Goal: Task Accomplishment & Management: Use online tool/utility

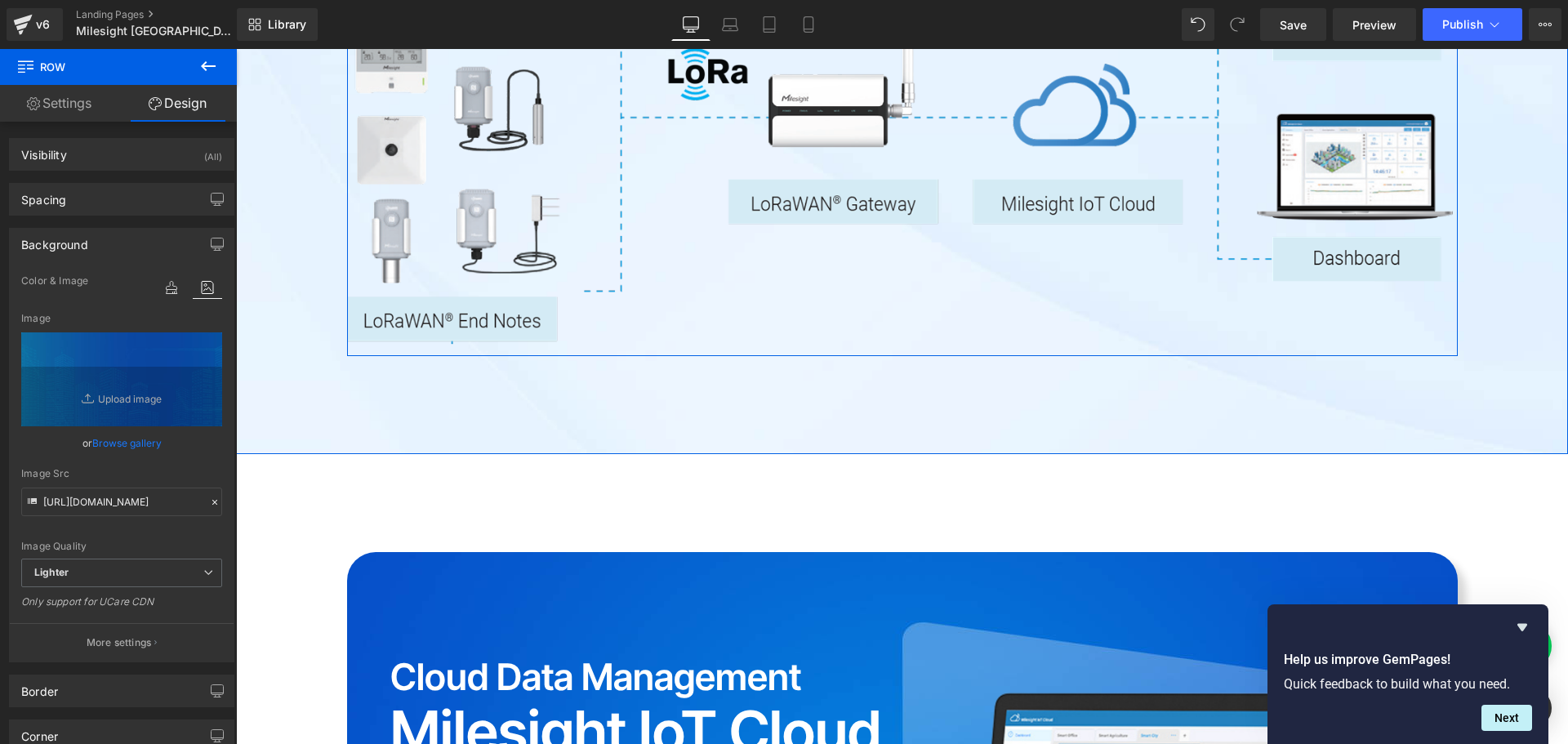
scroll to position [3265, 0]
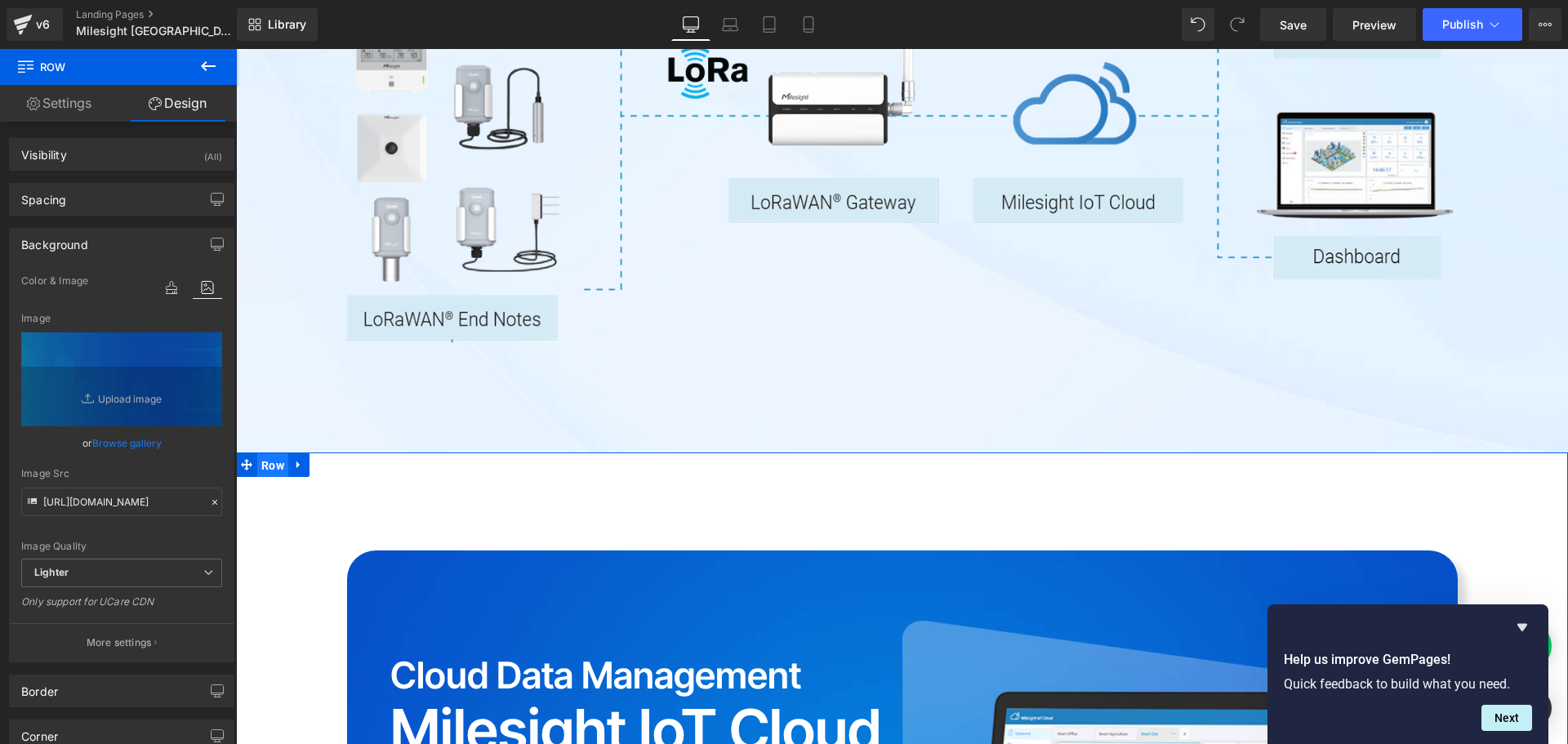
click at [257, 453] on span "Row" at bounding box center [272, 465] width 31 height 25
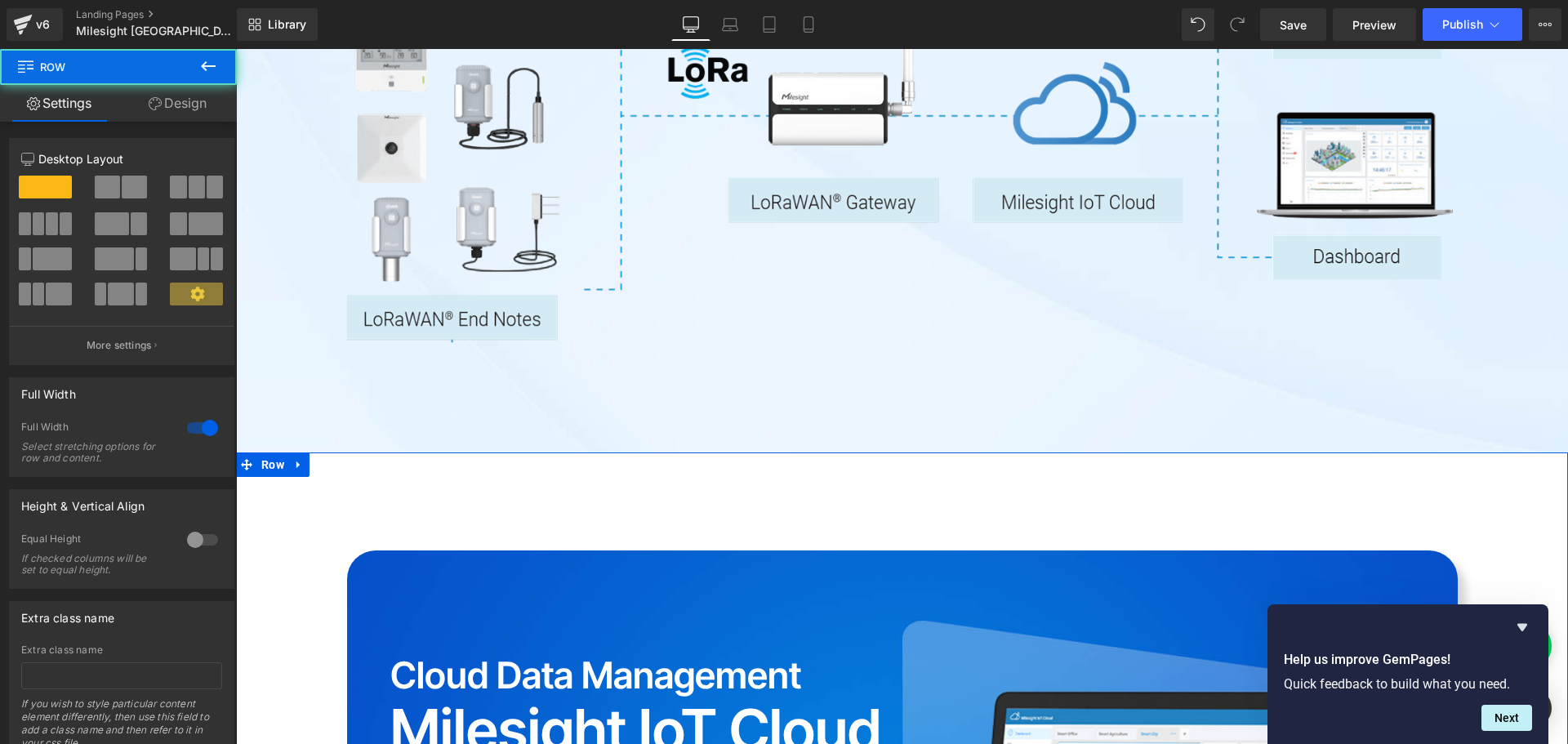
click at [187, 102] on link "Design" at bounding box center [178, 103] width 119 height 37
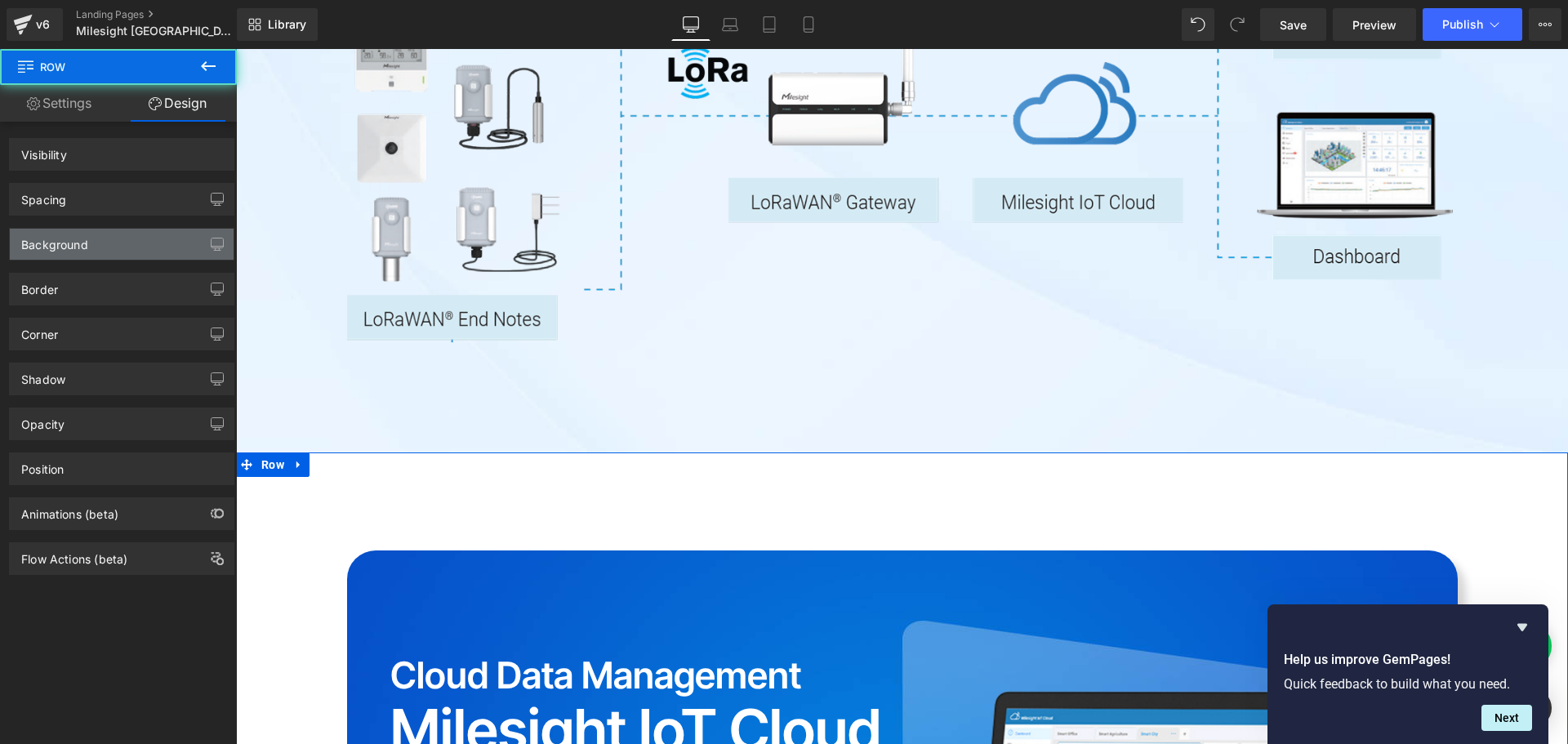
click at [110, 249] on div "Background" at bounding box center [122, 243] width 224 height 31
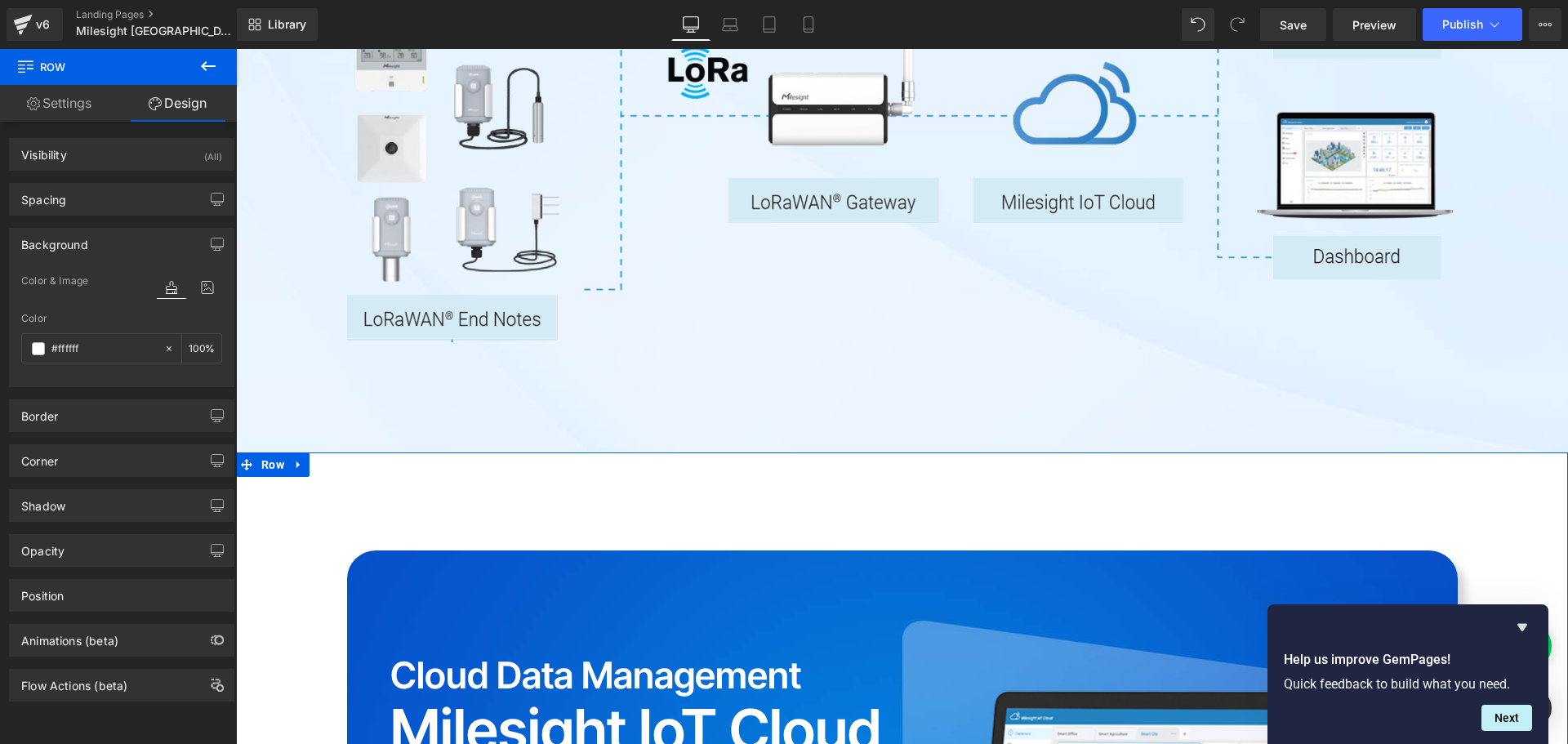
type input "#ffffff"
type input "100"
click at [206, 283] on icon at bounding box center [208, 287] width 30 height 21
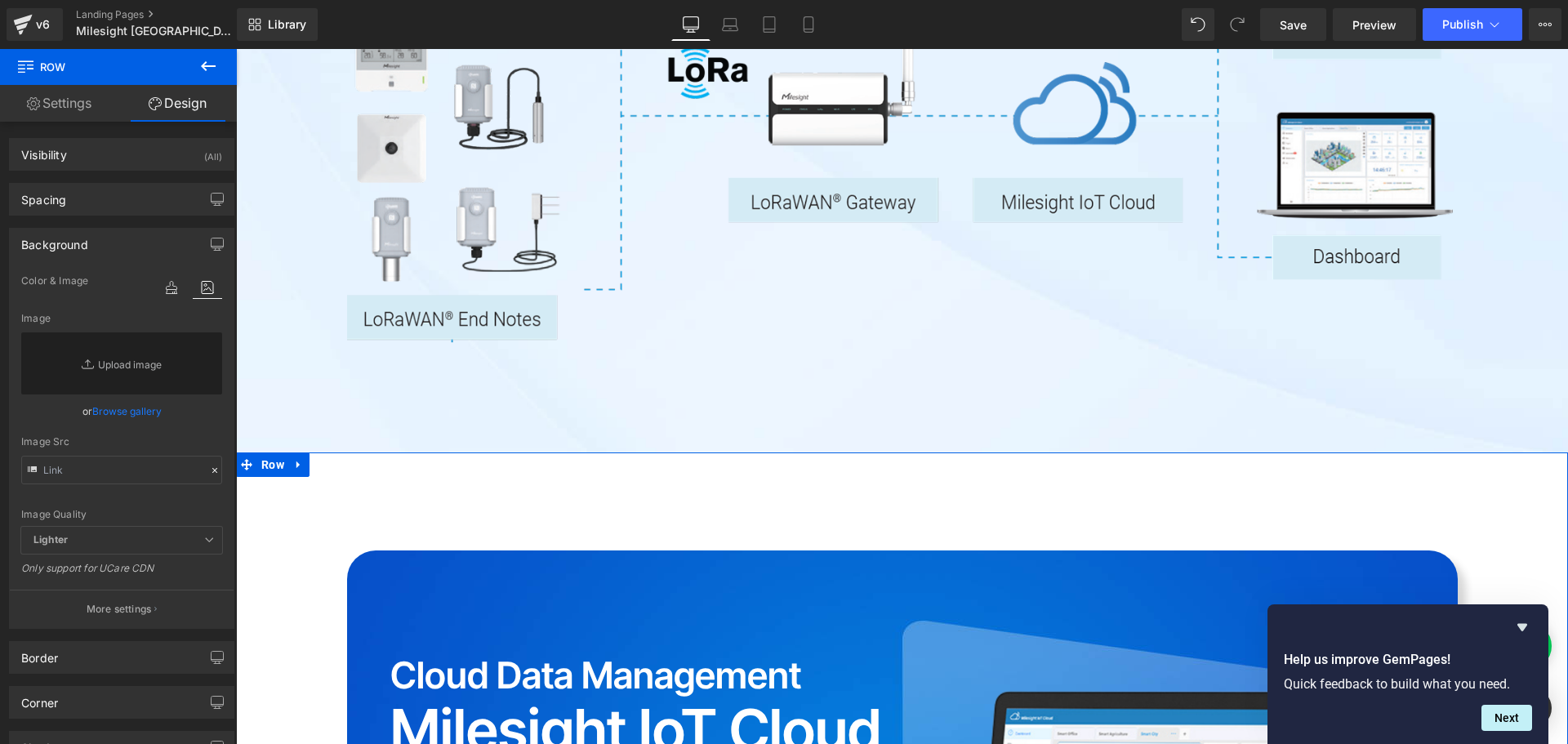
click at [143, 417] on link "Browse gallery" at bounding box center [127, 411] width 69 height 29
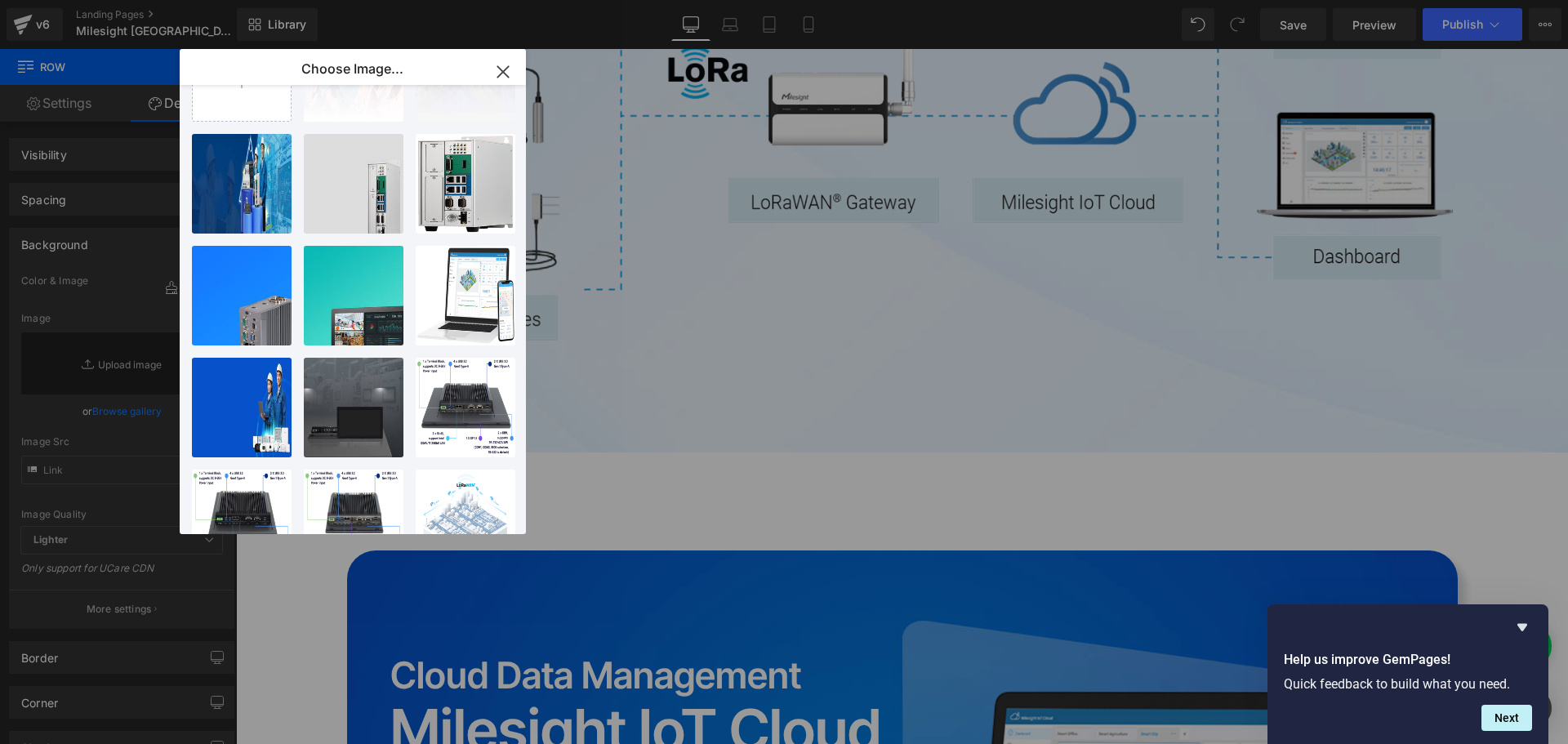
scroll to position [0, 0]
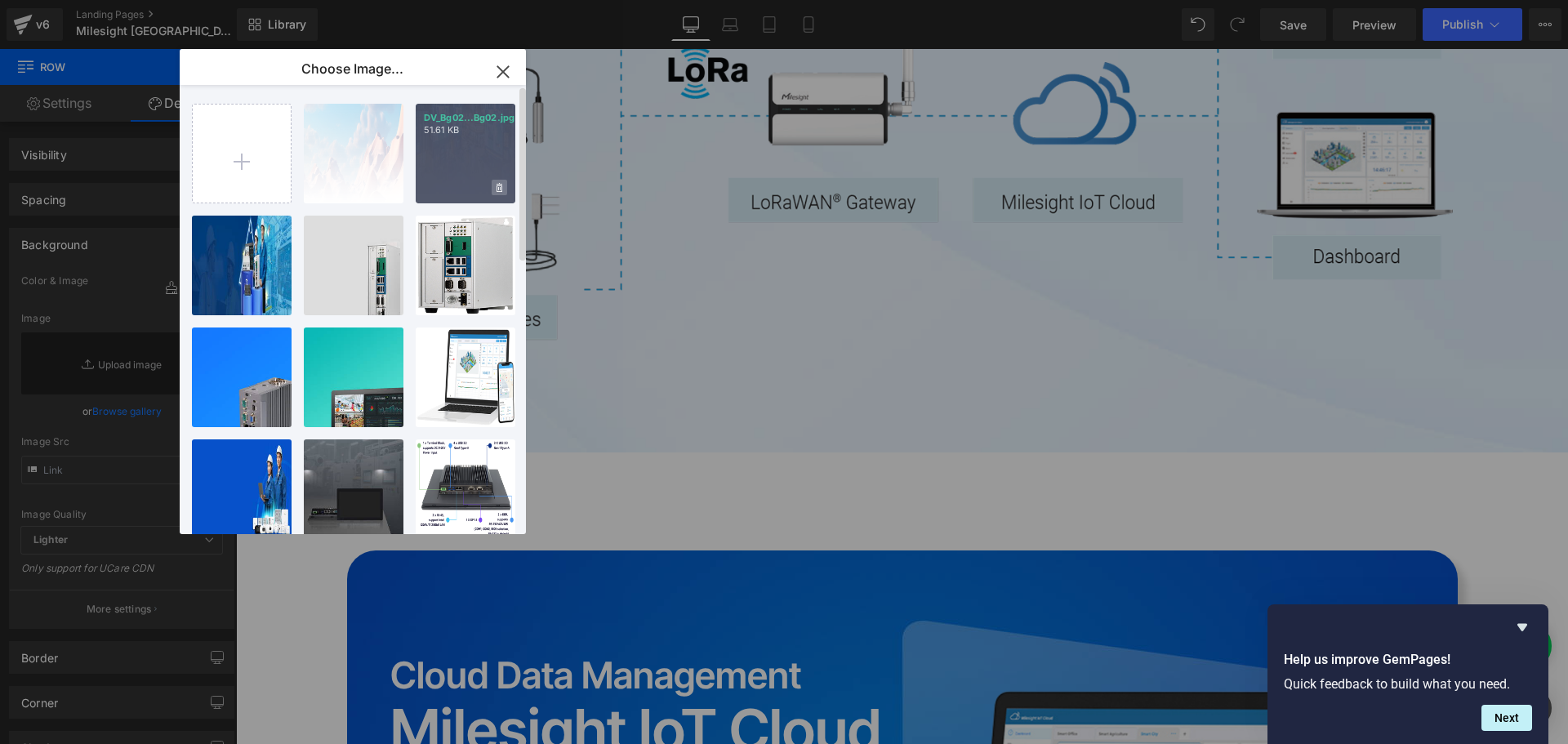
click at [502, 186] on icon at bounding box center [500, 187] width 6 height 9
click at [441, 191] on span "Yes" at bounding box center [443, 187] width 41 height 17
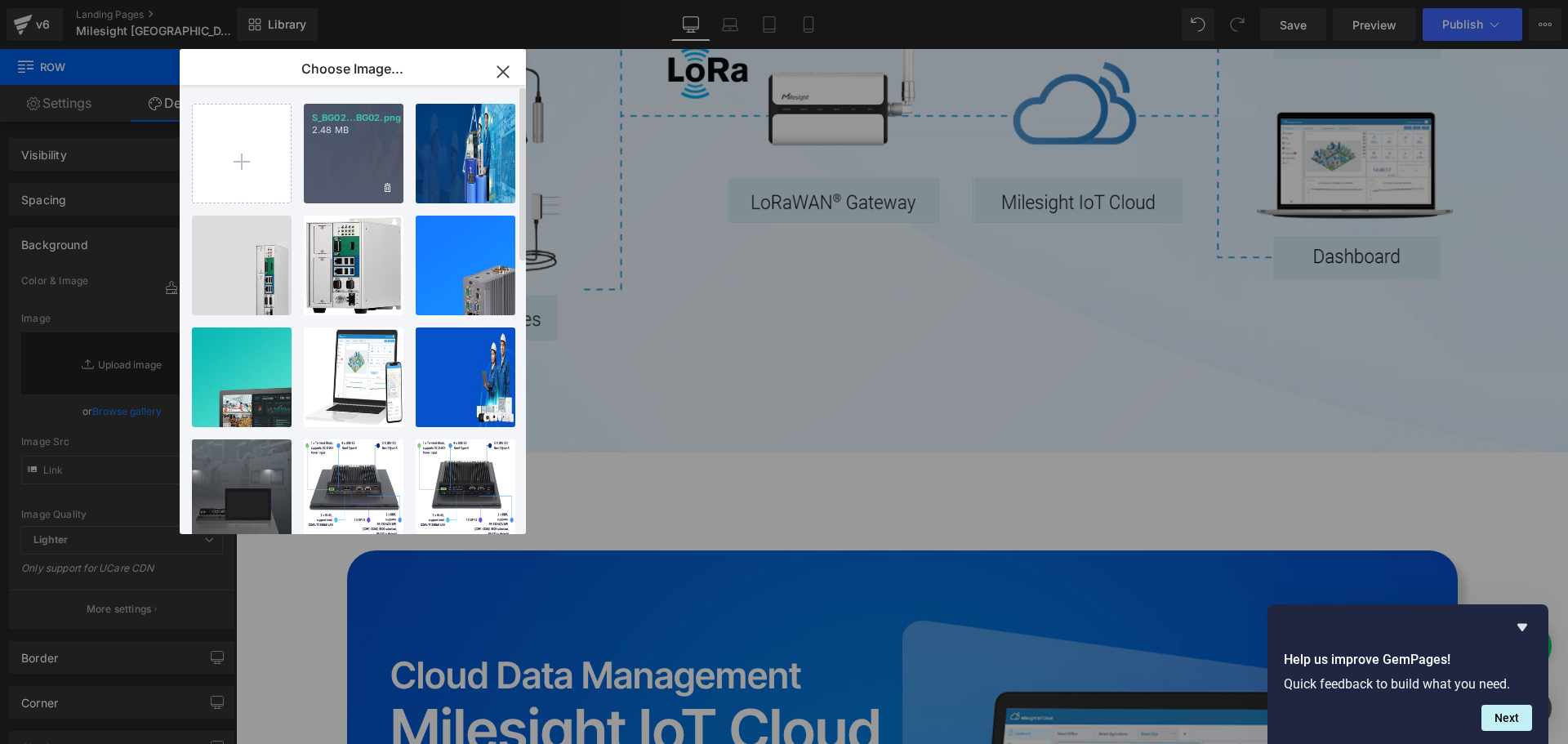
drag, startPoint x: 352, startPoint y: 163, endPoint x: 239, endPoint y: 138, distance: 115.7
click at [352, 163] on div "S_BG02...BG02.png 2.48 MB" at bounding box center [353, 153] width 100 height 100
type input "[URL][DOMAIN_NAME]"
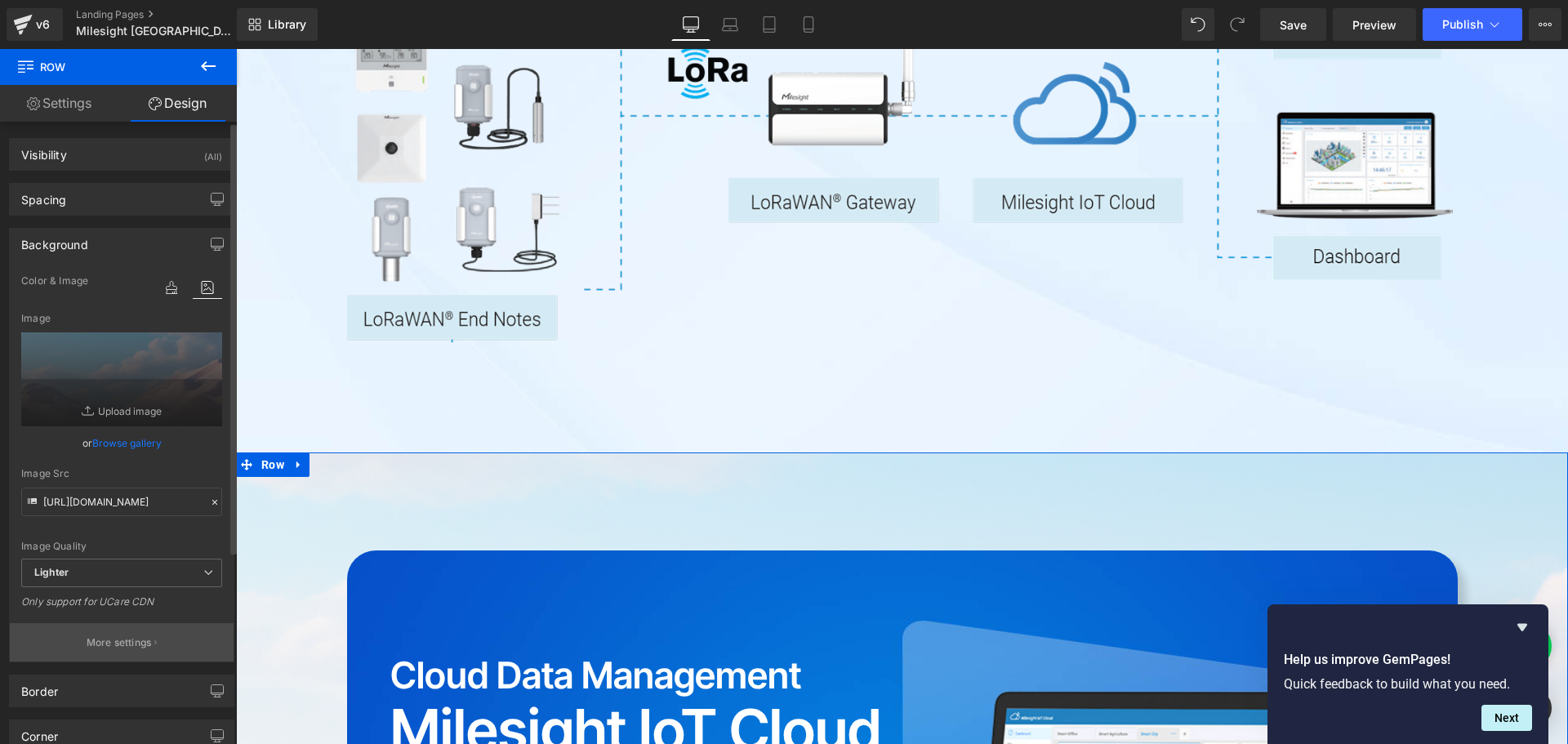
click at [131, 640] on p "More settings" at bounding box center [119, 642] width 65 height 15
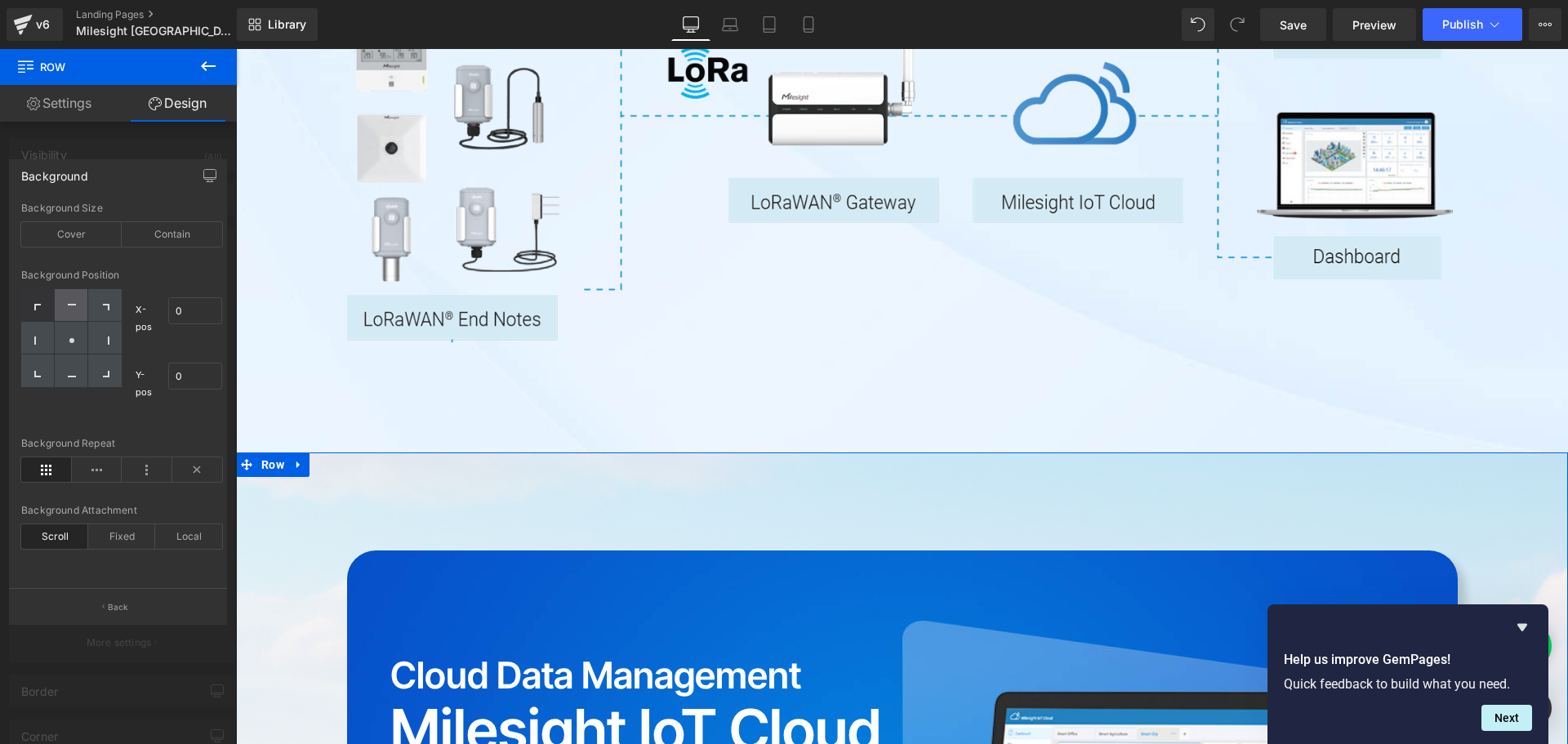
click at [72, 308] on icon at bounding box center [71, 308] width 8 height 8
type input "50"
type input "0"
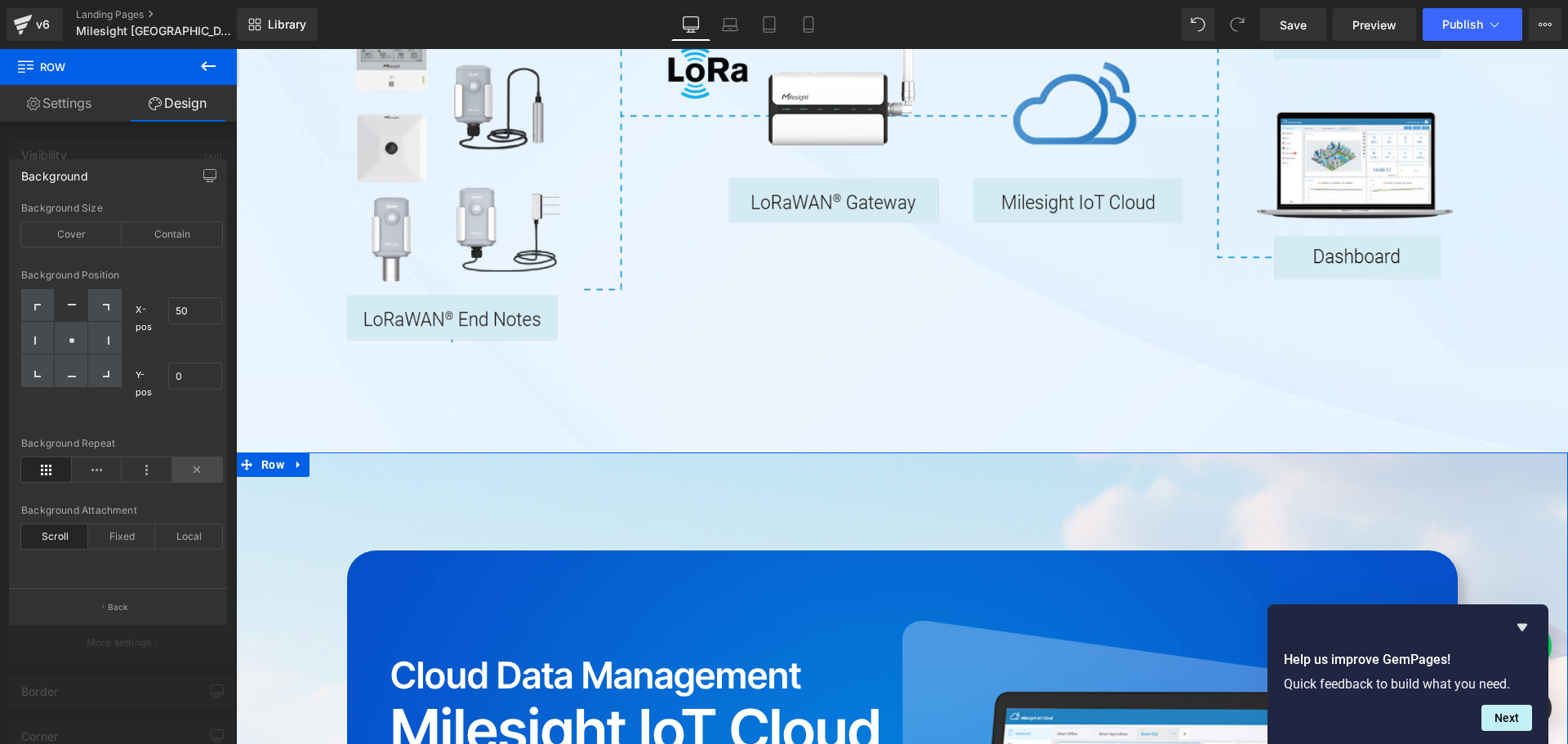
click at [193, 469] on icon at bounding box center [197, 469] width 50 height 25
drag, startPoint x: 1295, startPoint y: 25, endPoint x: 897, endPoint y: 352, distance: 515.1
click at [1295, 25] on span "Save" at bounding box center [1293, 24] width 27 height 17
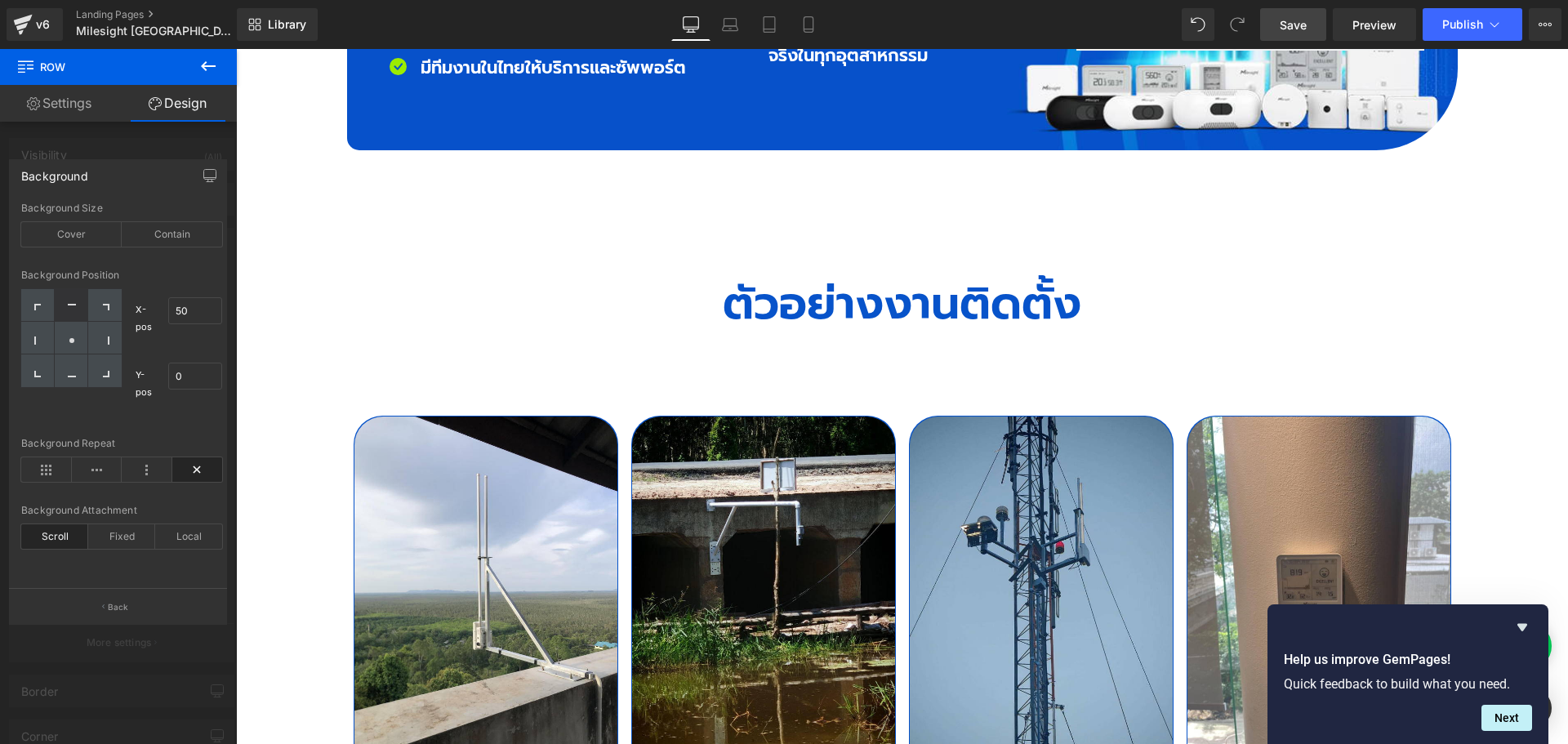
scroll to position [5714, 0]
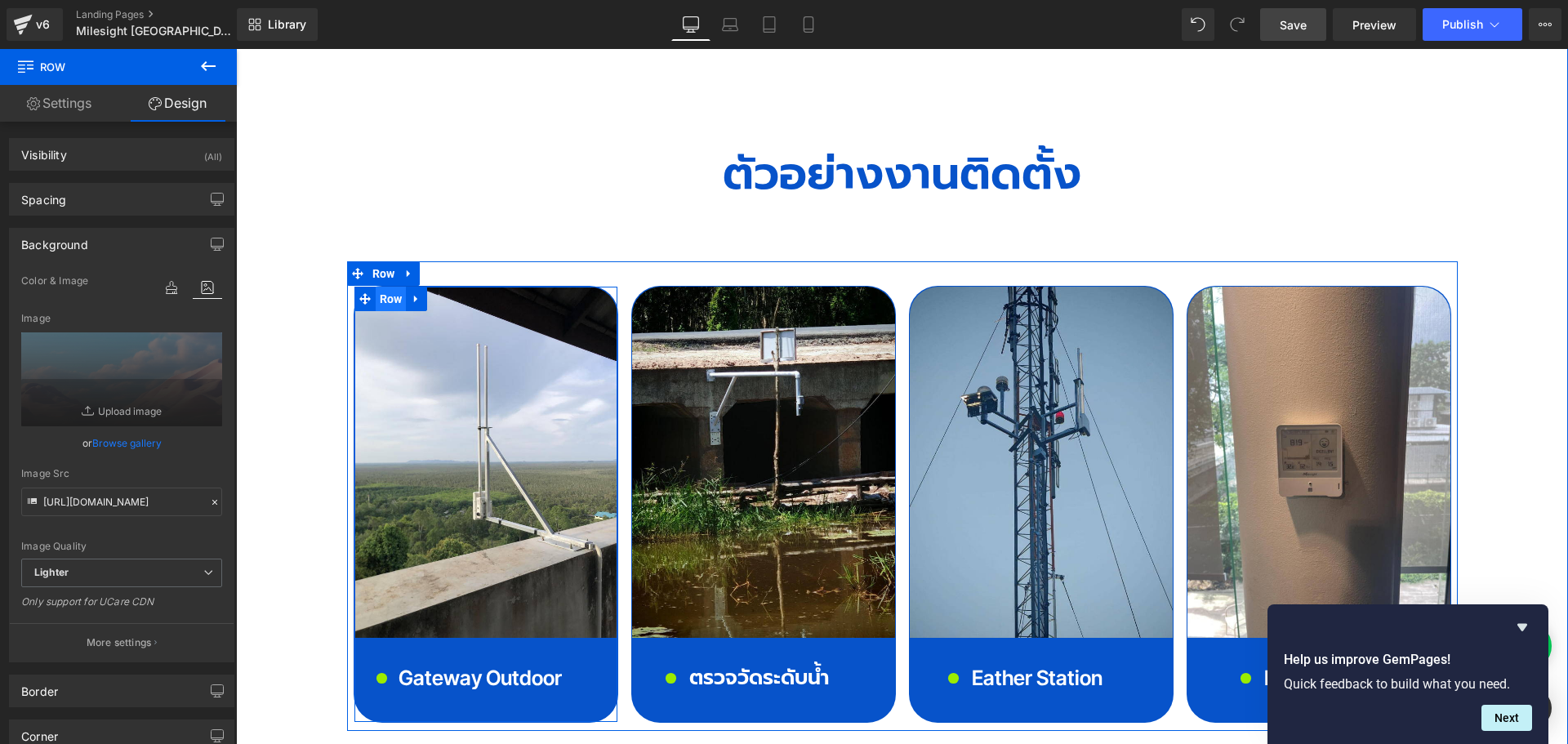
click at [379, 287] on span "Row" at bounding box center [390, 299] width 31 height 25
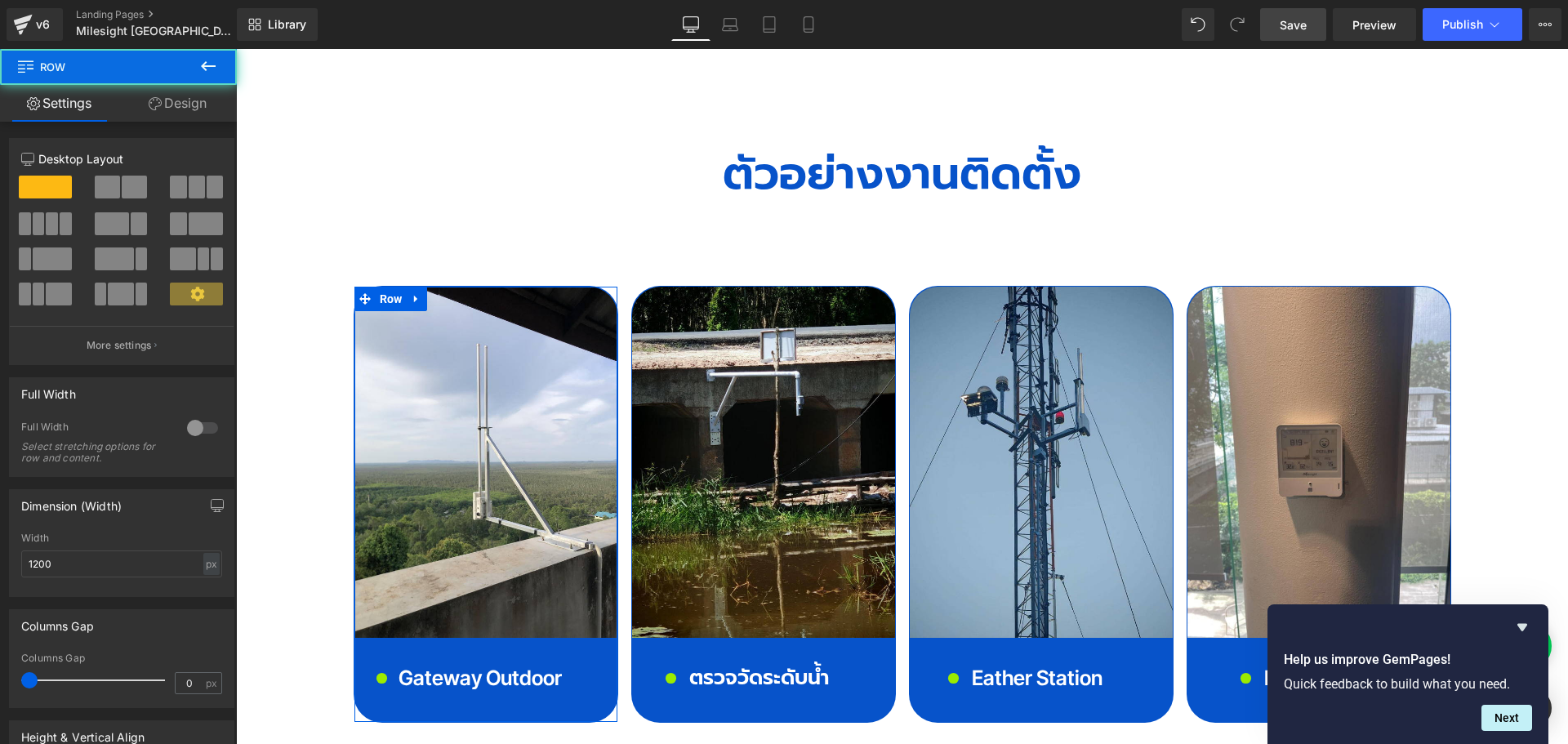
click at [184, 109] on link "Design" at bounding box center [178, 103] width 119 height 37
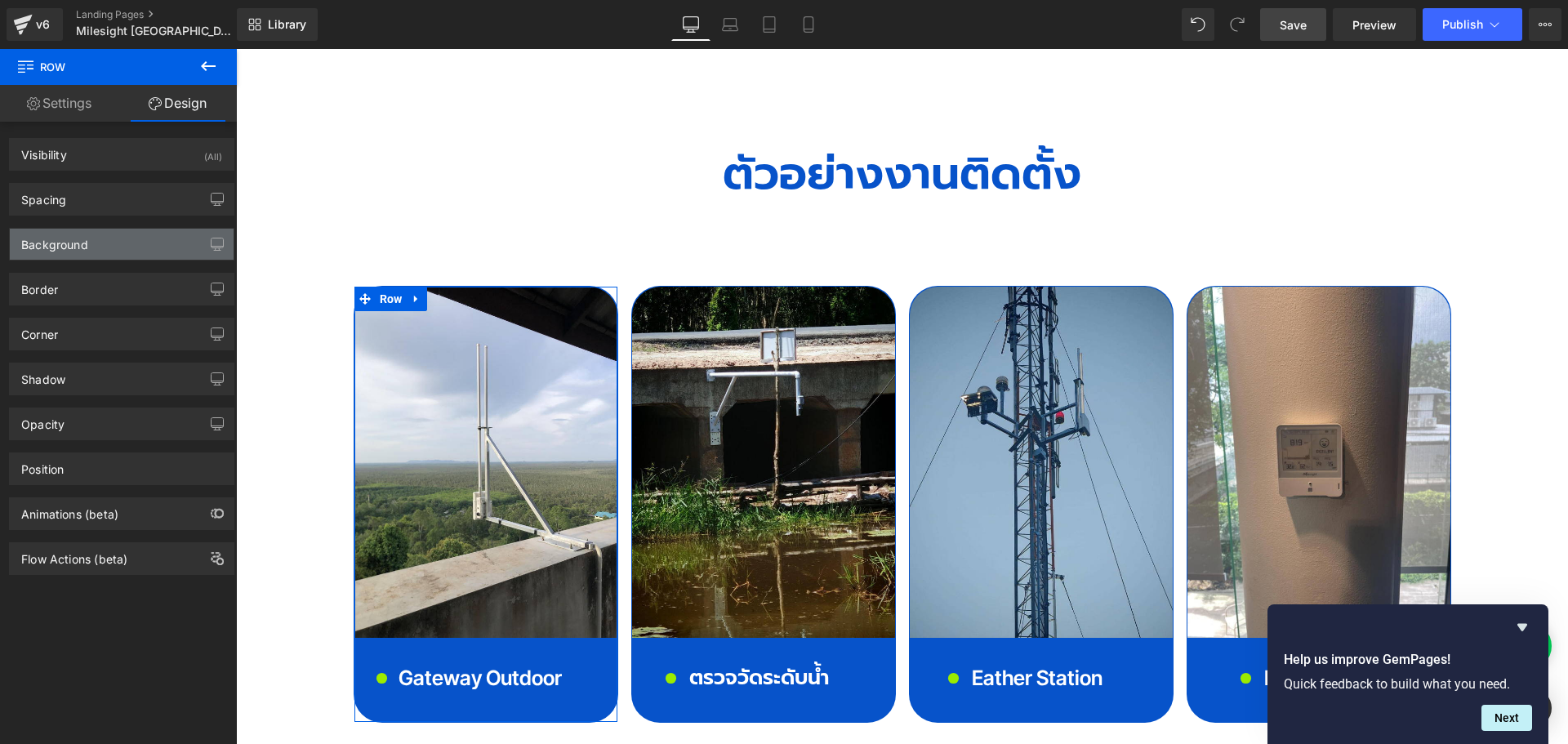
type input "#0753ca"
type input "100"
click at [113, 247] on div "Background" at bounding box center [122, 243] width 224 height 31
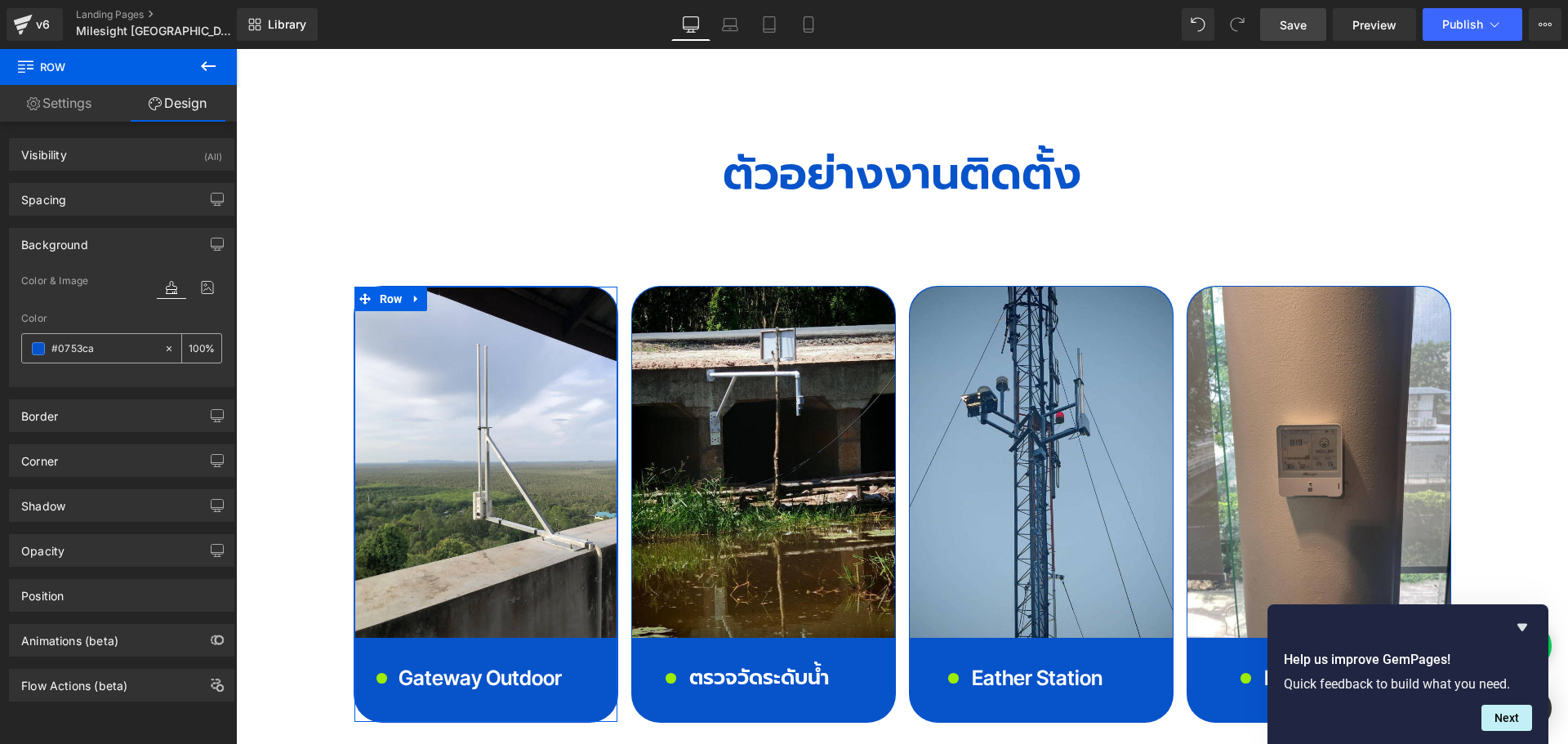
click at [92, 350] on input "#0753ca" at bounding box center [104, 348] width 105 height 18
paste input "0065F8"
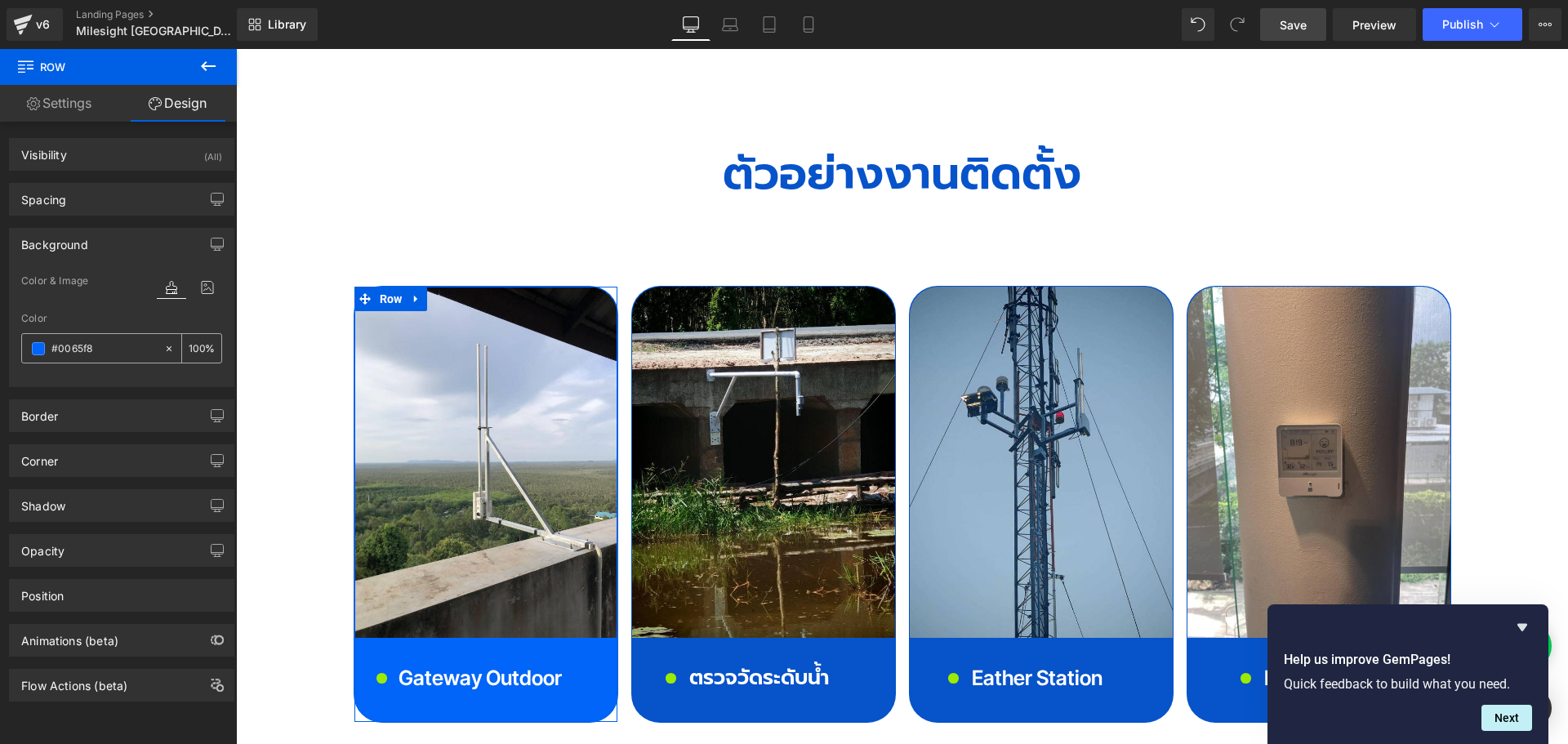
paste input "00809D"
type input "00809D"
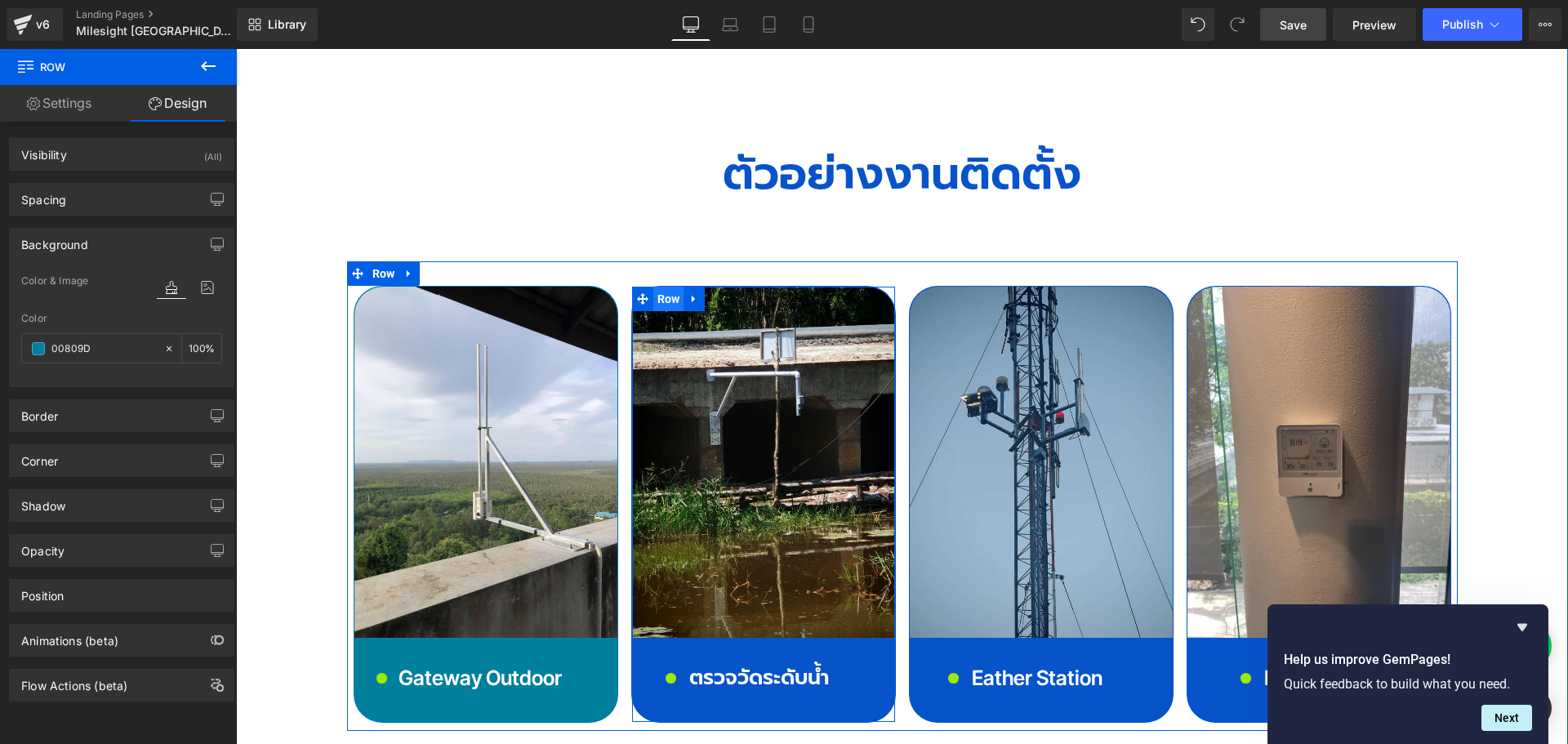
click at [653, 287] on span "Row" at bounding box center [668, 299] width 31 height 25
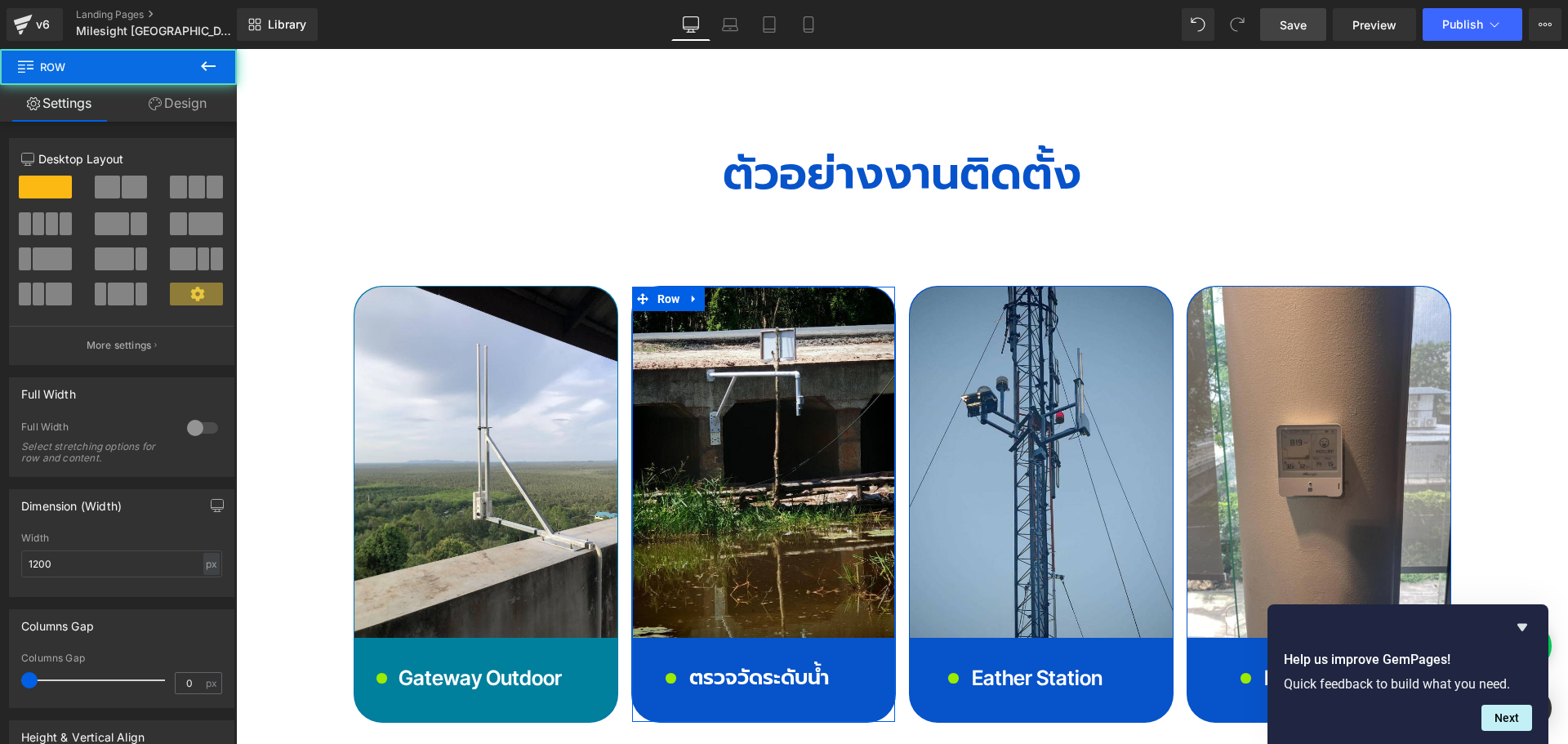
click at [186, 106] on link "Design" at bounding box center [178, 103] width 119 height 37
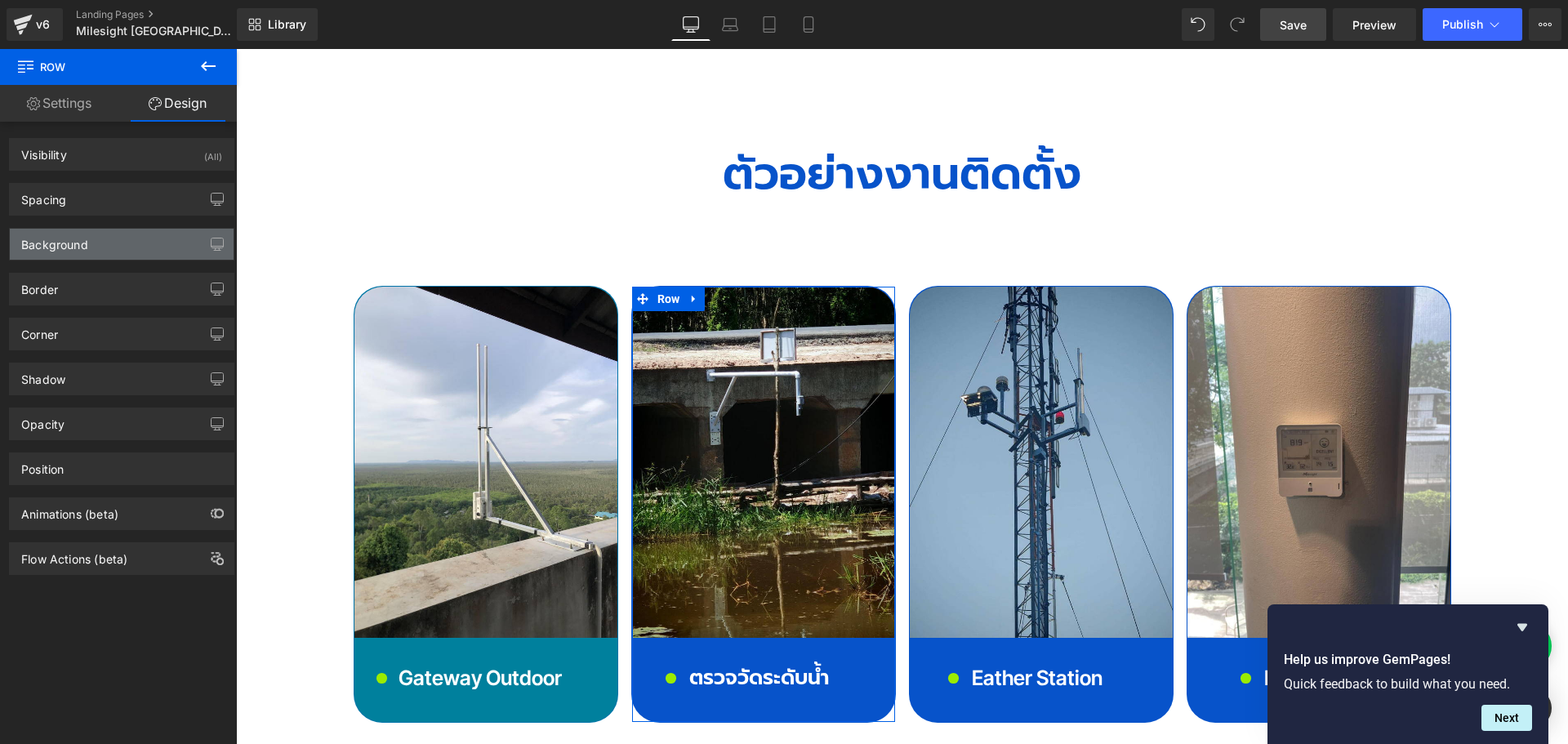
type input "#0753ca"
type input "100"
click at [63, 245] on div "Background" at bounding box center [54, 239] width 67 height 23
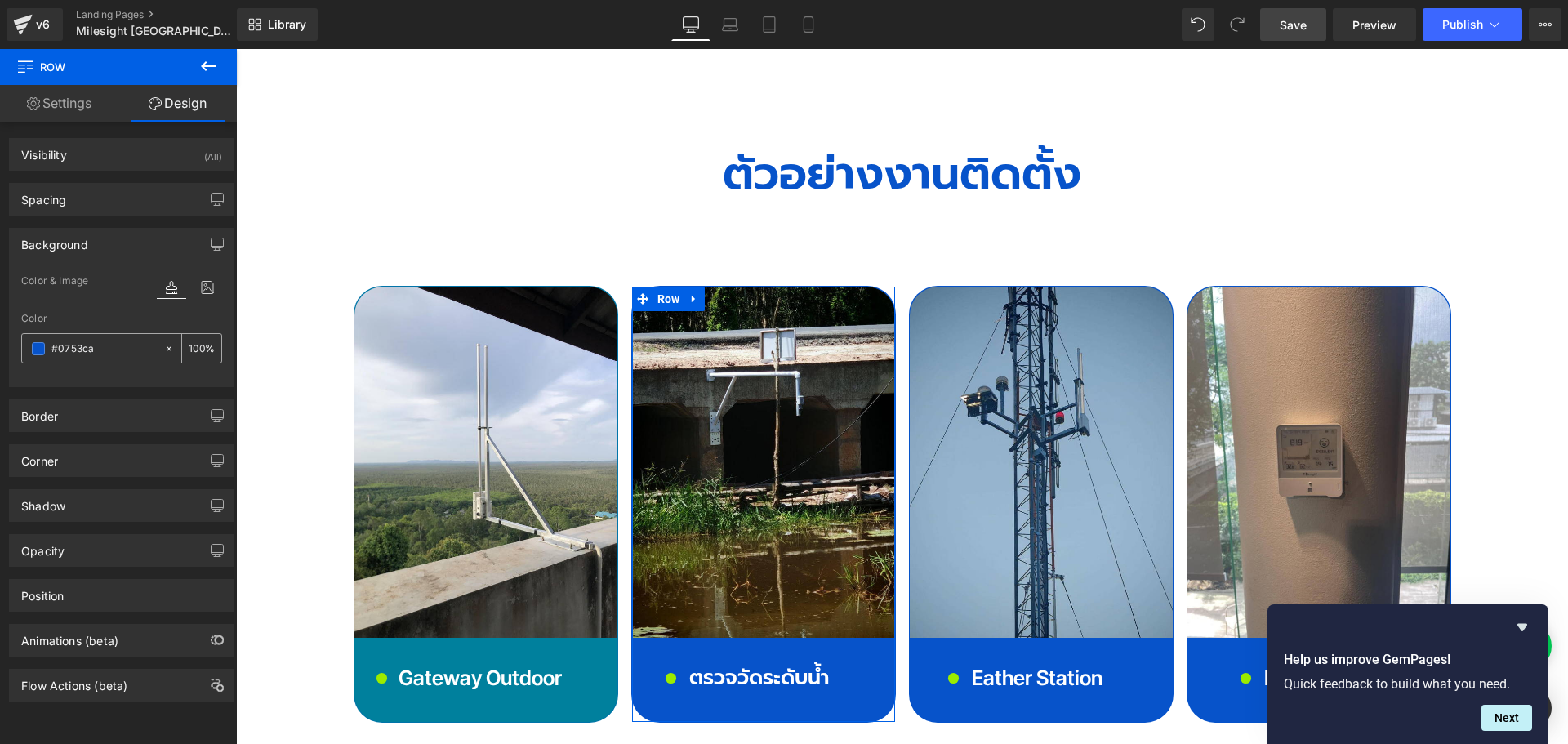
click at [115, 347] on input "#0753ca" at bounding box center [104, 348] width 105 height 18
paste input "00809D"
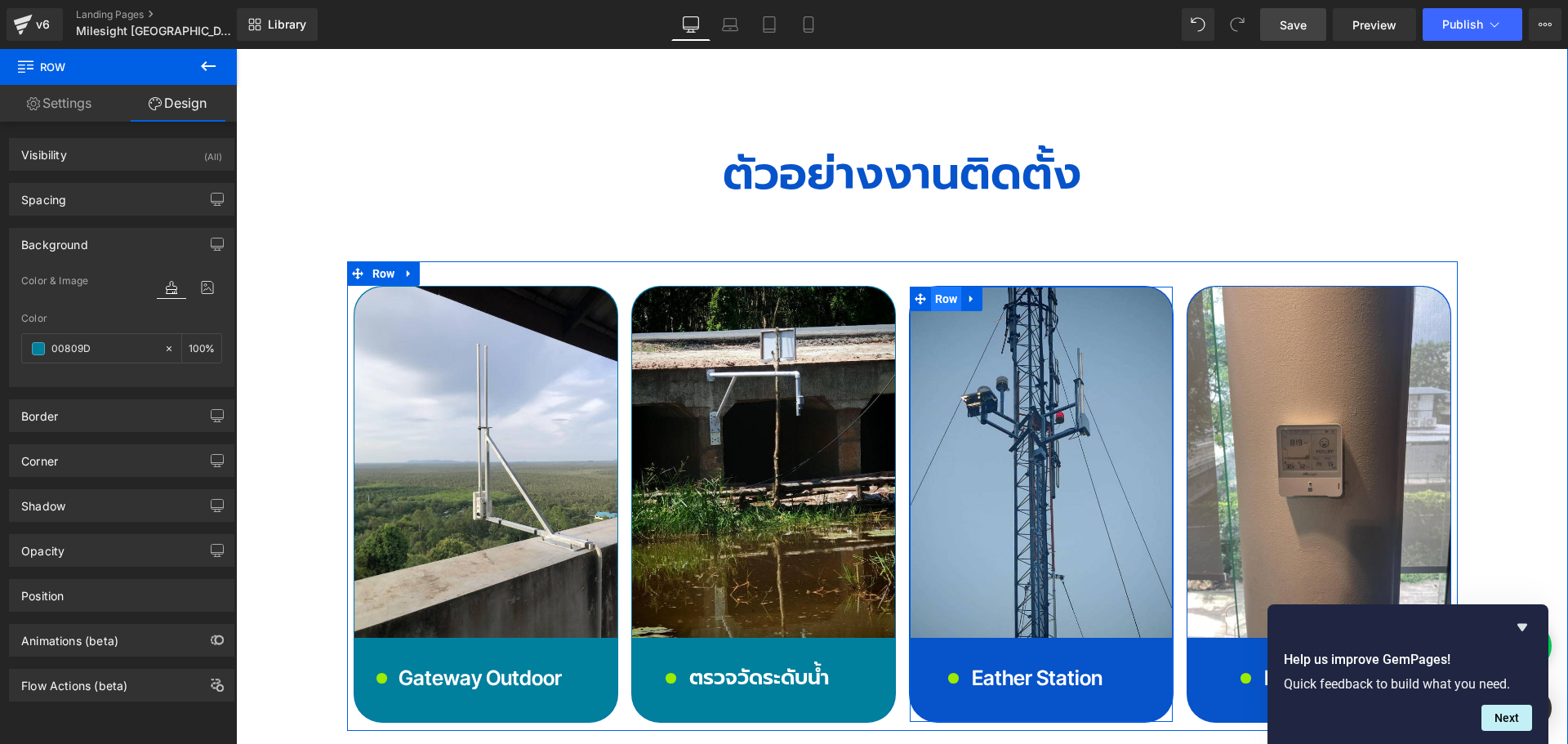
type input "#0753ca"
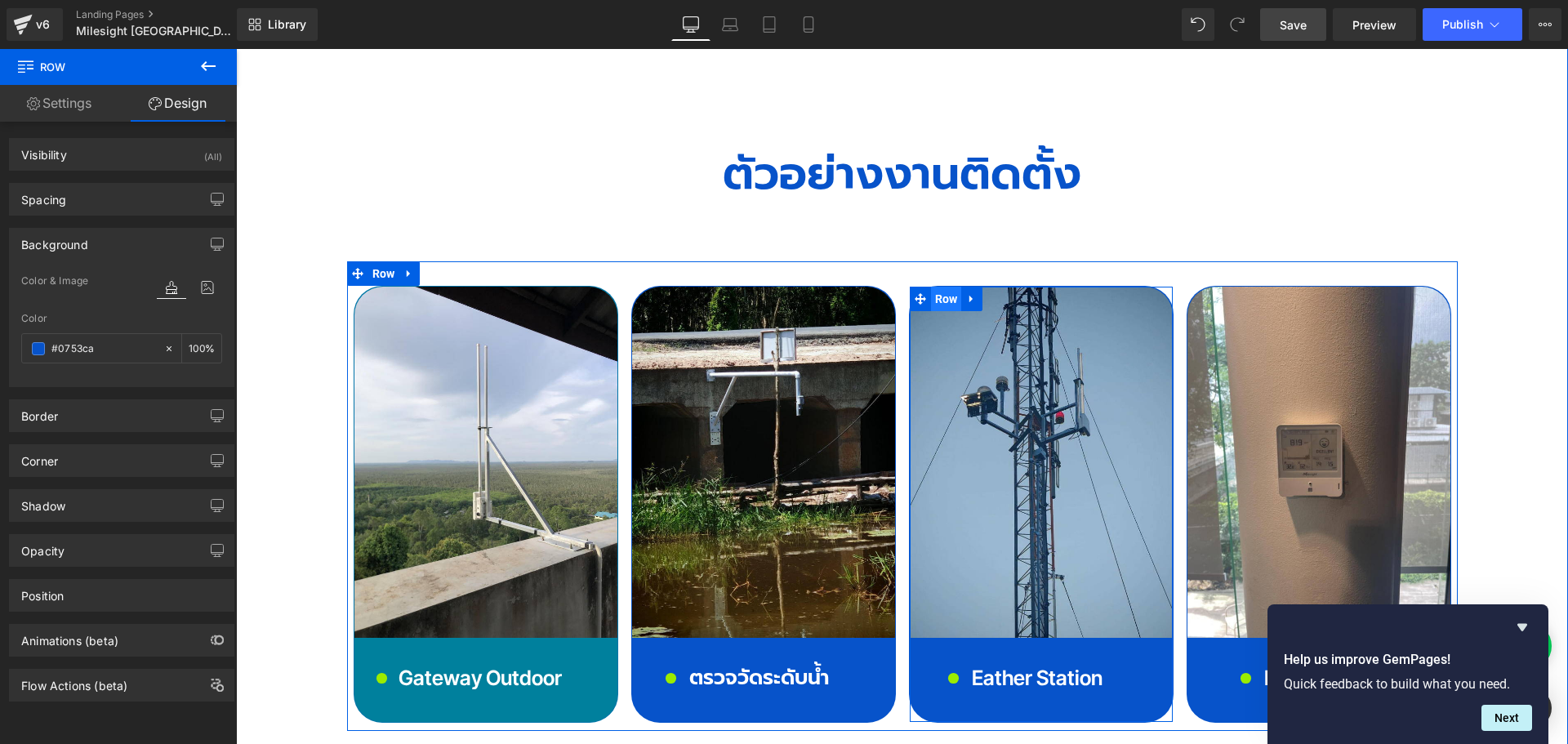
click at [942, 287] on span "Row" at bounding box center [945, 299] width 31 height 25
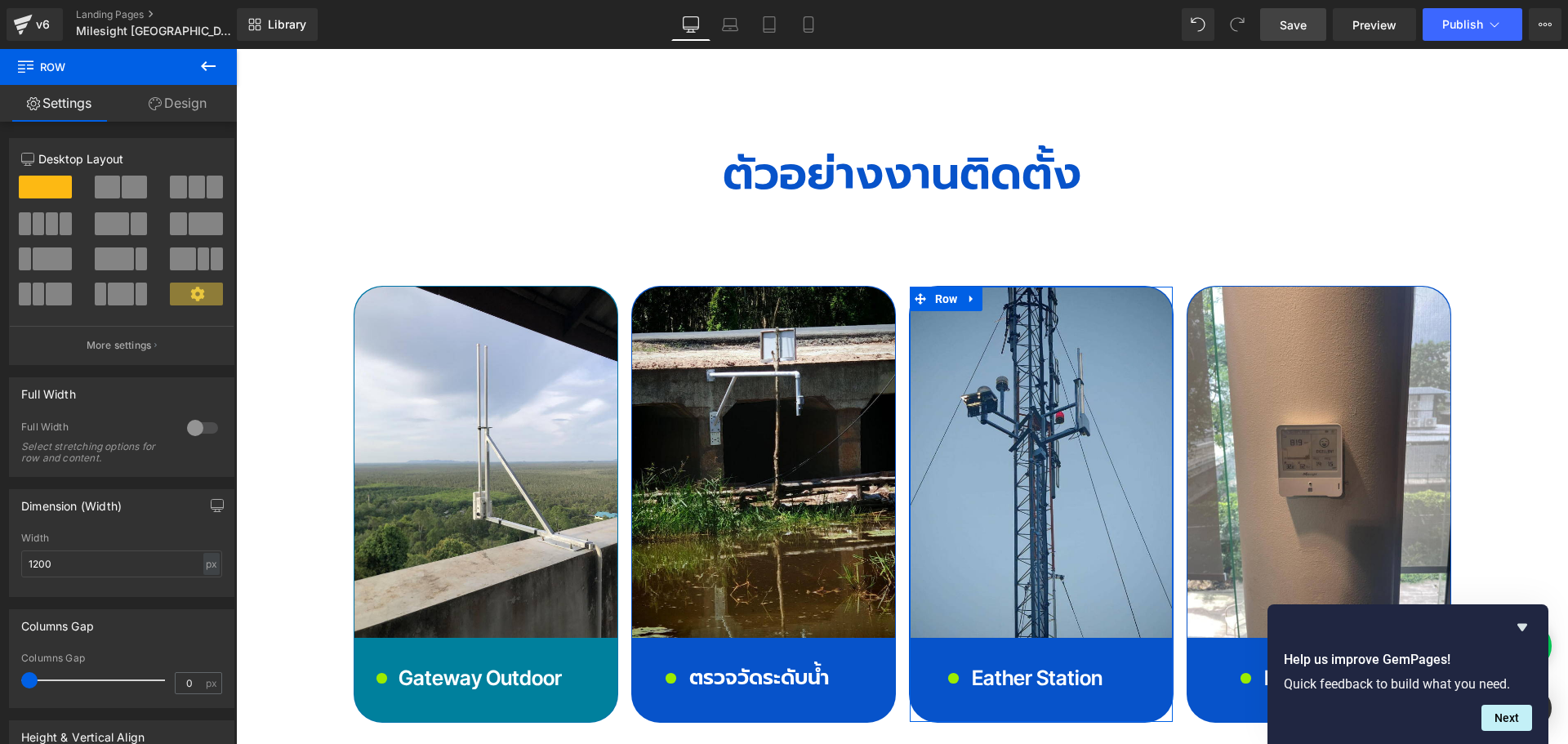
click at [193, 110] on link "Design" at bounding box center [178, 103] width 119 height 37
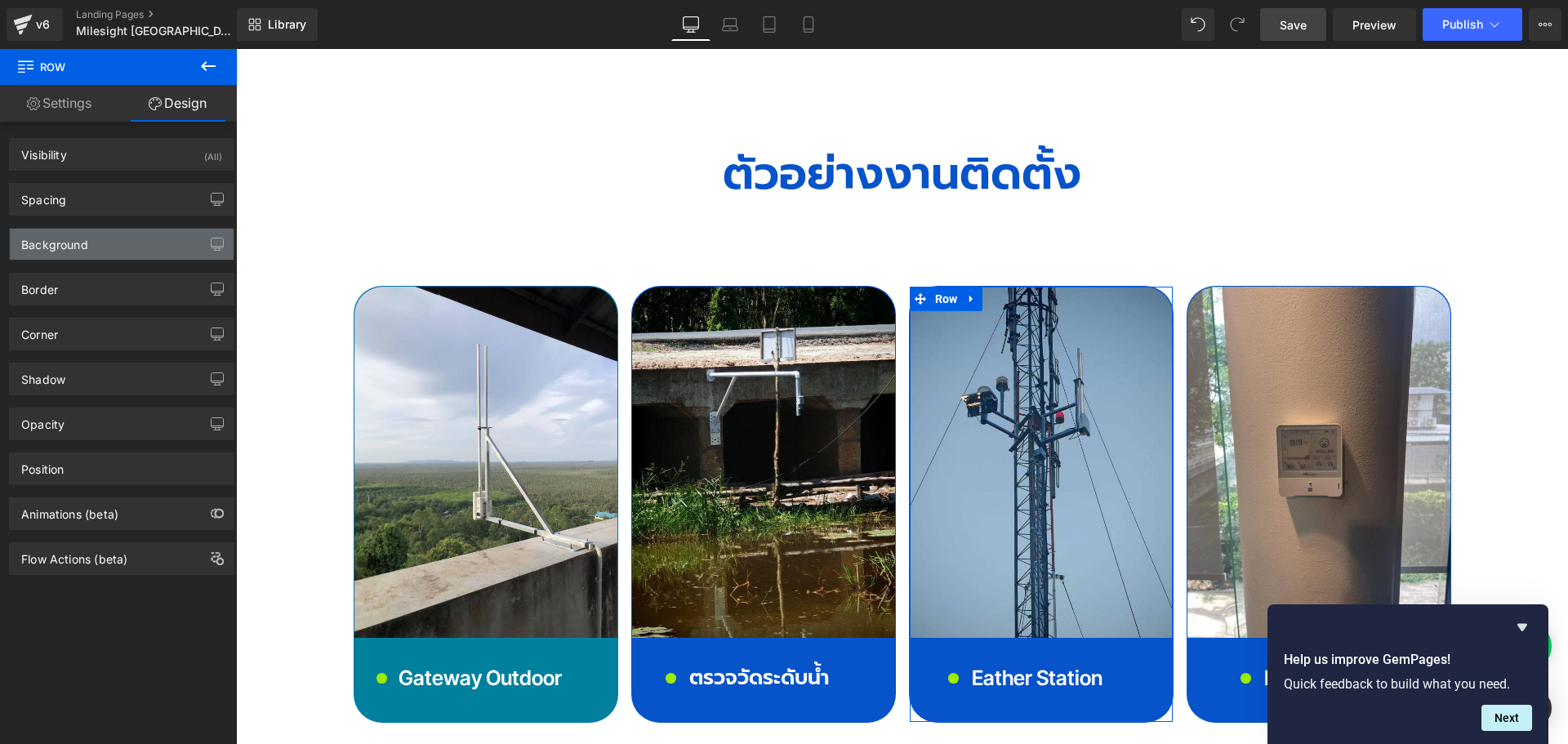
type input "#0753ca"
type input "100"
click at [91, 248] on div "Background" at bounding box center [122, 243] width 224 height 31
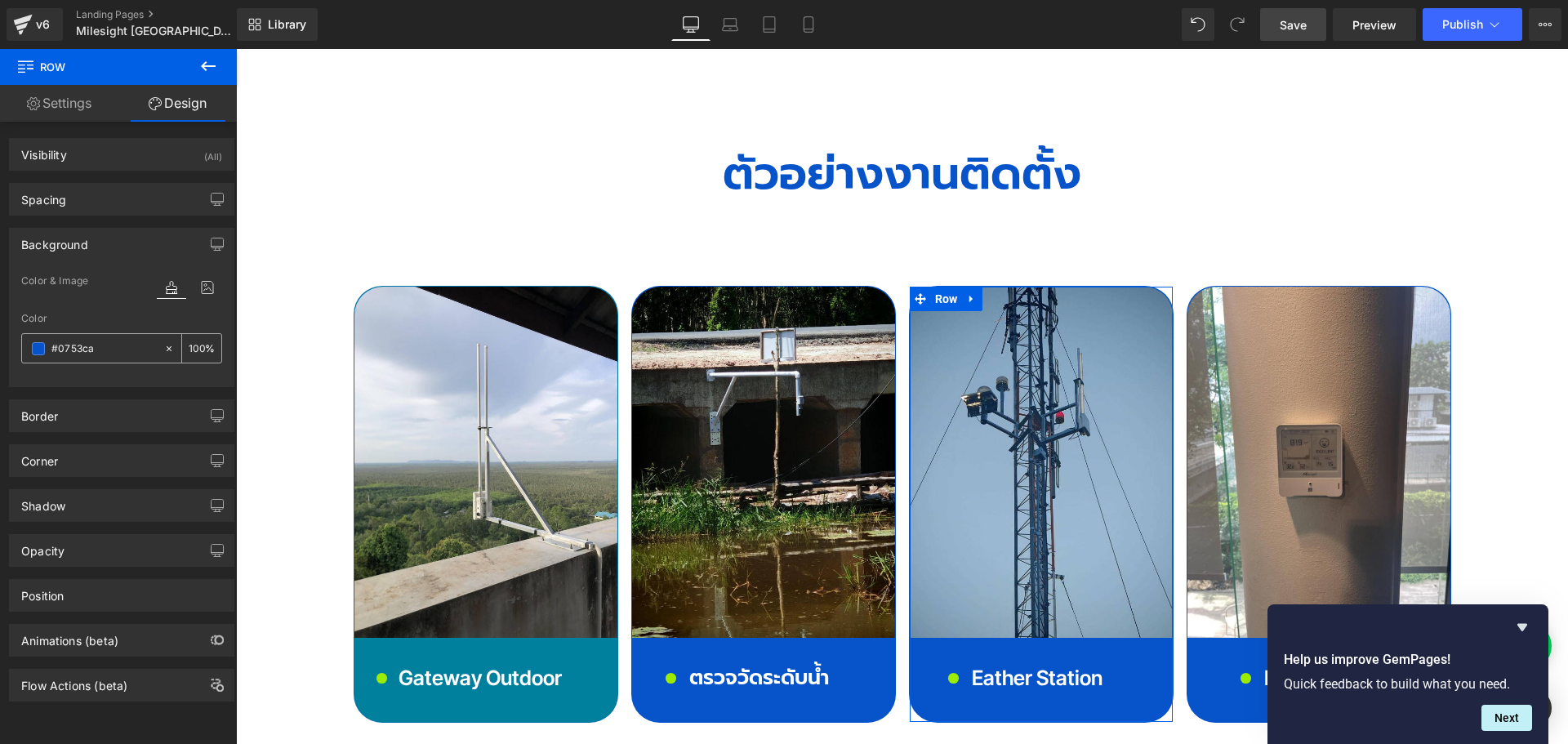
click at [110, 347] on input "#0753ca" at bounding box center [104, 348] width 105 height 18
paste input "00809D"
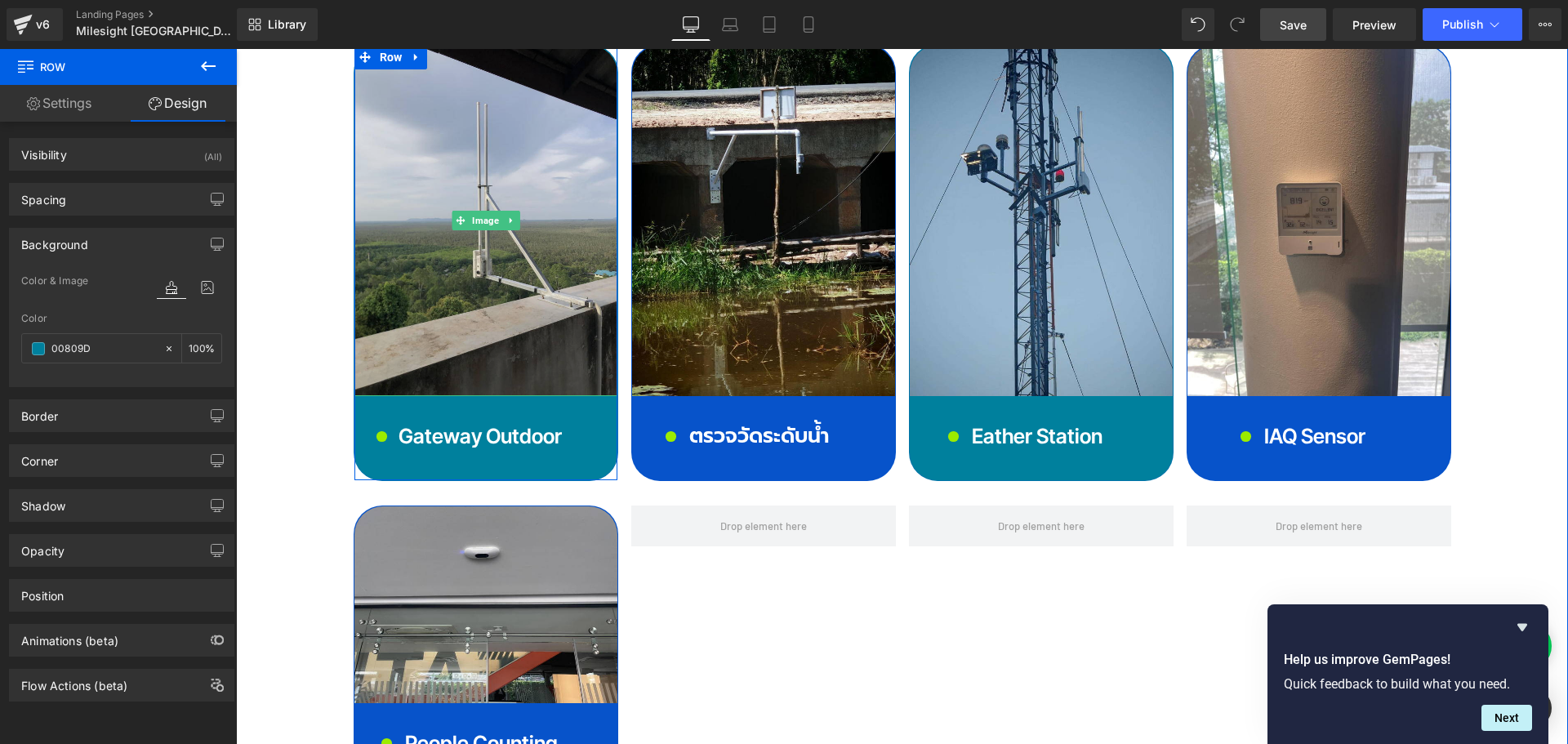
scroll to position [5958, 0]
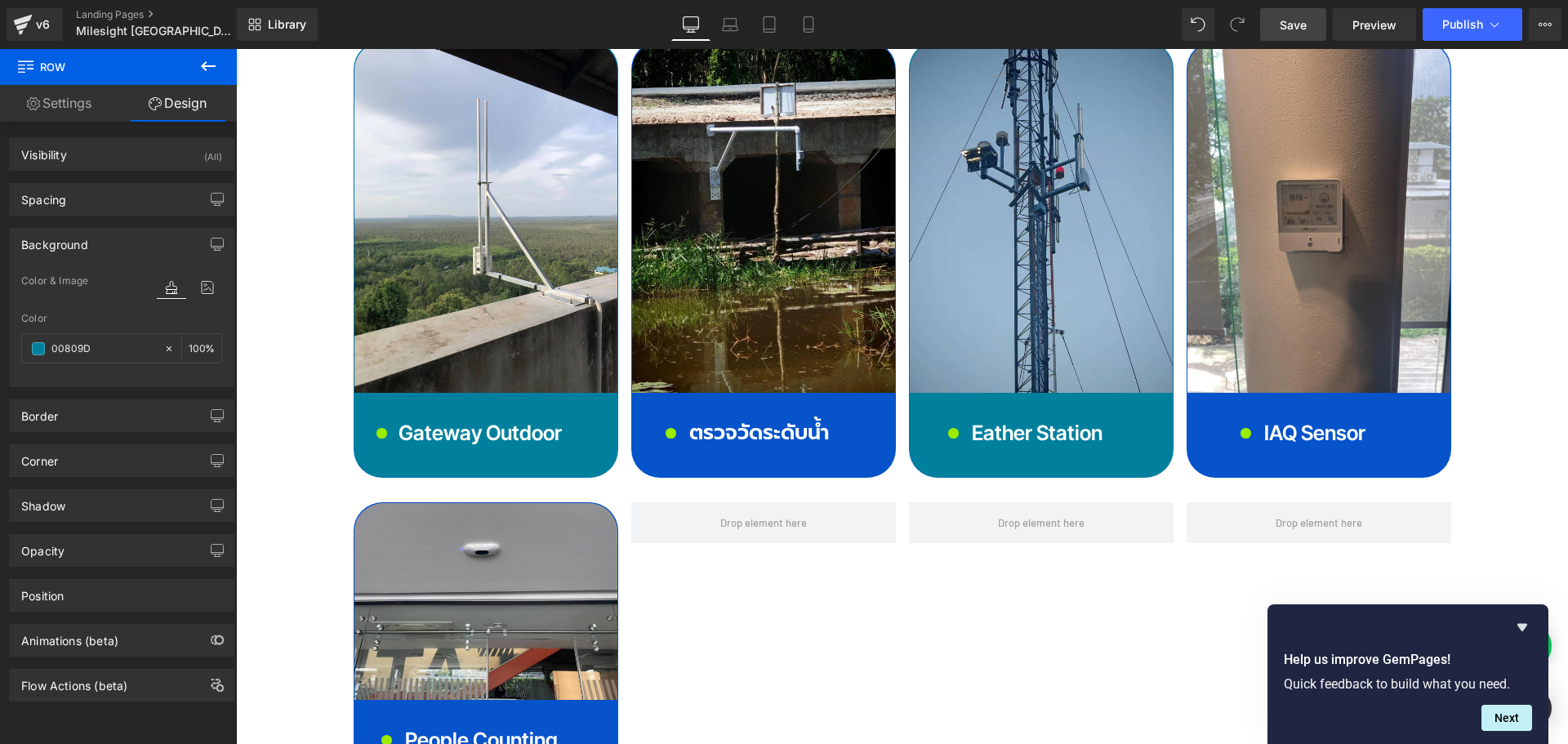
type input "#00809d"
click at [1300, 30] on span "Save" at bounding box center [1293, 24] width 27 height 17
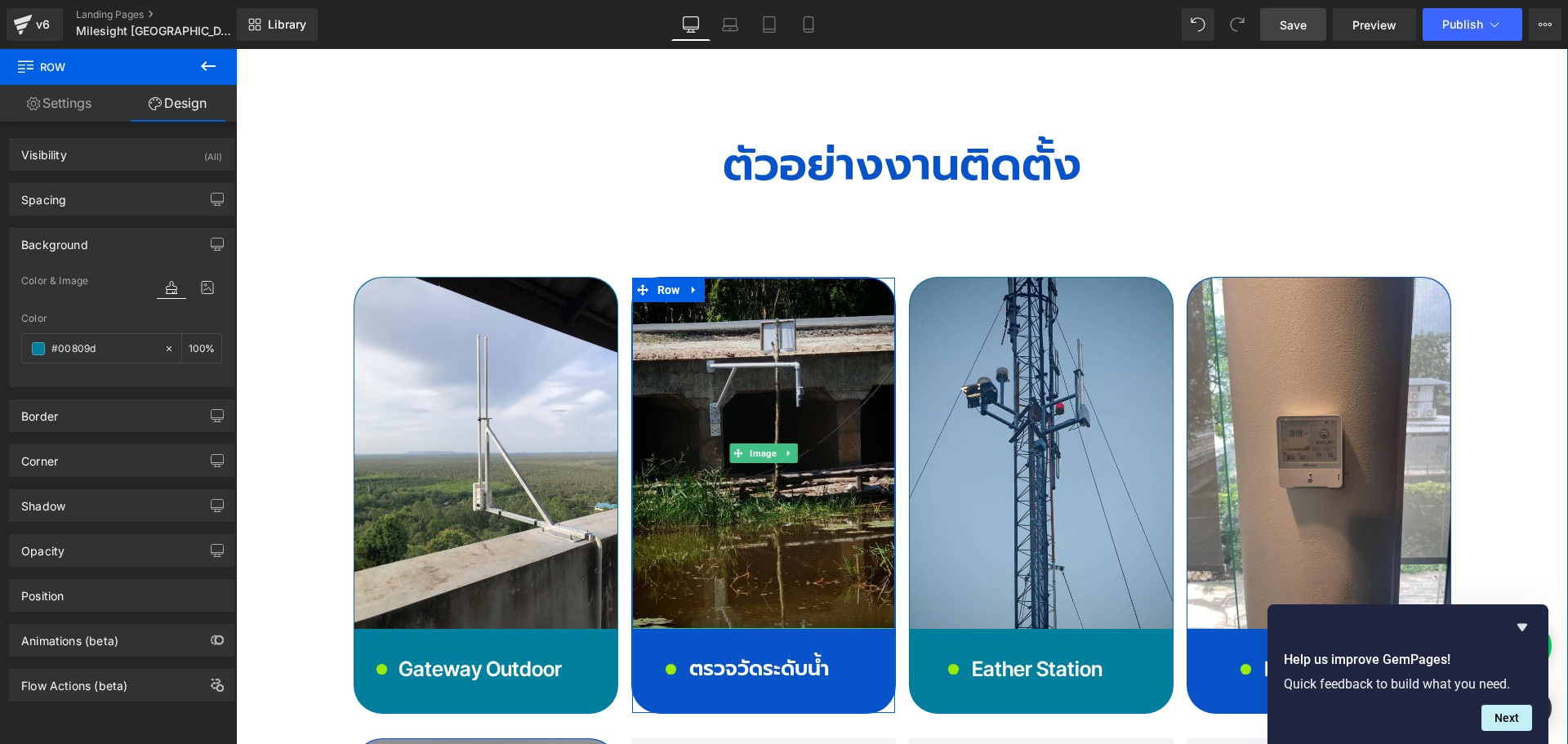
scroll to position [5468, 0]
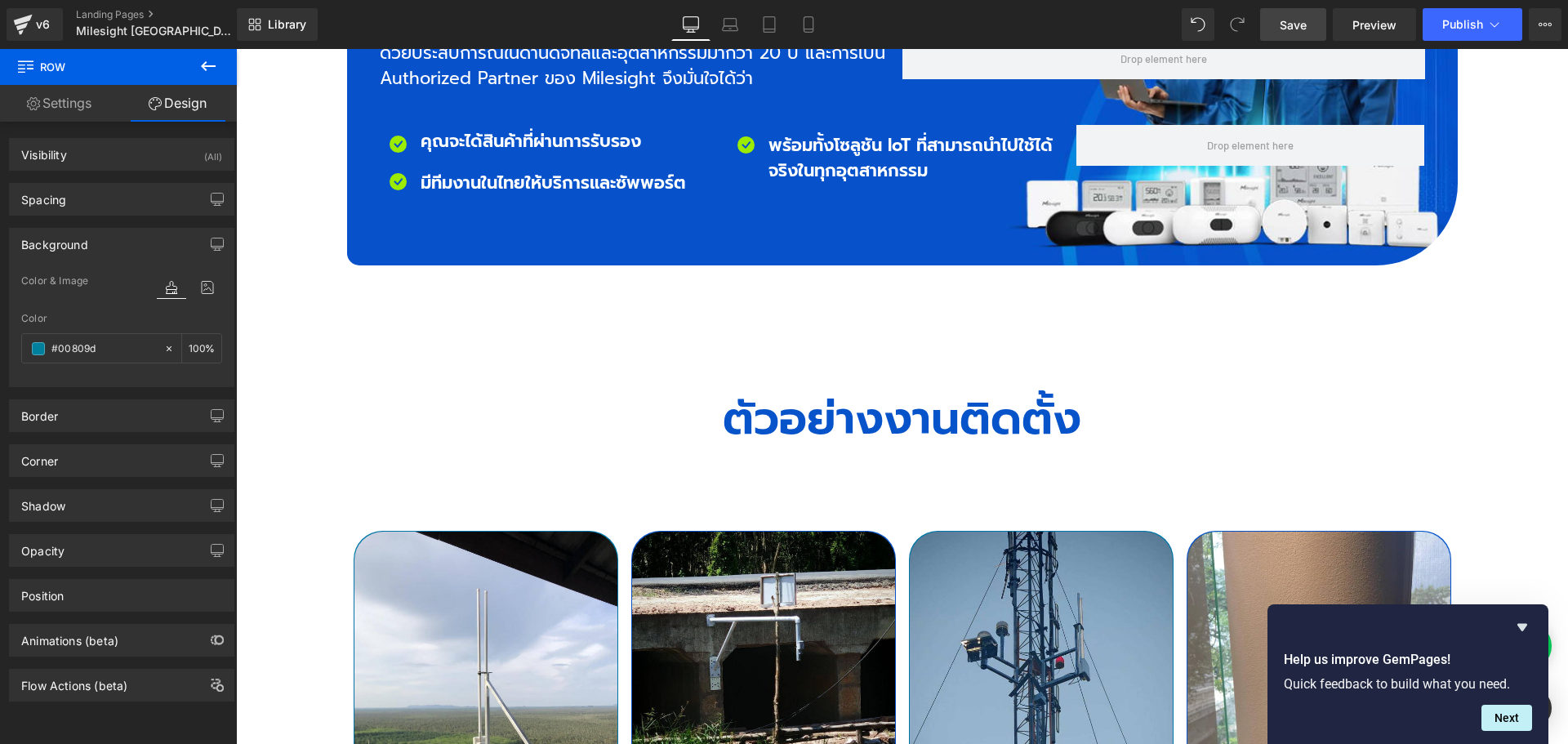
click at [212, 54] on button at bounding box center [208, 66] width 57 height 36
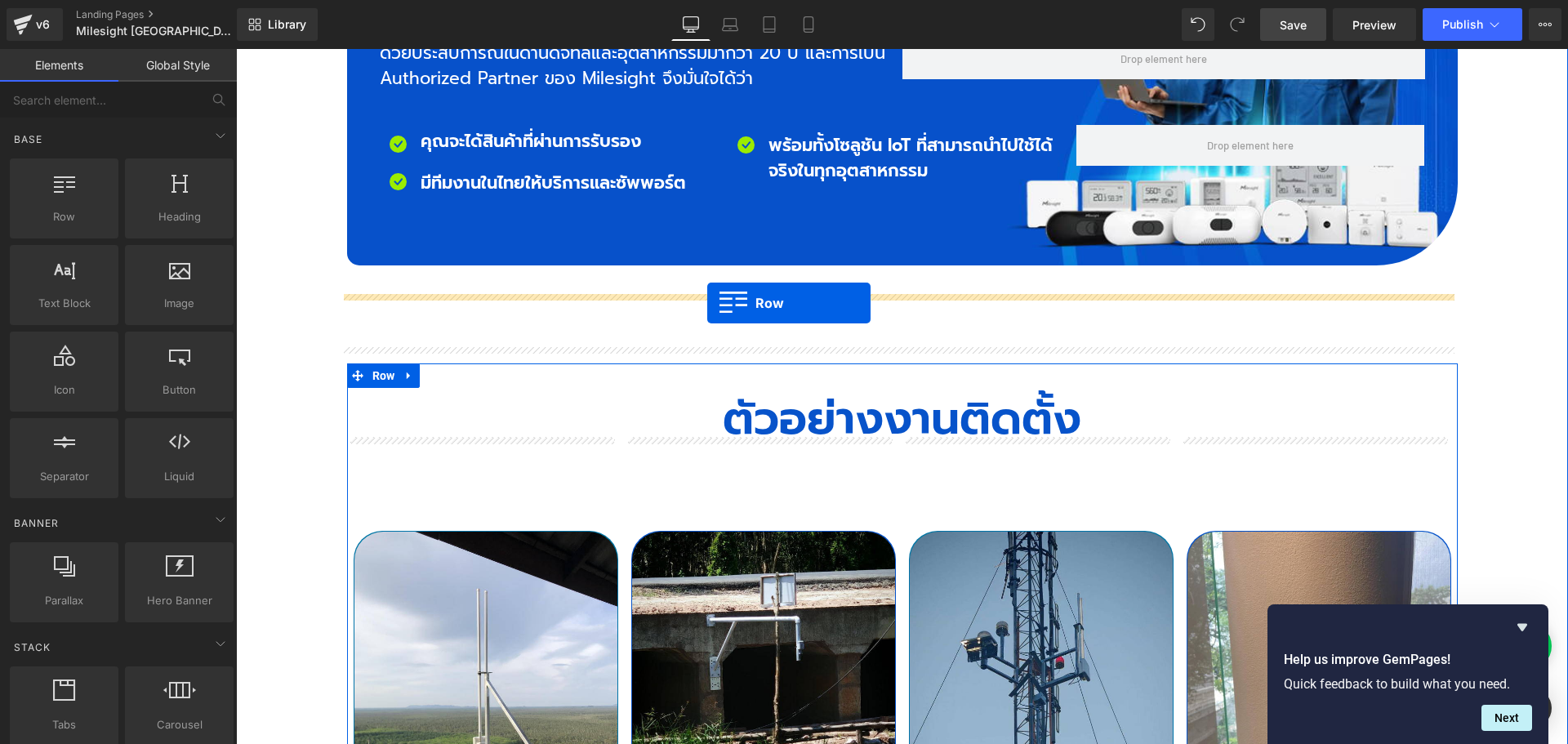
drag, startPoint x: 310, startPoint y: 253, endPoint x: 707, endPoint y: 303, distance: 400.1
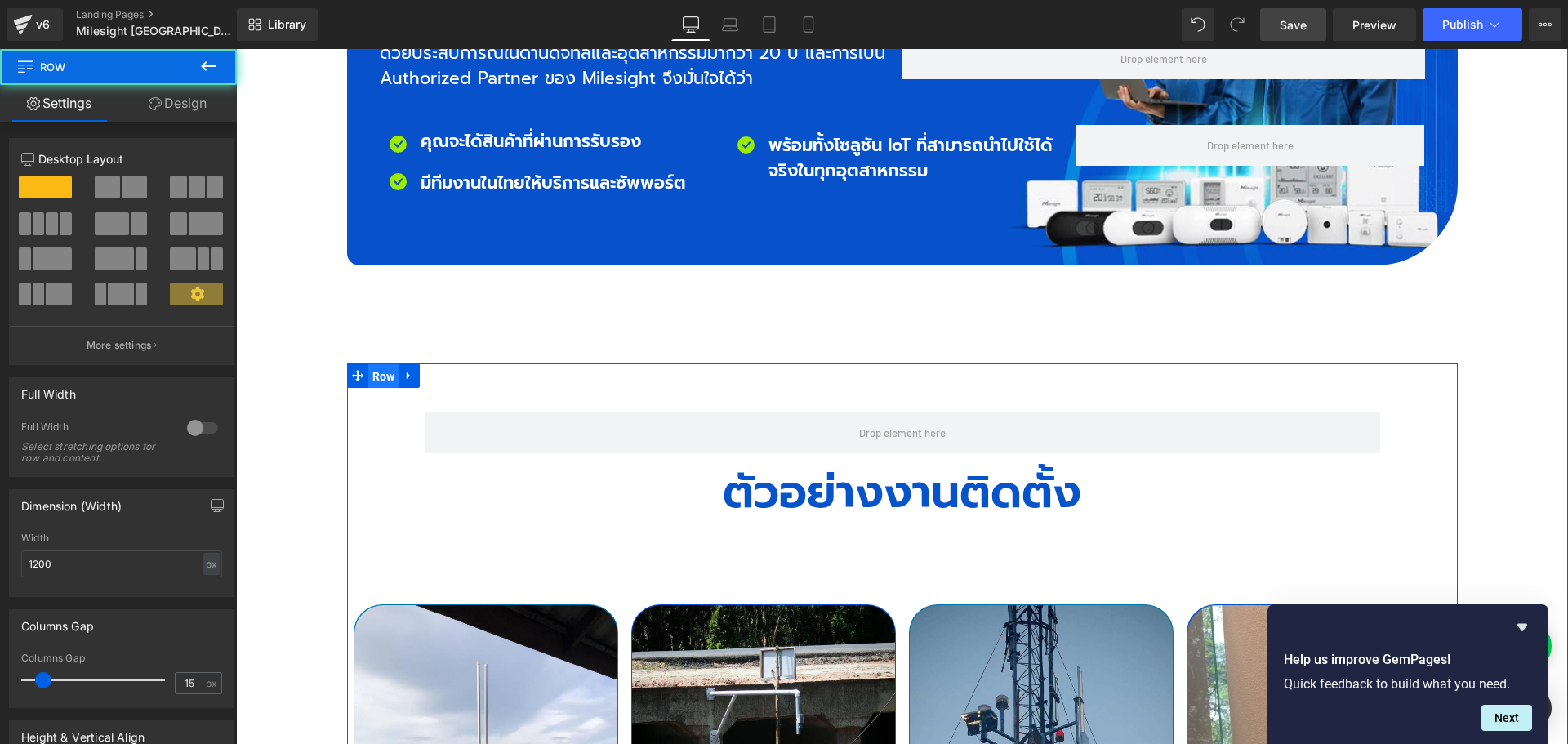
click at [376, 364] on span "Row" at bounding box center [383, 376] width 31 height 25
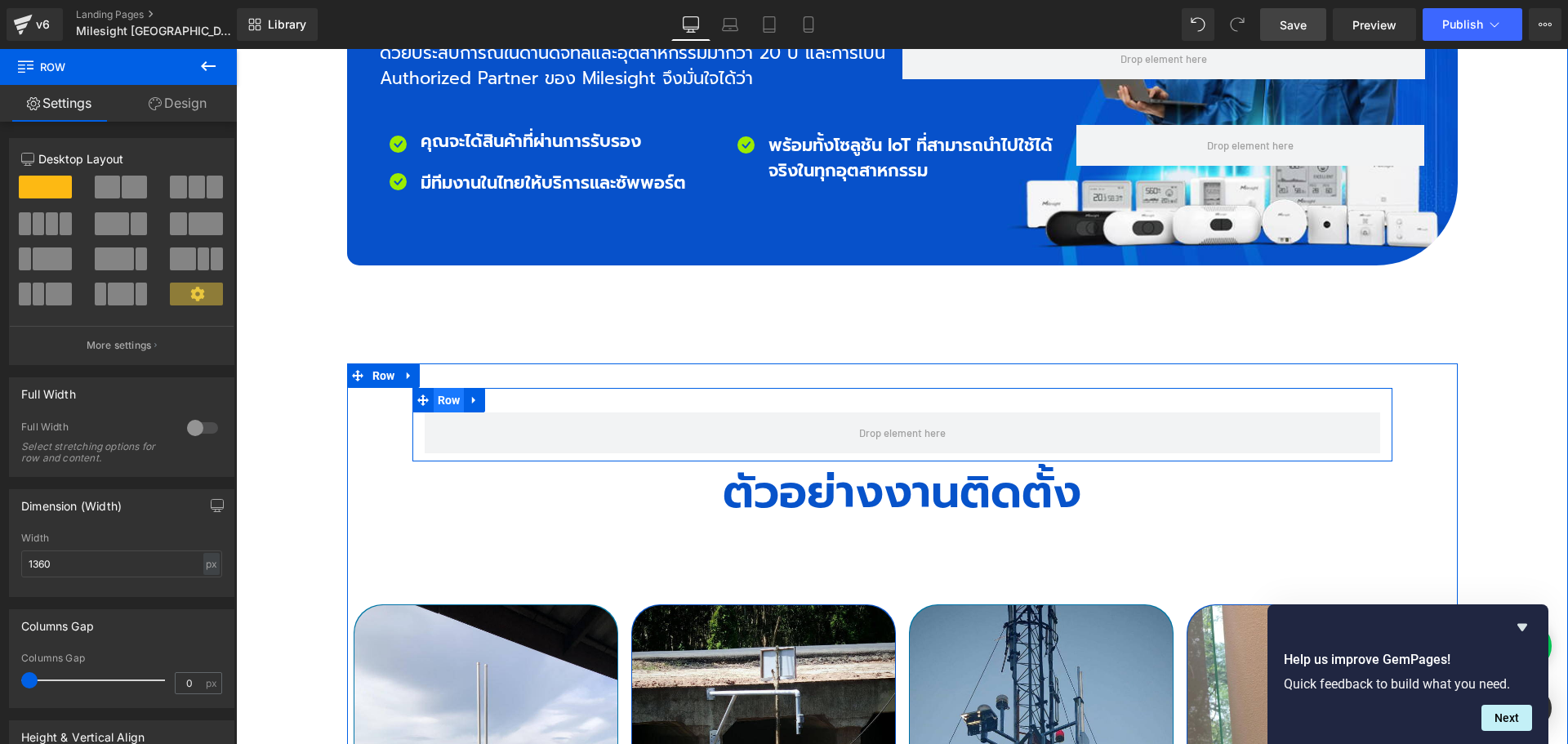
click at [434, 388] on span "Row" at bounding box center [448, 400] width 31 height 25
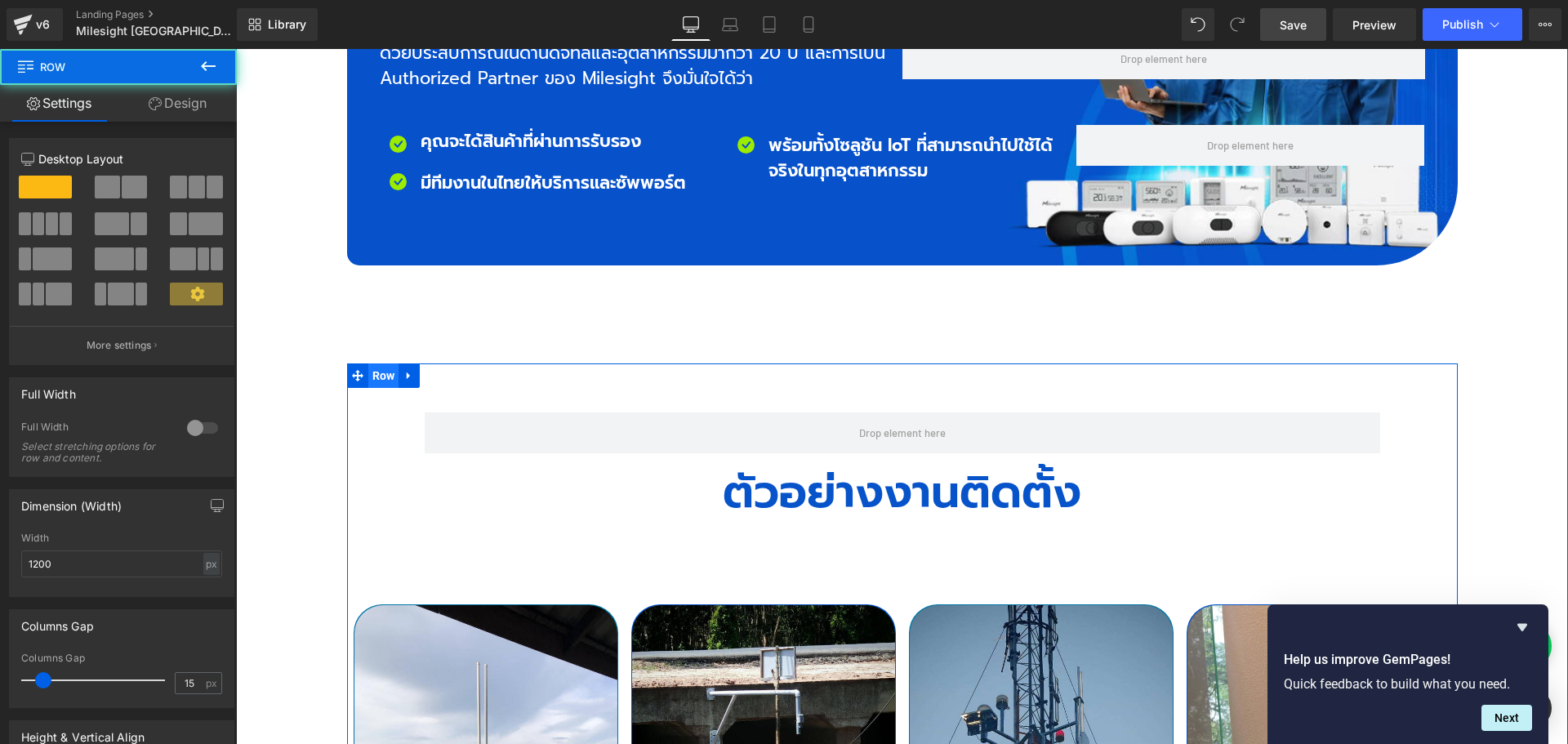
click at [368, 363] on span "Row" at bounding box center [383, 375] width 31 height 25
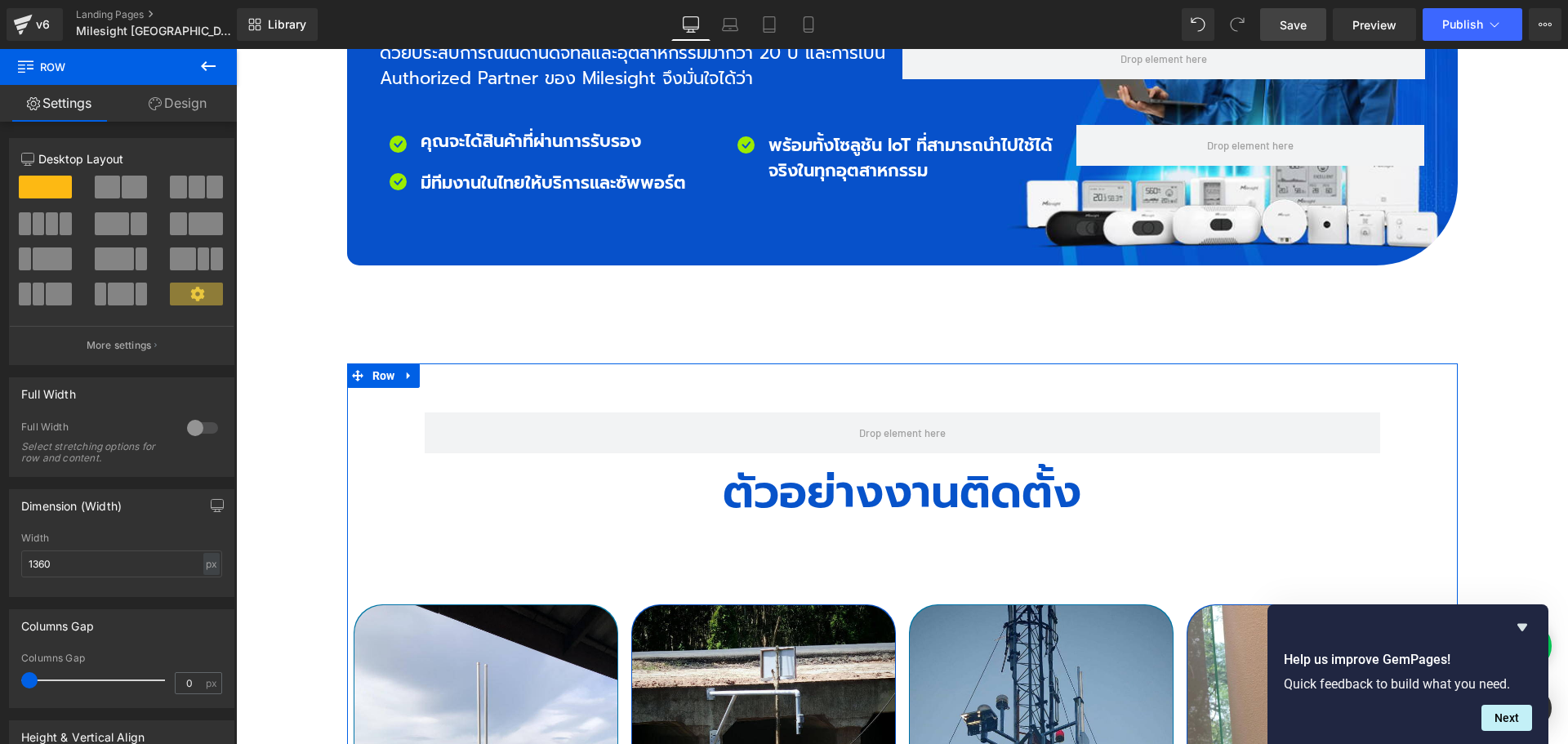
scroll to position [163, 0]
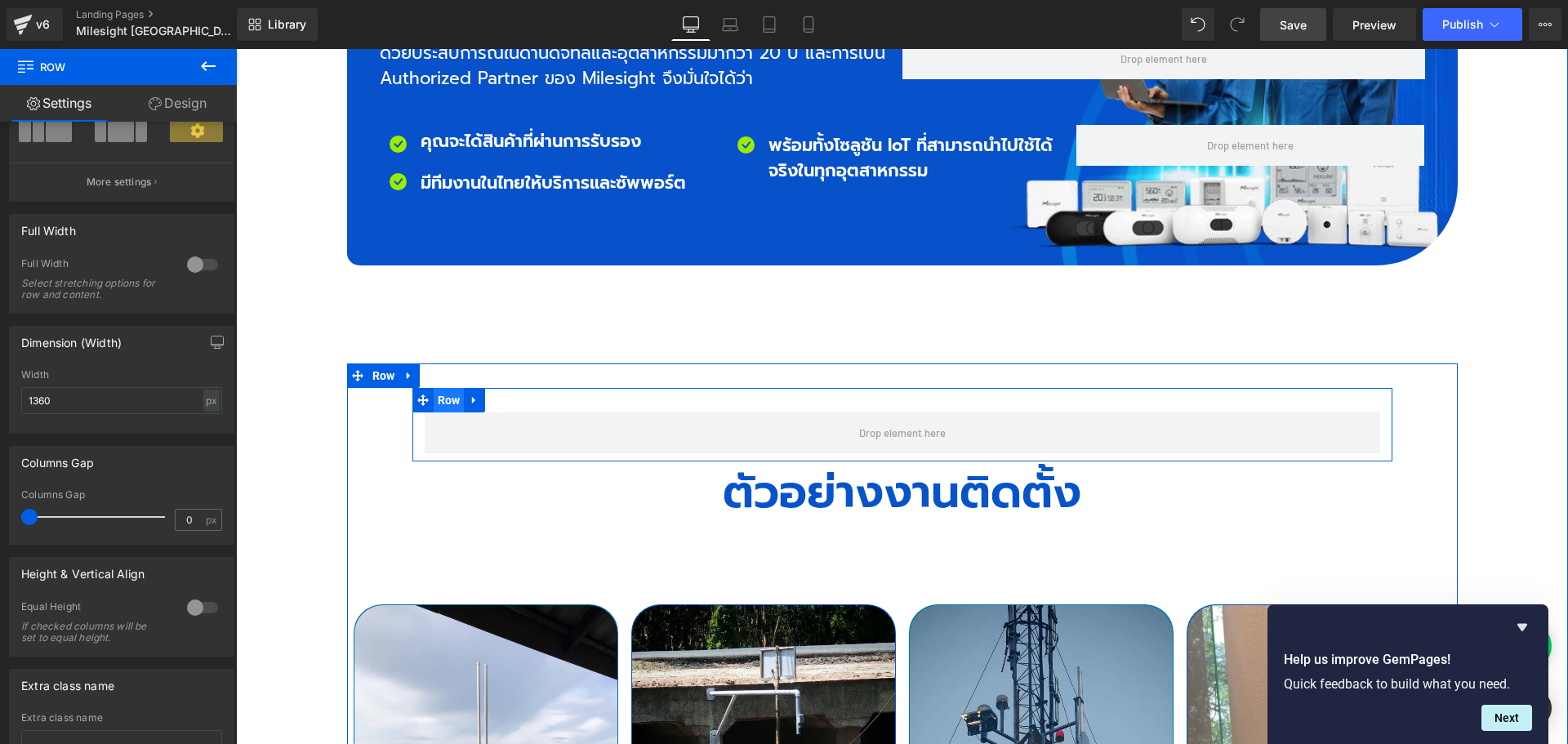
click at [438, 388] on span "Row" at bounding box center [448, 400] width 31 height 25
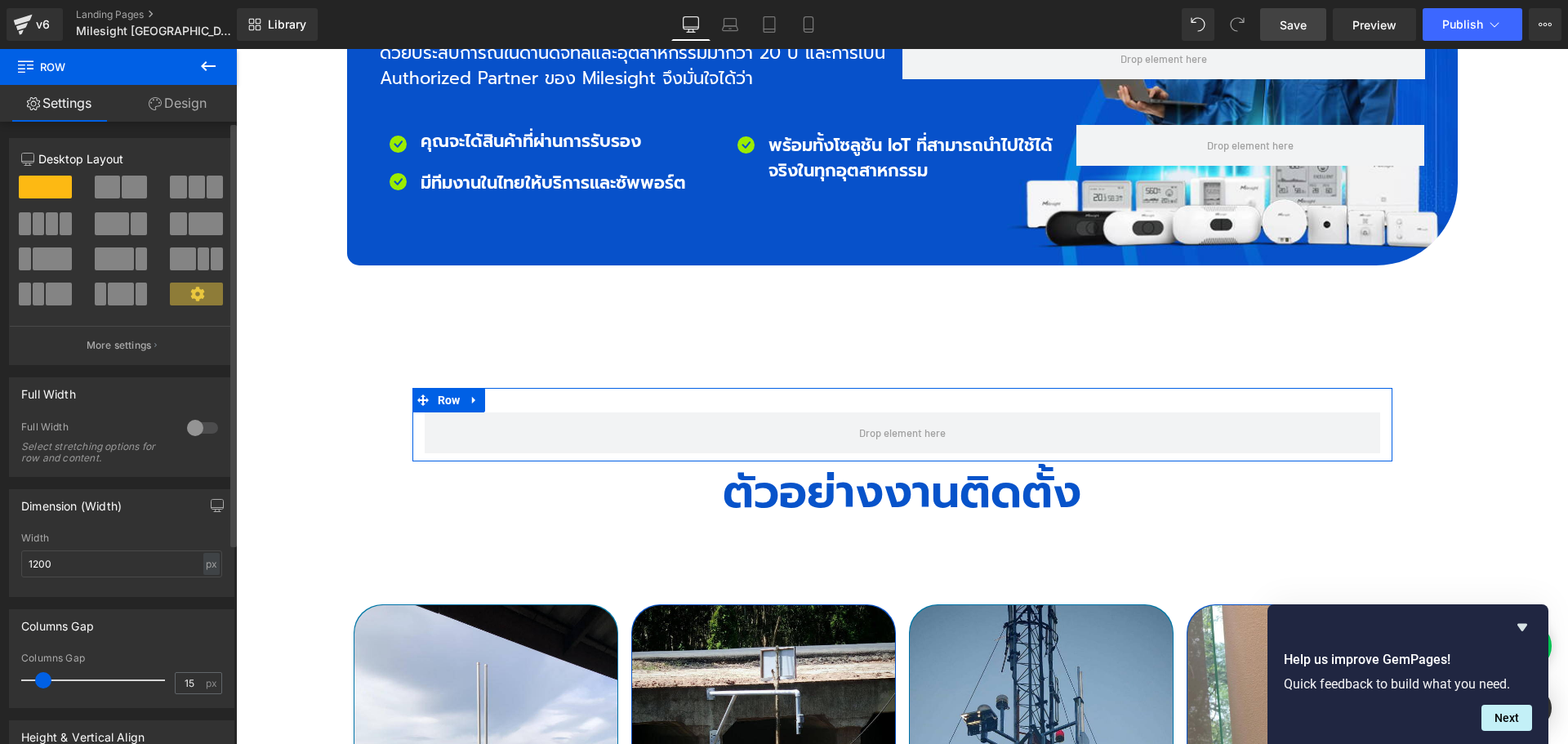
click at [184, 427] on div at bounding box center [203, 427] width 40 height 26
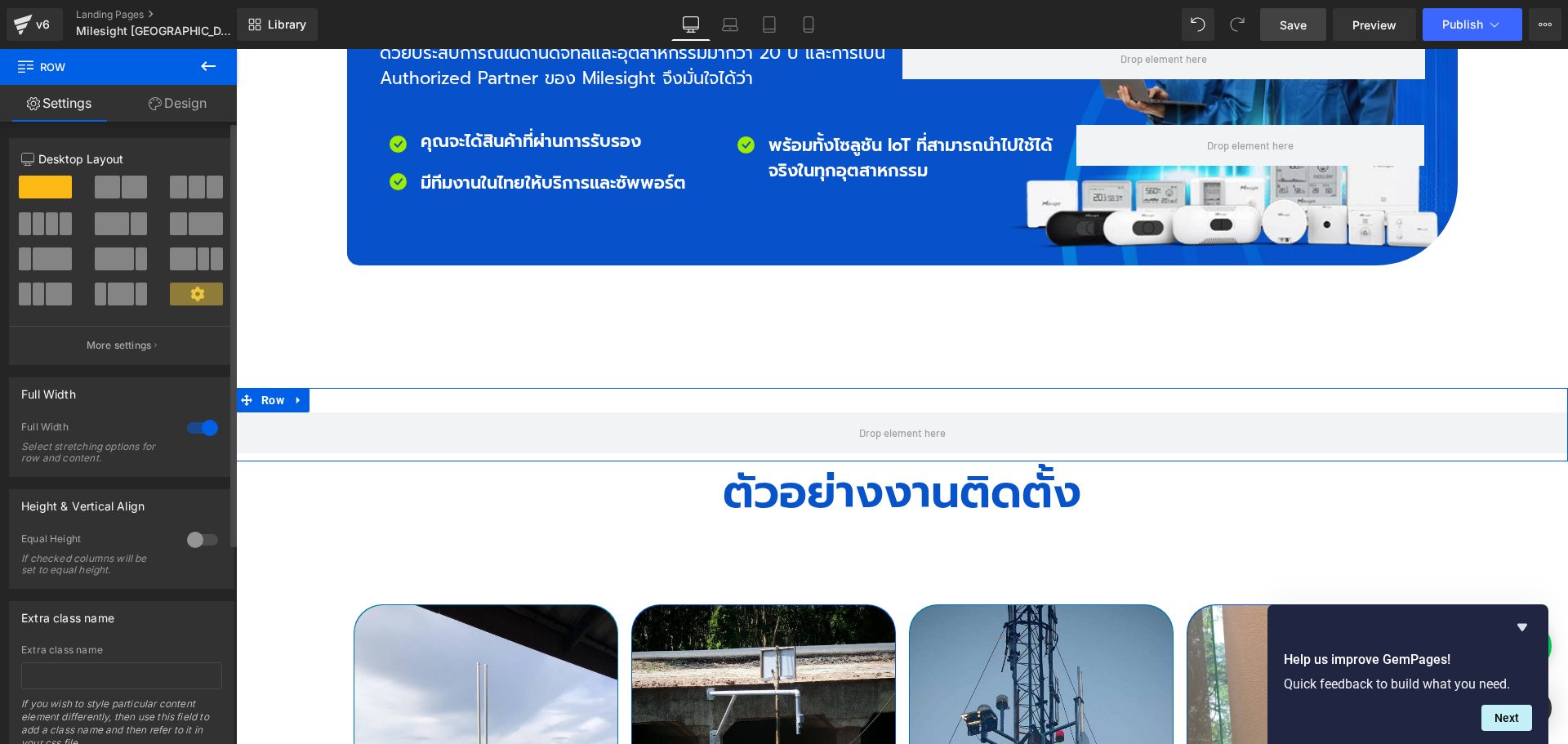
click at [184, 427] on div at bounding box center [203, 427] width 40 height 26
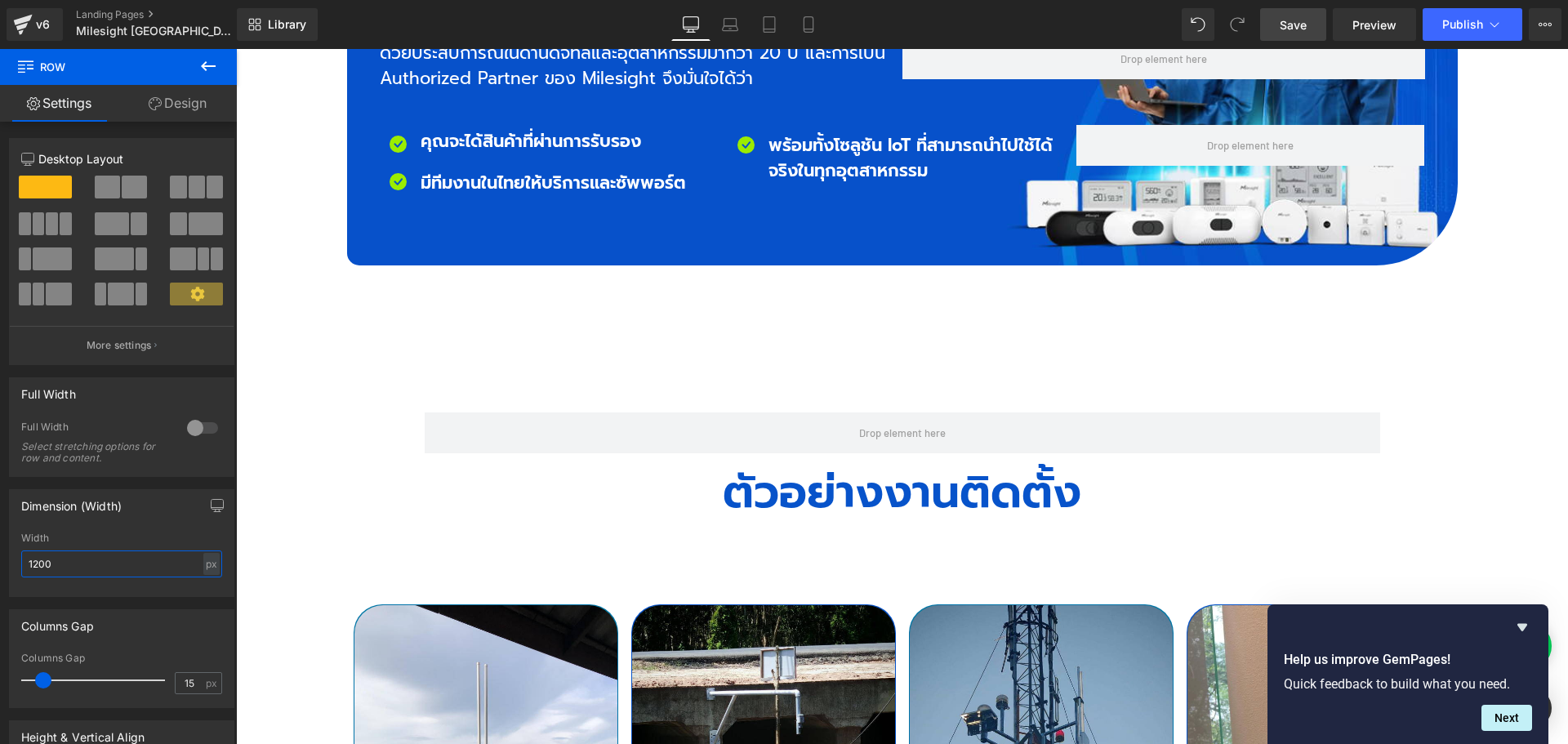
drag, startPoint x: 81, startPoint y: 567, endPoint x: -18, endPoint y: 569, distance: 99.0
click at [0, 569] on html "Row You are previewing how the will restyle your page. You can not edit Element…" at bounding box center [784, 372] width 1568 height 744
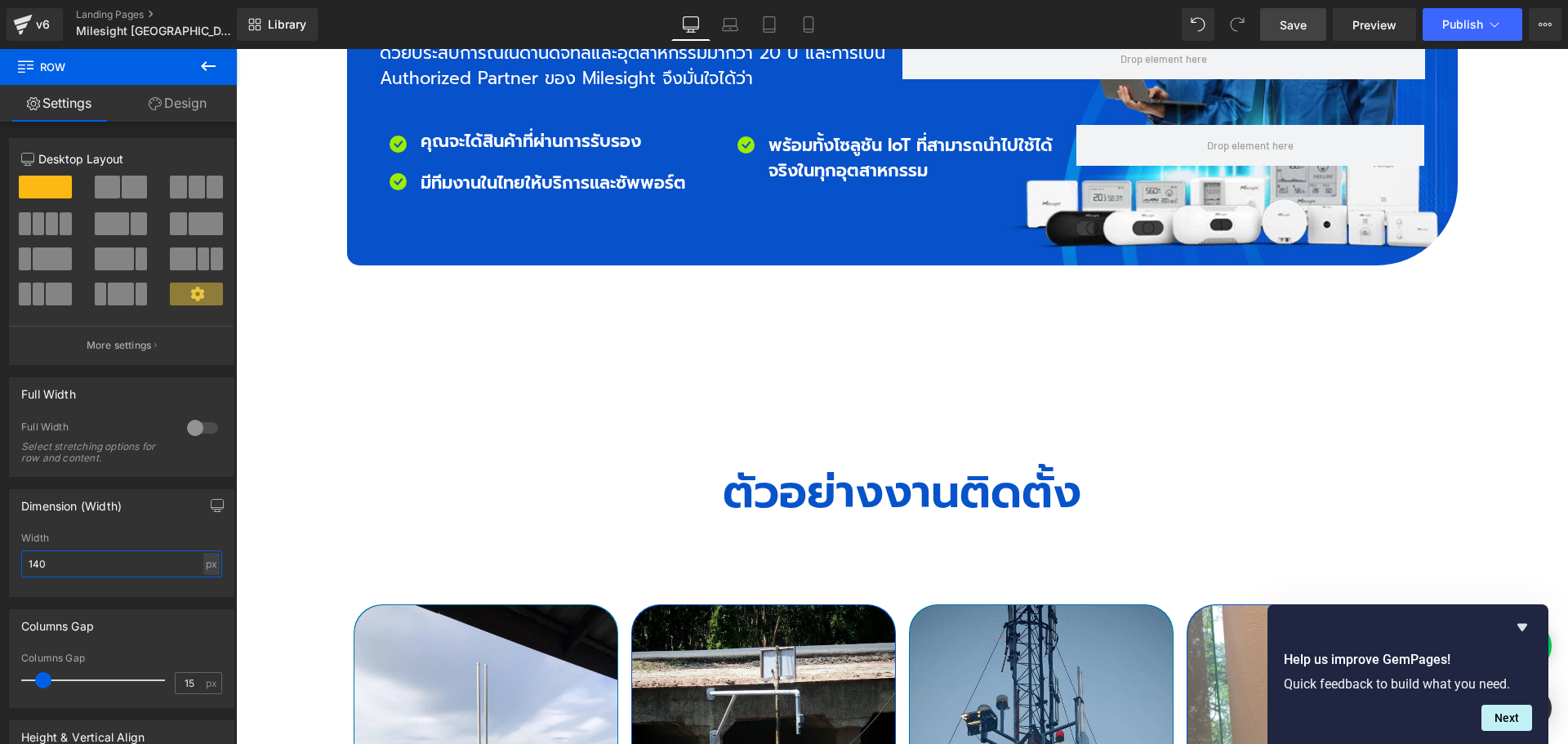
type input "1400"
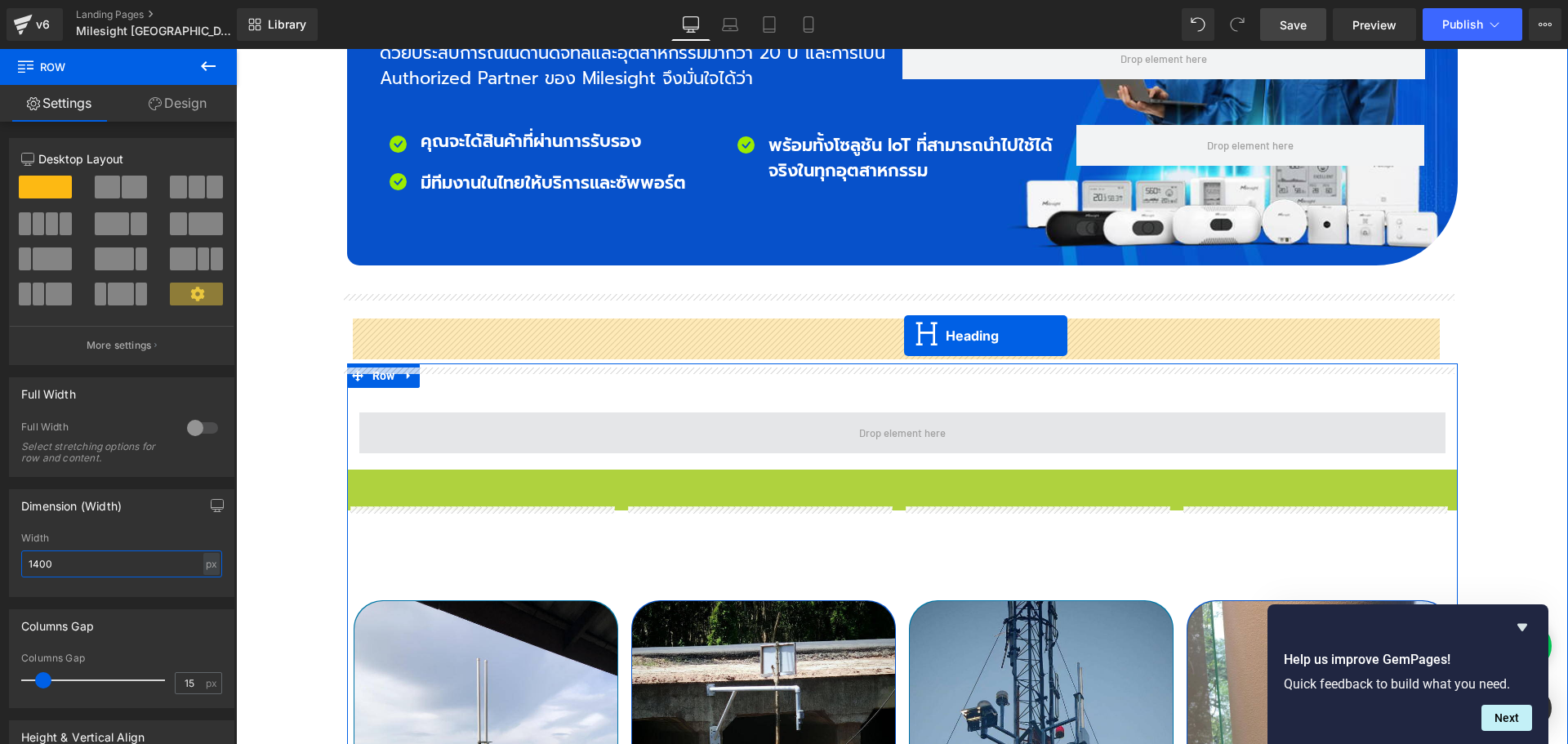
drag, startPoint x: 889, startPoint y: 399, endPoint x: 904, endPoint y: 335, distance: 65.7
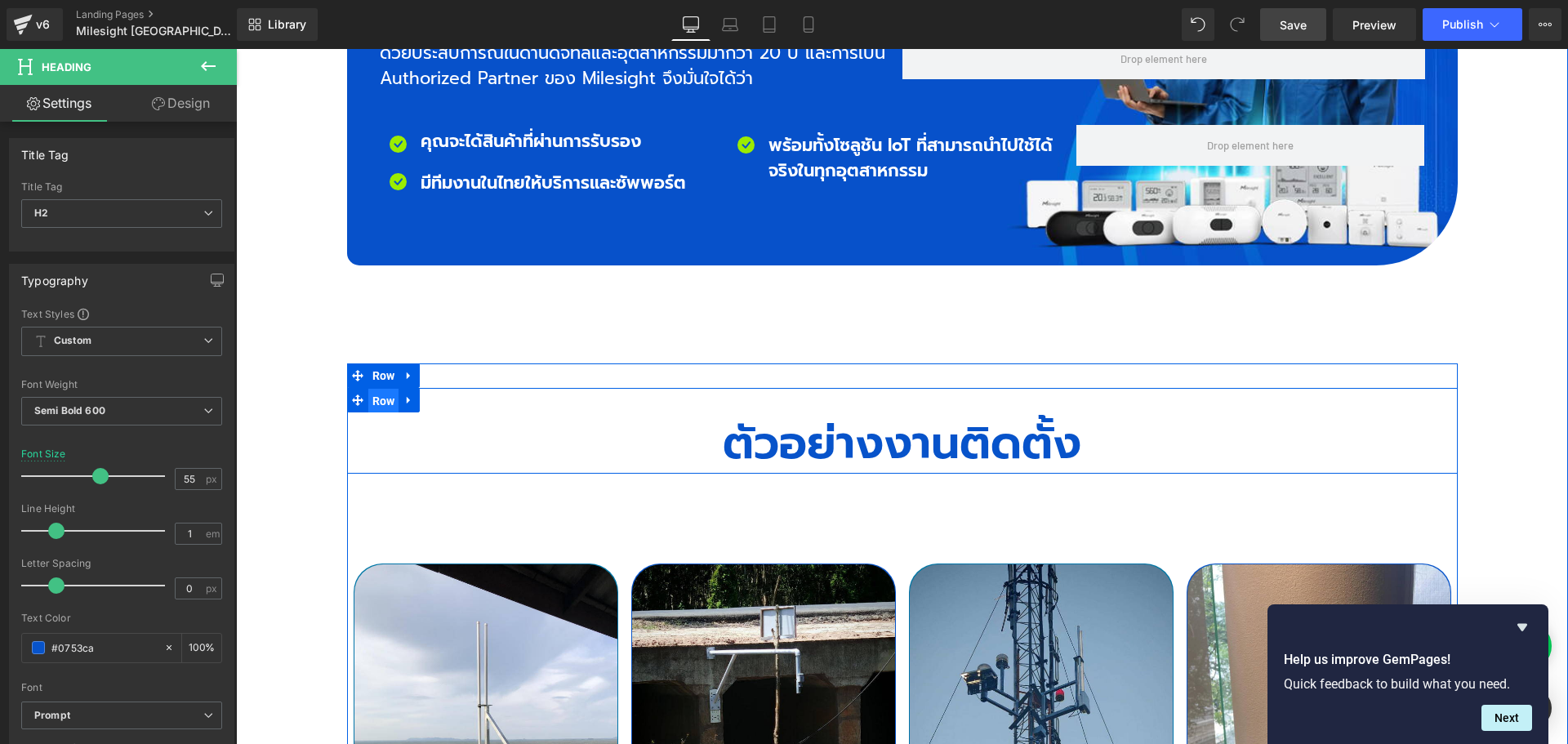
click at [381, 389] on span "Row" at bounding box center [383, 401] width 31 height 25
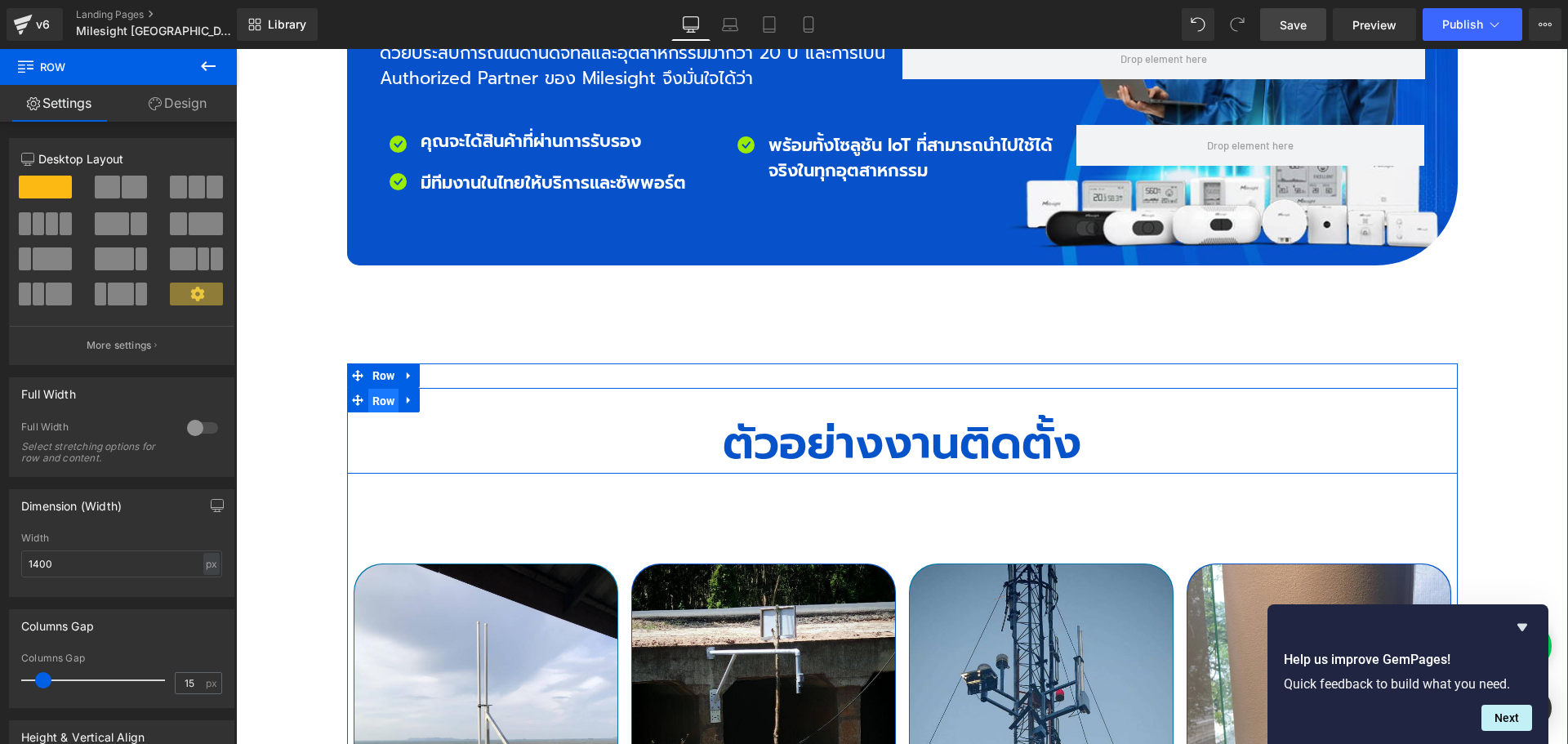
click at [382, 389] on span "Row" at bounding box center [383, 401] width 31 height 25
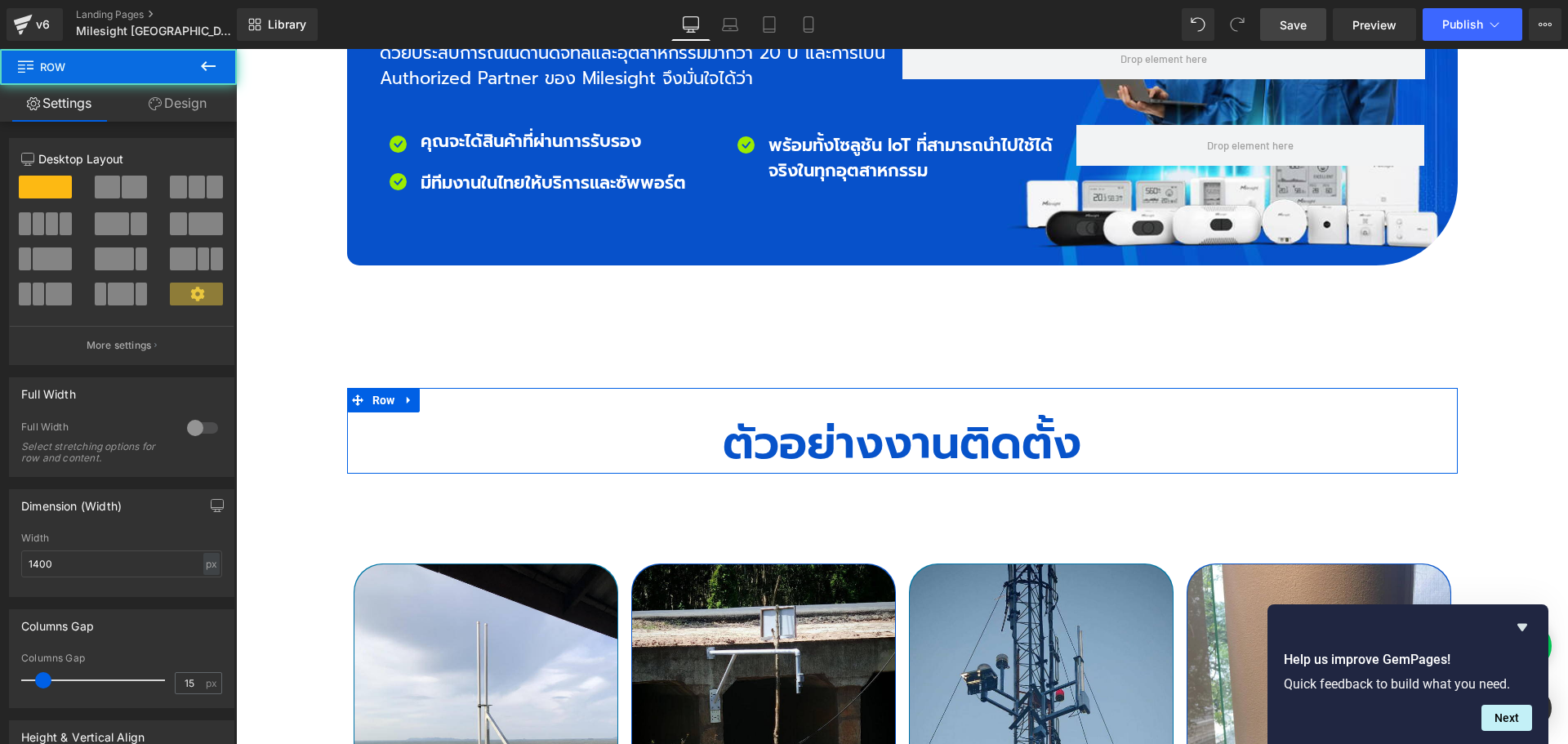
click at [184, 104] on link "Design" at bounding box center [178, 103] width 119 height 37
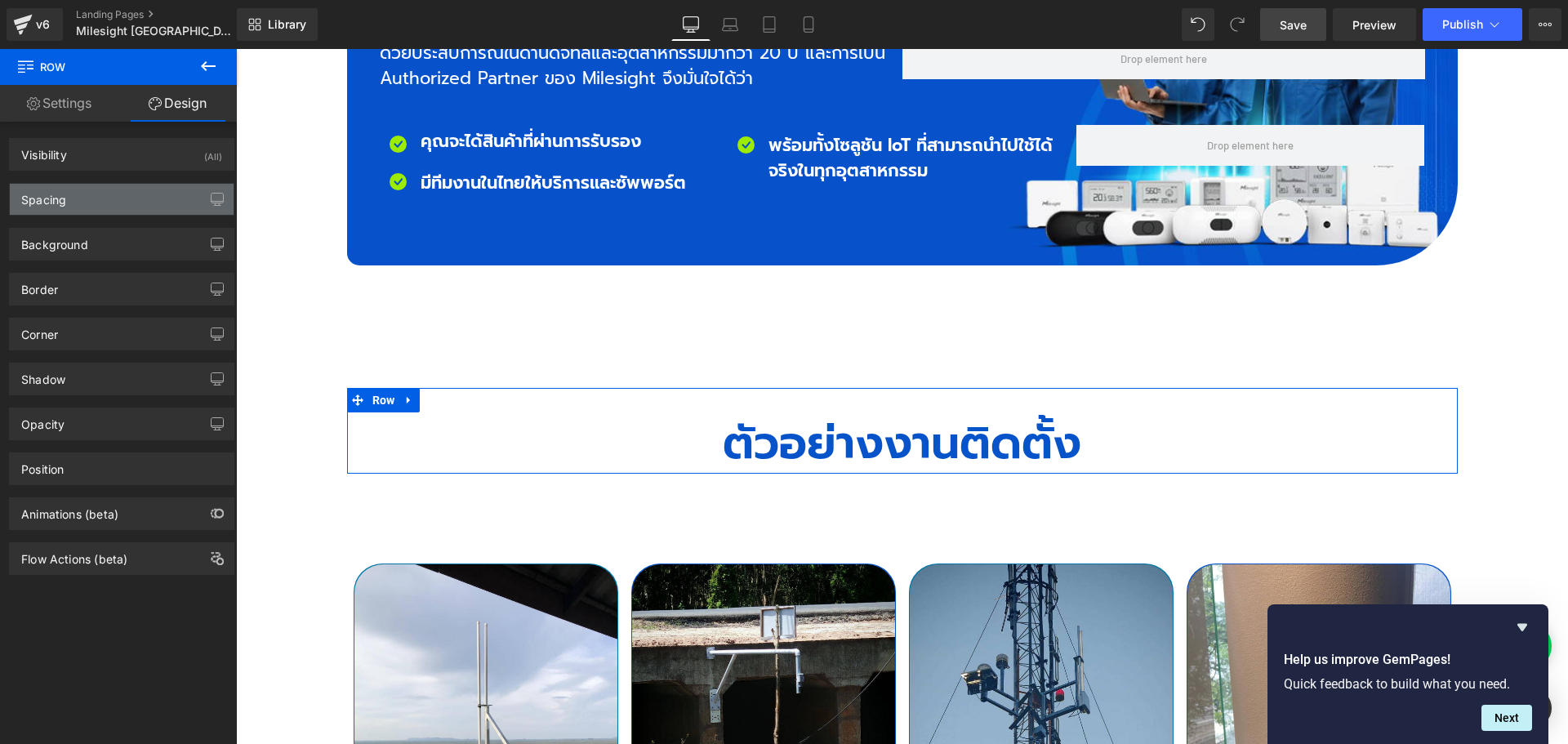
type input "0"
type input "30"
type input "0"
type input "10"
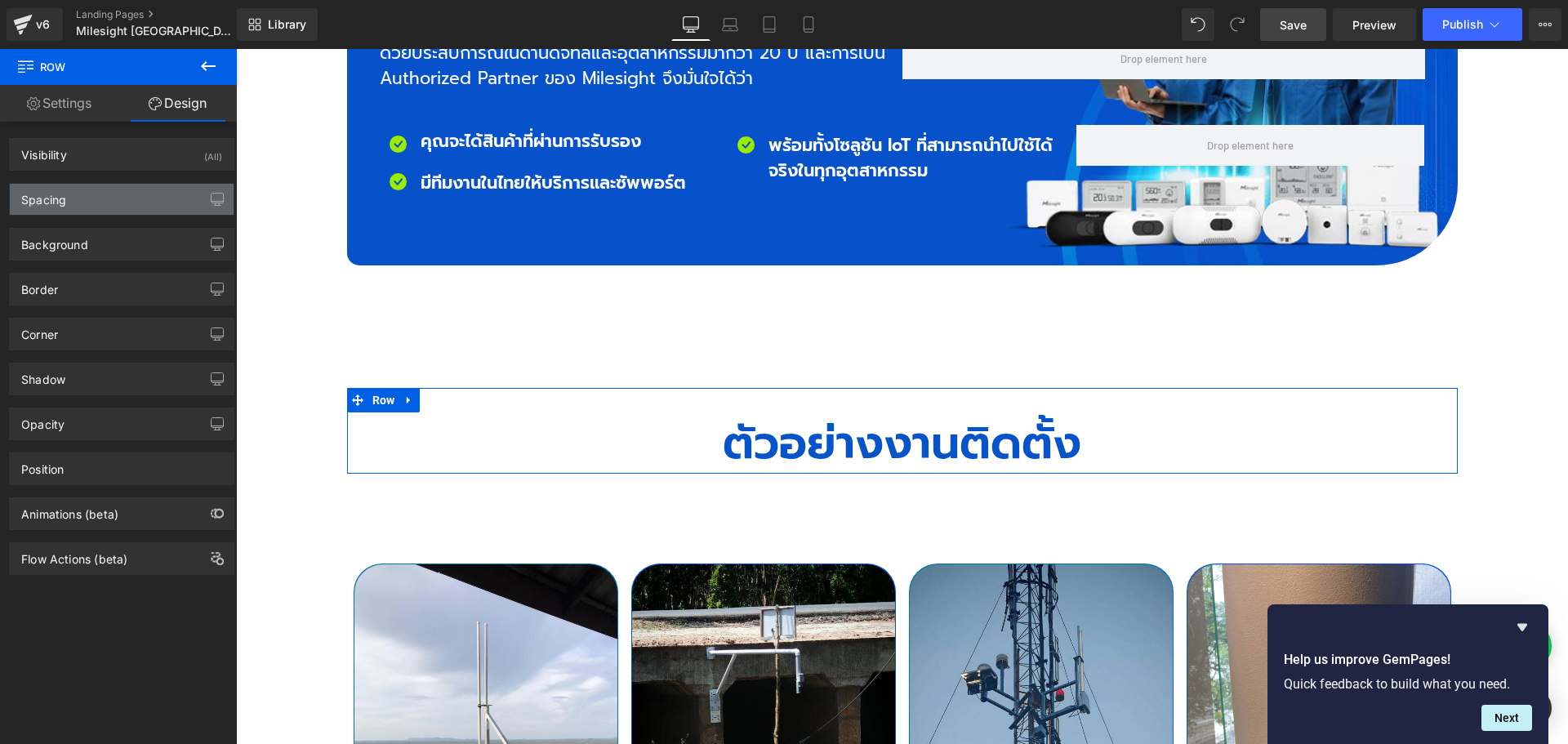
type input "0"
click at [116, 197] on div "Spacing" at bounding box center [122, 199] width 224 height 31
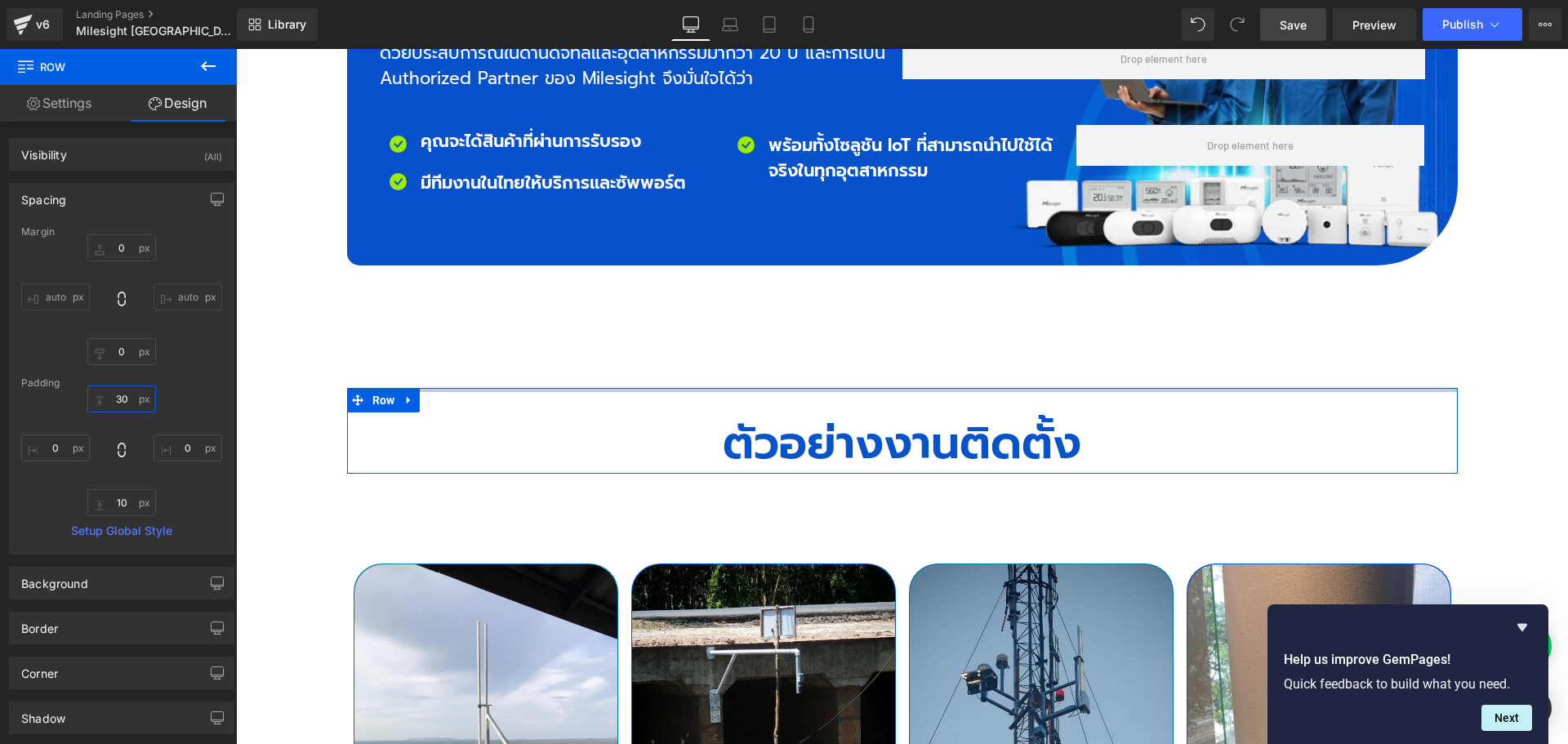
click at [121, 401] on input "30" at bounding box center [121, 398] width 68 height 27
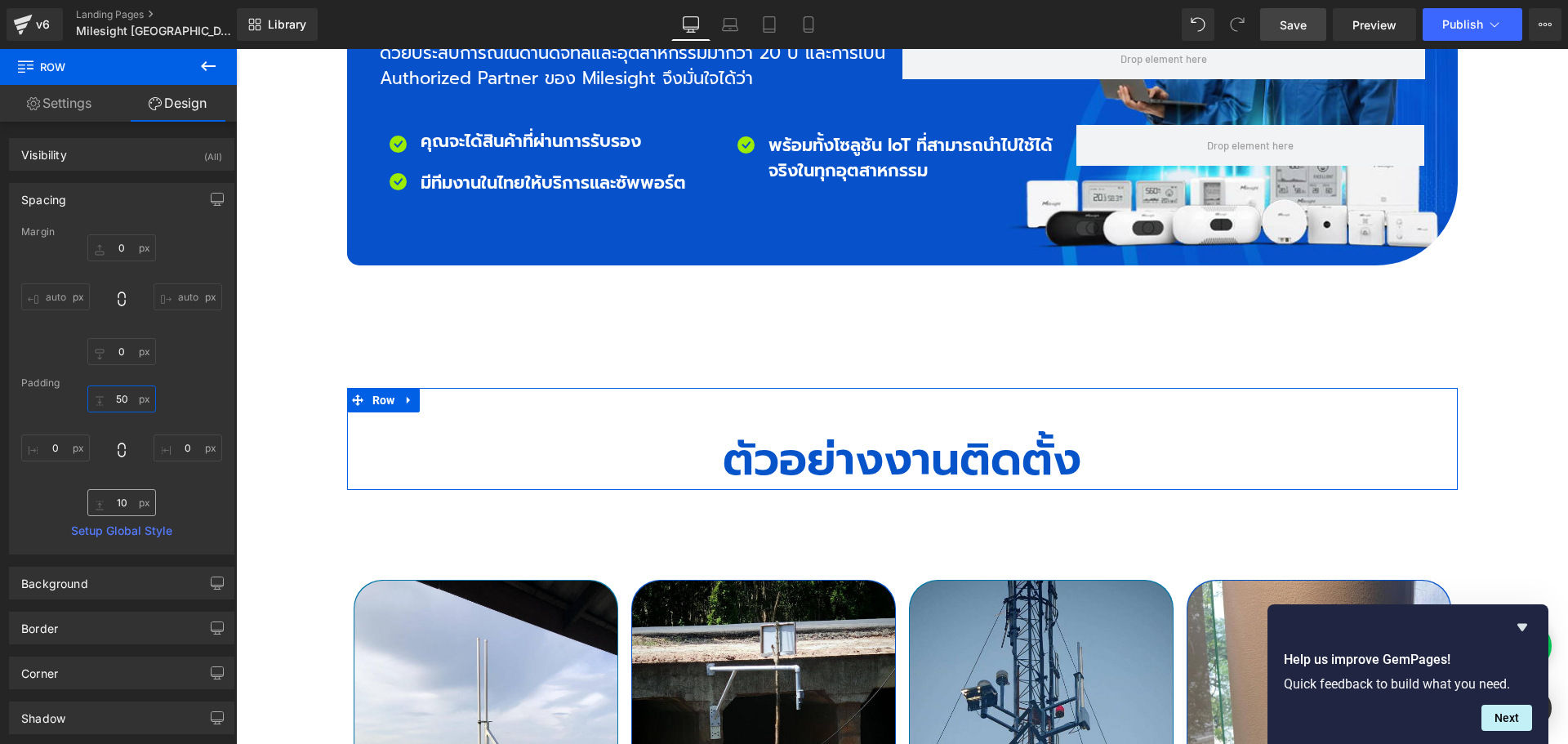
type input "50"
click at [132, 497] on input "10" at bounding box center [121, 502] width 68 height 27
type input "50"
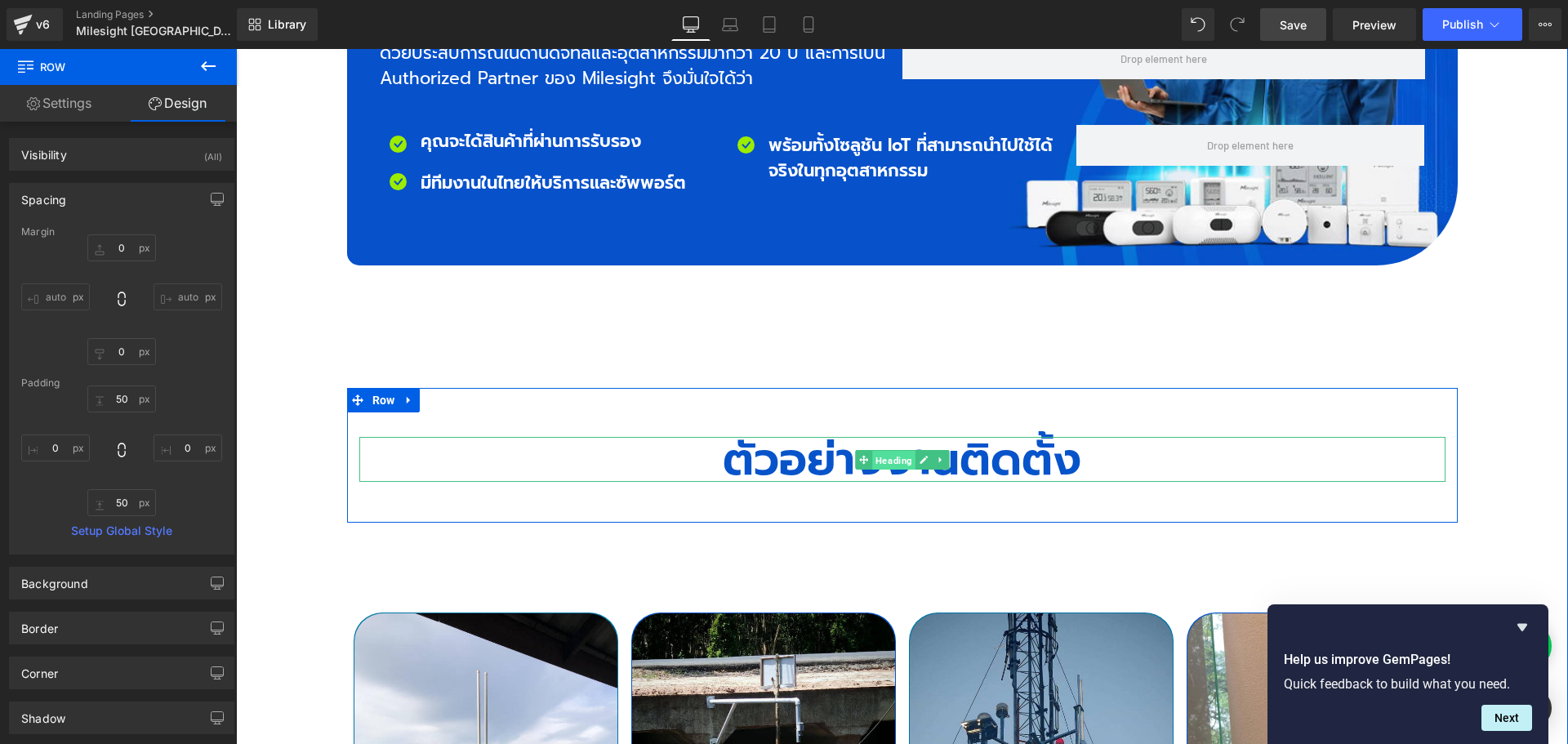
click at [882, 450] on span "Heading" at bounding box center [894, 460] width 44 height 20
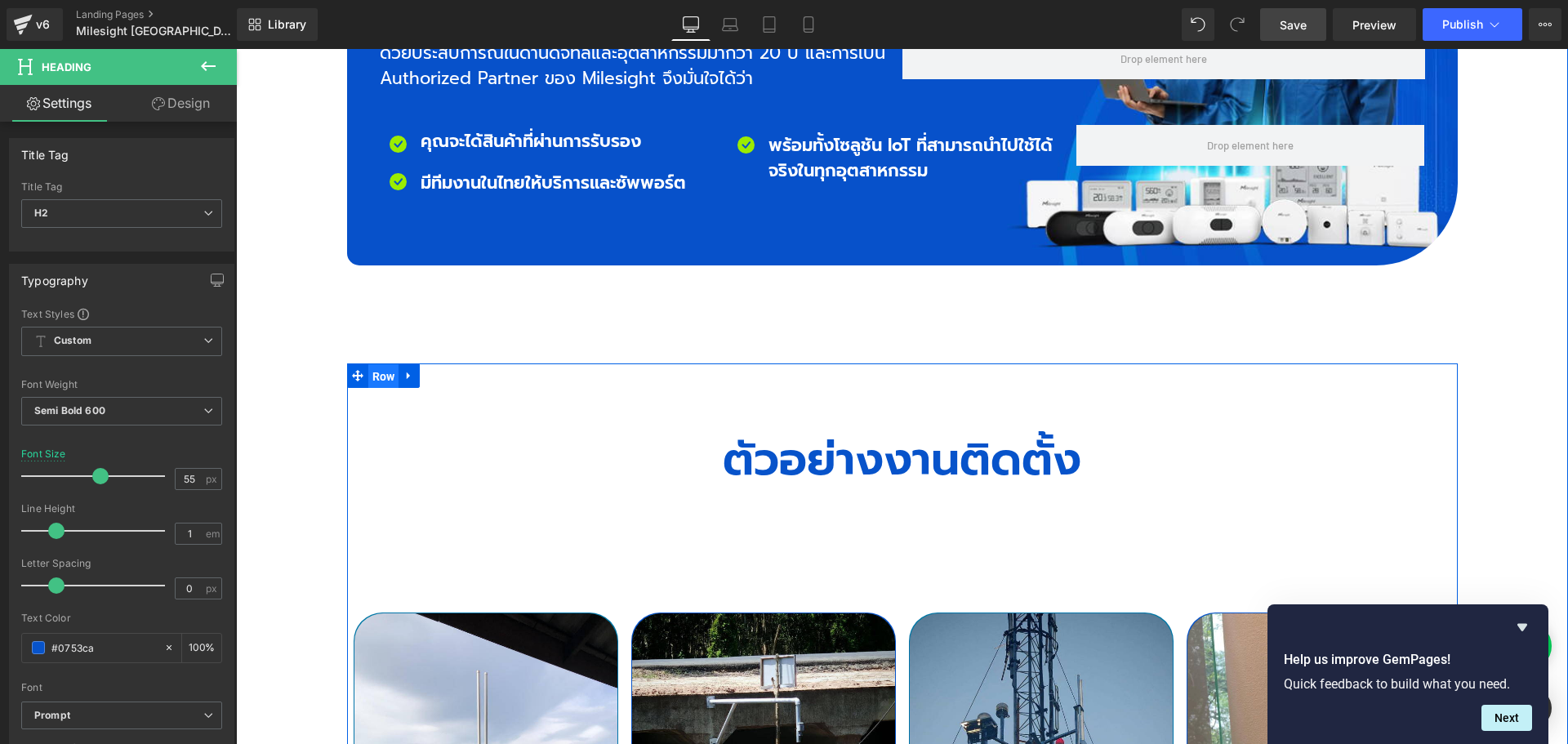
click at [375, 364] on span "Row" at bounding box center [383, 376] width 31 height 25
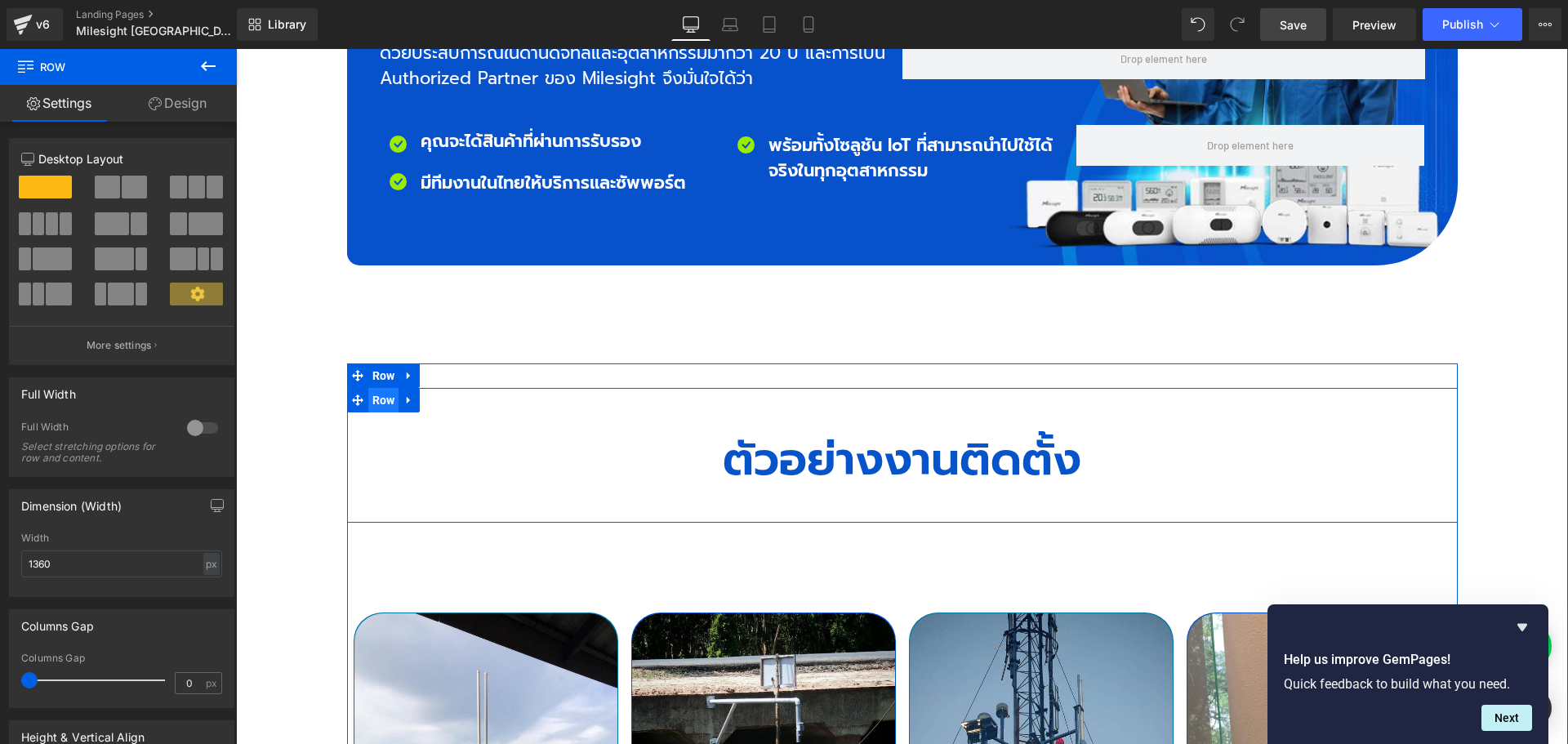
click at [380, 388] on span "Row" at bounding box center [383, 400] width 31 height 25
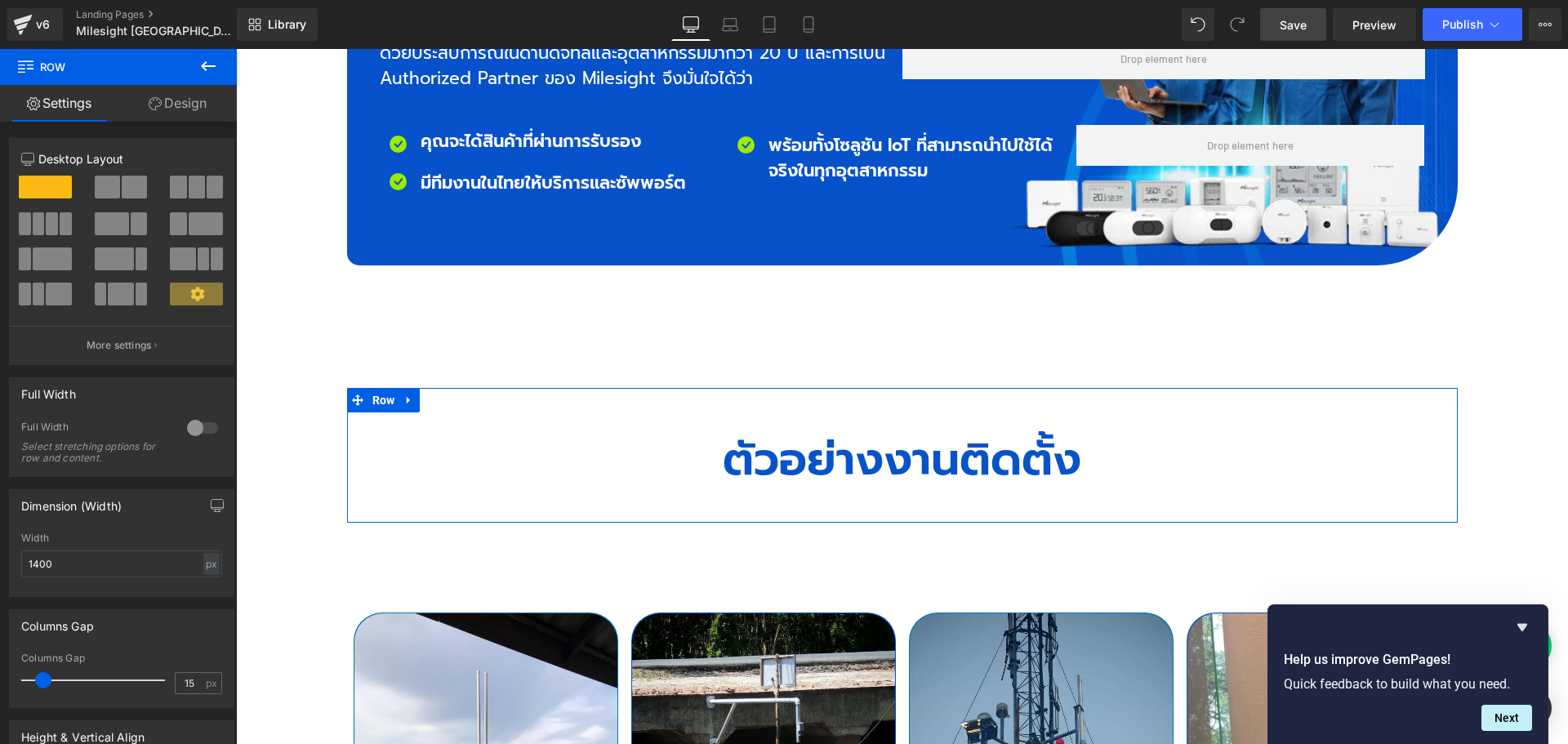
drag, startPoint x: 184, startPoint y: 107, endPoint x: 100, endPoint y: 198, distance: 123.8
click at [184, 107] on link "Design" at bounding box center [178, 103] width 119 height 37
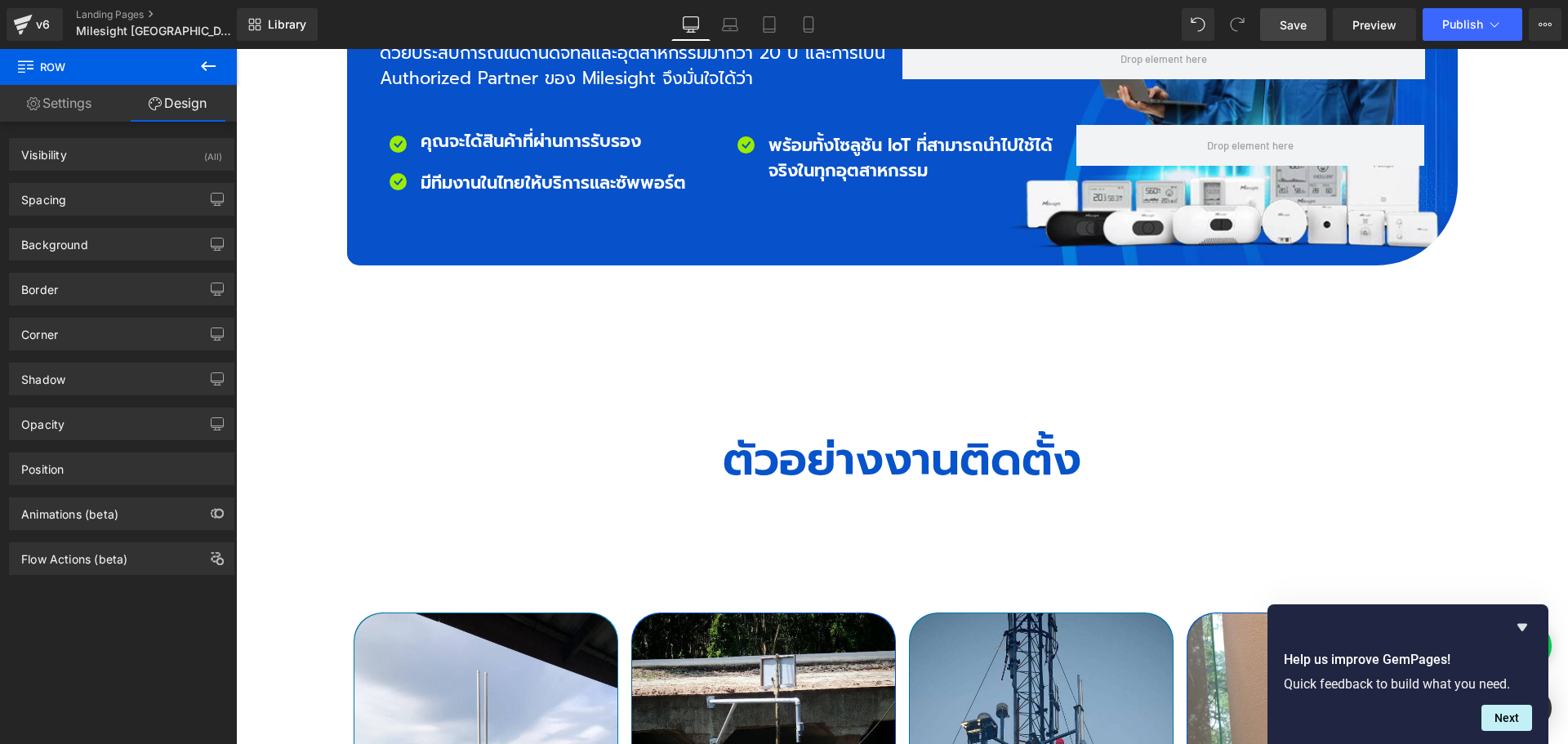
click at [209, 67] on icon at bounding box center [208, 66] width 15 height 10
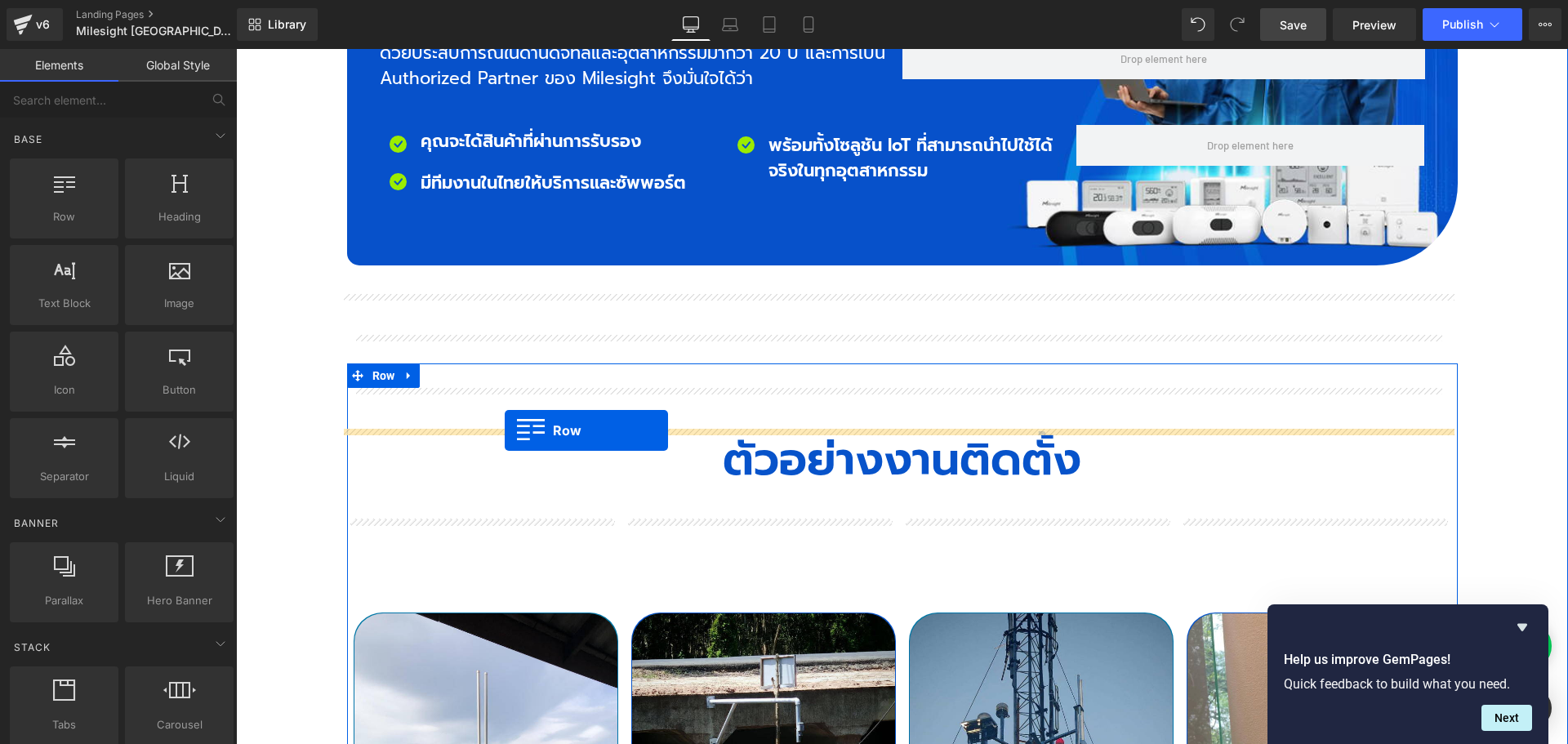
drag, startPoint x: 300, startPoint y: 240, endPoint x: 505, endPoint y: 430, distance: 279.5
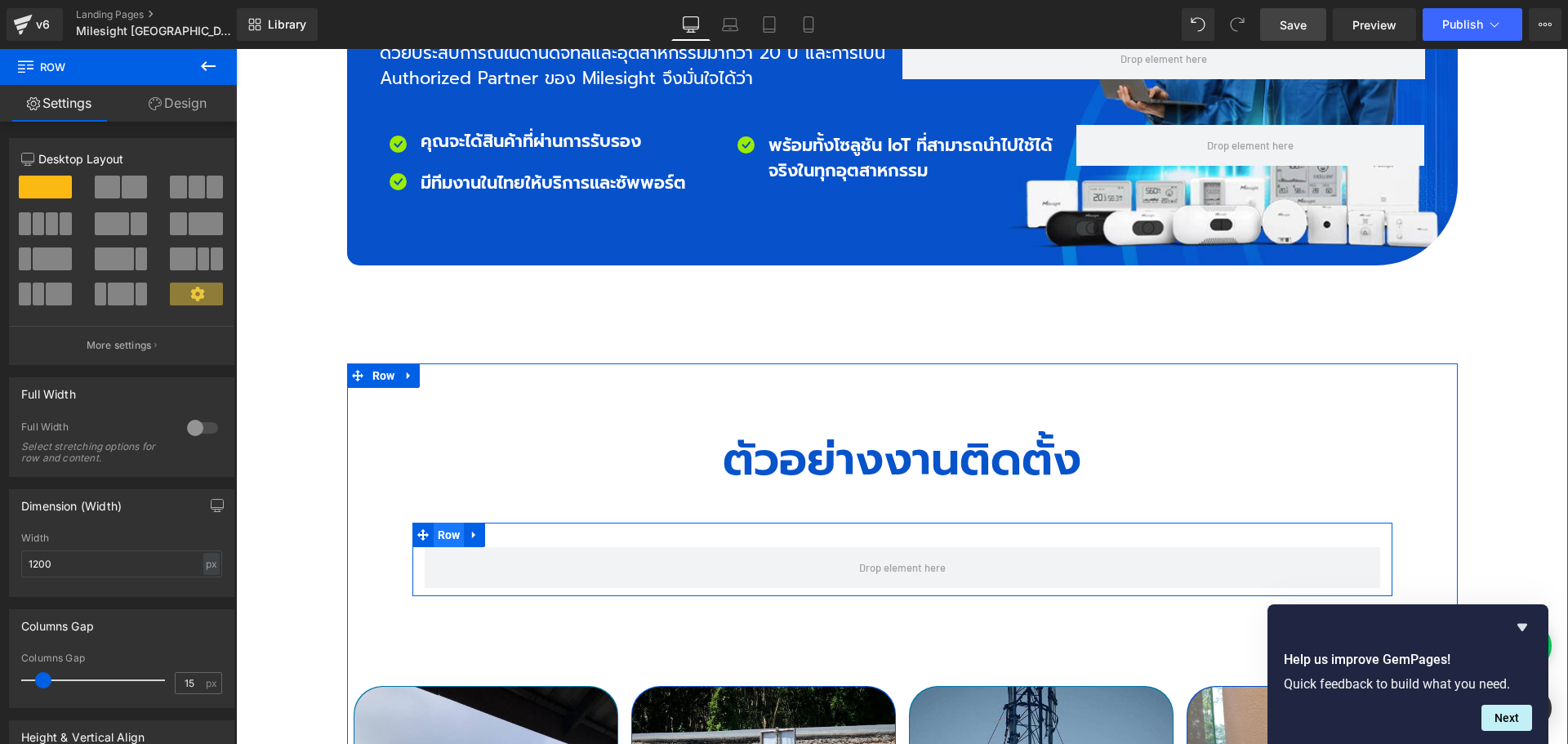
click at [447, 522] on span "Row" at bounding box center [448, 534] width 31 height 25
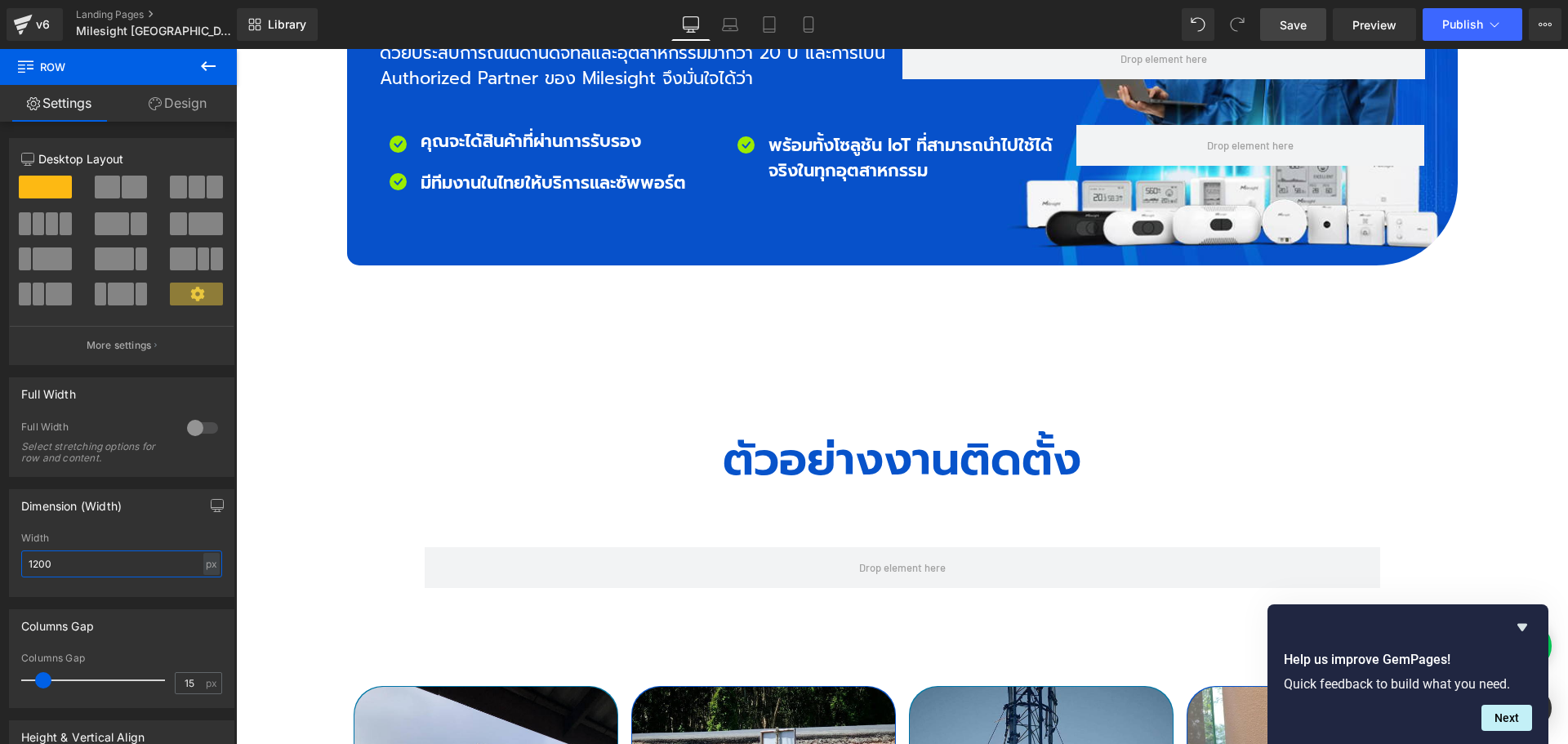
drag, startPoint x: 71, startPoint y: 558, endPoint x: -16, endPoint y: 567, distance: 87.5
click at [0, 567] on html "Row You are previewing how the will restyle your page. You can not edit Element…" at bounding box center [784, 372] width 1568 height 744
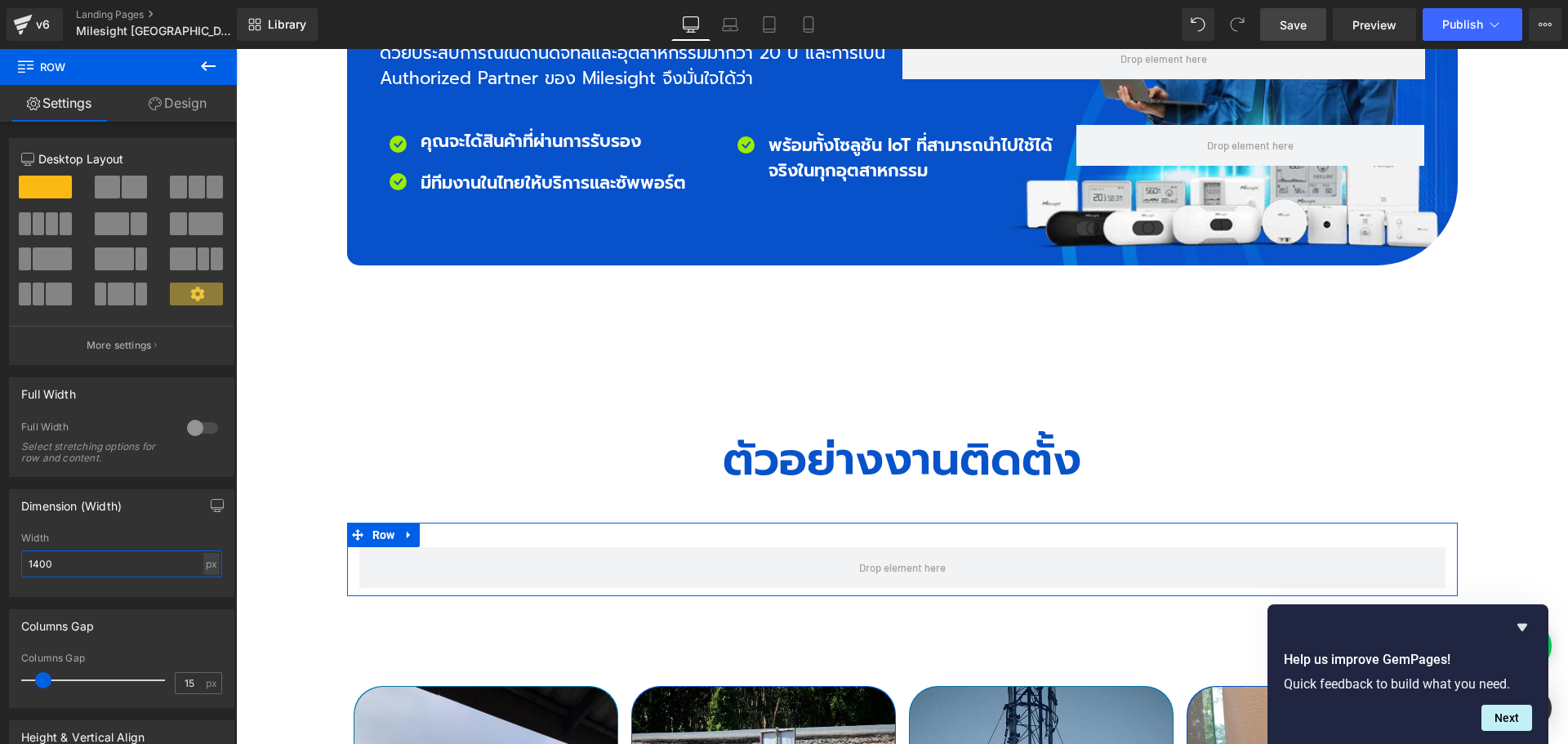
type input "1400"
type input "0"
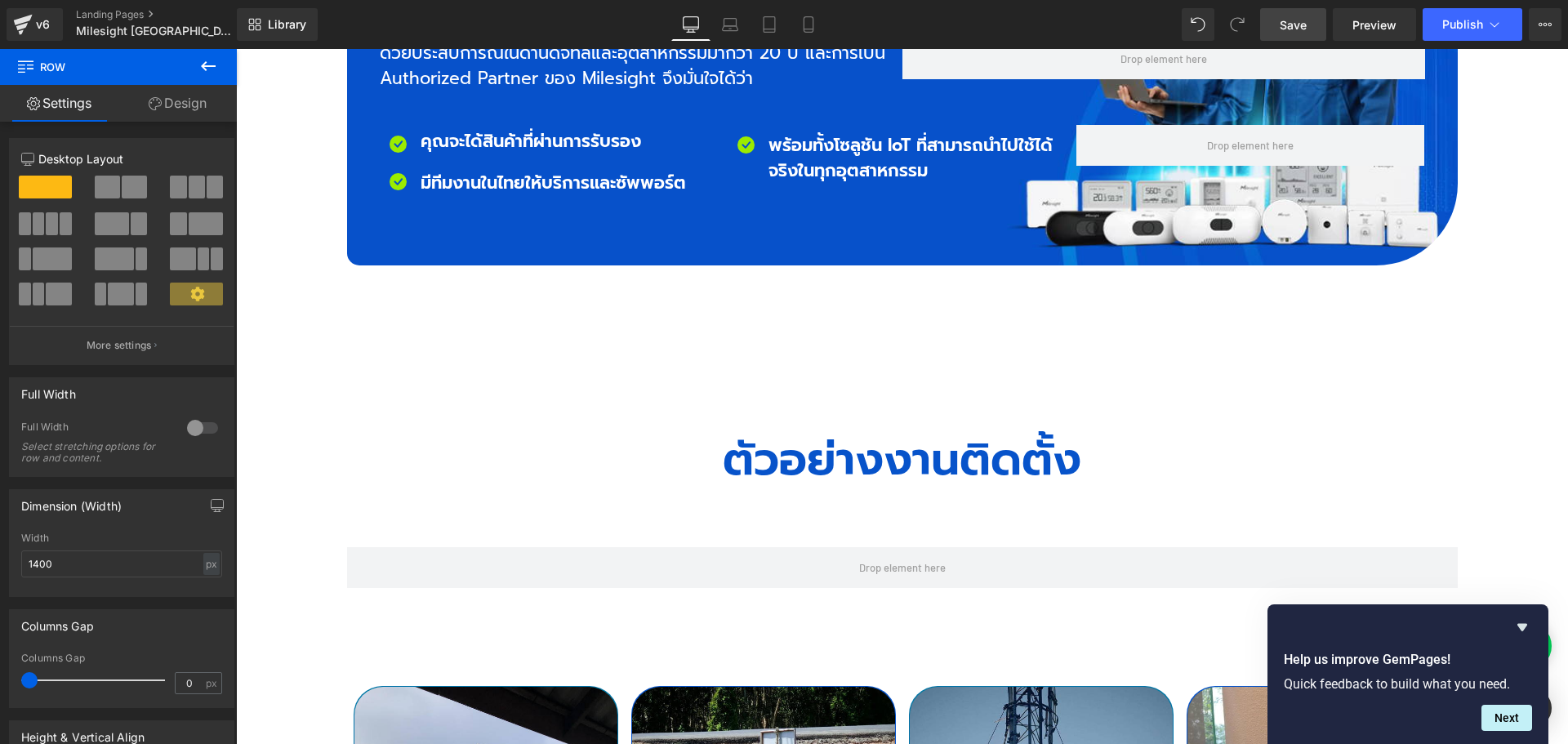
drag, startPoint x: 45, startPoint y: 682, endPoint x: -23, endPoint y: 680, distance: 68.0
click at [0, 680] on html "Row You are previewing how the will restyle your page. You can not edit Element…" at bounding box center [784, 372] width 1568 height 744
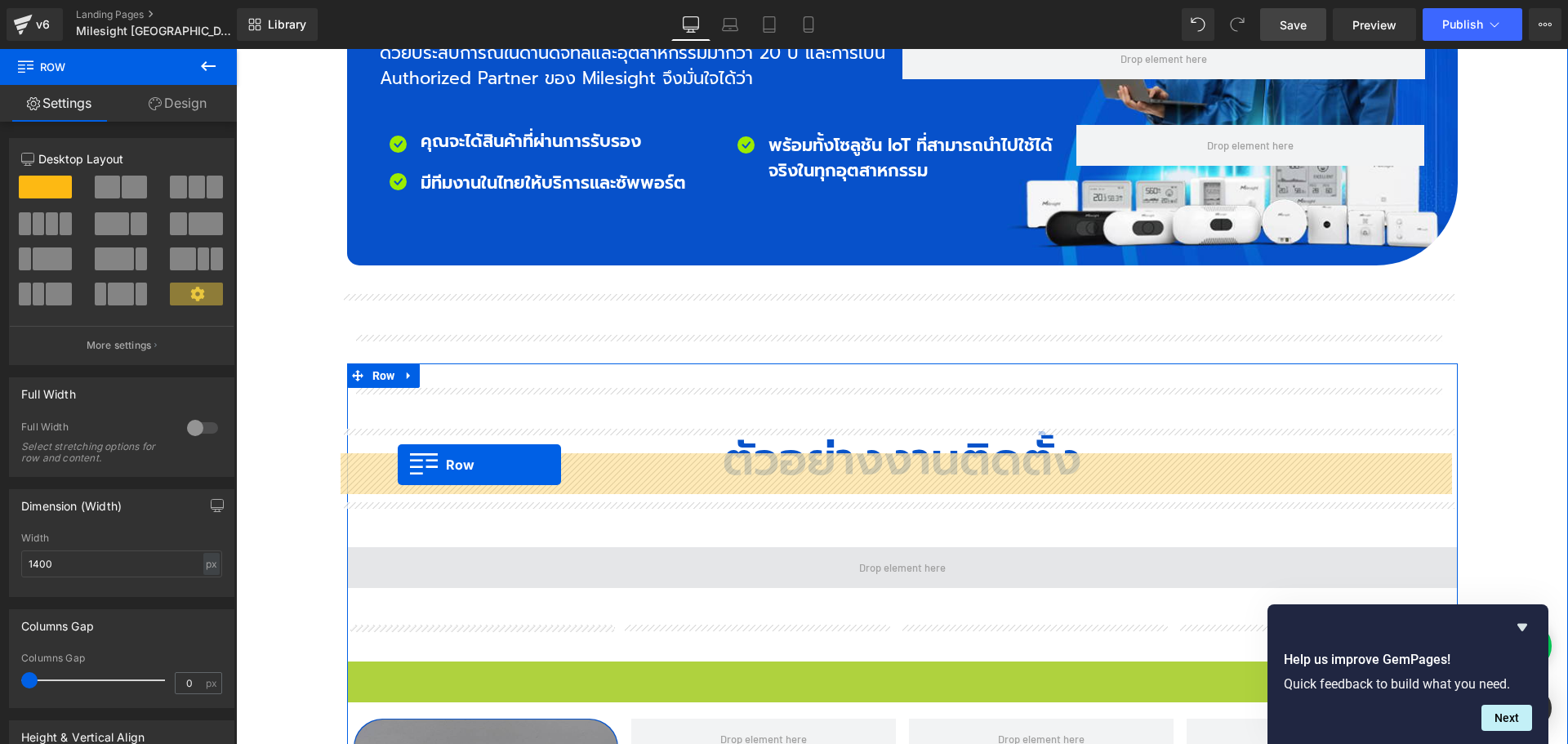
drag, startPoint x: 371, startPoint y: 581, endPoint x: 398, endPoint y: 464, distance: 120.1
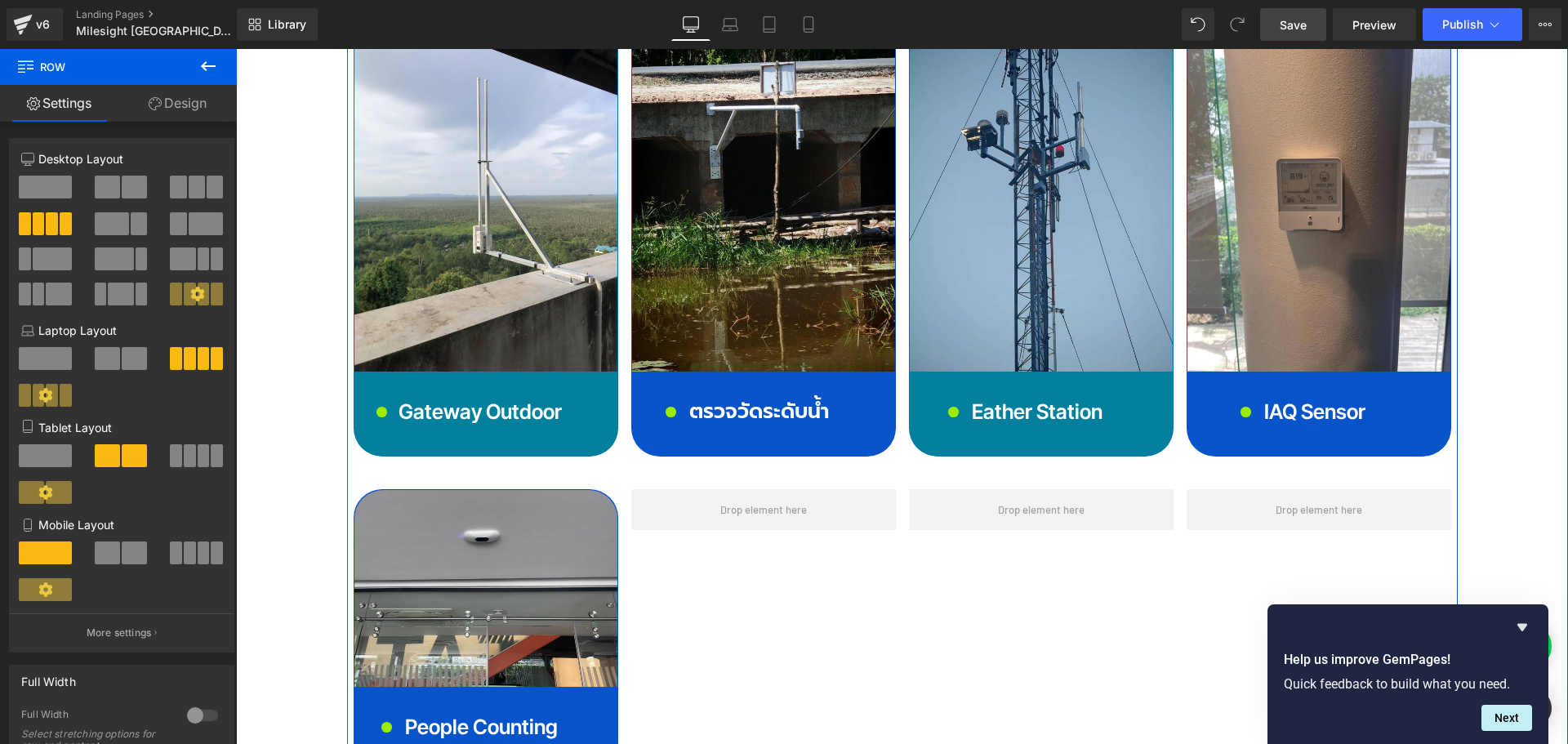
scroll to position [6121, 0]
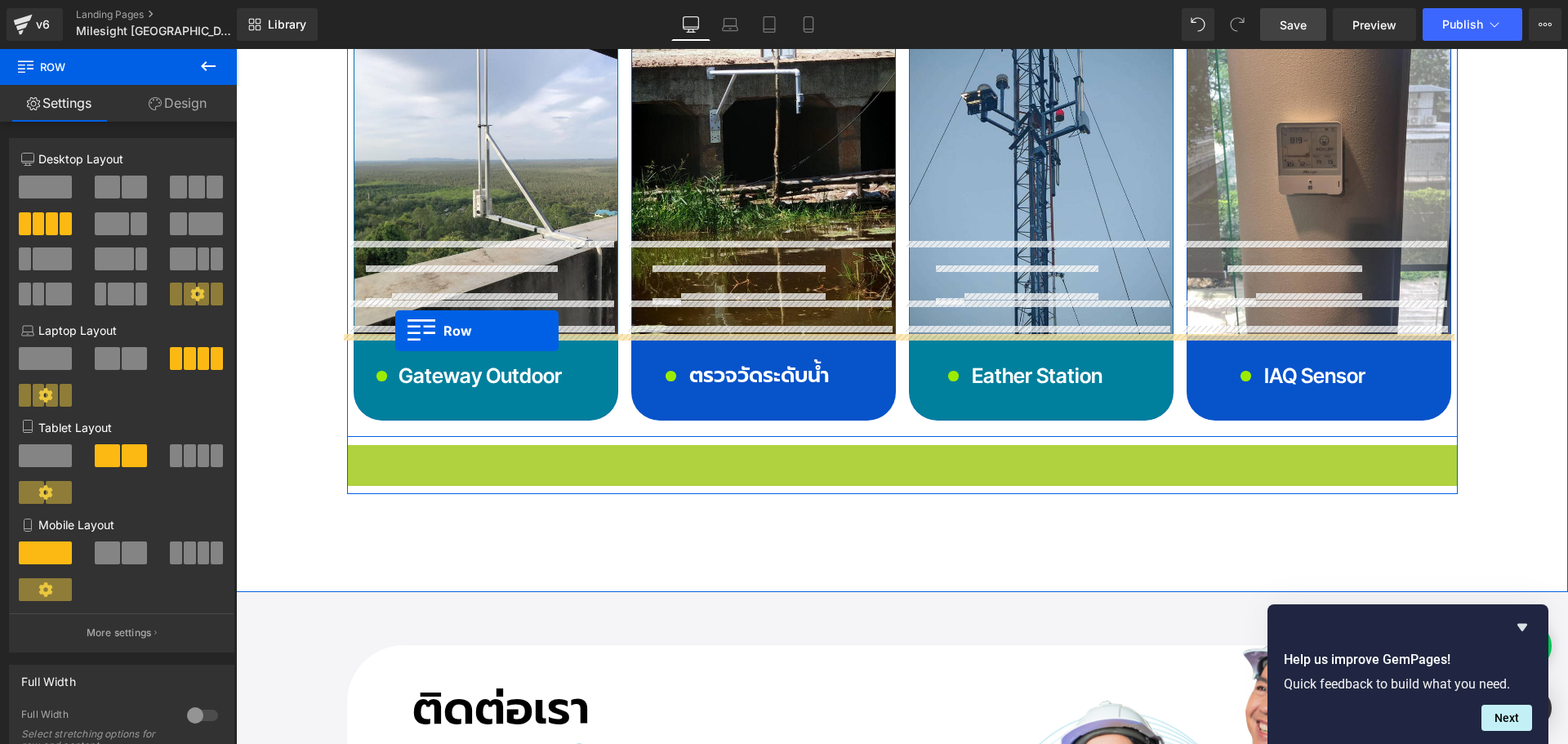
drag, startPoint x: 375, startPoint y: 358, endPoint x: 395, endPoint y: 330, distance: 34.4
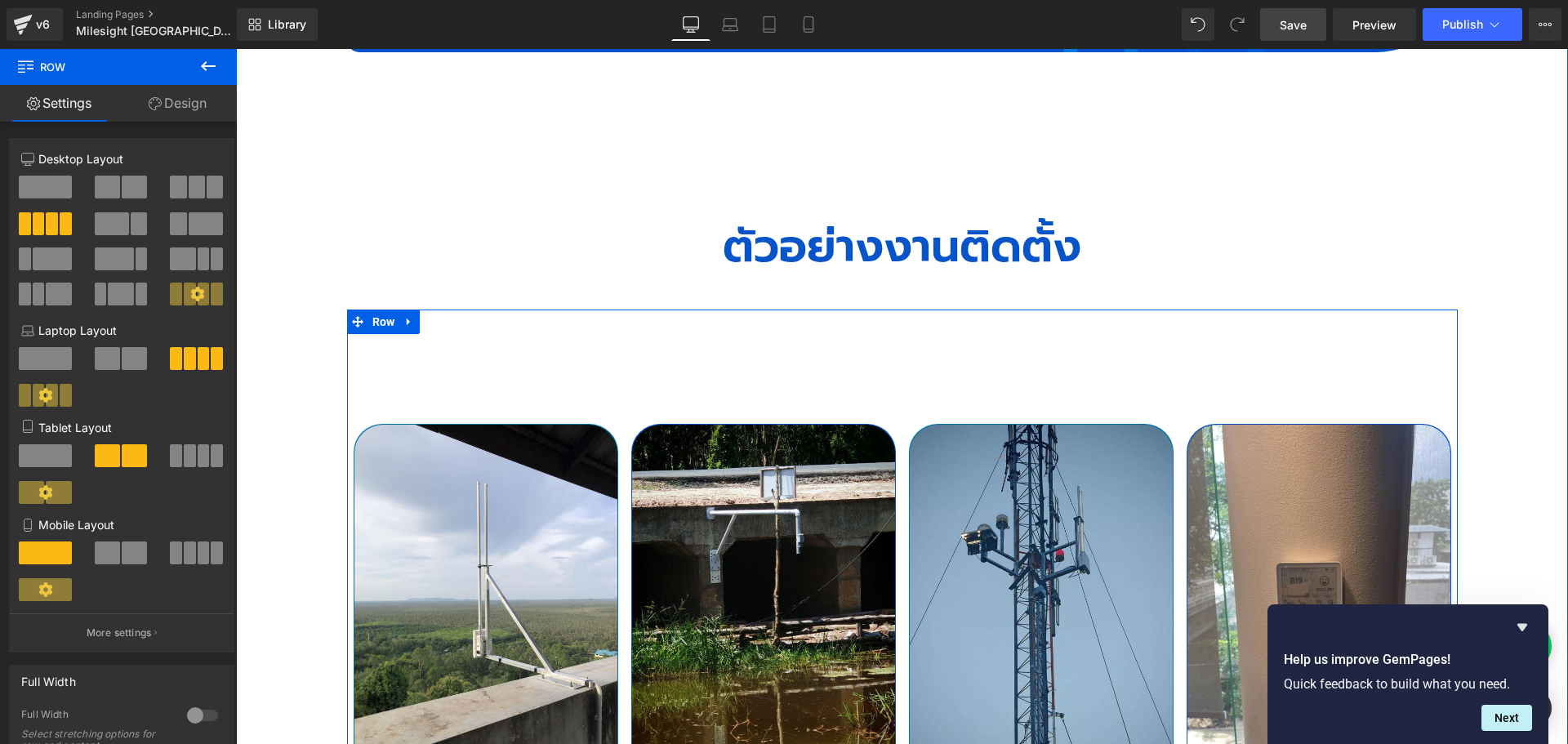
scroll to position [5468, 0]
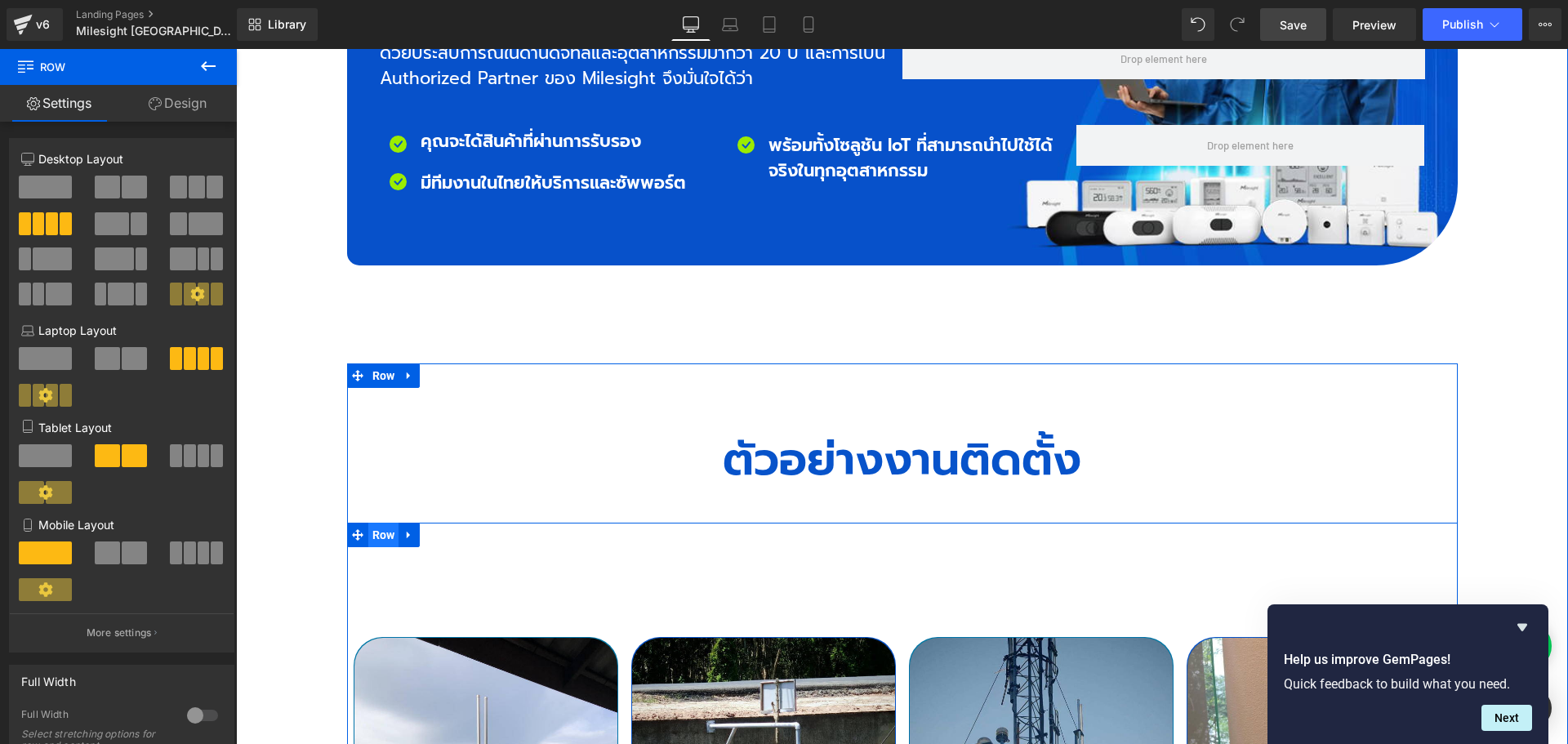
click at [371, 522] on span "Row" at bounding box center [383, 534] width 31 height 25
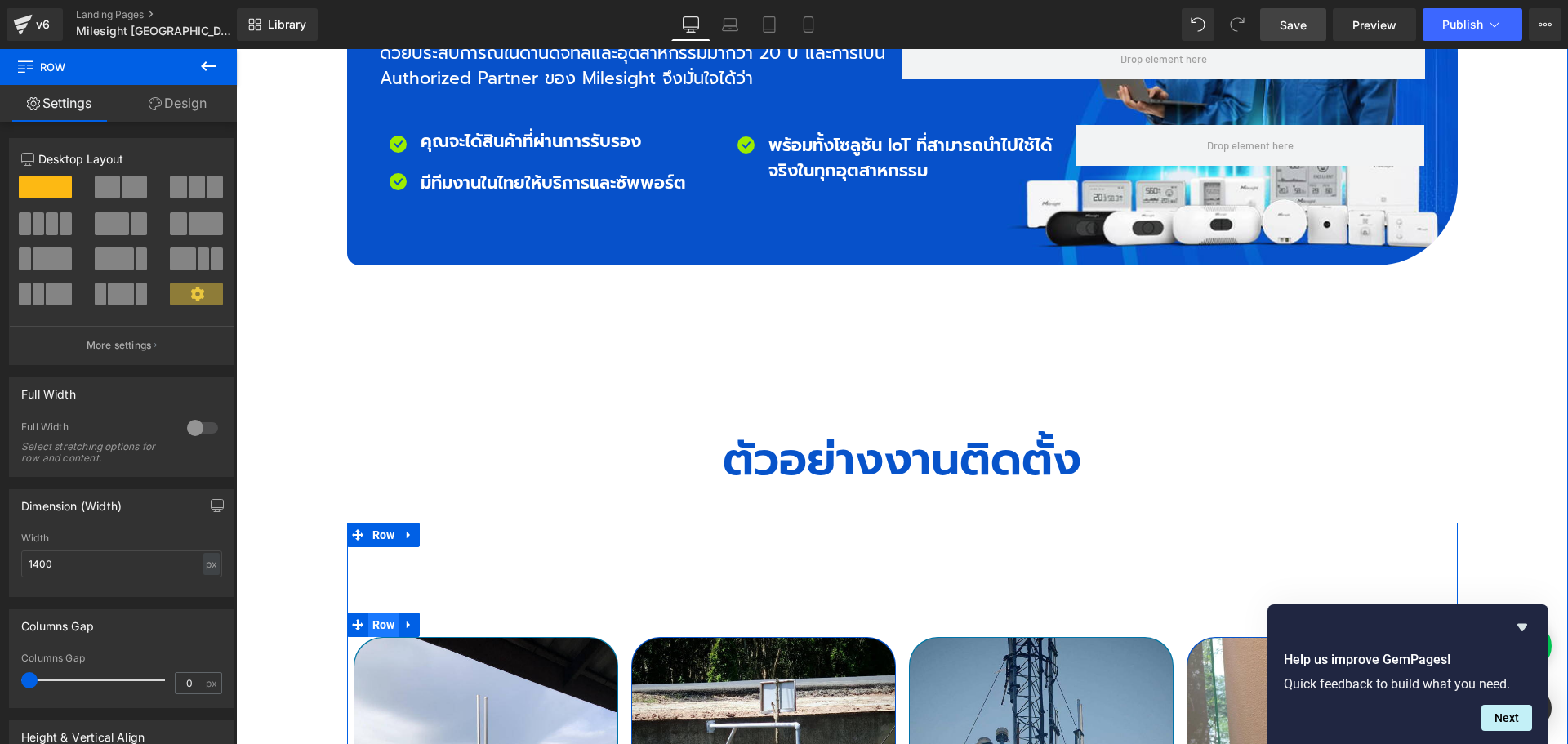
click at [374, 612] on span "Row" at bounding box center [383, 624] width 31 height 25
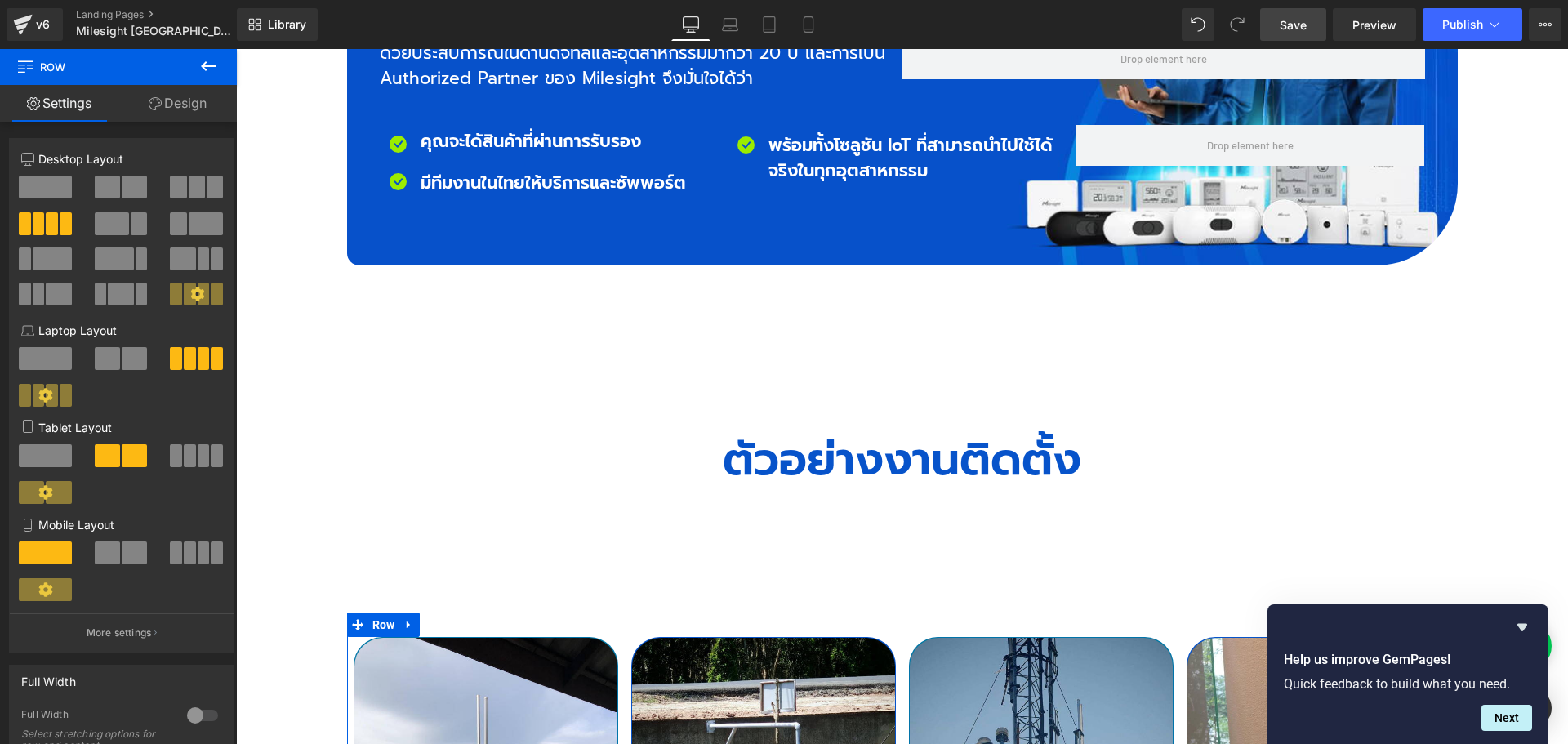
click at [176, 110] on link "Design" at bounding box center [178, 103] width 119 height 37
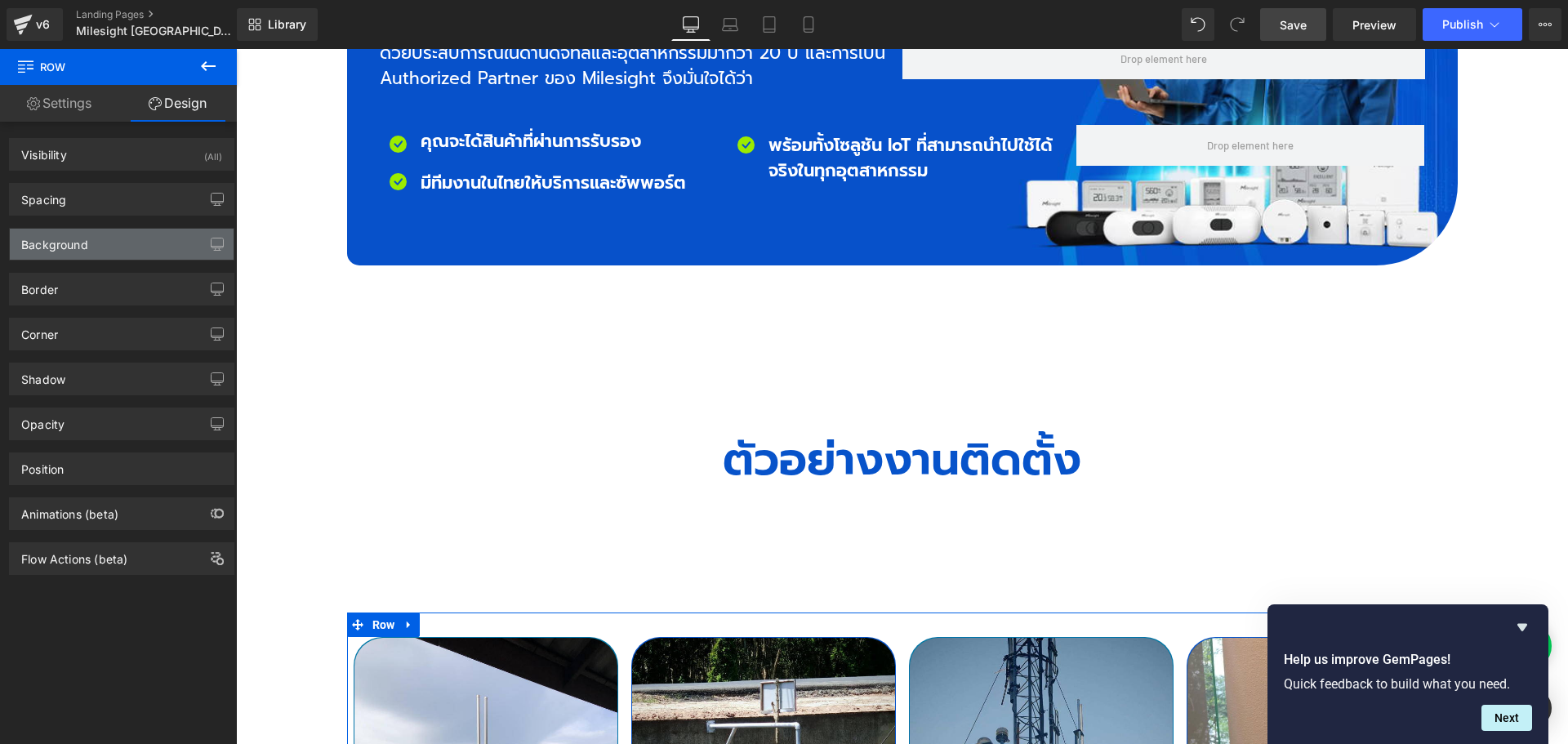
type input "#677279"
type input "100"
type input "0"
click at [88, 286] on div "Border" at bounding box center [122, 288] width 224 height 31
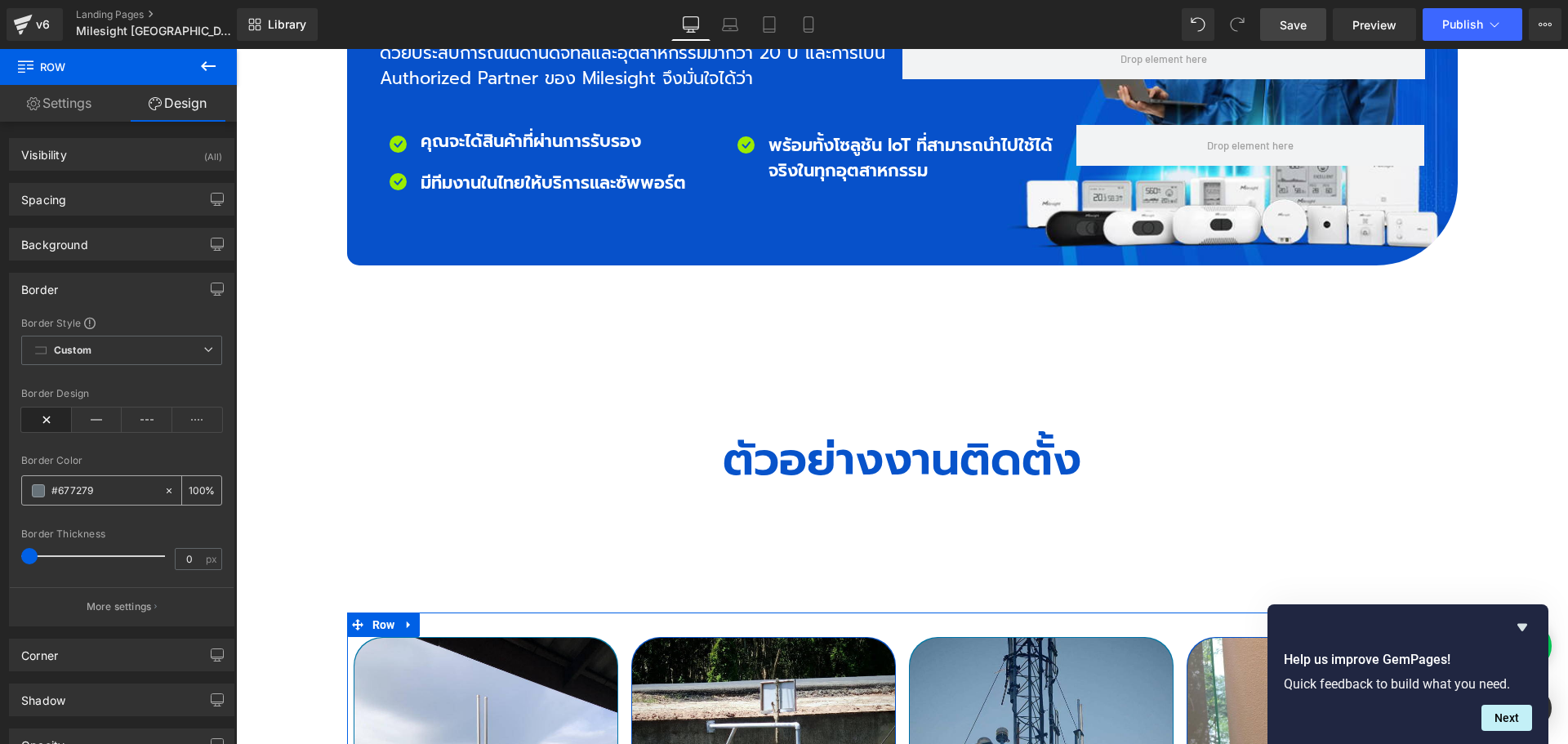
click at [122, 495] on input "#677279" at bounding box center [104, 491] width 105 height 18
paste input "d0d0d0"
type input "#d0d0d0"
click at [98, 418] on icon at bounding box center [97, 419] width 50 height 25
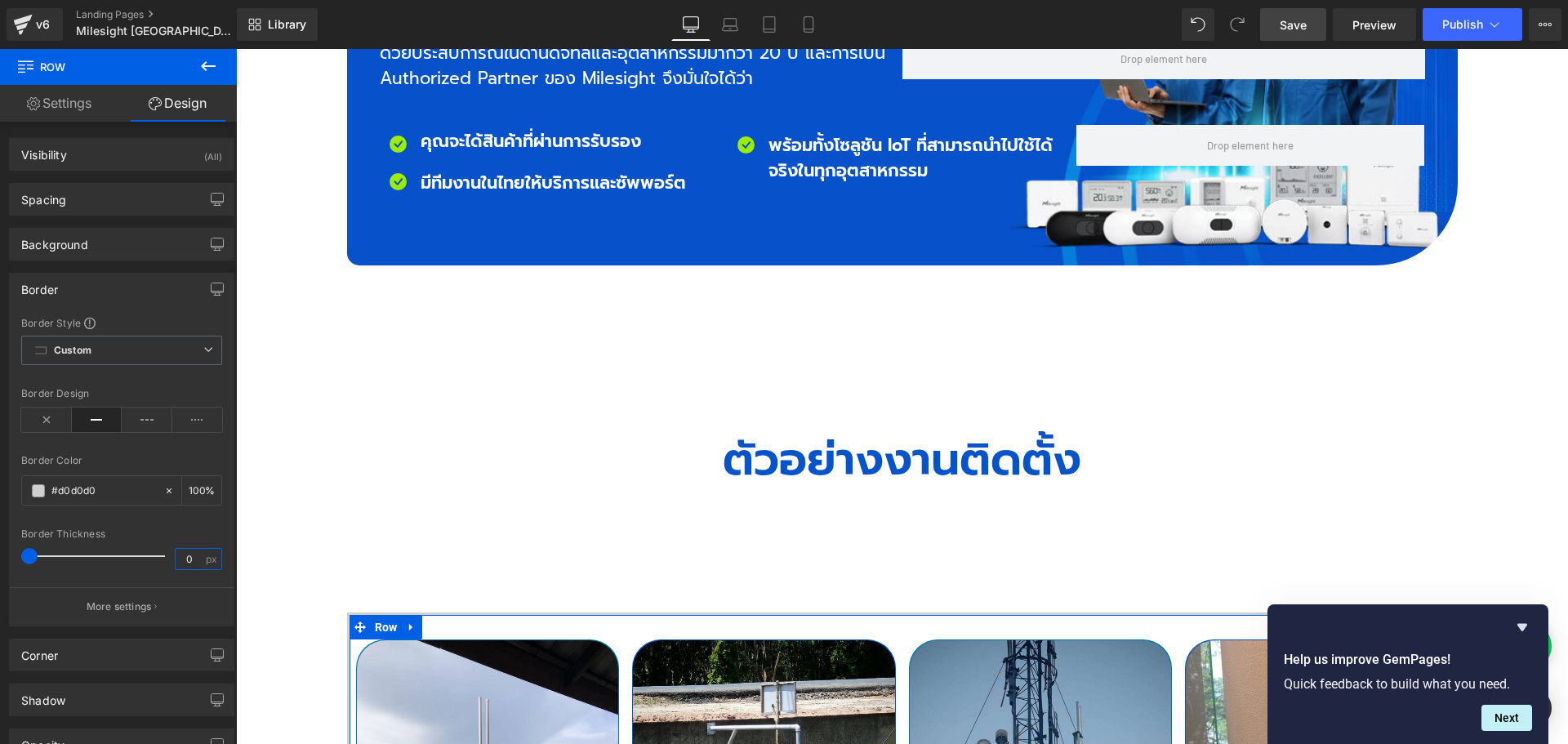
click at [194, 562] on input "0" at bounding box center [189, 558] width 29 height 21
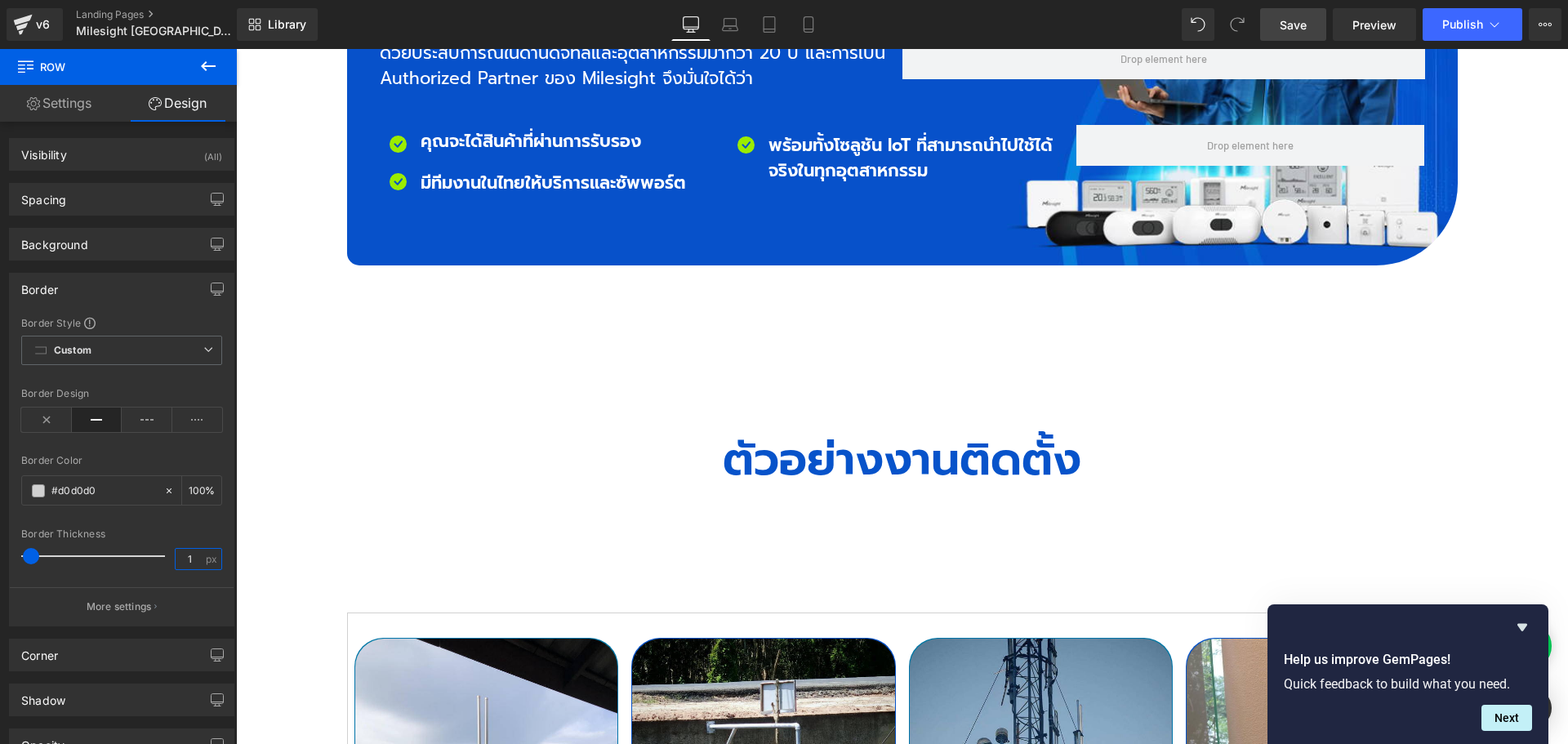
type input "1"
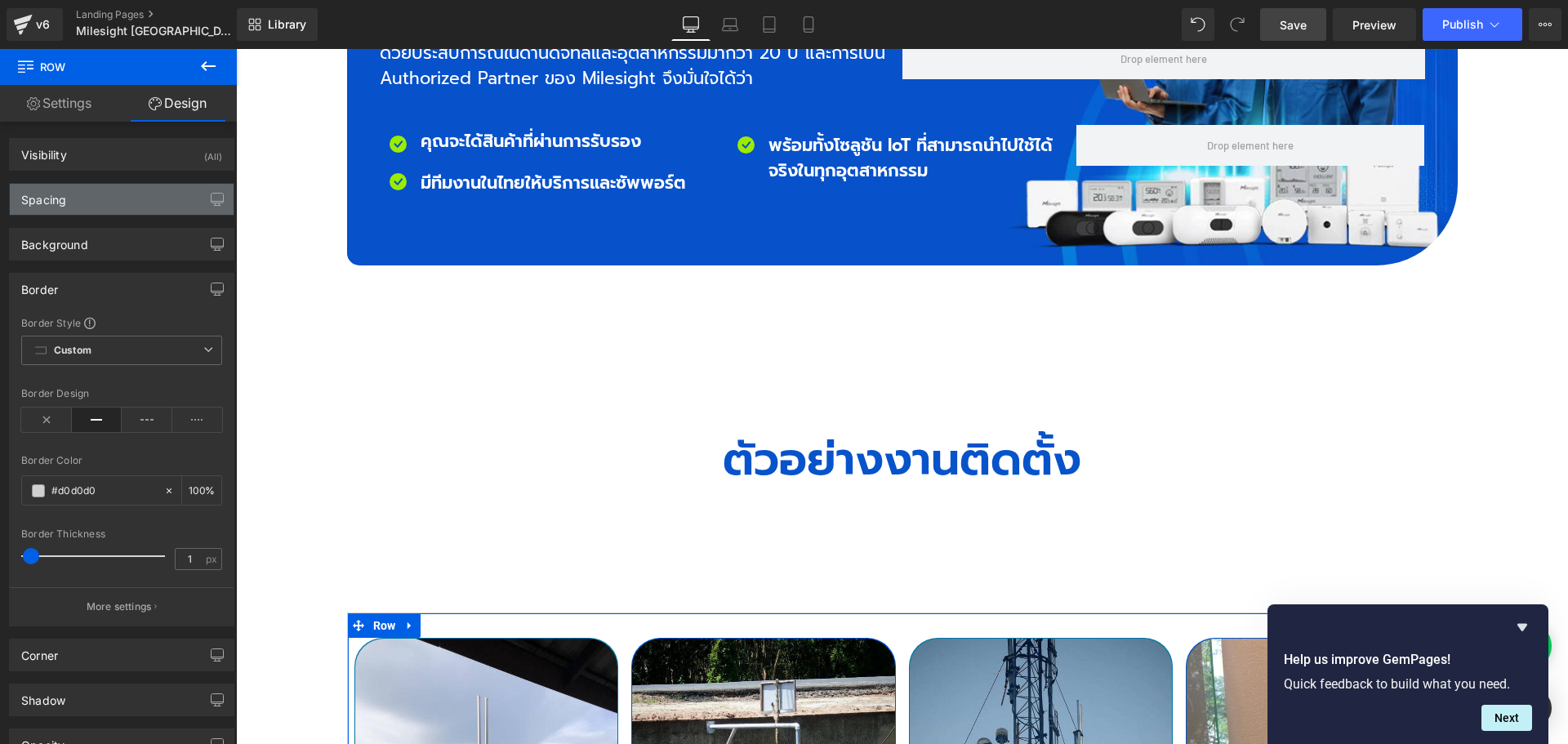
click at [87, 206] on div "Spacing" at bounding box center [122, 199] width 224 height 31
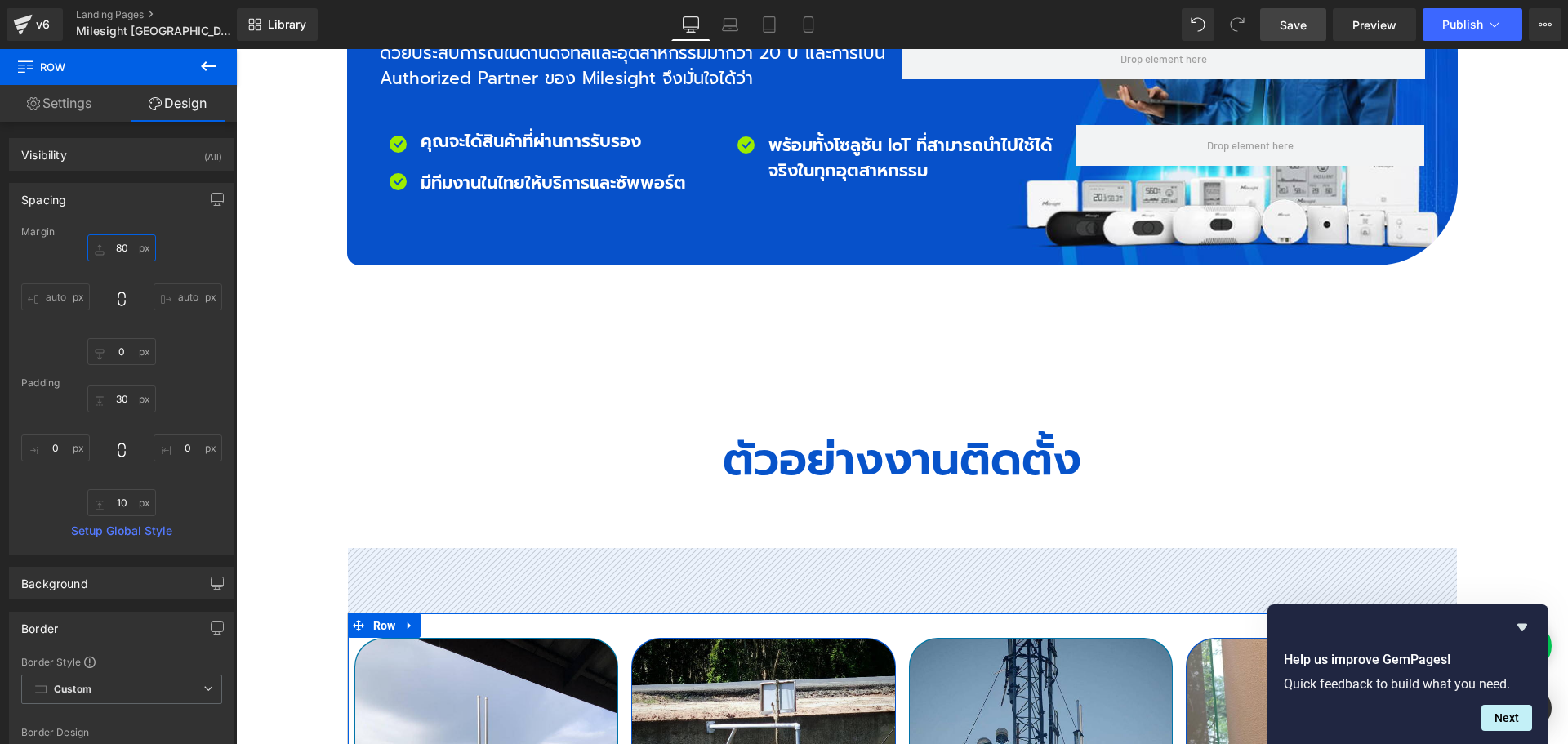
click at [125, 244] on input "80" at bounding box center [121, 247] width 68 height 27
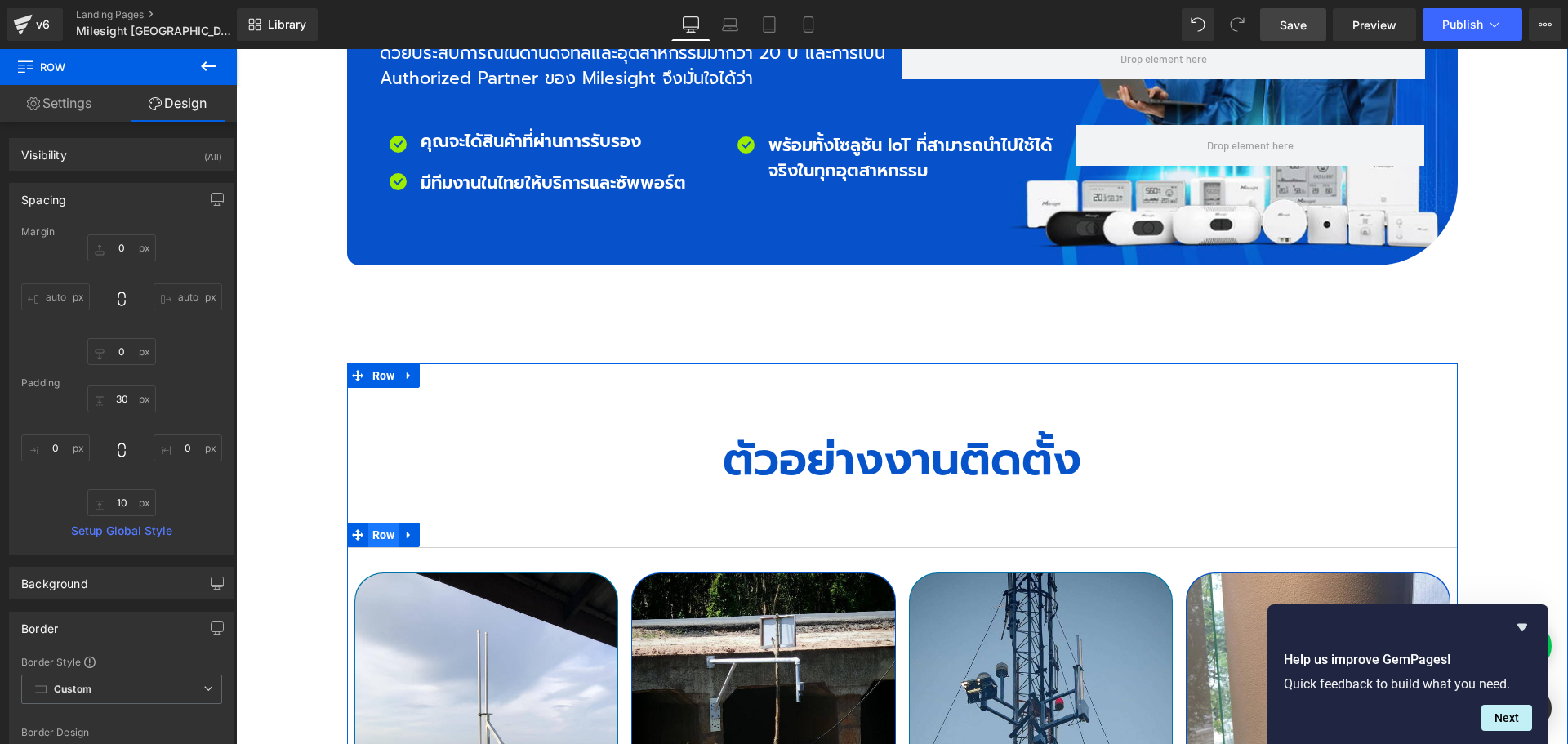
click at [375, 522] on span "Row" at bounding box center [383, 534] width 31 height 25
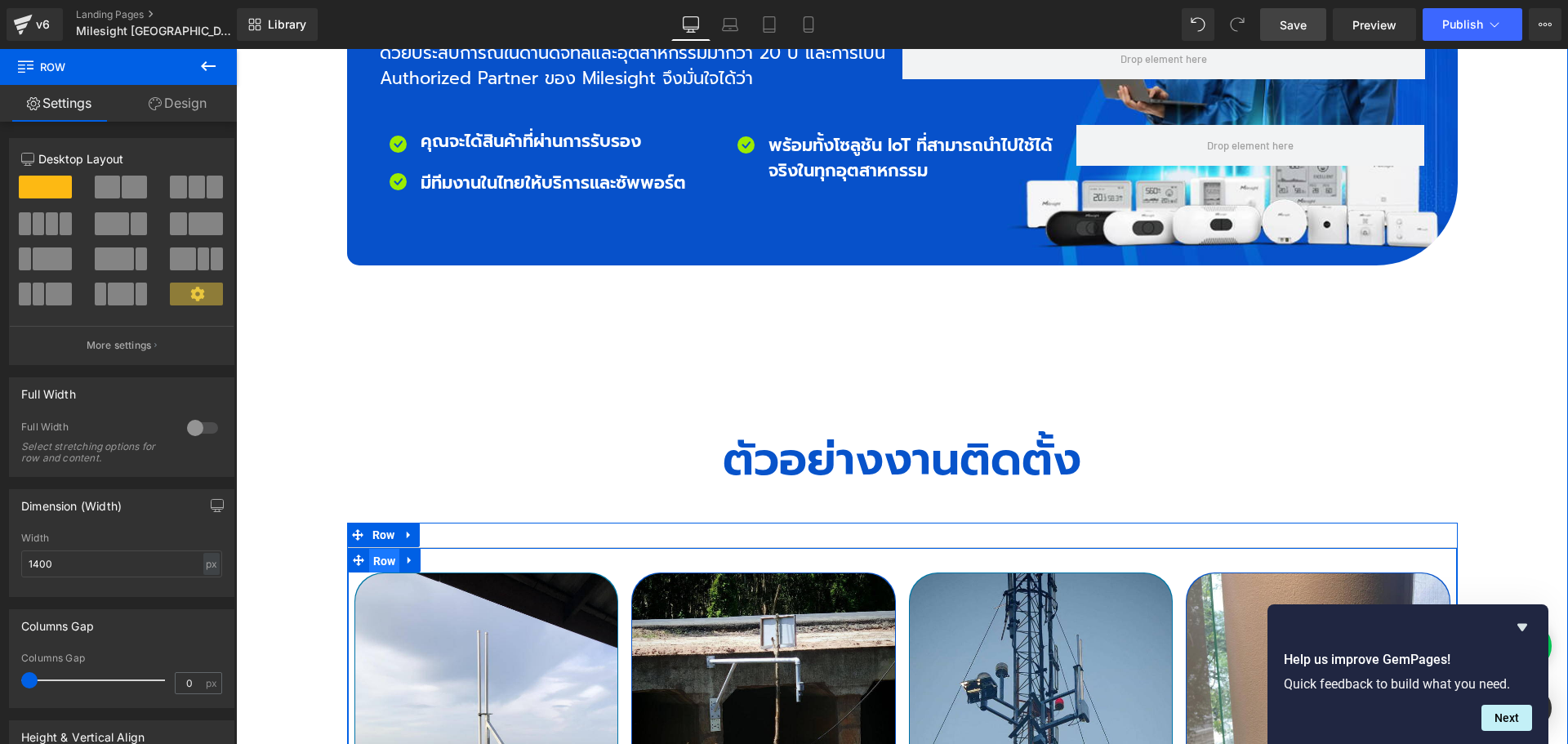
click at [377, 548] on span "Row" at bounding box center [384, 560] width 31 height 25
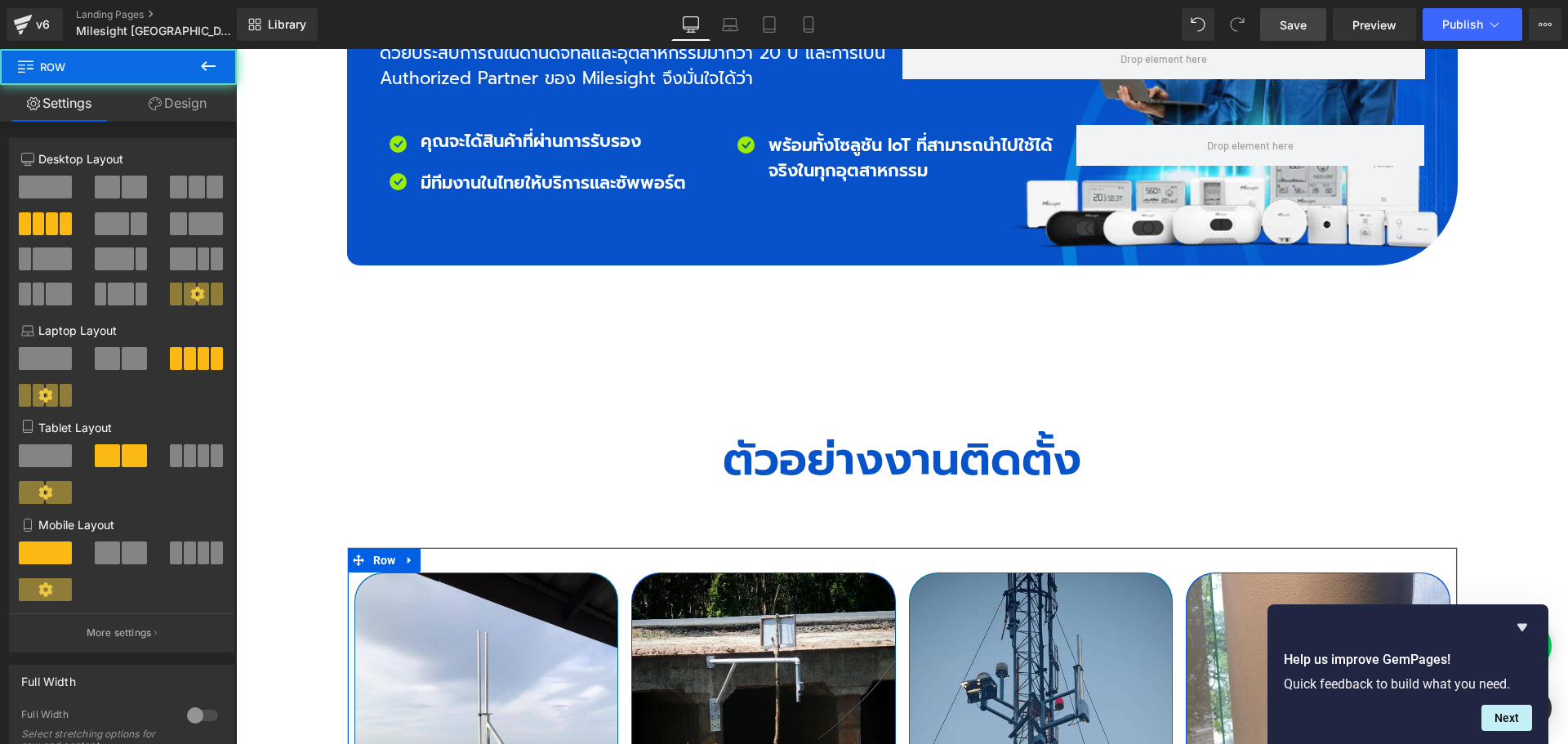
click at [189, 103] on link "Design" at bounding box center [178, 103] width 119 height 37
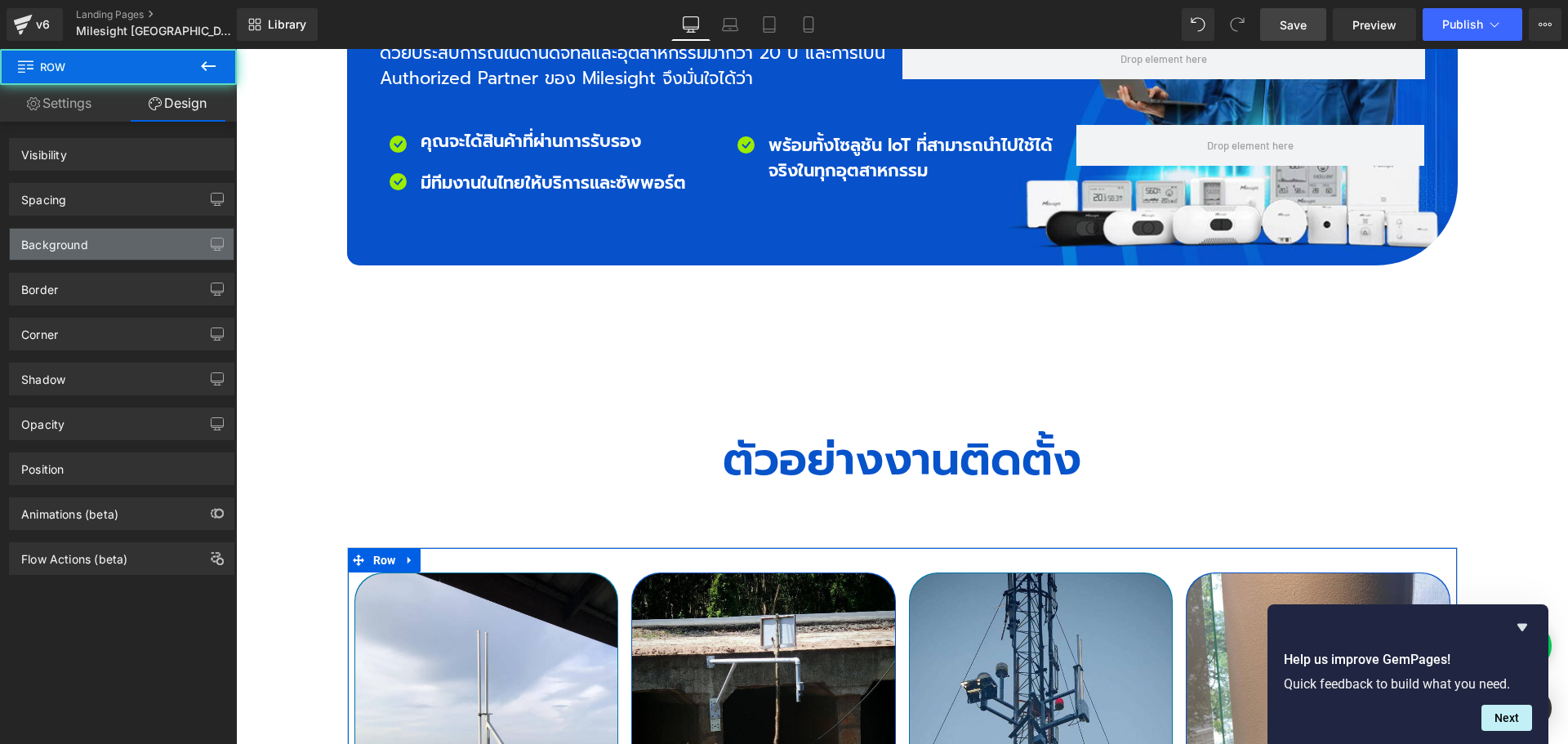
click at [110, 248] on div "Background" at bounding box center [122, 243] width 224 height 31
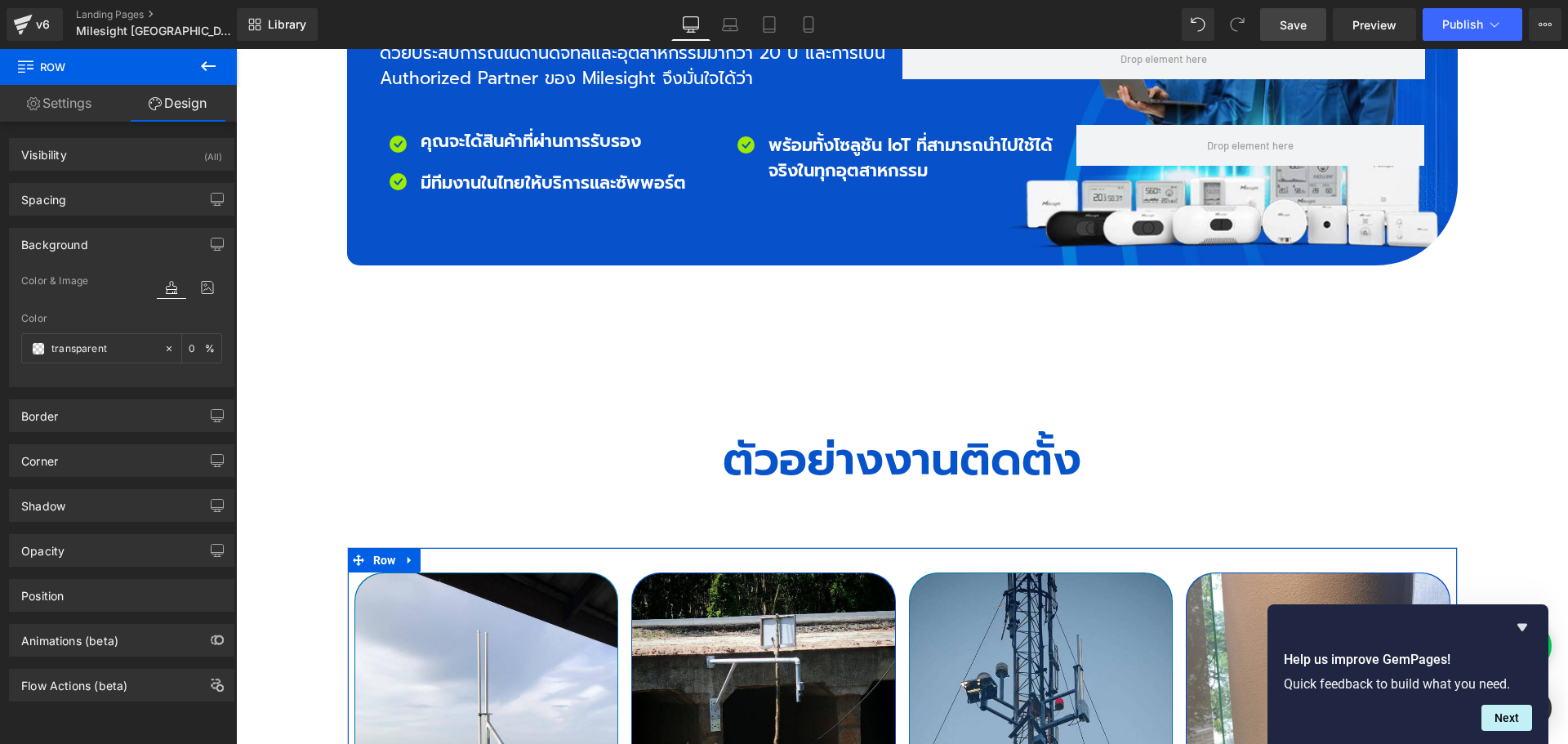
type input "transparent"
type input "0"
type input "#d0d0d0"
type input "100"
type input "1"
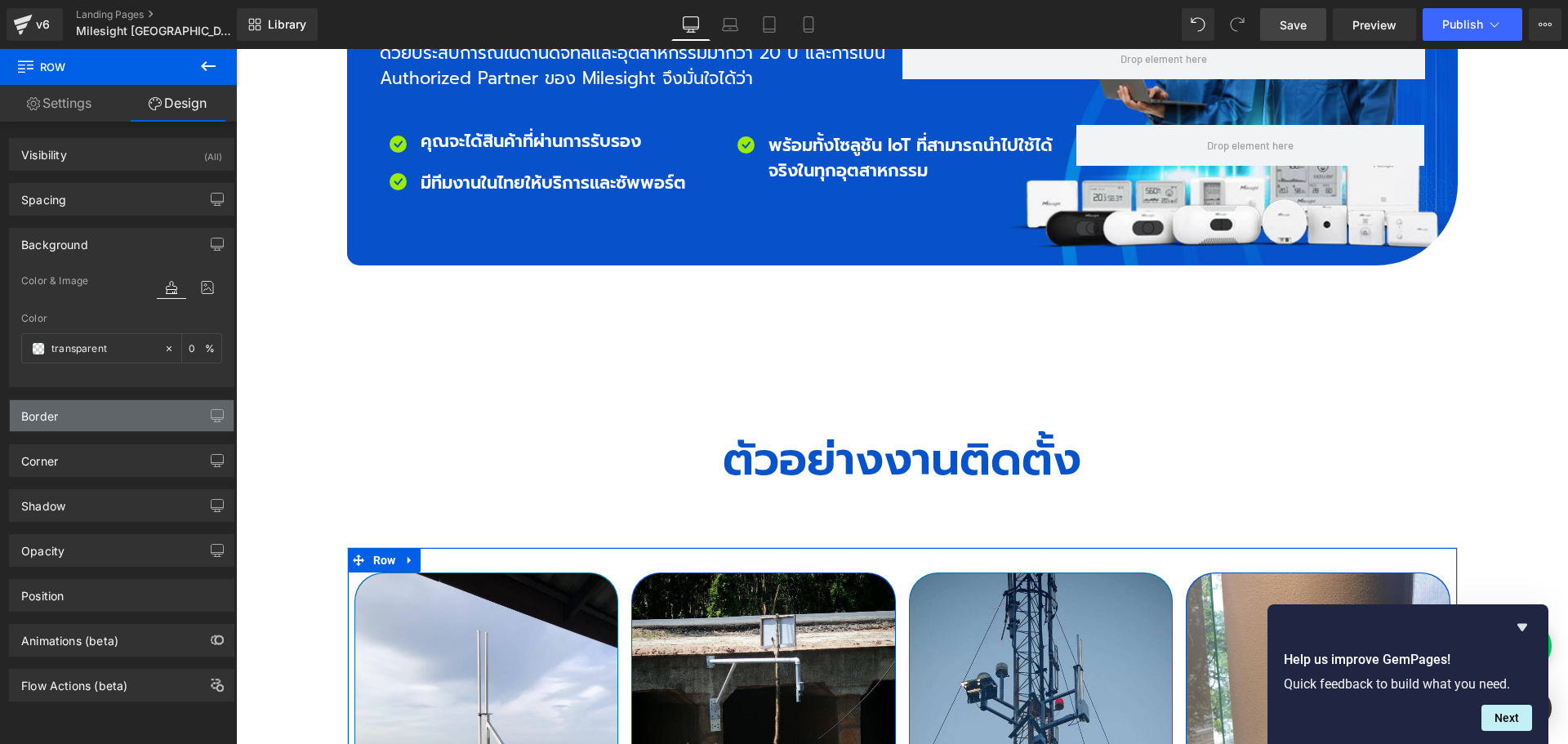
click at [92, 408] on div "Border" at bounding box center [122, 415] width 224 height 31
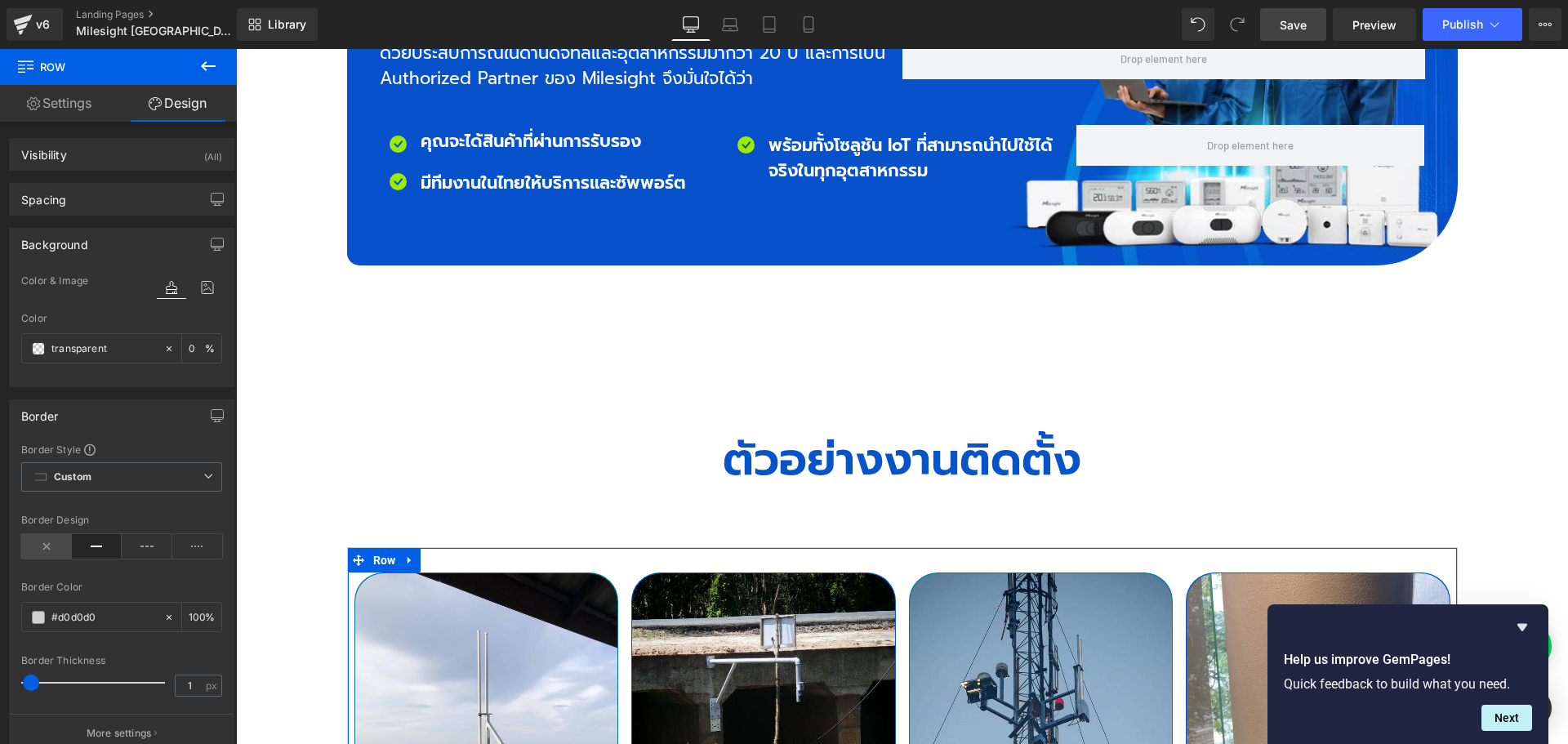
click at [46, 542] on icon at bounding box center [46, 546] width 50 height 25
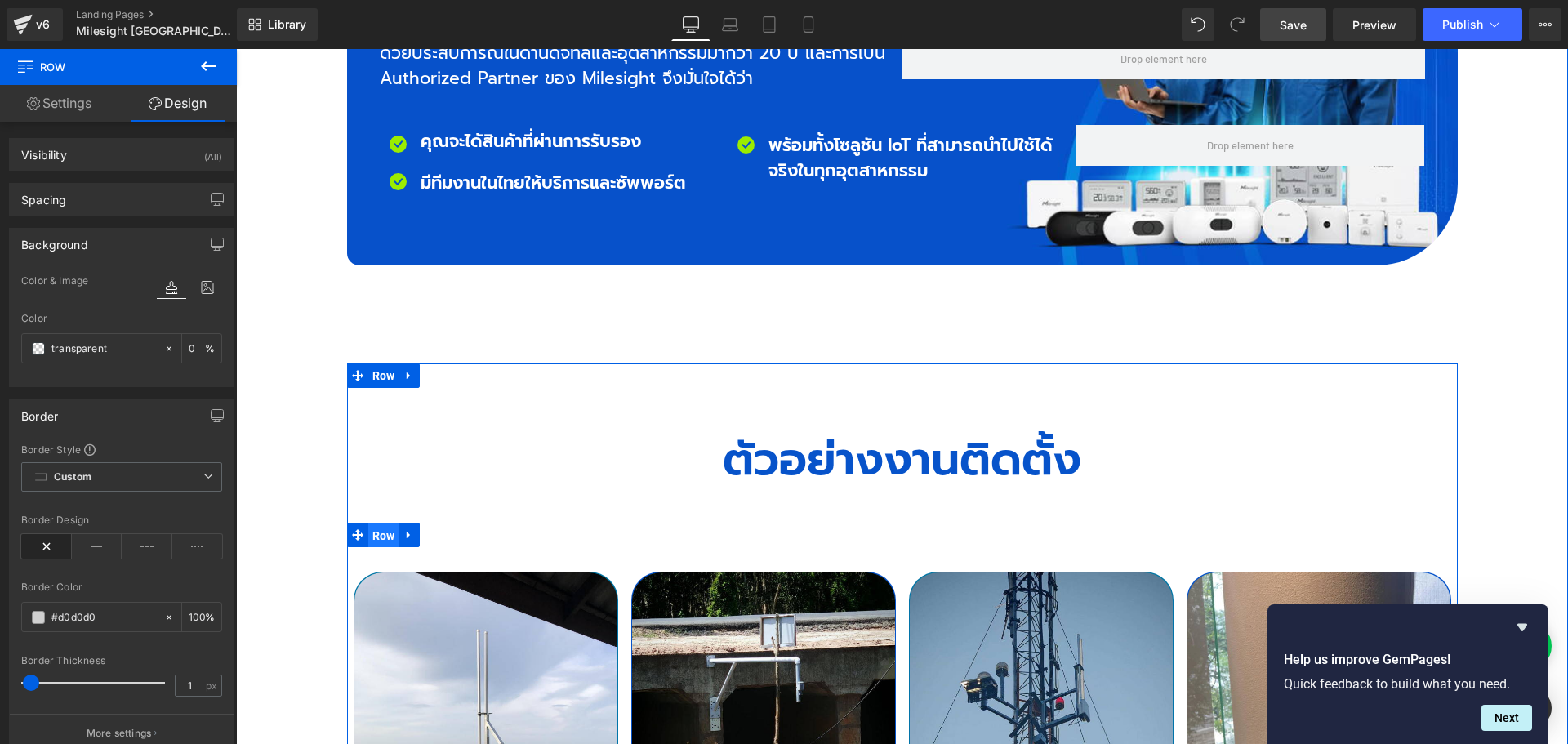
click at [372, 523] on span "Row" at bounding box center [383, 535] width 31 height 25
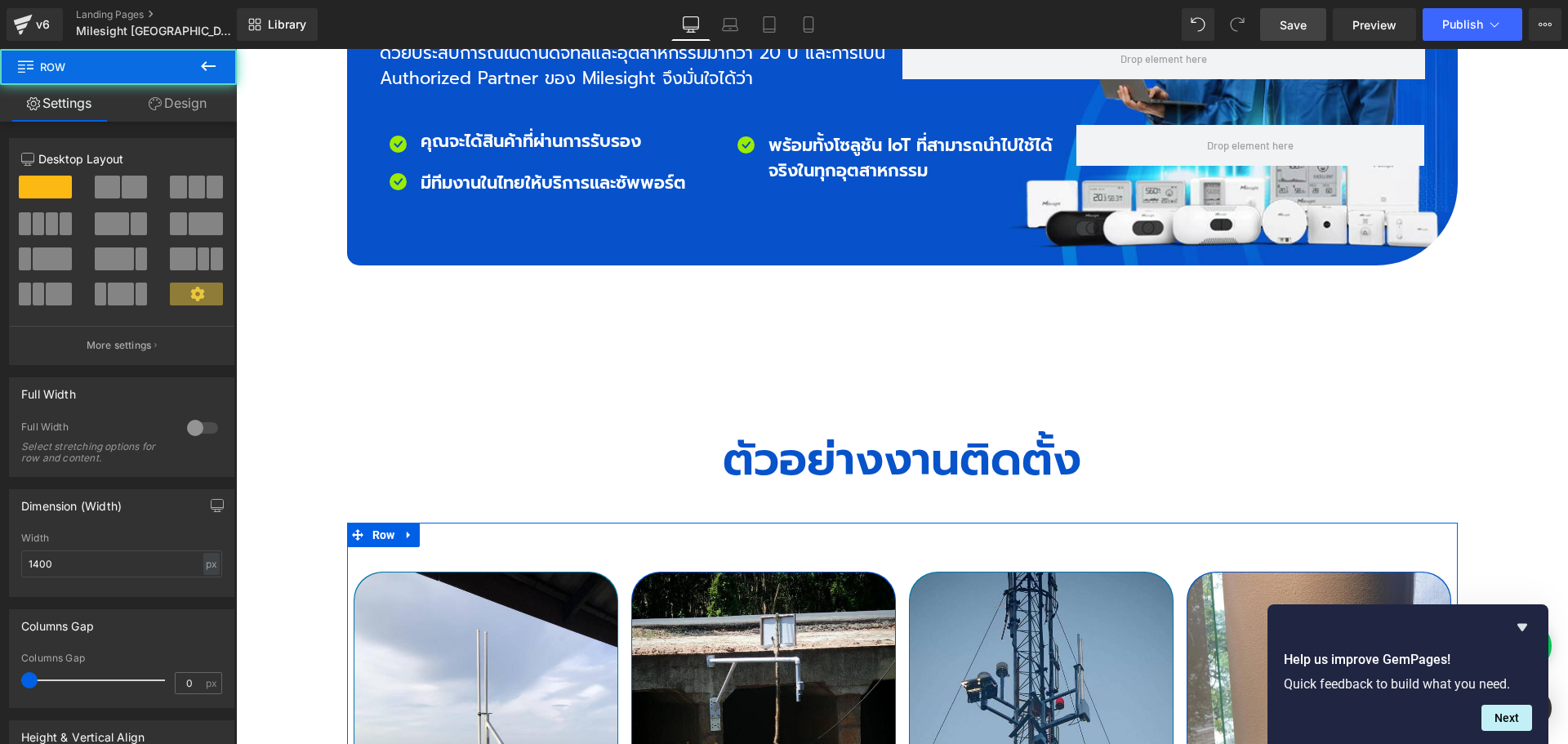
click at [188, 100] on link "Design" at bounding box center [178, 103] width 119 height 37
click at [0, 0] on div "Border" at bounding box center [0, 0] width 0 height 0
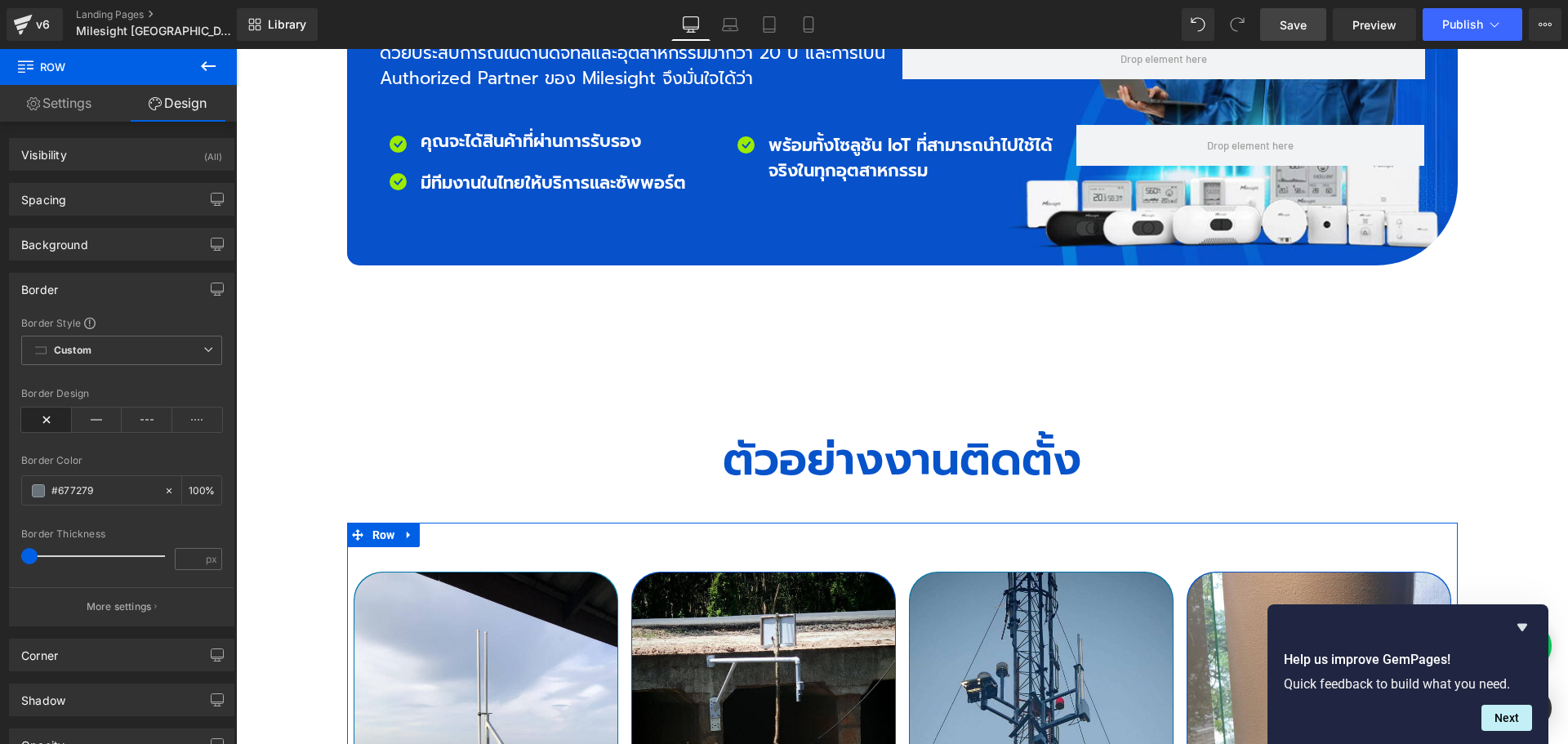
type input "#677279"
type input "100"
type input "0"
click at [97, 423] on icon at bounding box center [97, 419] width 50 height 25
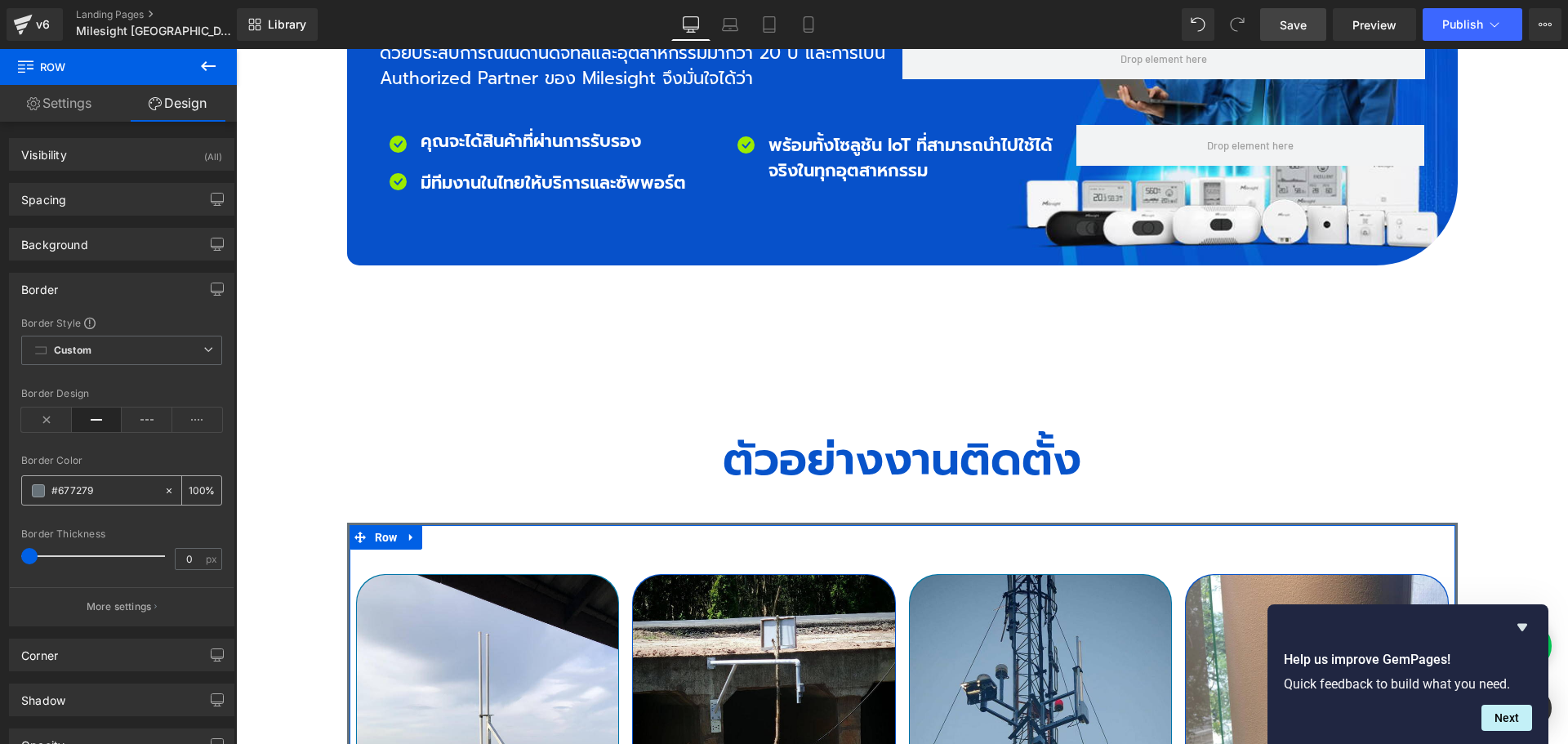
click at [105, 486] on input "#677279" at bounding box center [104, 491] width 105 height 18
click at [116, 493] on input "#677279" at bounding box center [104, 491] width 105 height 18
paste input "#677279"
type input "#677279#677279"
type input "0"
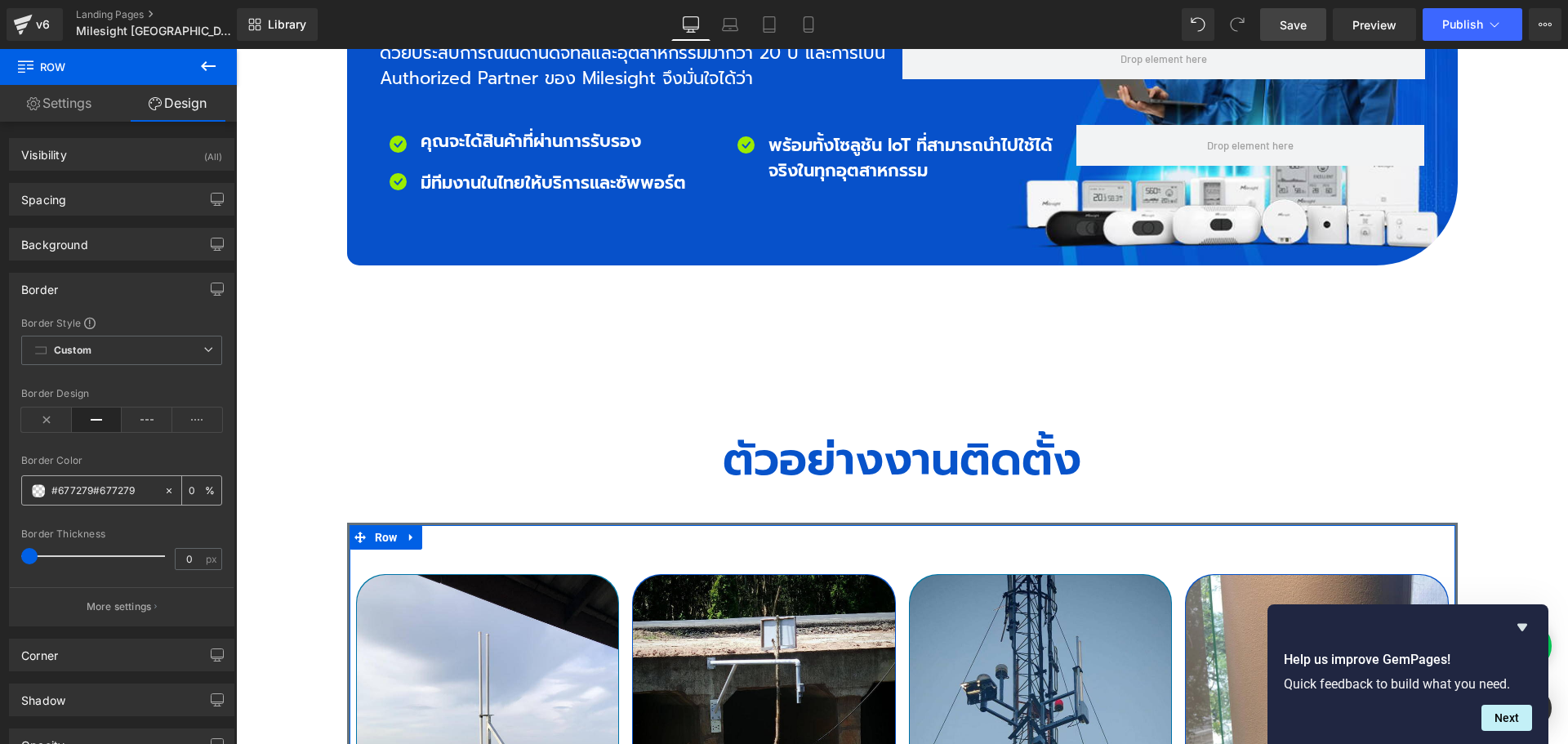
click at [137, 494] on input "#677279#677279" at bounding box center [104, 491] width 105 height 18
paste input "d0d0d0"
type input "#d0d0d0"
type input "100"
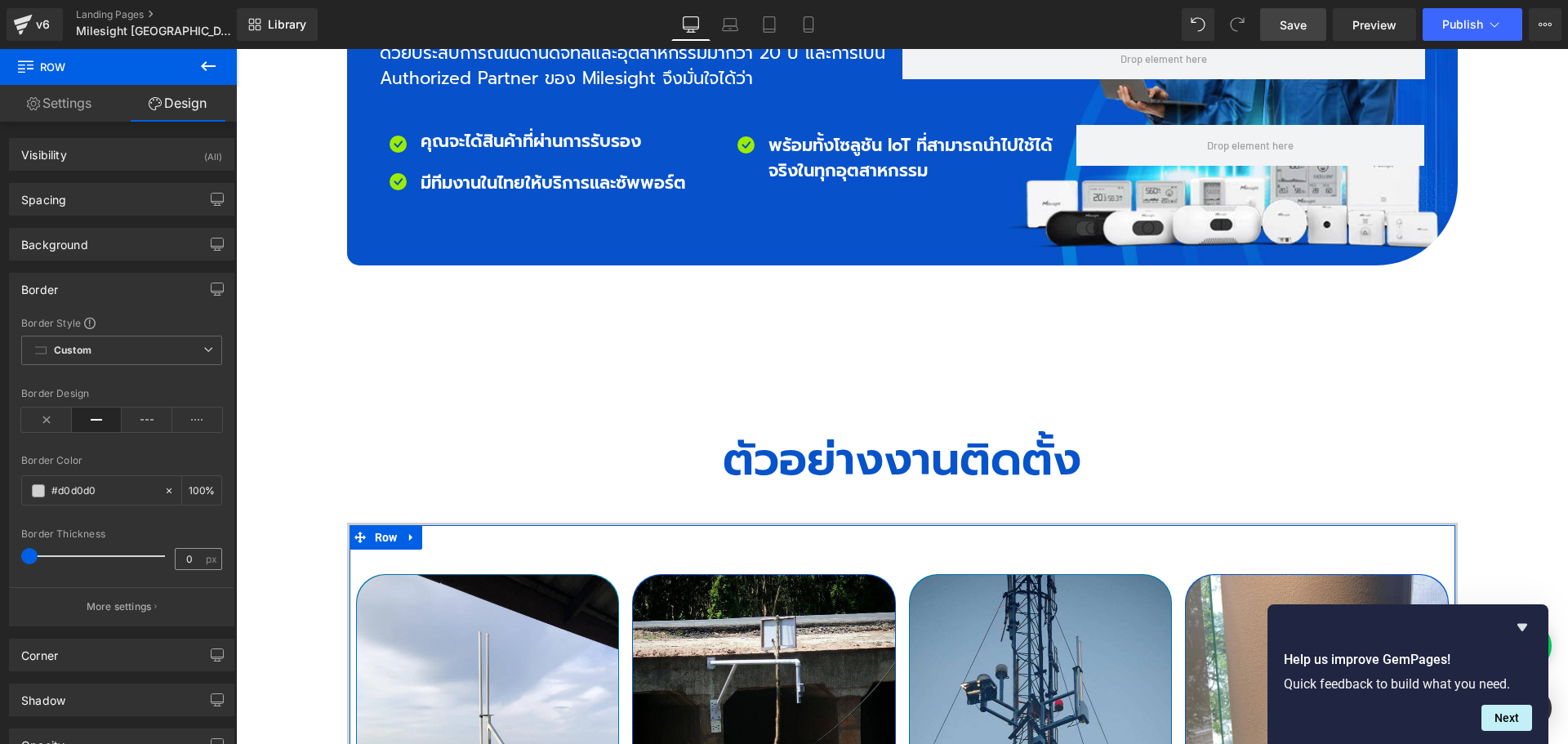
type input "#d0d0d0"
click at [190, 562] on input "0" at bounding box center [189, 558] width 29 height 21
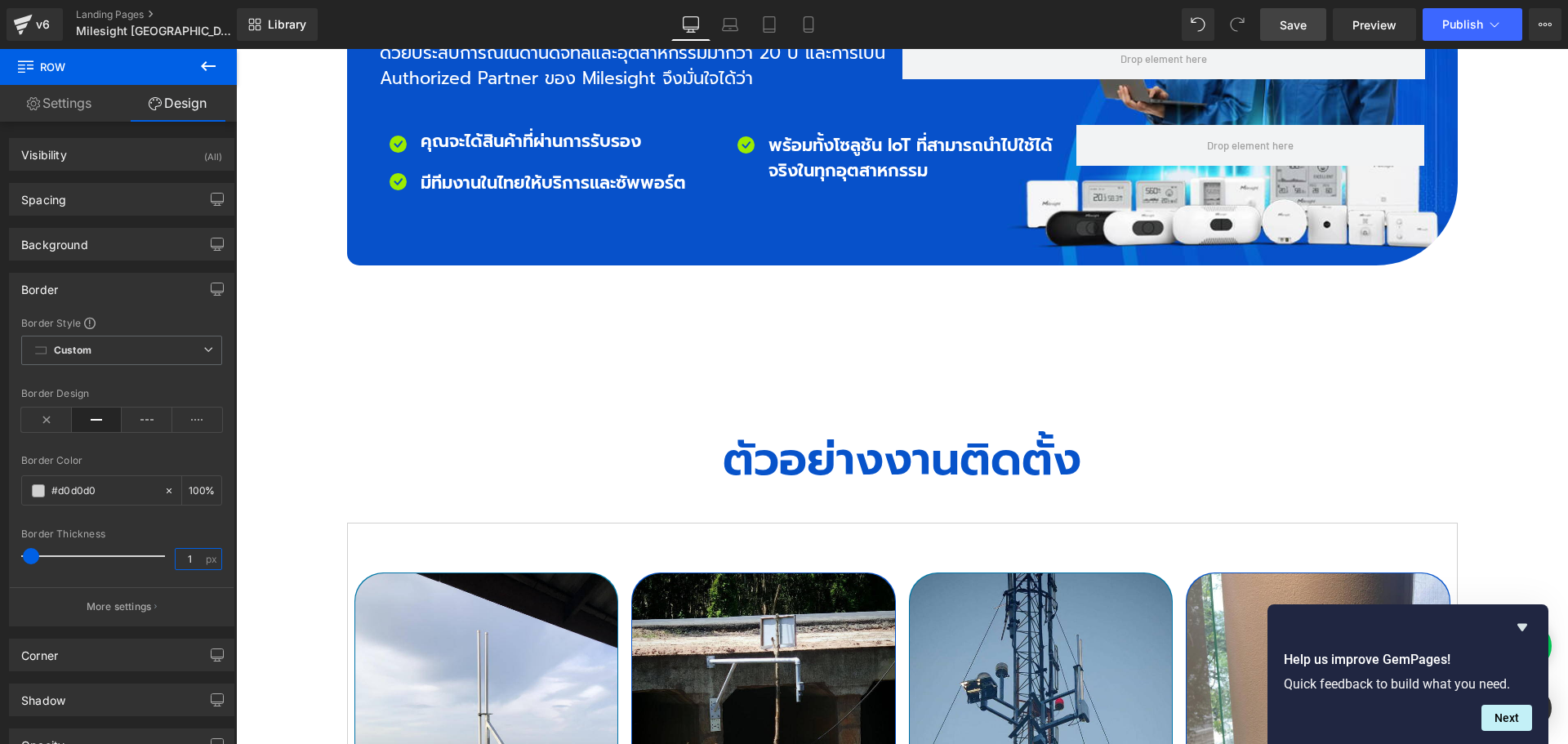
type input "1"
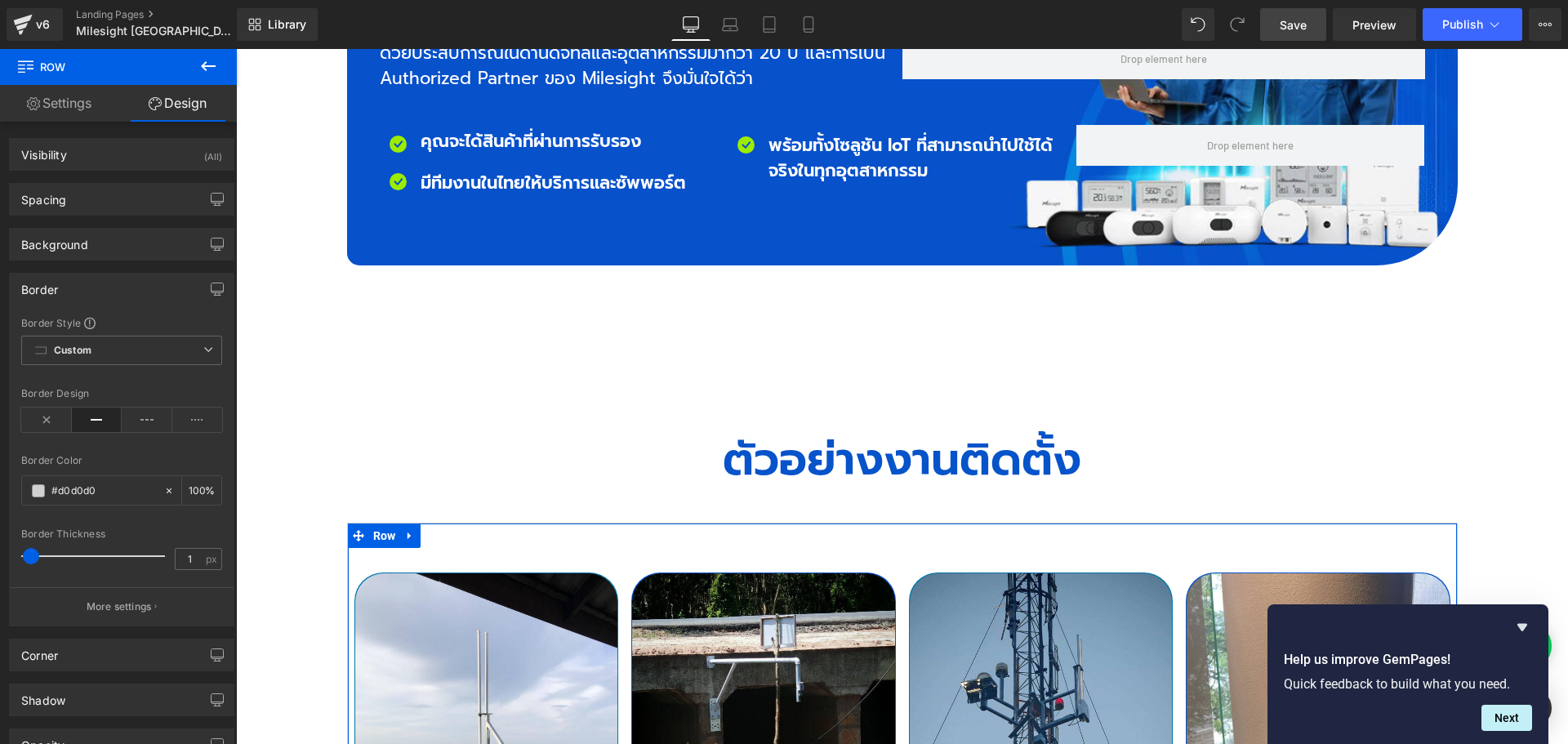
click at [50, 287] on div "Border" at bounding box center [39, 284] width 37 height 23
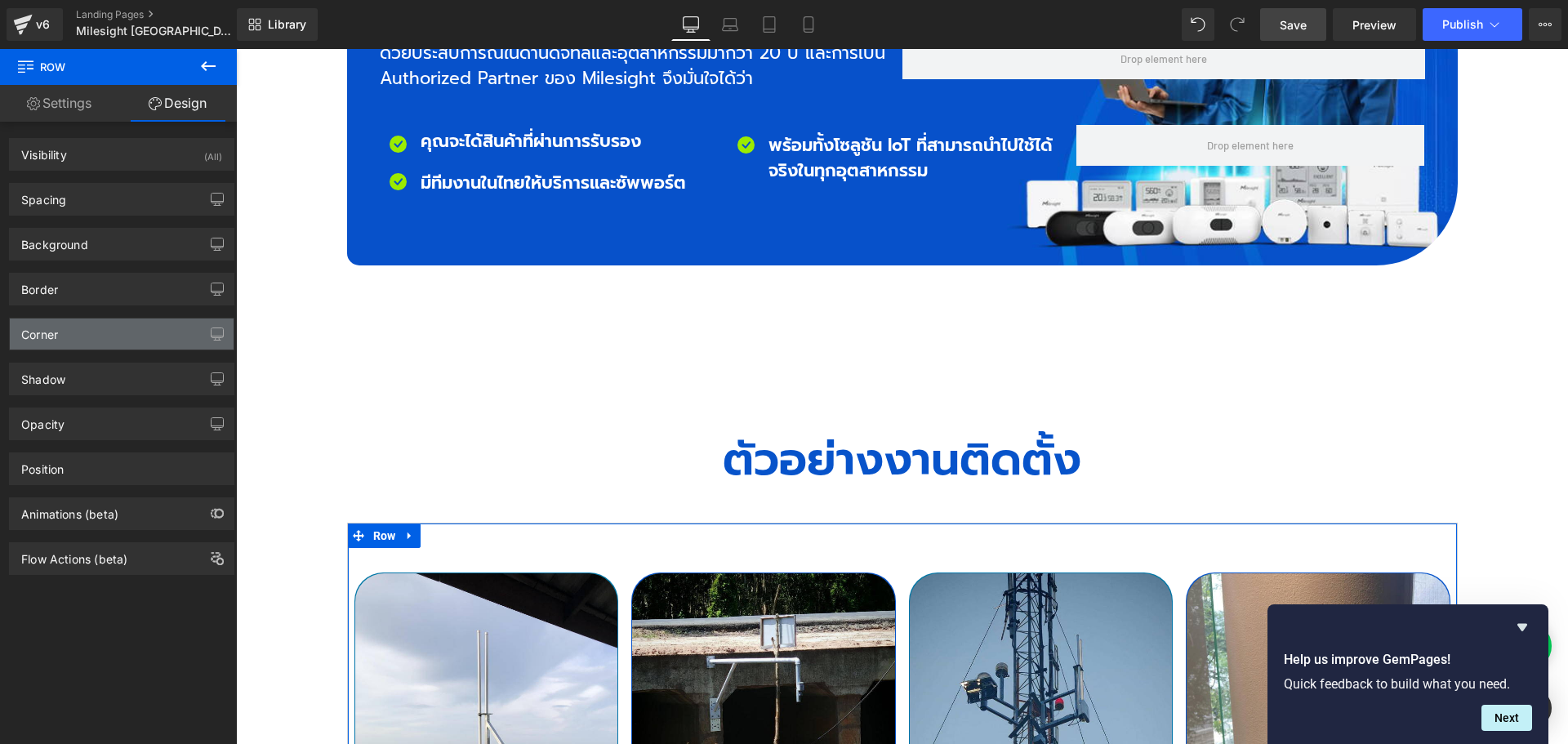
click at [72, 342] on div "Corner" at bounding box center [122, 333] width 224 height 31
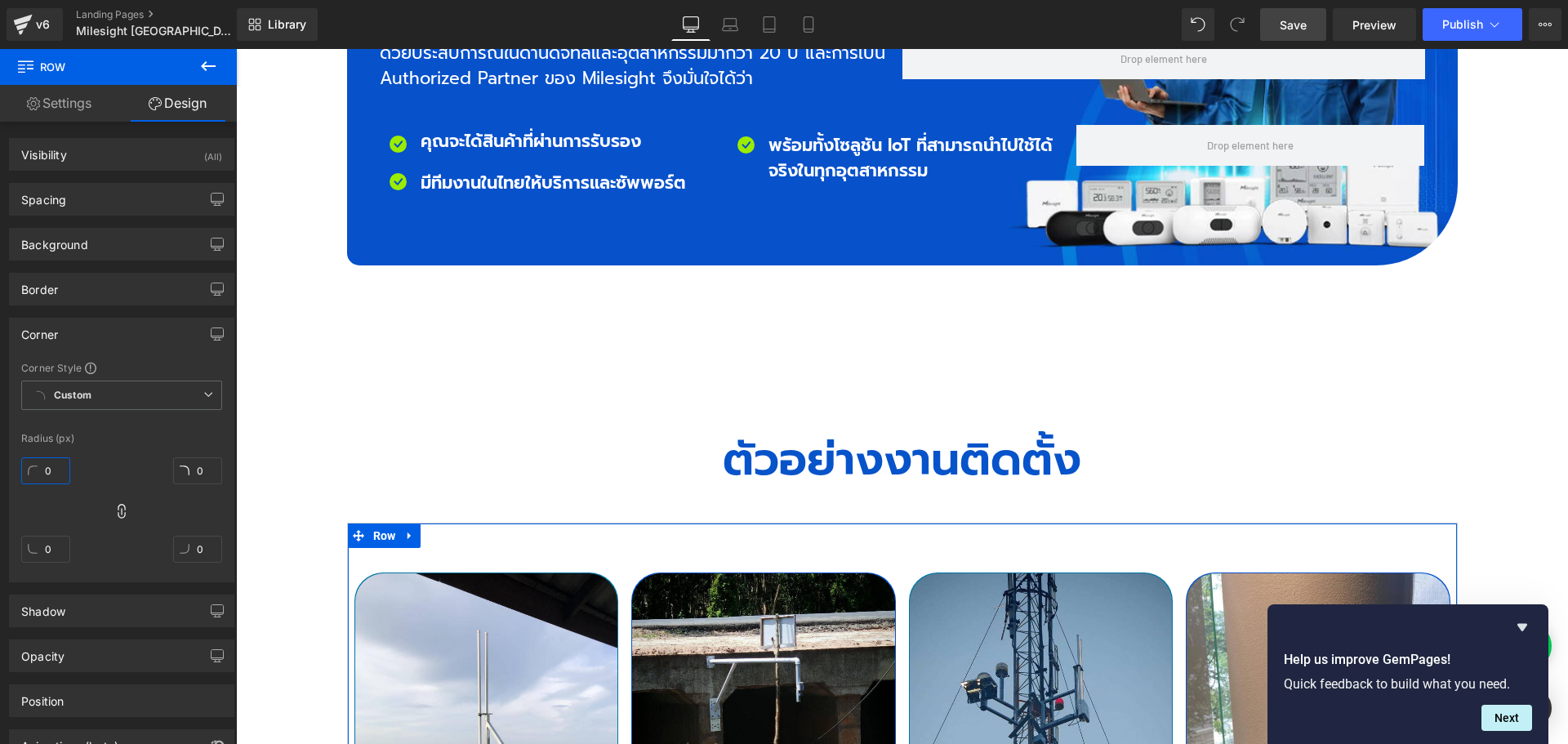
click at [63, 471] on input "0" at bounding box center [45, 470] width 49 height 27
type input "2"
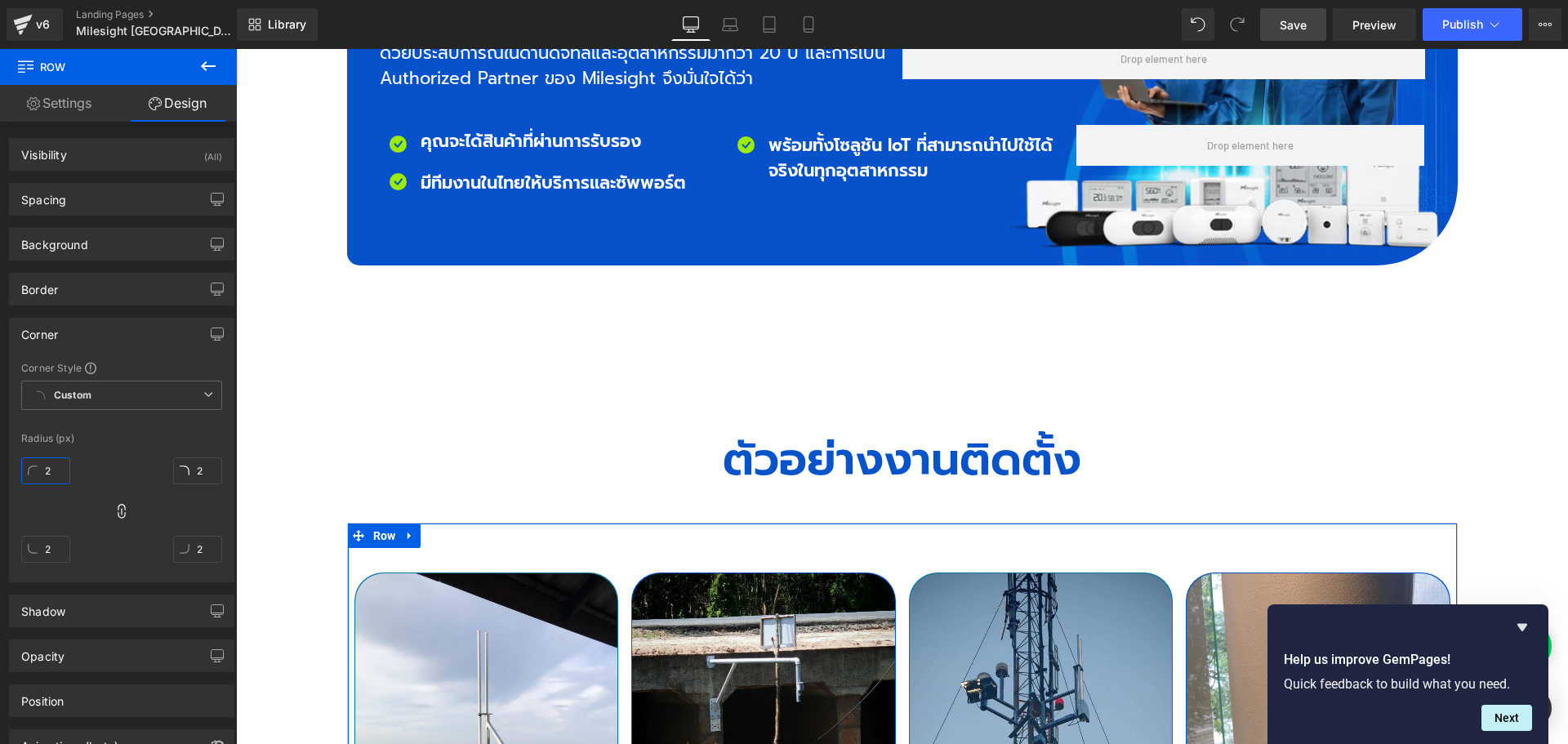
type input "25"
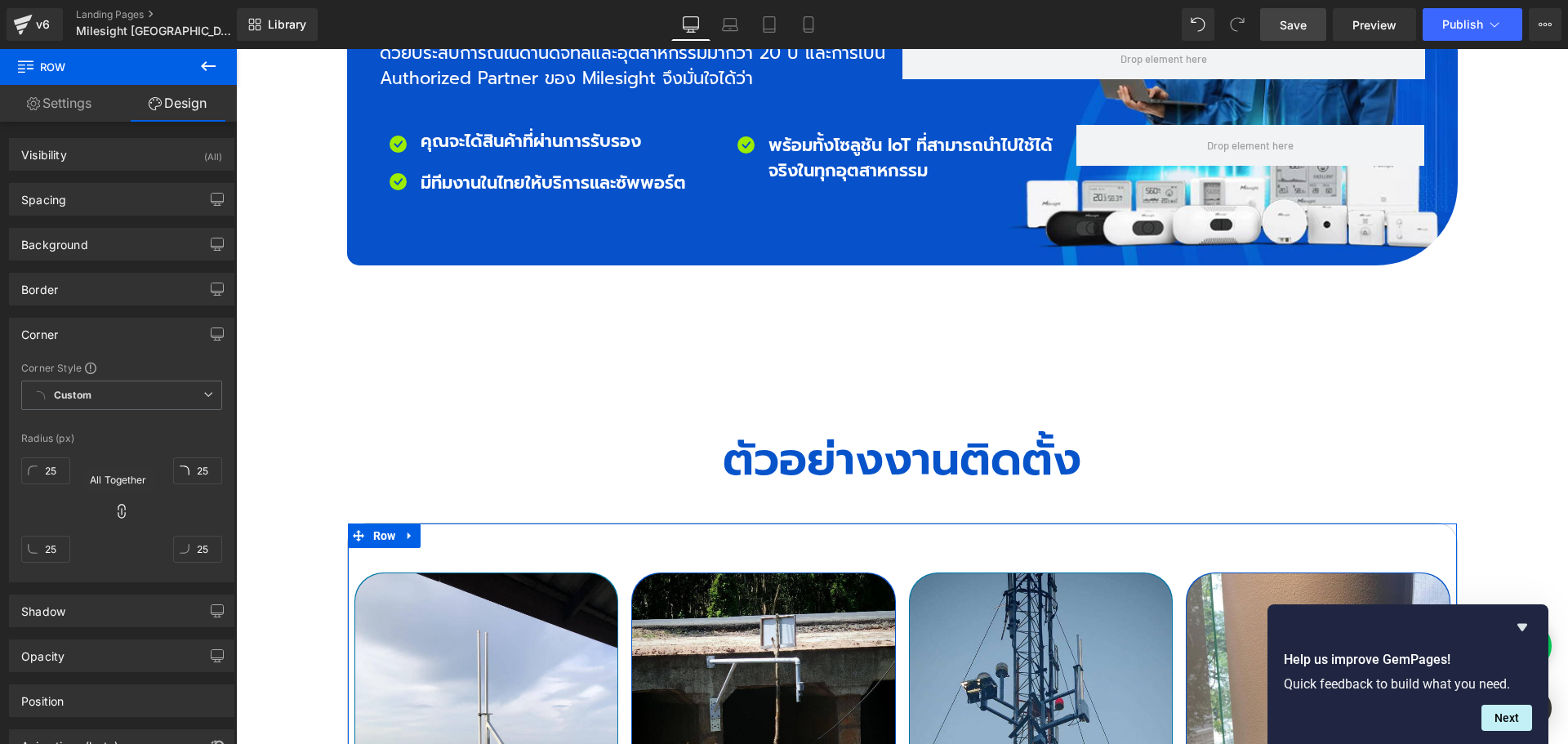
click at [118, 512] on icon at bounding box center [122, 511] width 16 height 16
click at [58, 552] on input "25" at bounding box center [45, 548] width 49 height 27
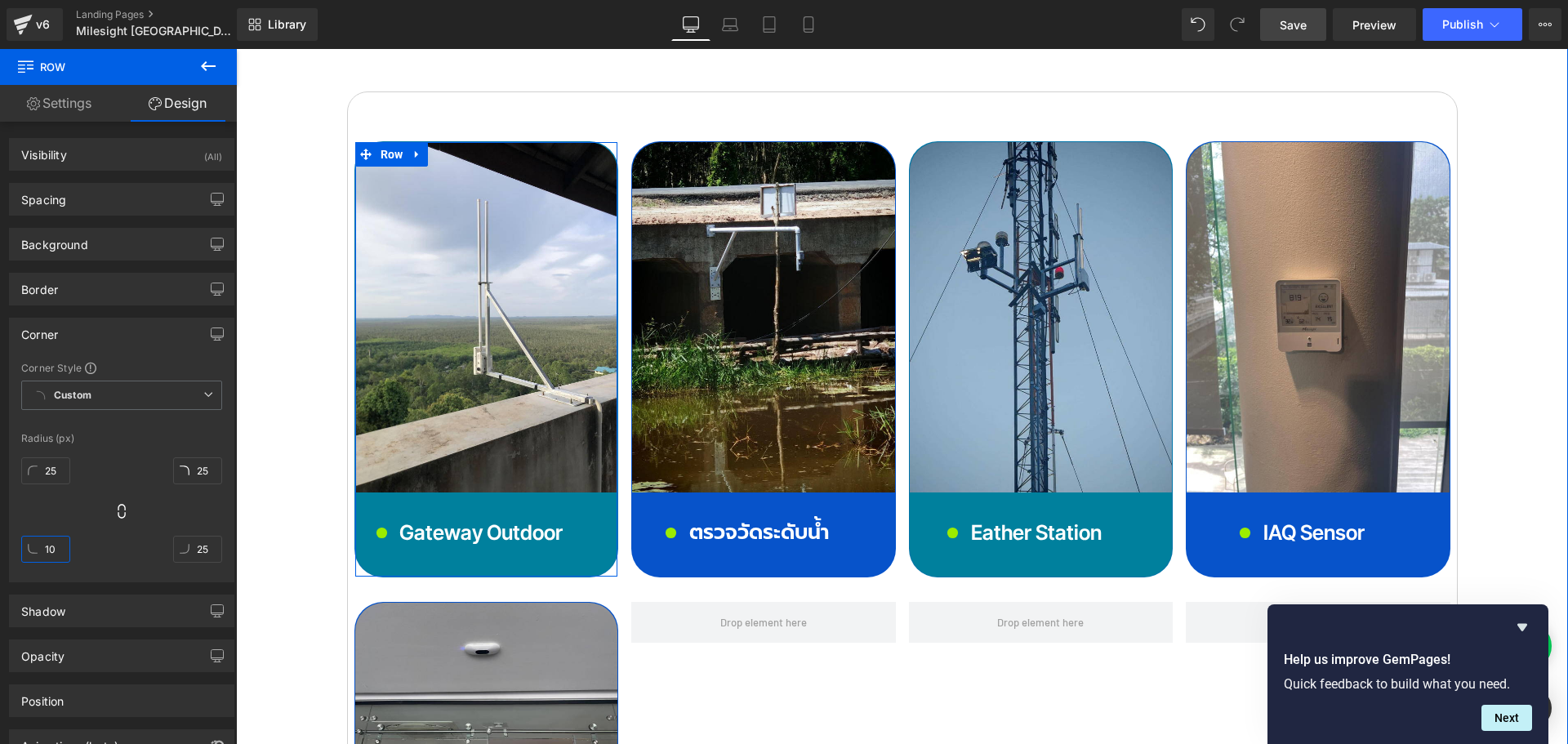
scroll to position [6121, 0]
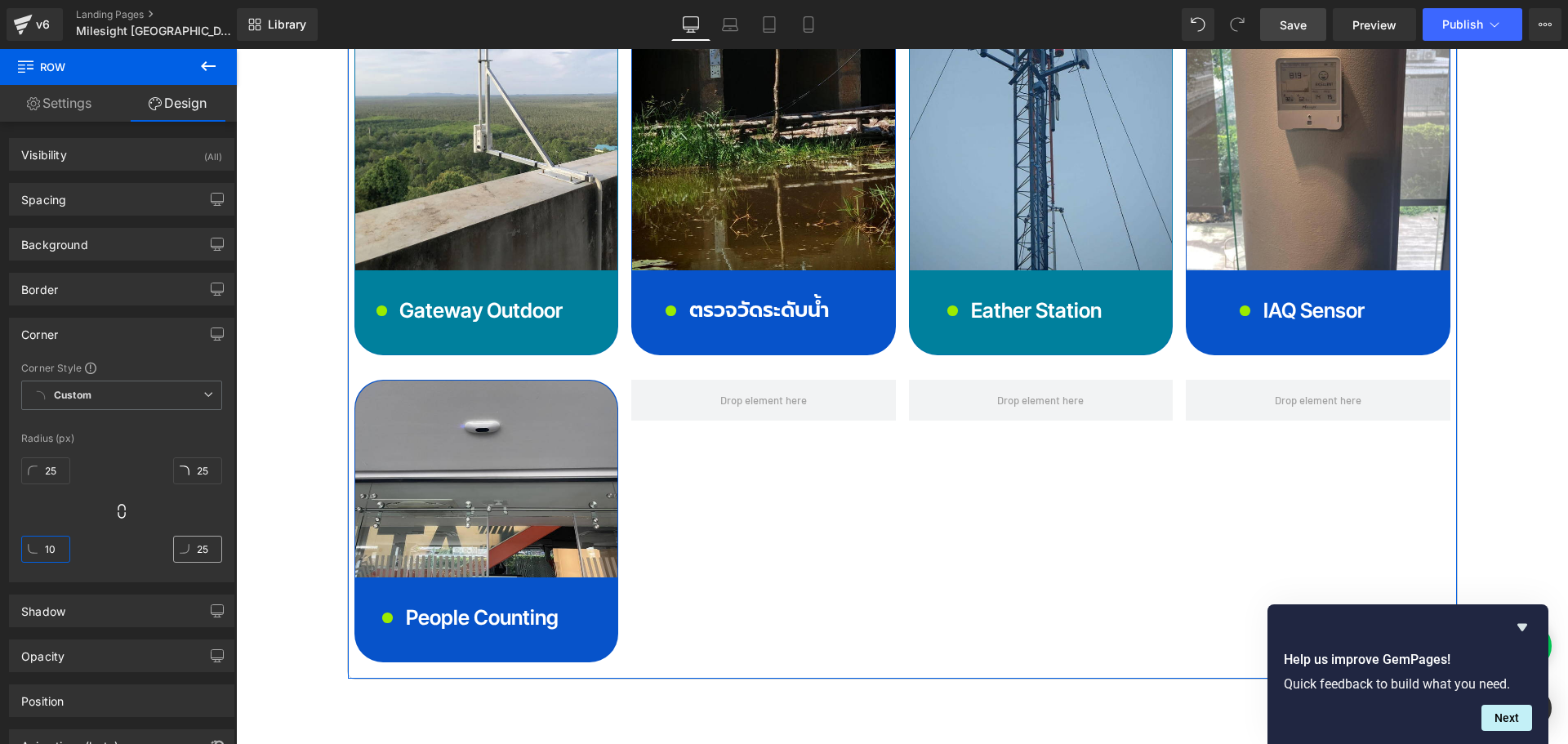
type input "10"
click at [205, 547] on input "25" at bounding box center [197, 548] width 49 height 27
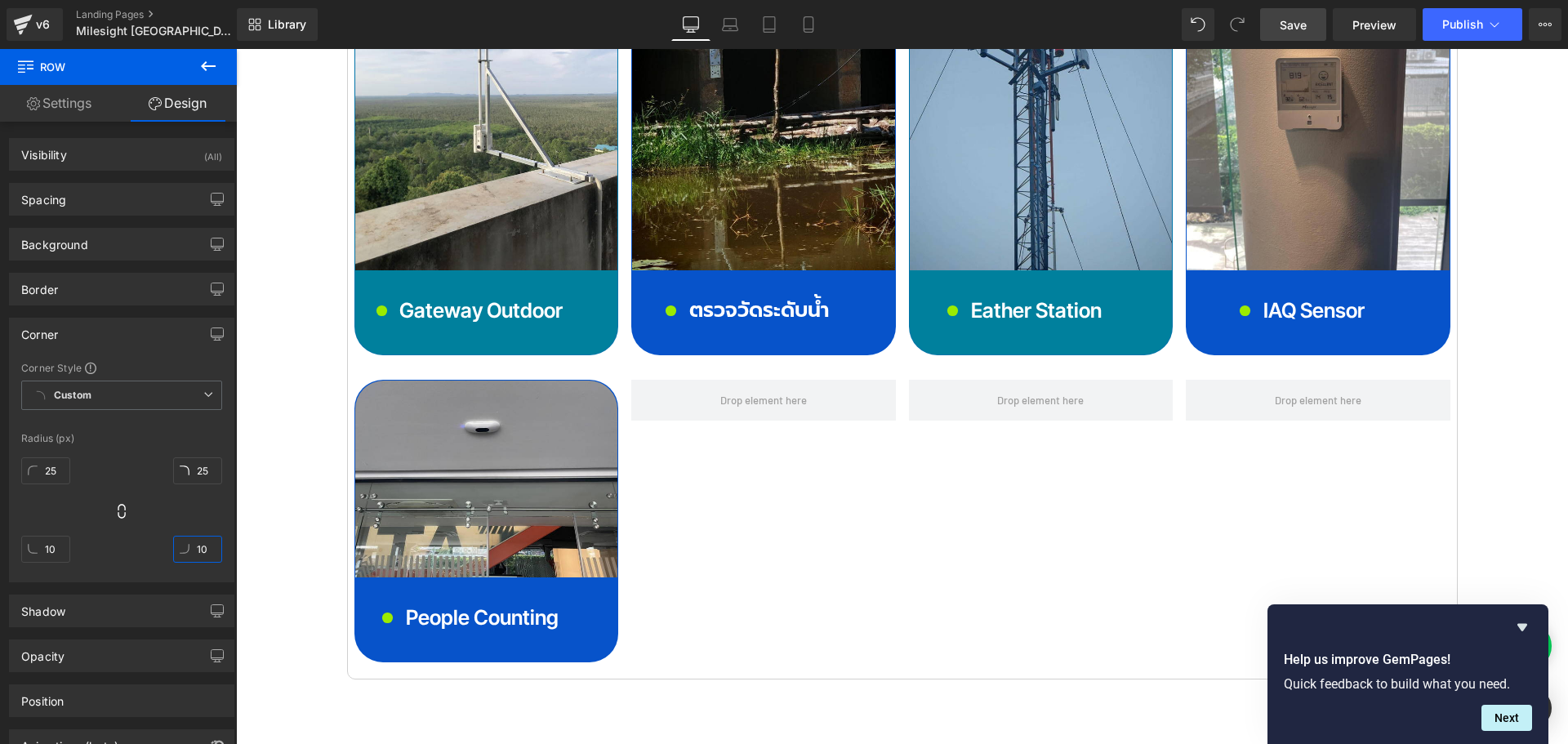
type input "10"
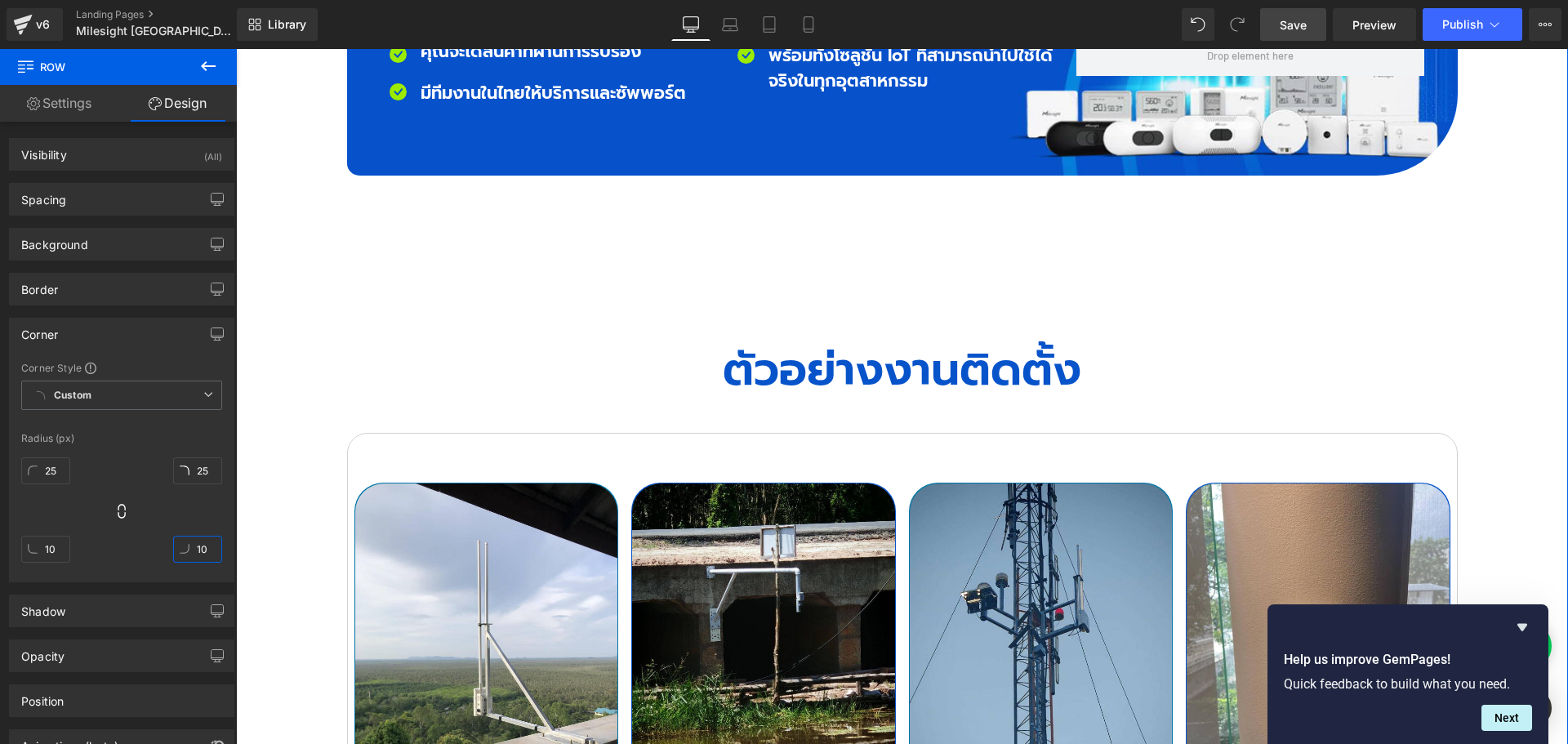
scroll to position [5550, 0]
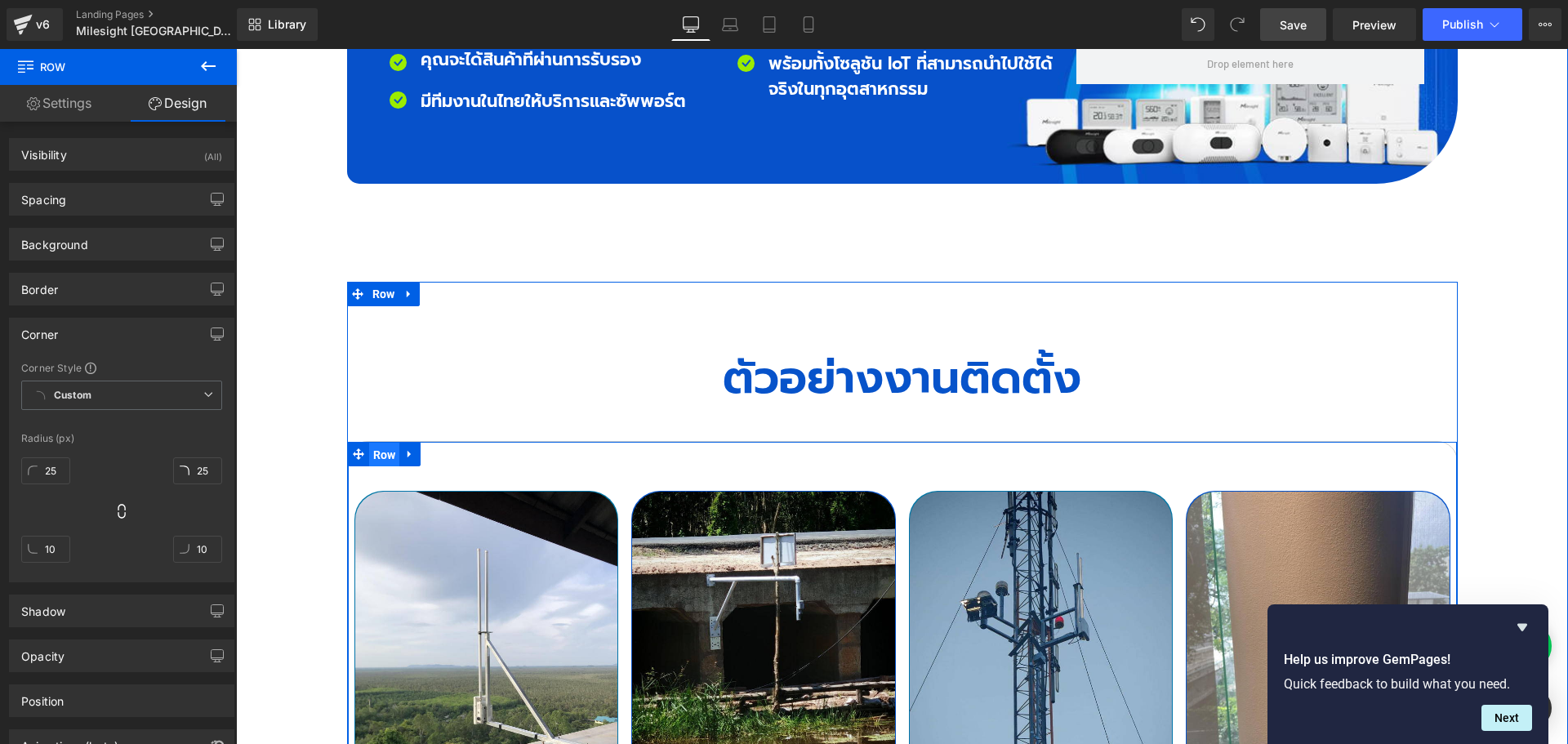
click at [375, 442] on span "Row" at bounding box center [384, 454] width 31 height 25
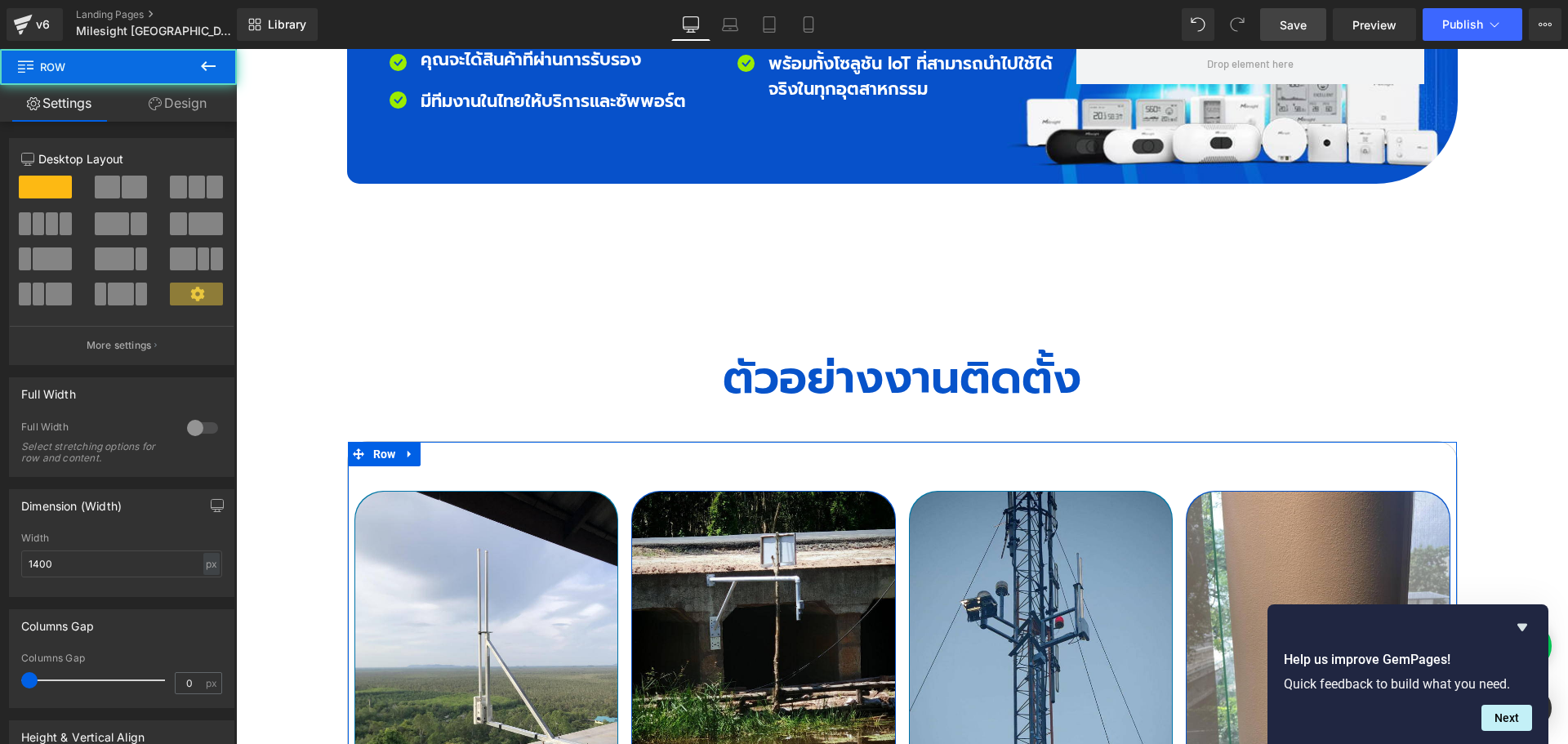
drag, startPoint x: 181, startPoint y: 100, endPoint x: 102, endPoint y: 194, distance: 122.8
click at [181, 100] on link "Design" at bounding box center [178, 103] width 119 height 37
click at [0, 0] on div "Spacing" at bounding box center [0, 0] width 0 height 0
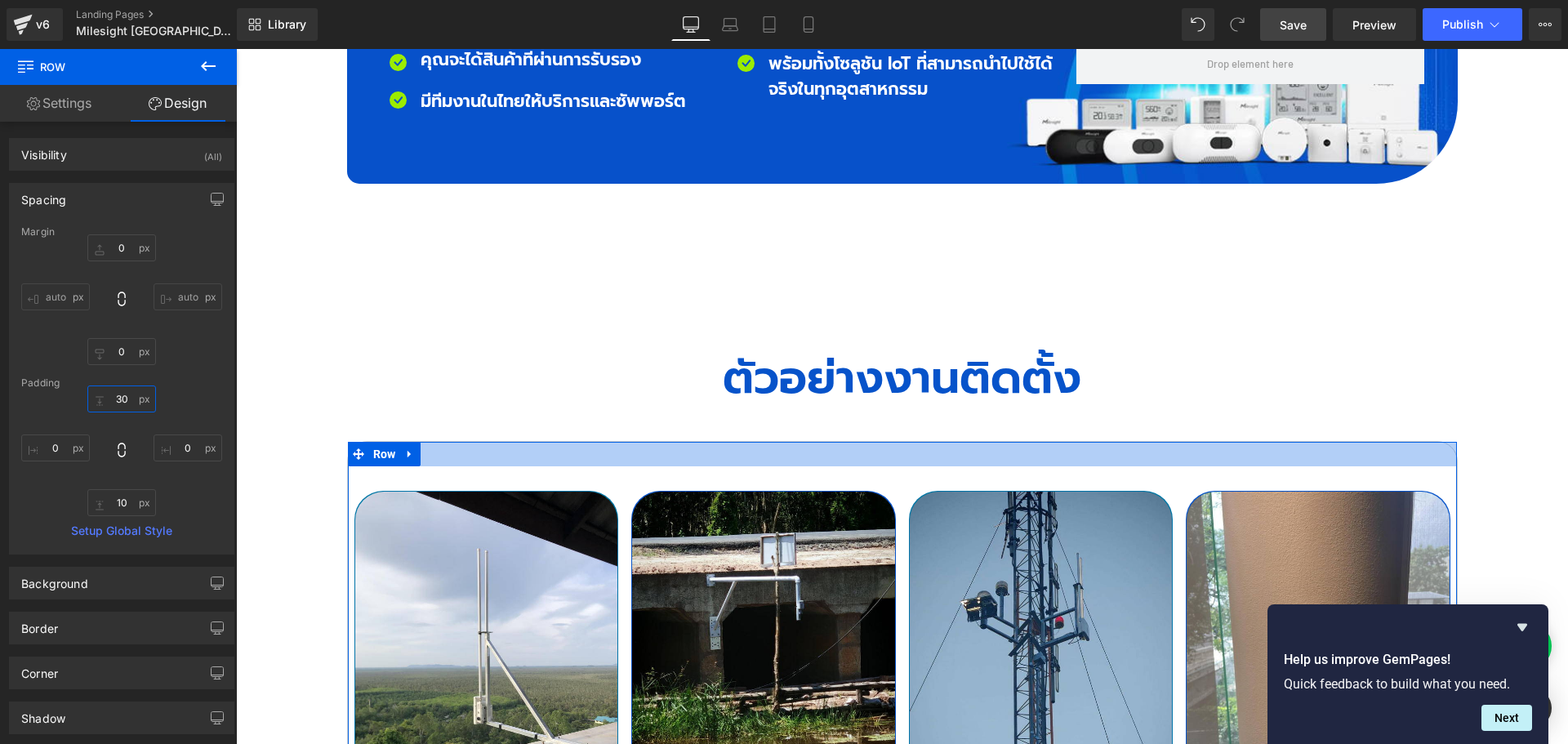
click at [135, 400] on input "30" at bounding box center [121, 398] width 68 height 27
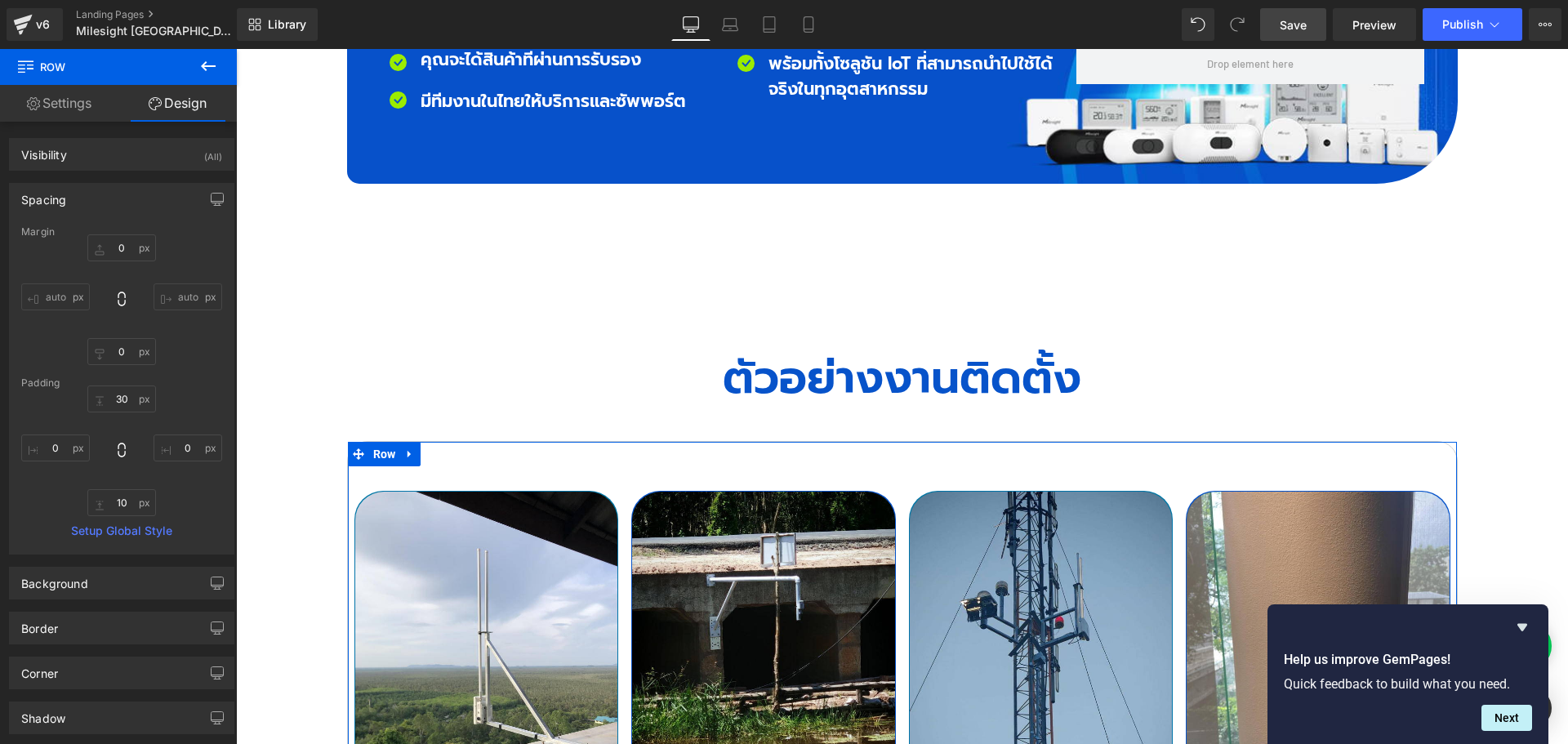
click at [102, 199] on div "Spacing" at bounding box center [122, 199] width 224 height 31
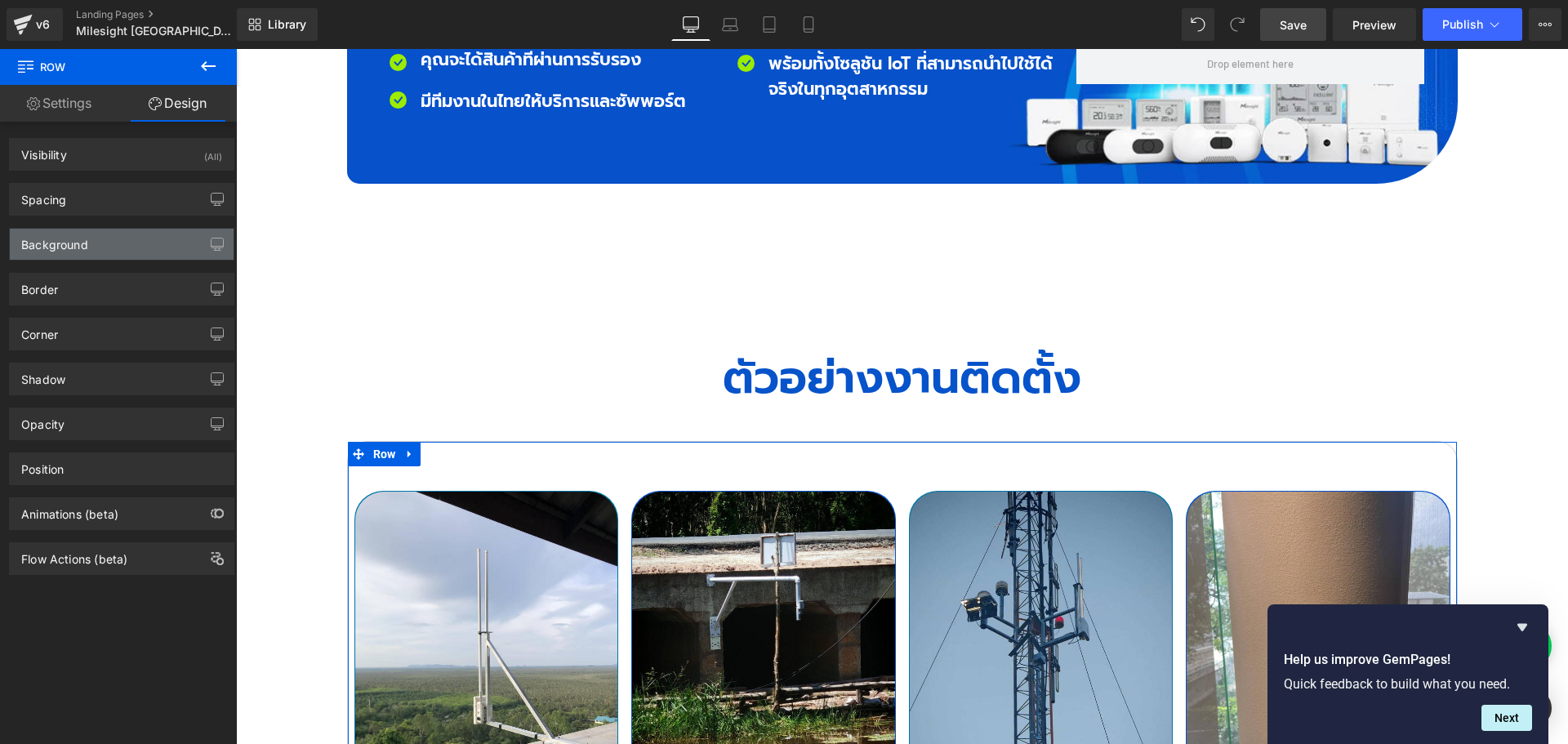
click at [100, 242] on div "Background" at bounding box center [122, 243] width 224 height 31
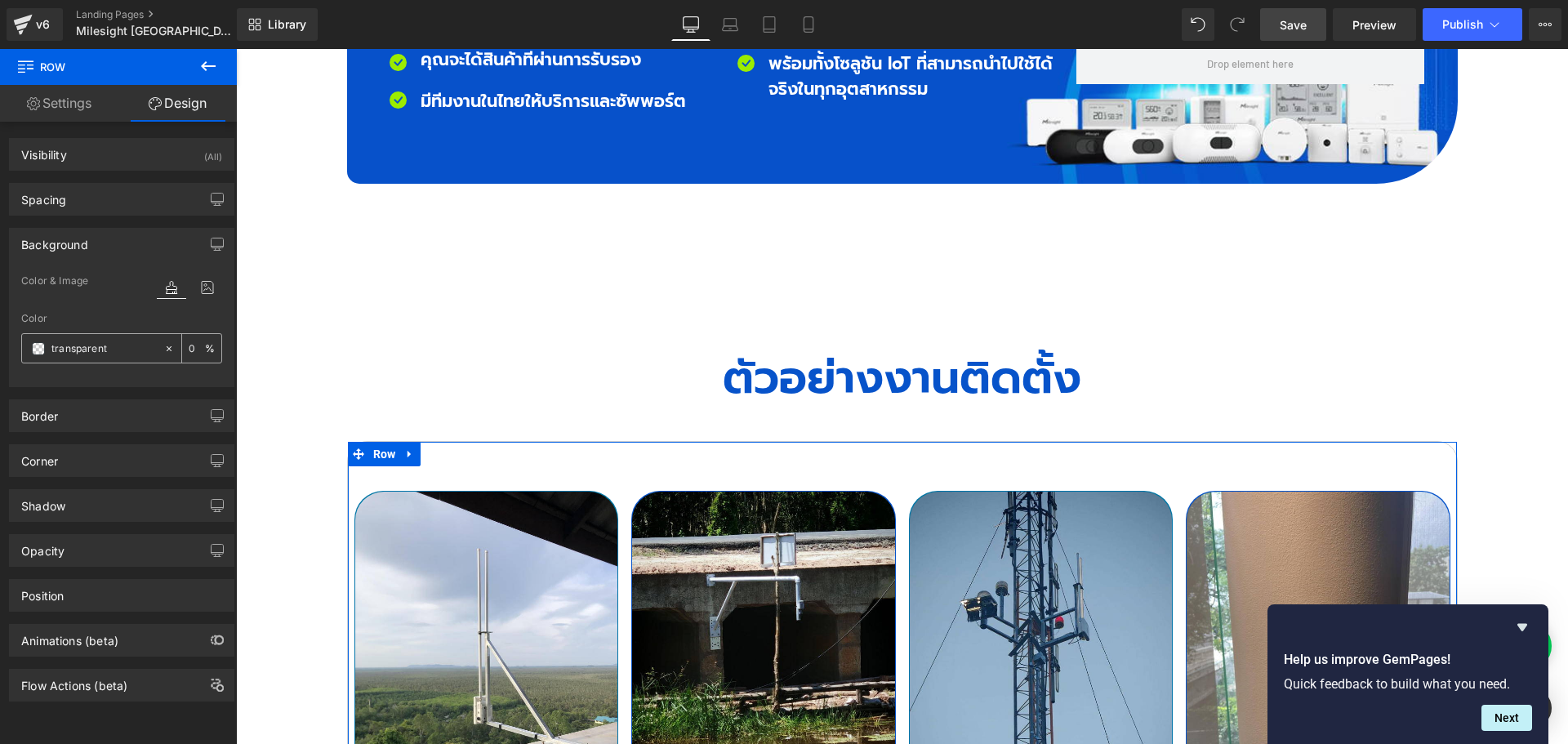
click at [115, 344] on input "transparent" at bounding box center [104, 348] width 105 height 18
paste input "#f5f5f5"
type input "#f5f5f5"
type input "100"
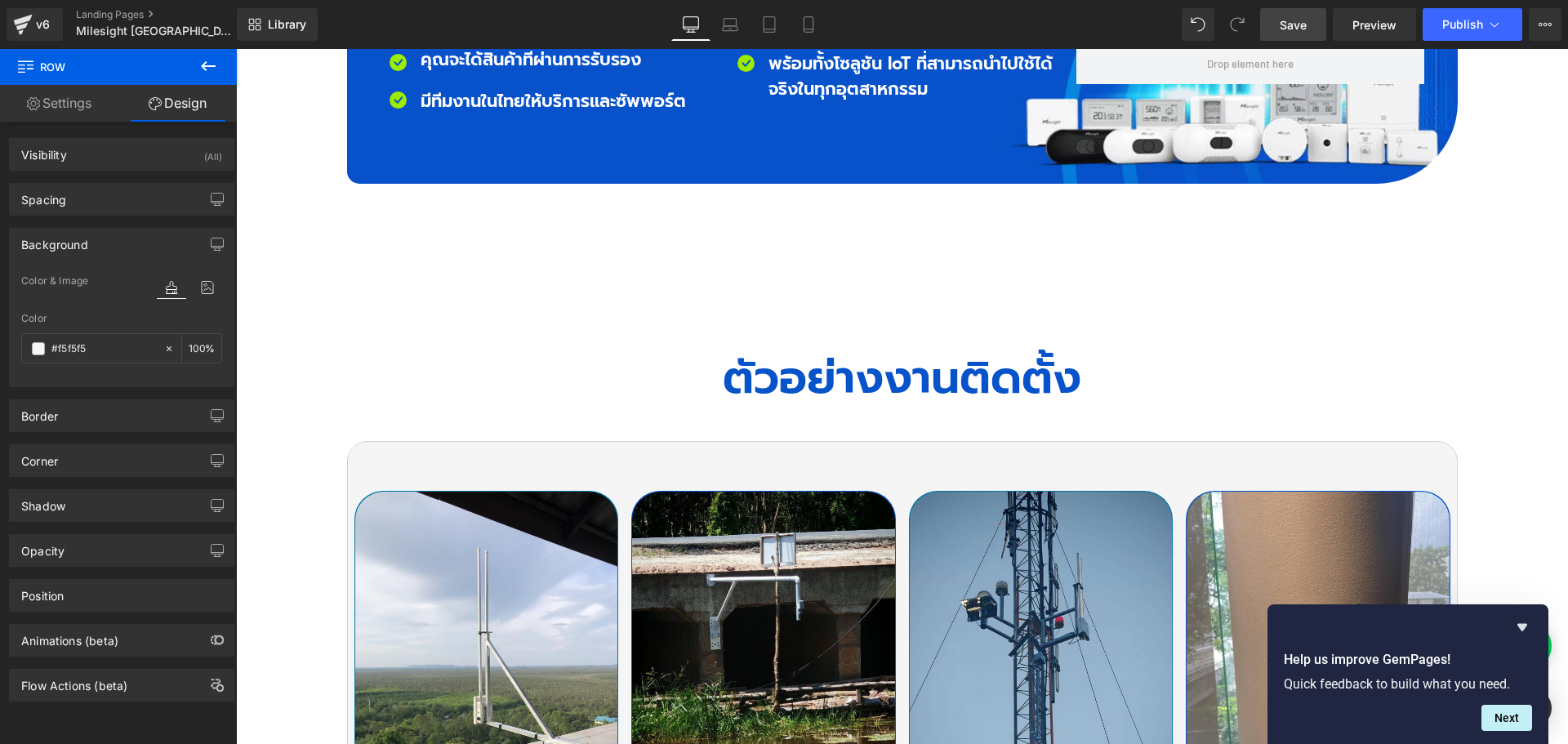
type input "#f5f5f5"
click at [1292, 19] on span "Save" at bounding box center [1293, 24] width 27 height 17
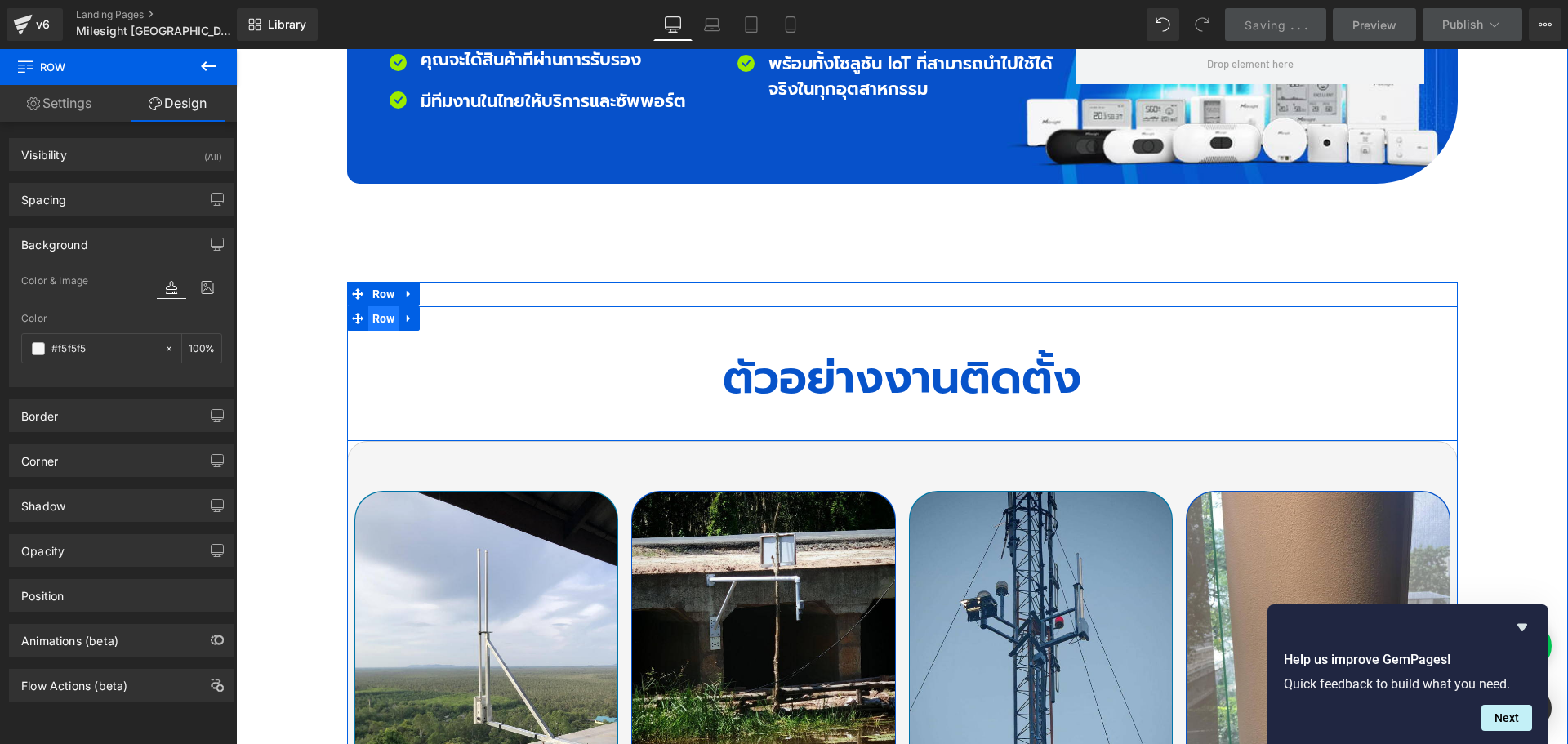
click at [372, 306] on span "Row" at bounding box center [383, 318] width 31 height 25
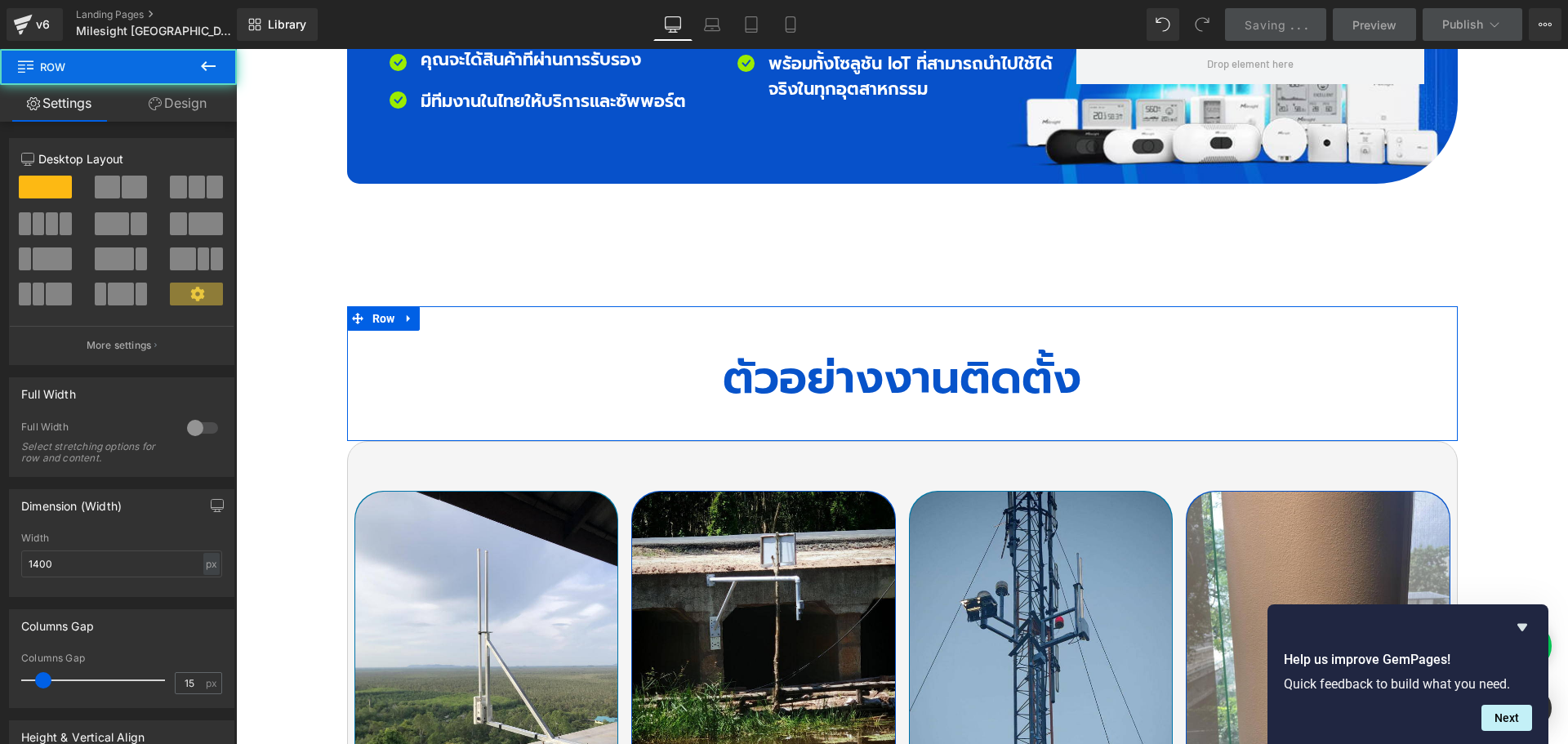
click at [187, 100] on link "Design" at bounding box center [178, 103] width 119 height 37
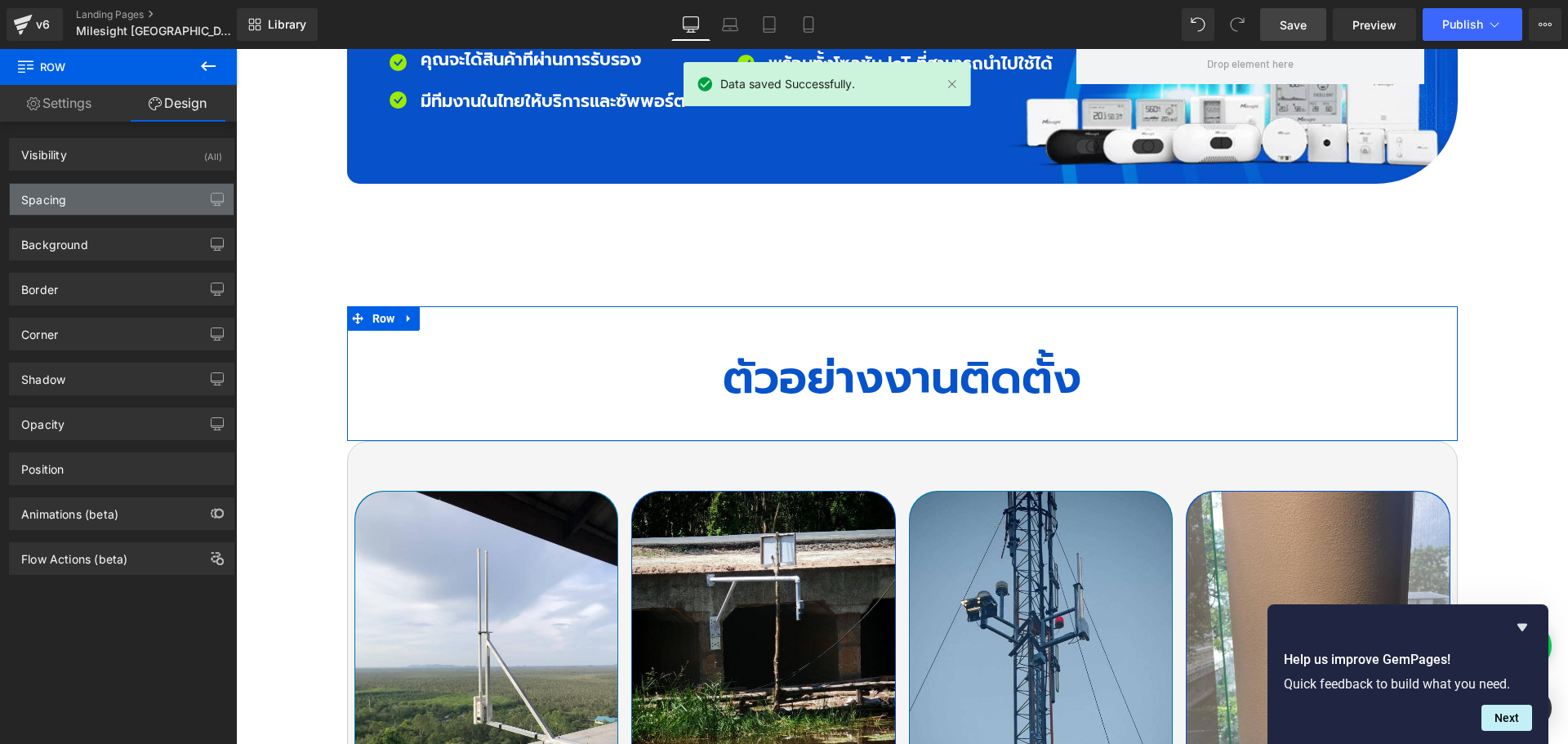
click at [78, 198] on div "Spacing" at bounding box center [122, 199] width 224 height 31
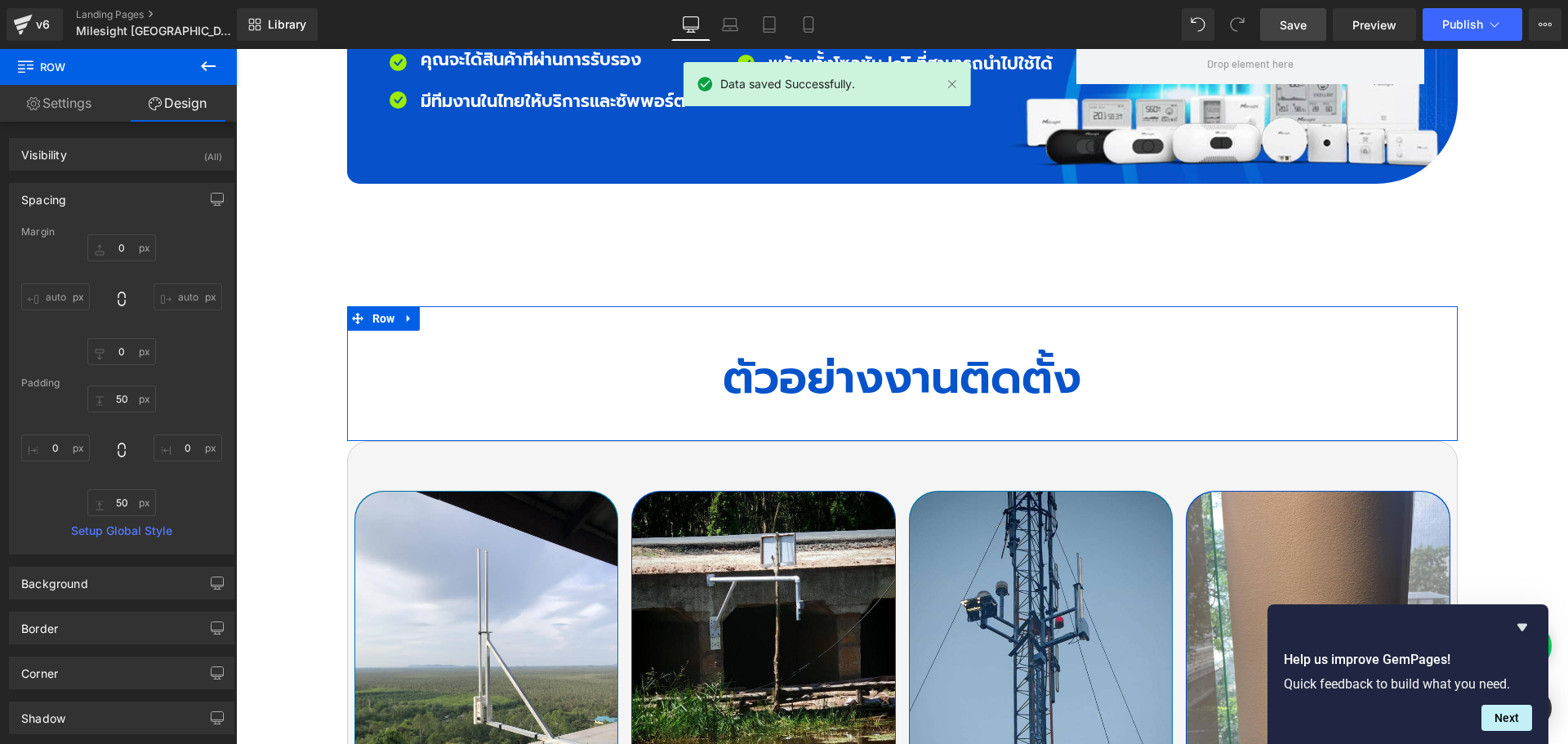
type input "0"
type input "50"
type input "0"
type input "50"
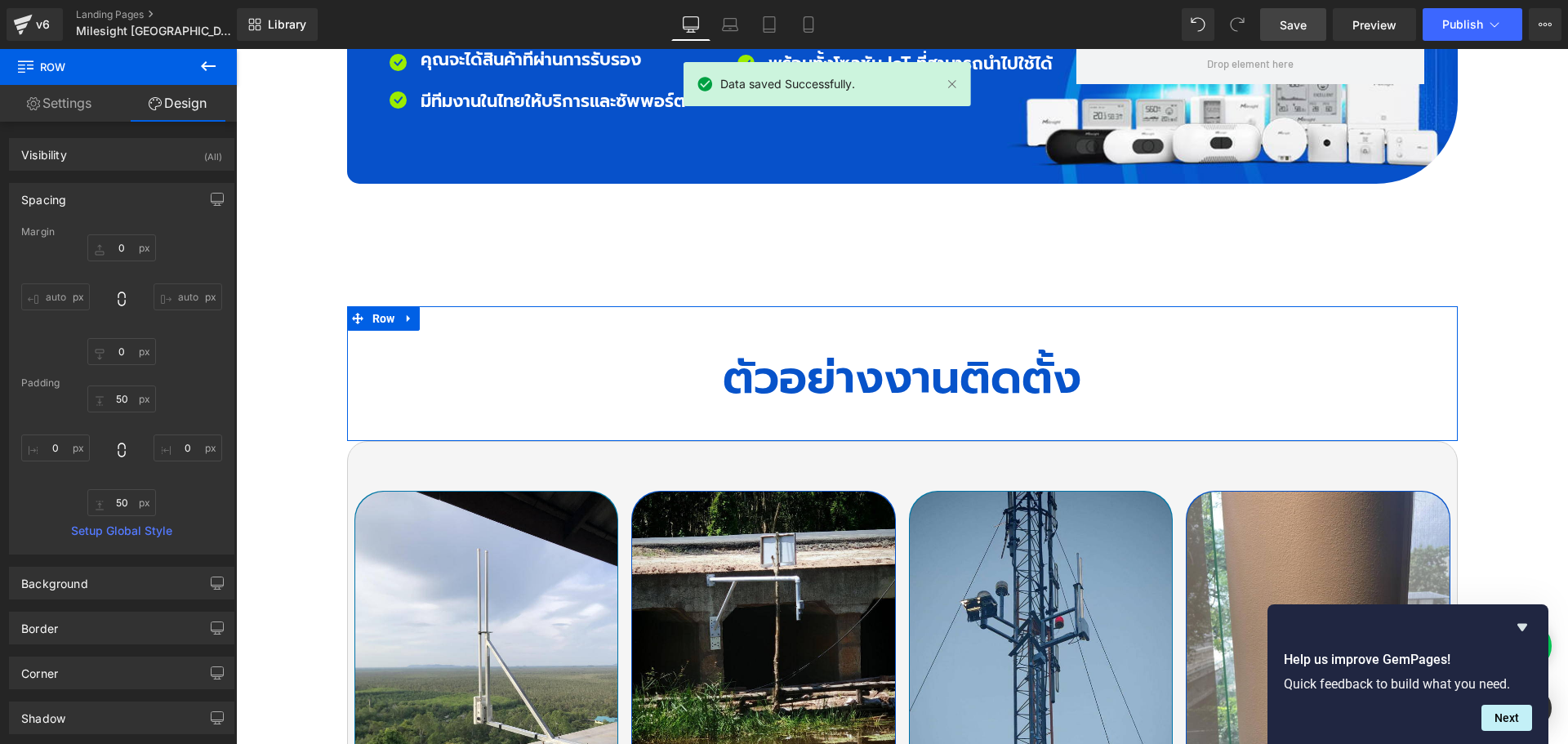
type input "0"
click at [127, 350] on input "0" at bounding box center [121, 351] width 68 height 27
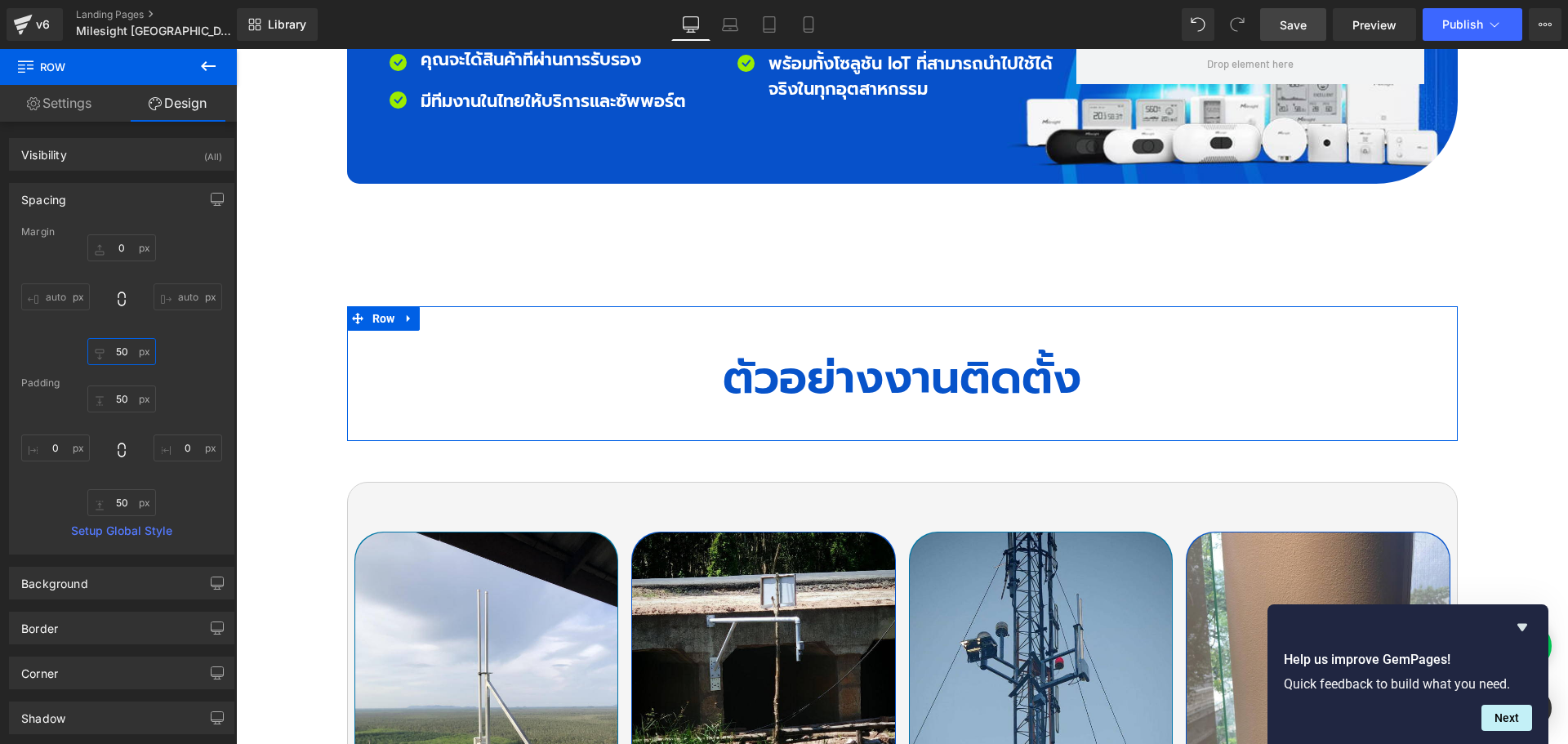
type input "5"
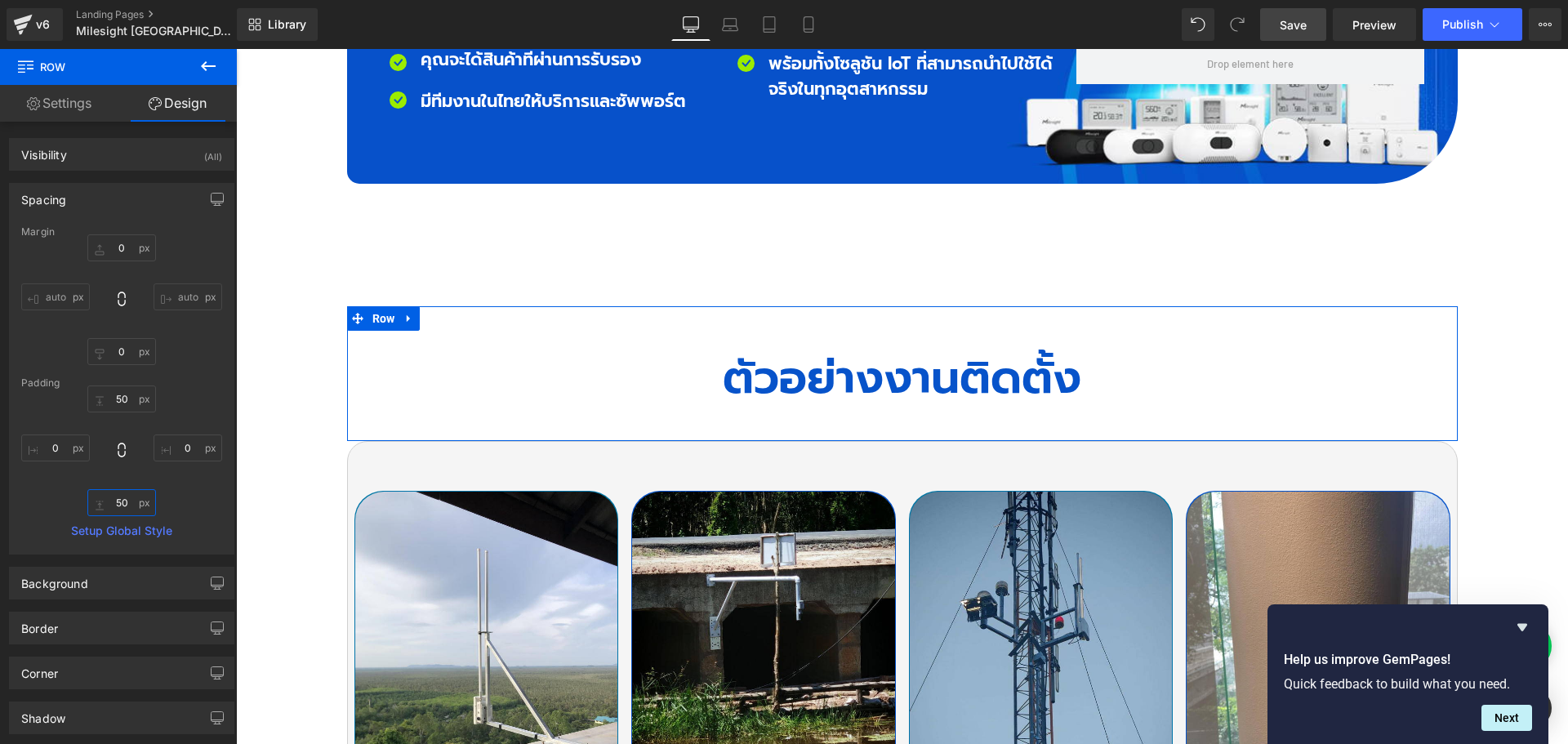
click at [133, 501] on input "50" at bounding box center [121, 502] width 68 height 27
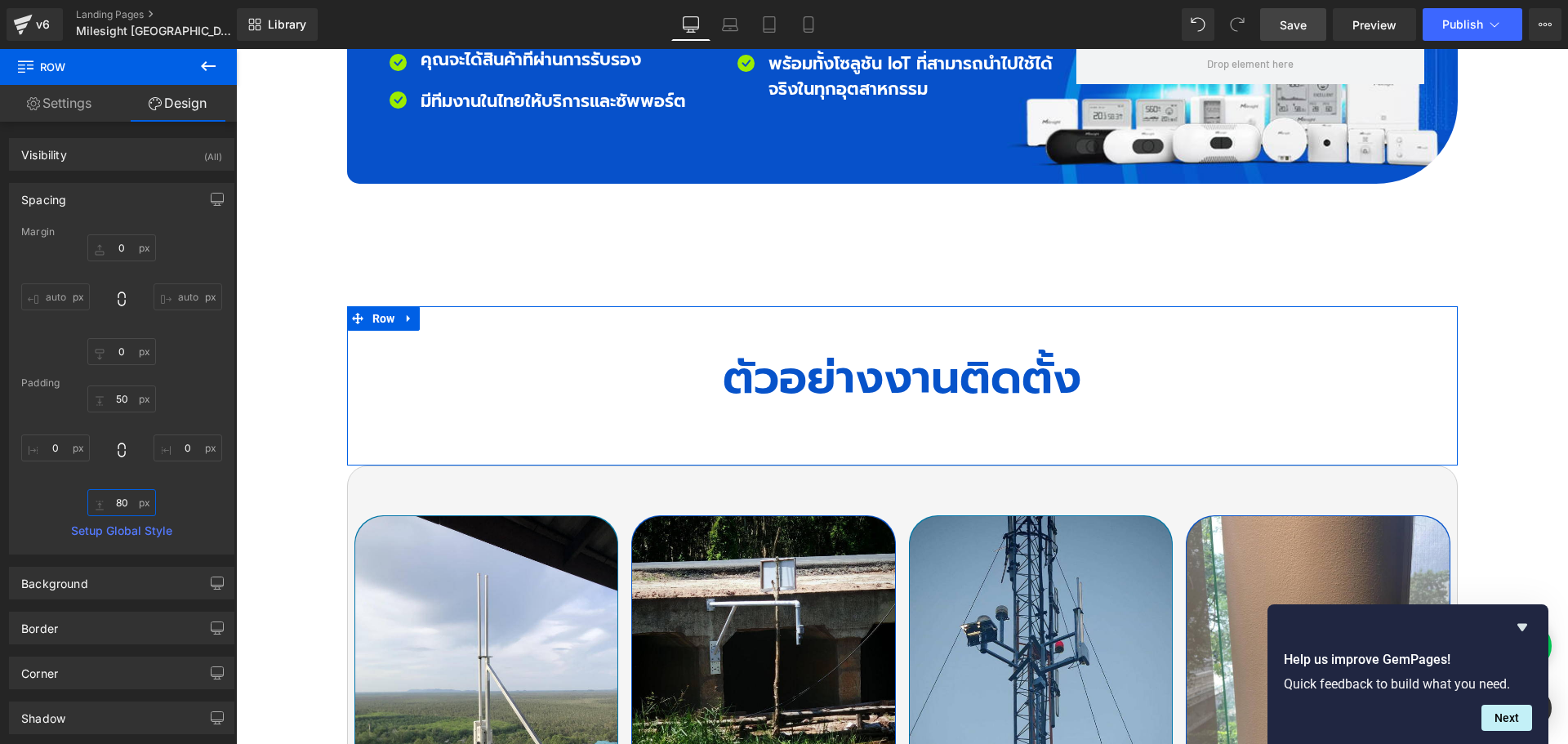
type input "8"
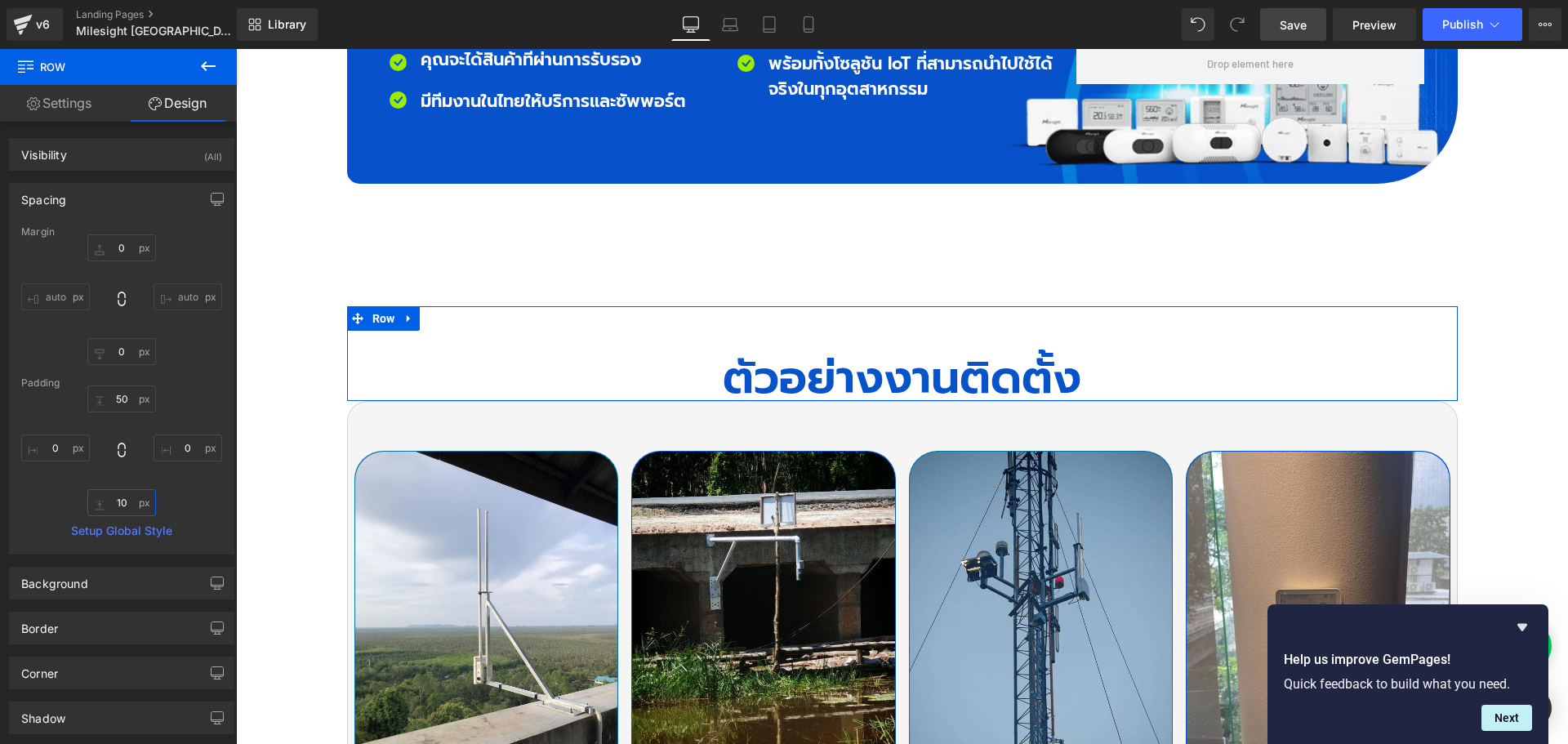
type input "100"
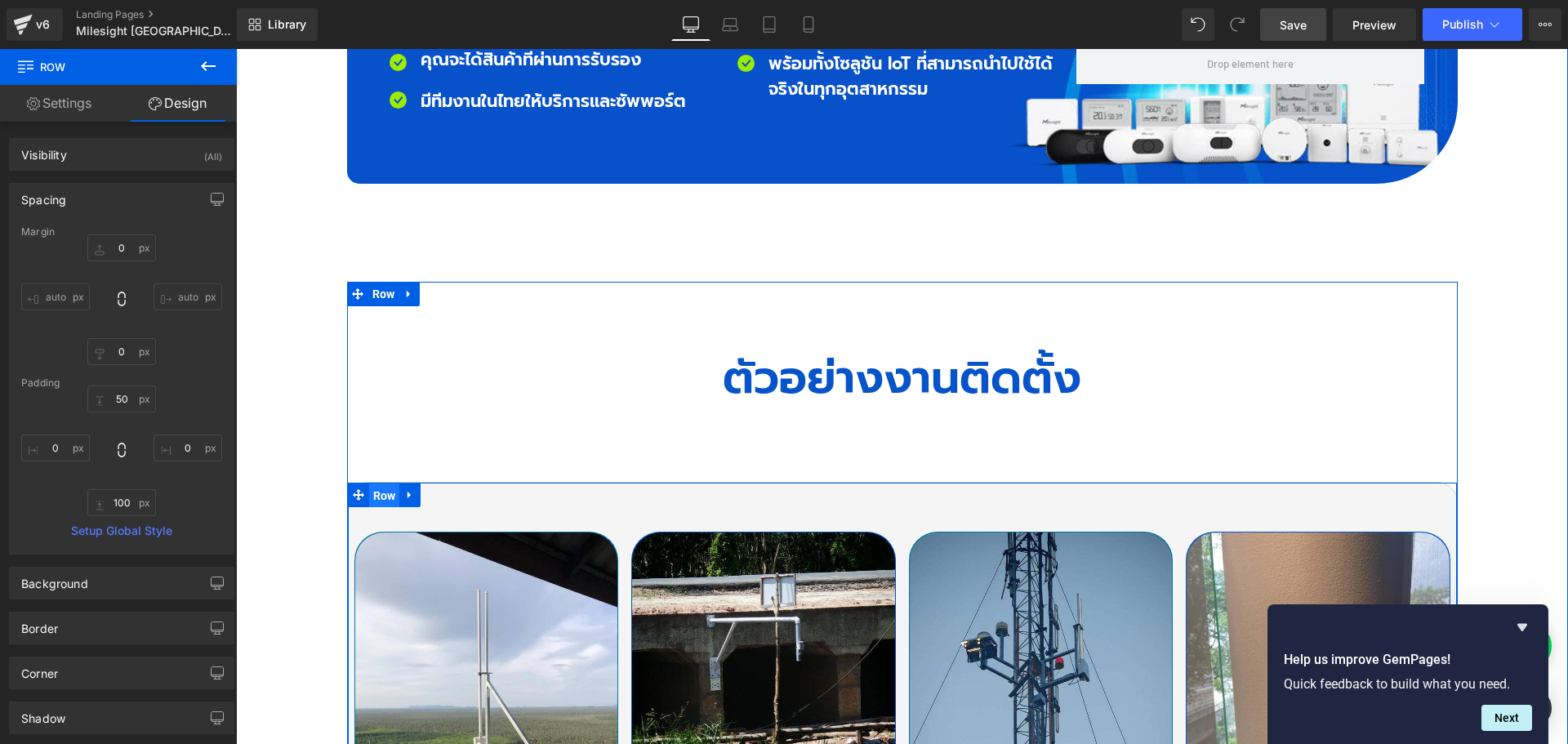
click at [375, 483] on span "Row" at bounding box center [384, 495] width 31 height 25
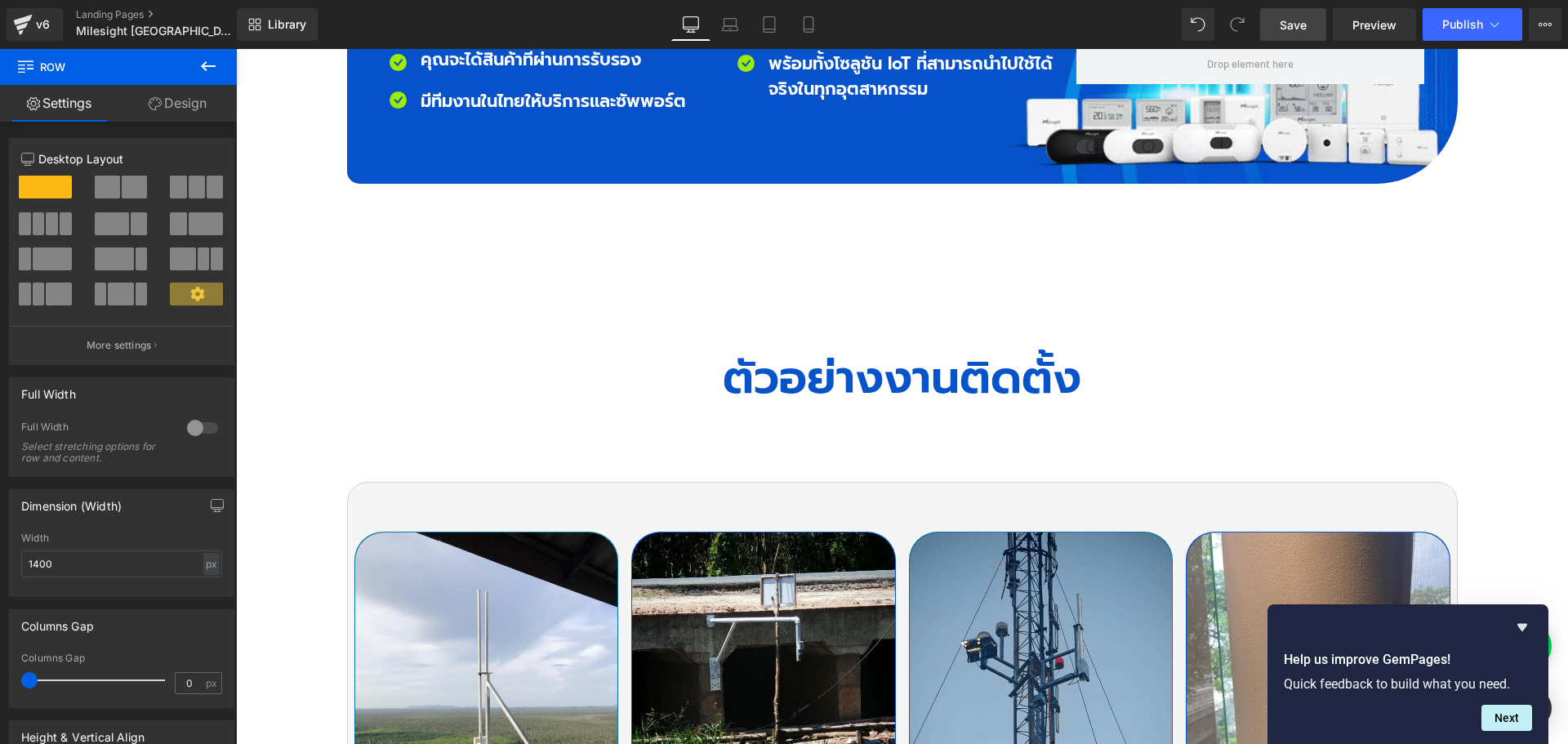
drag, startPoint x: 1303, startPoint y: 26, endPoint x: 1085, endPoint y: 32, distance: 218.1
click at [1303, 26] on span "Save" at bounding box center [1293, 24] width 27 height 17
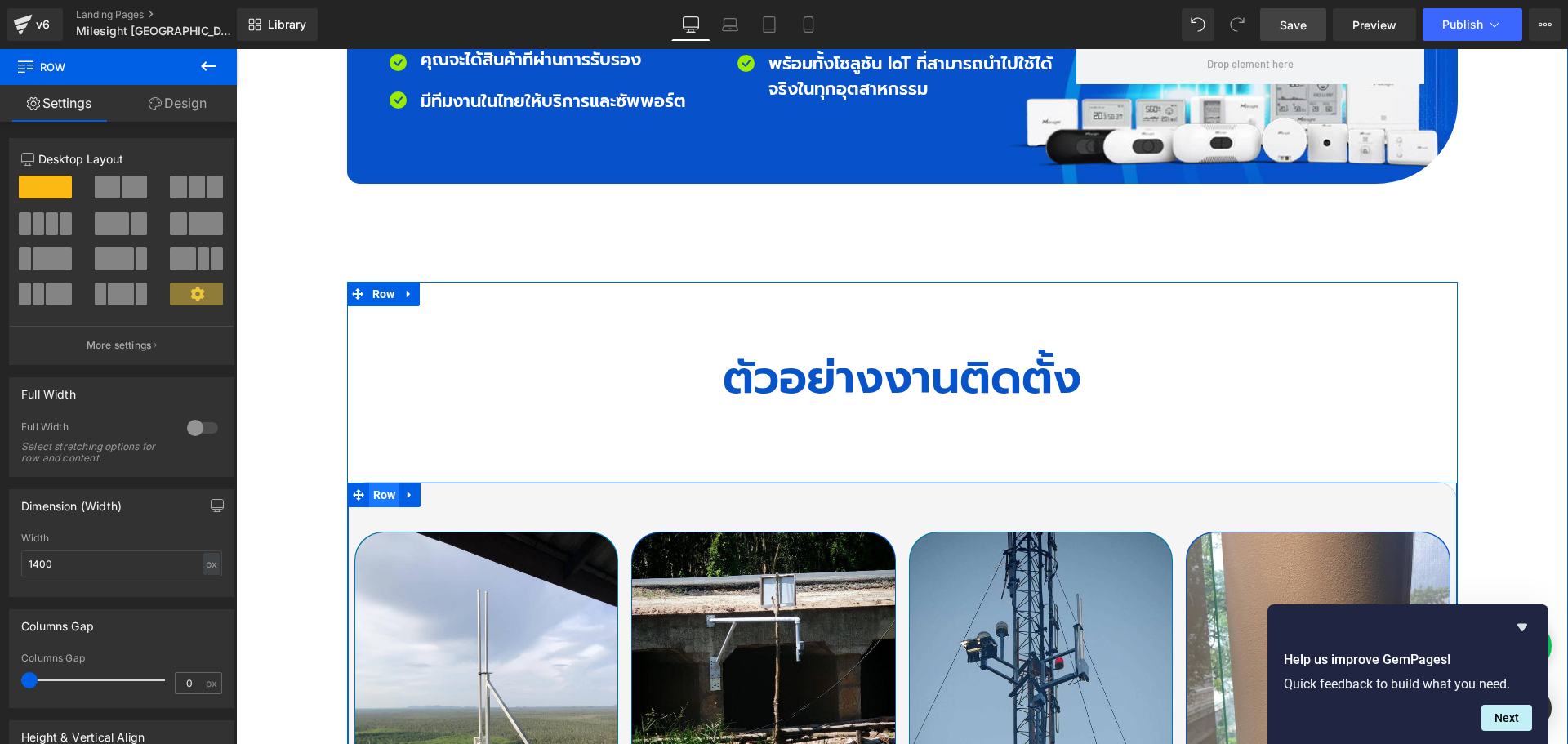
click at [377, 483] on span "Row" at bounding box center [384, 495] width 31 height 25
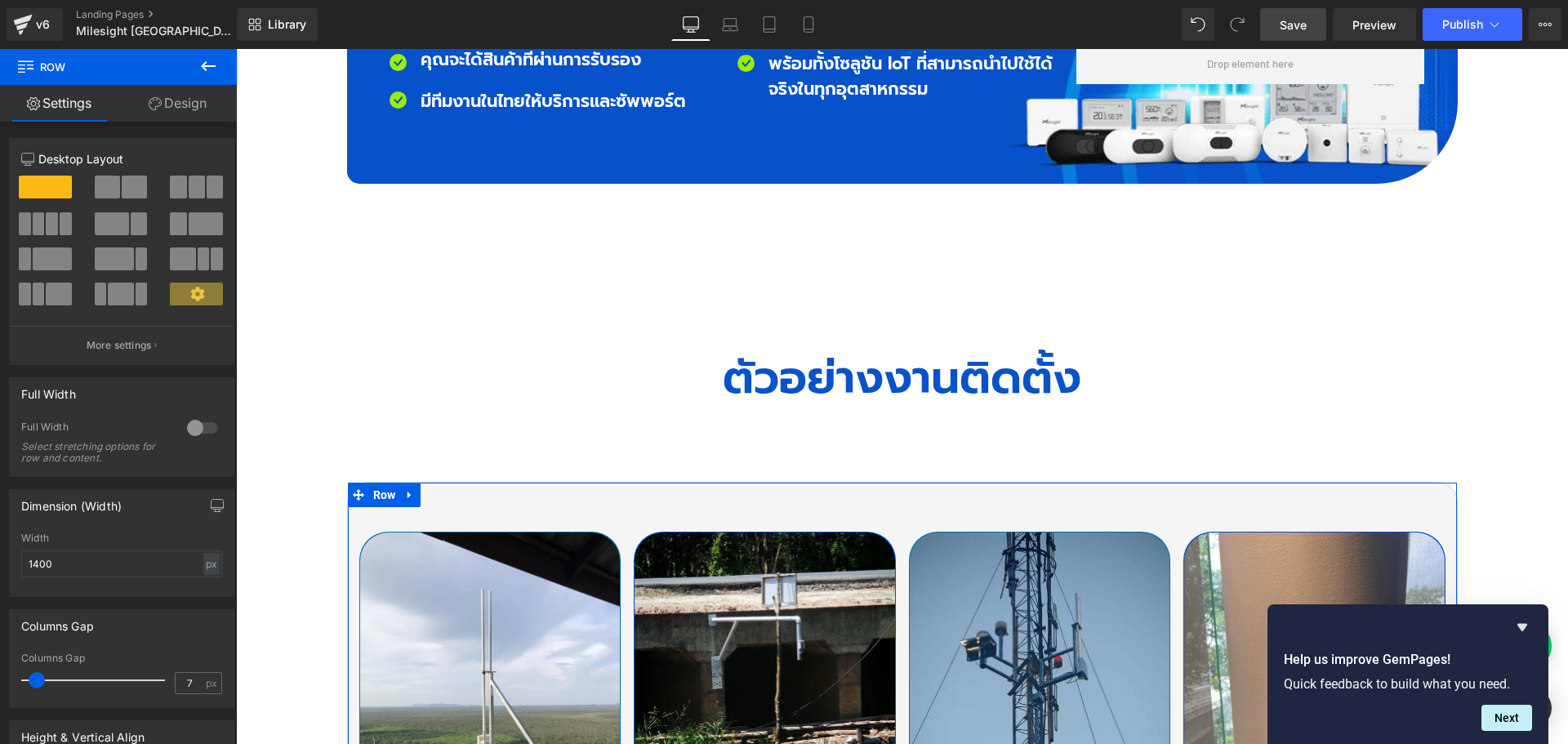
type input "8"
click at [35, 679] on span at bounding box center [37, 680] width 16 height 16
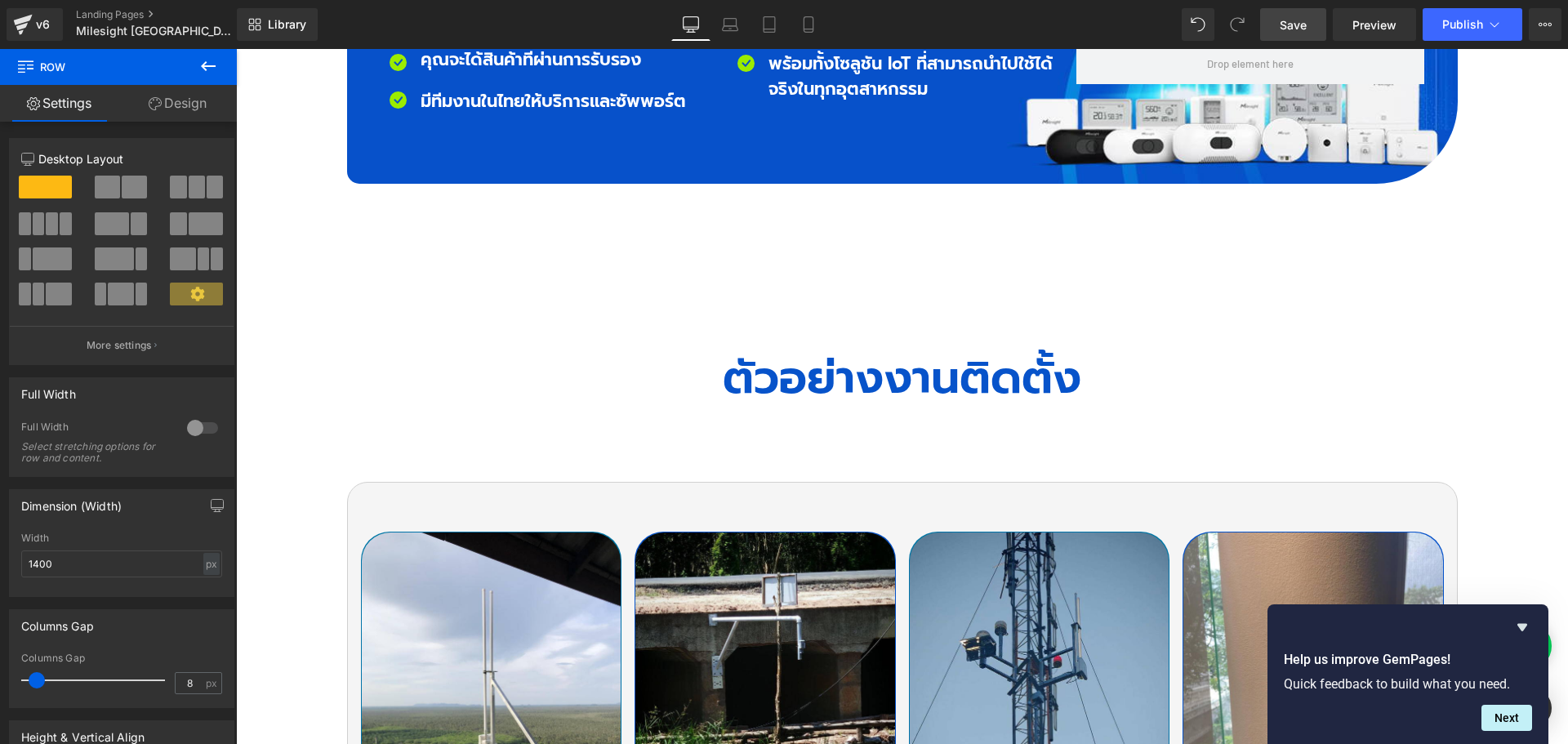
click at [1304, 27] on span "Save" at bounding box center [1293, 24] width 27 height 17
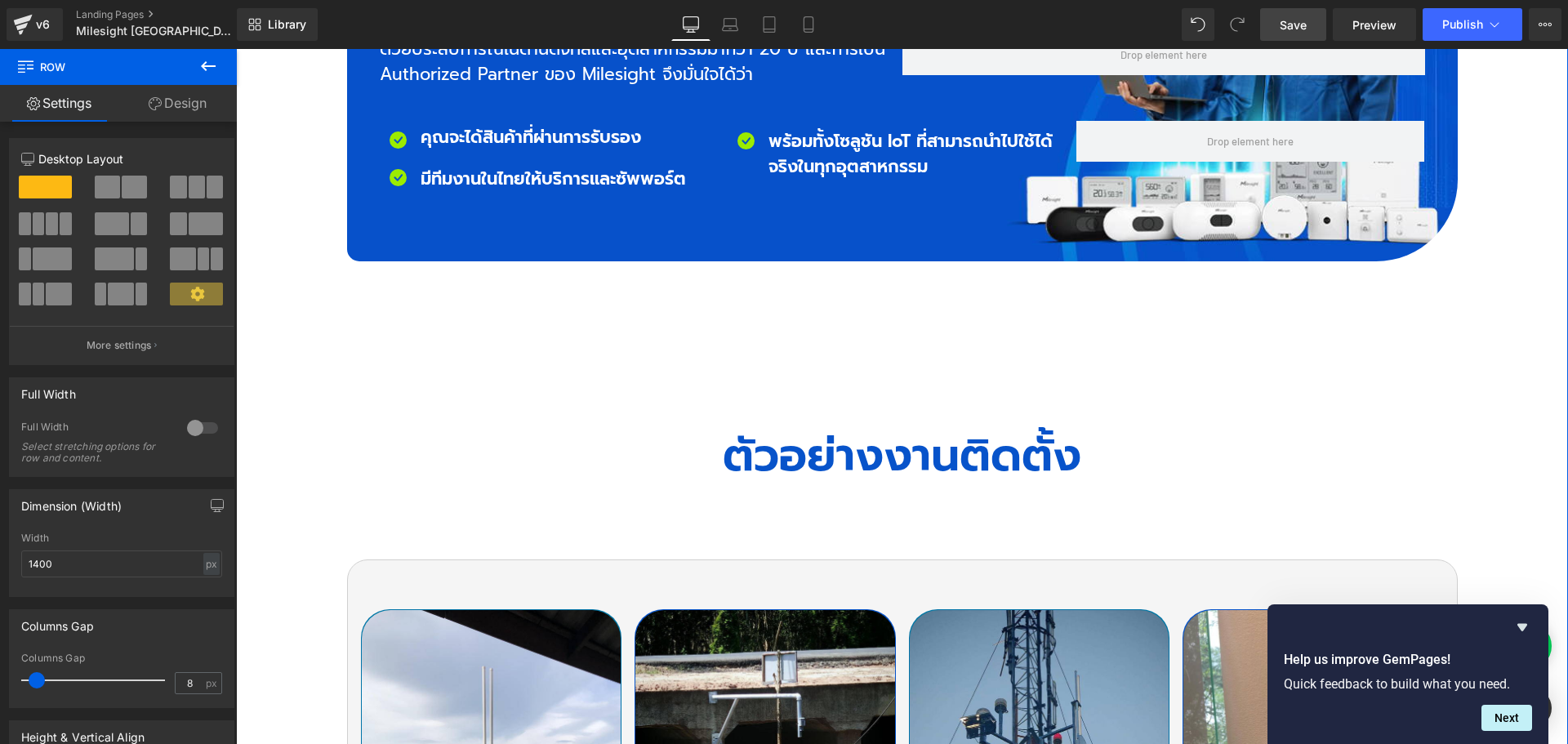
scroll to position [5468, 0]
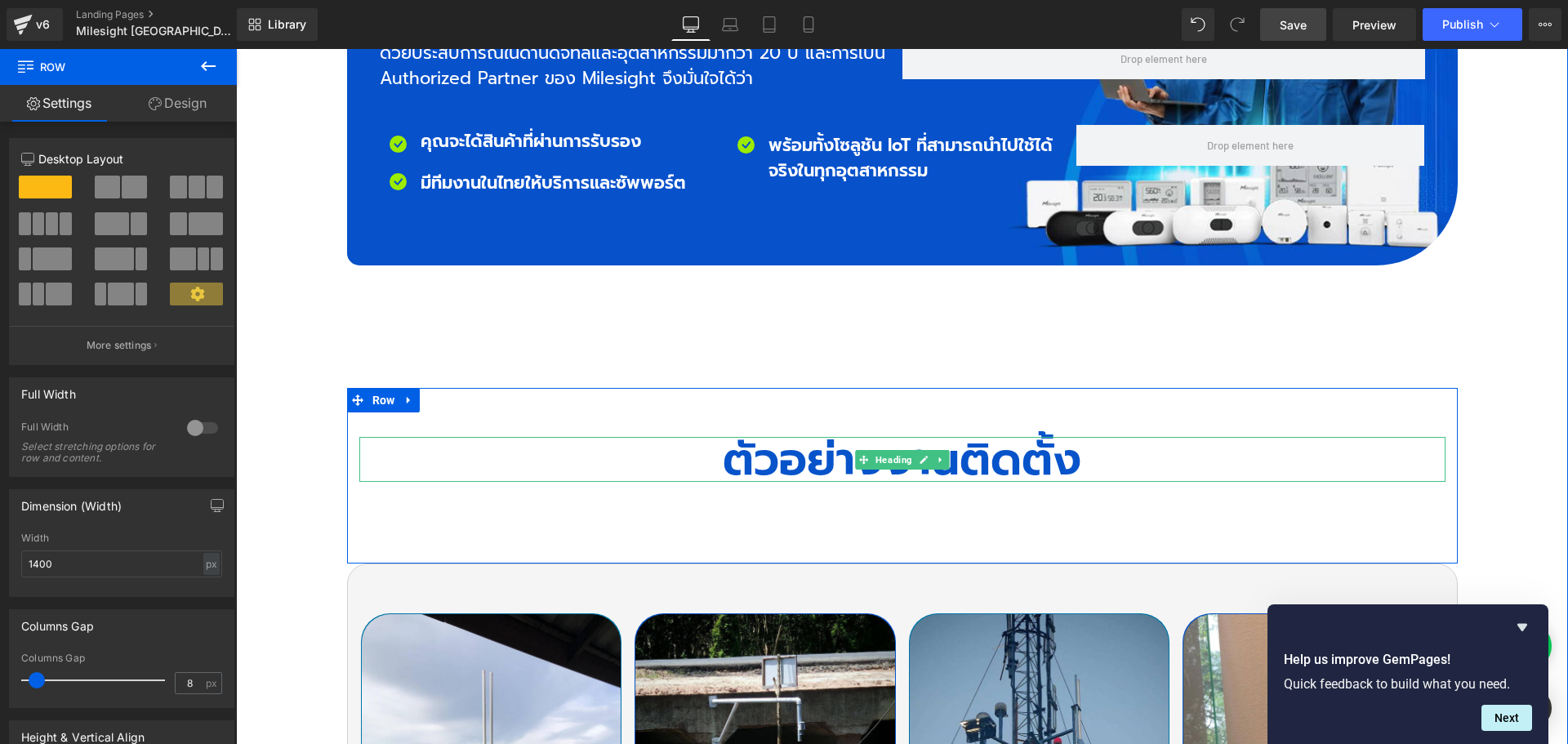
click at [478, 436] on h2 "ตัวอย่างงานติดตั้ง" at bounding box center [902, 458] width 1086 height 45
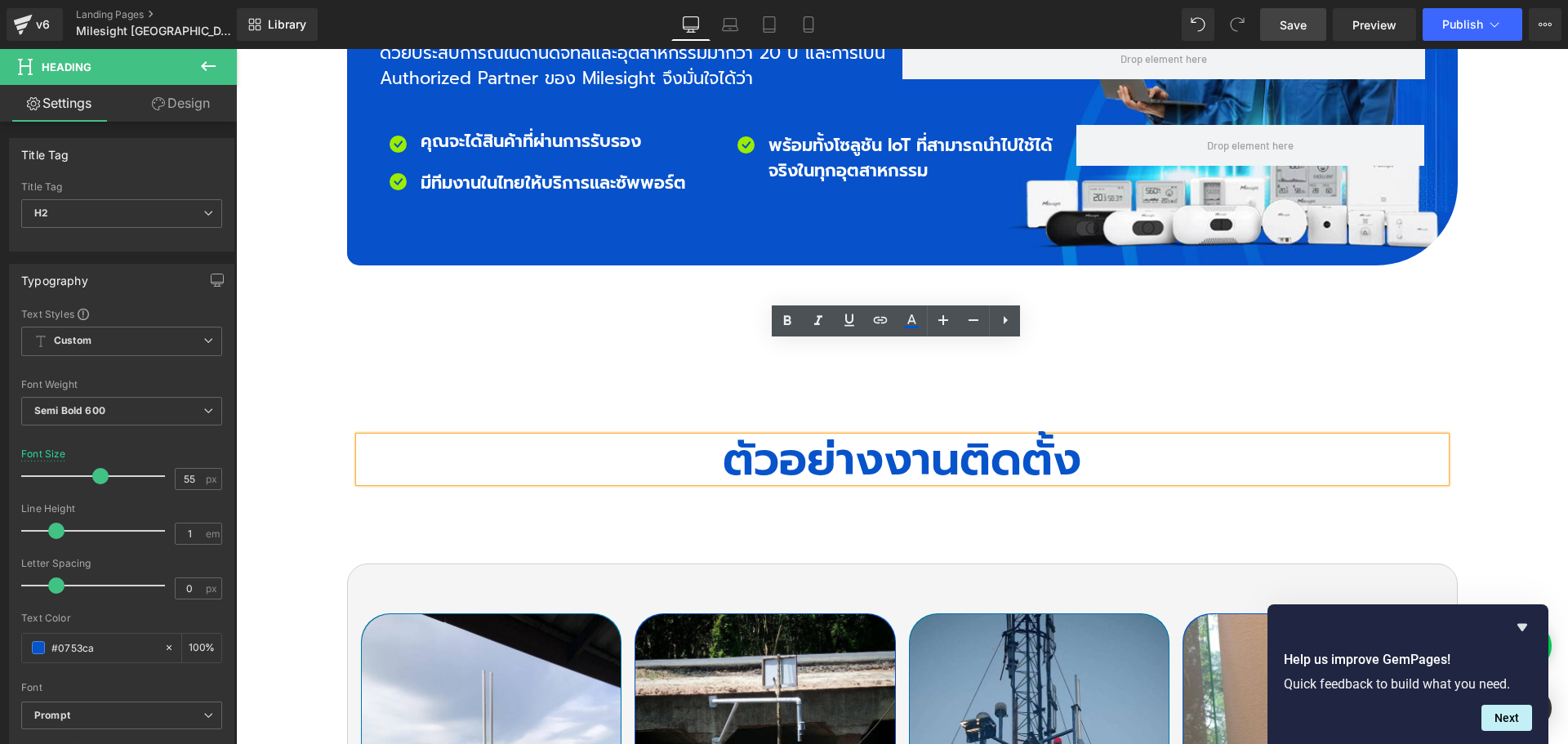
click at [367, 388] on div "ตัวอย่างงานติดตั้ง Heading Row 50px 100px" at bounding box center [903, 475] width 1111 height 175
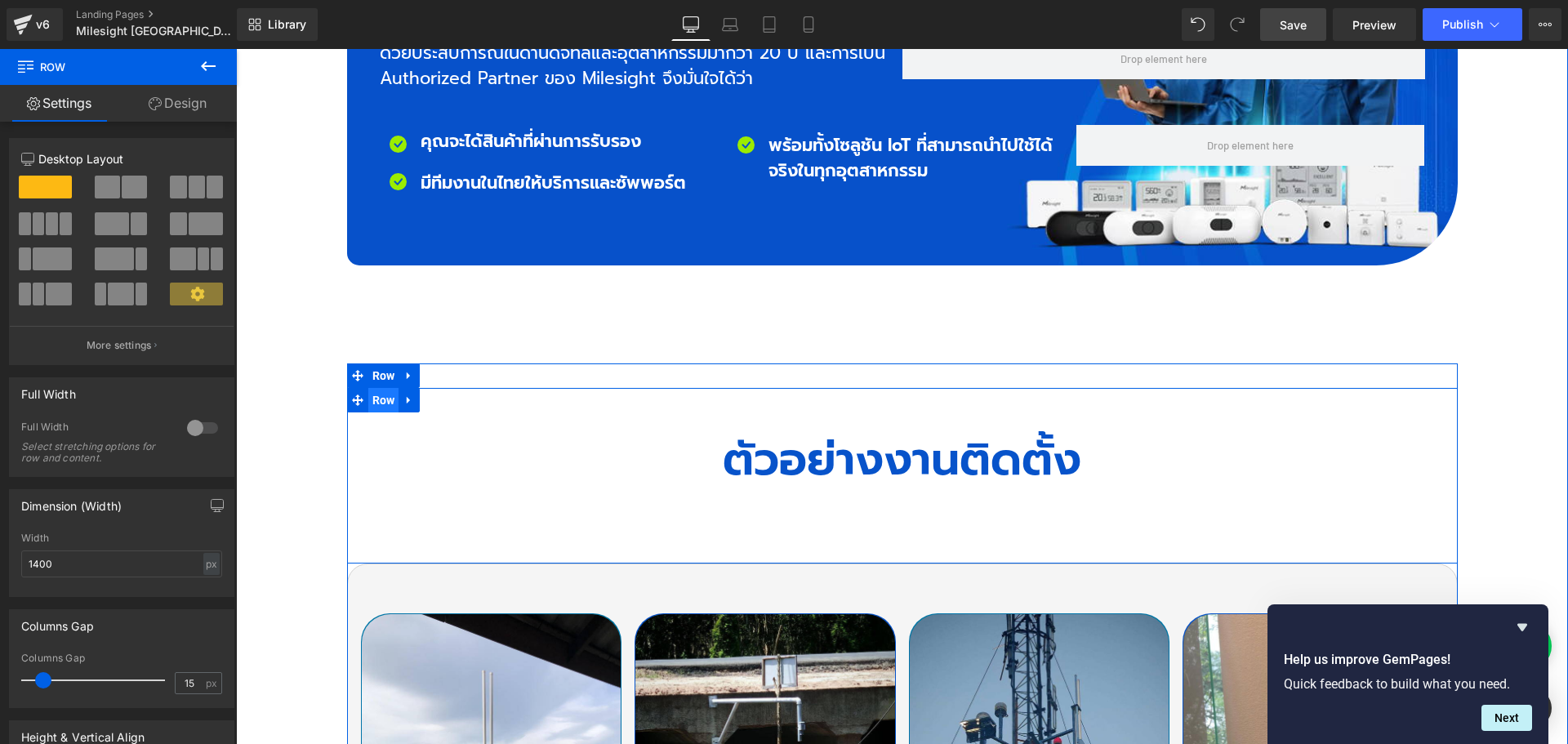
click at [381, 388] on span "Row" at bounding box center [383, 400] width 31 height 25
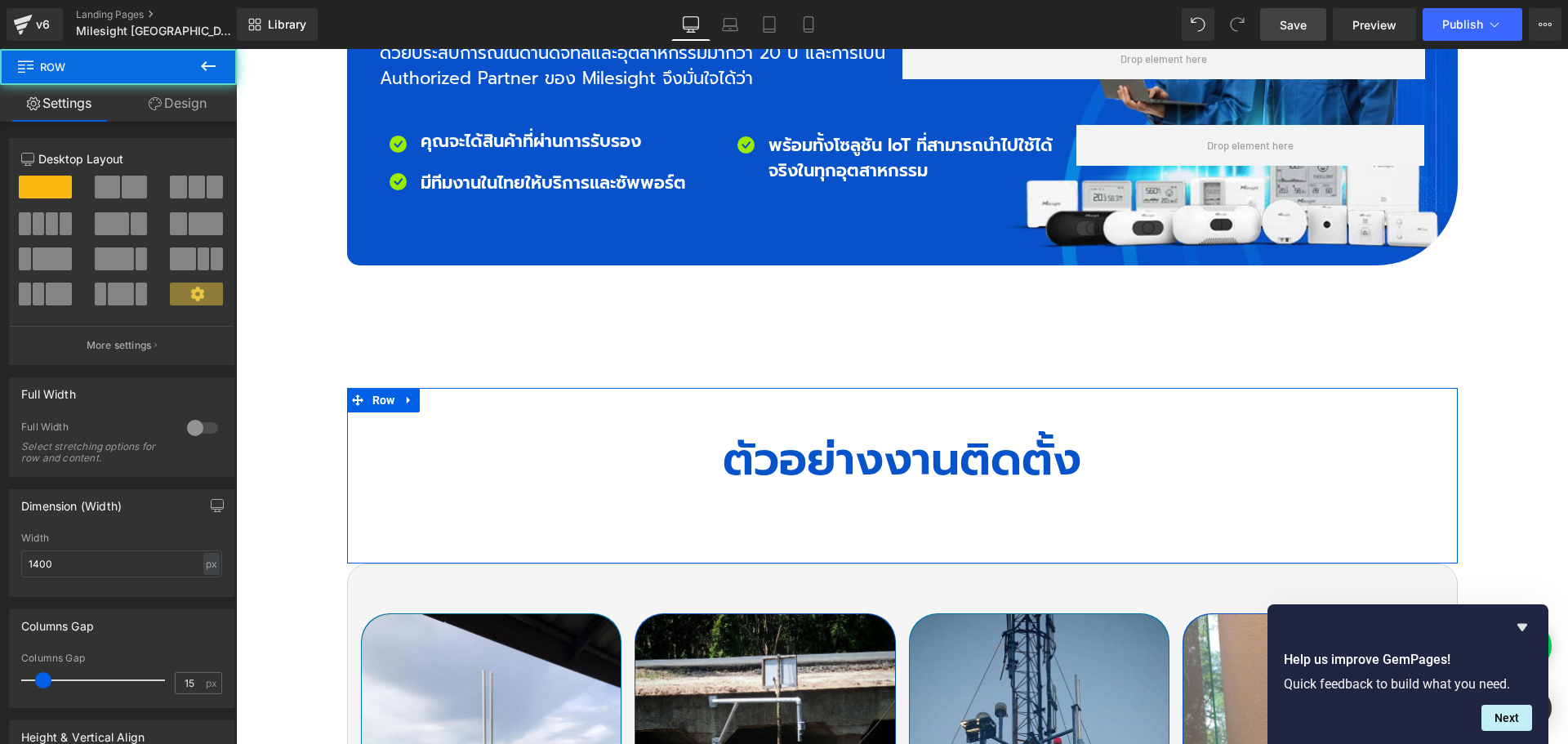
click at [179, 102] on link "Design" at bounding box center [178, 103] width 119 height 37
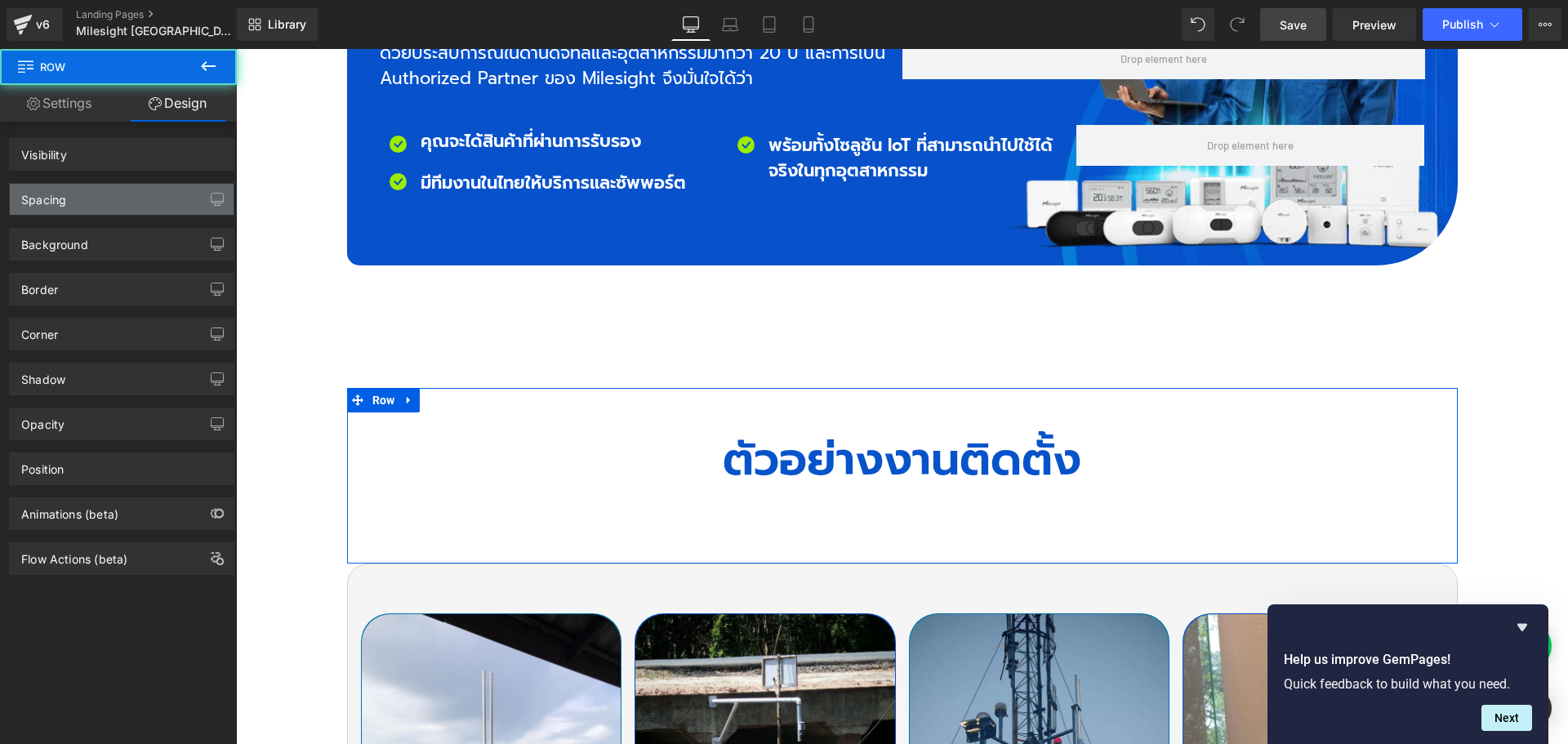
click at [91, 191] on div "Spacing" at bounding box center [122, 199] width 224 height 31
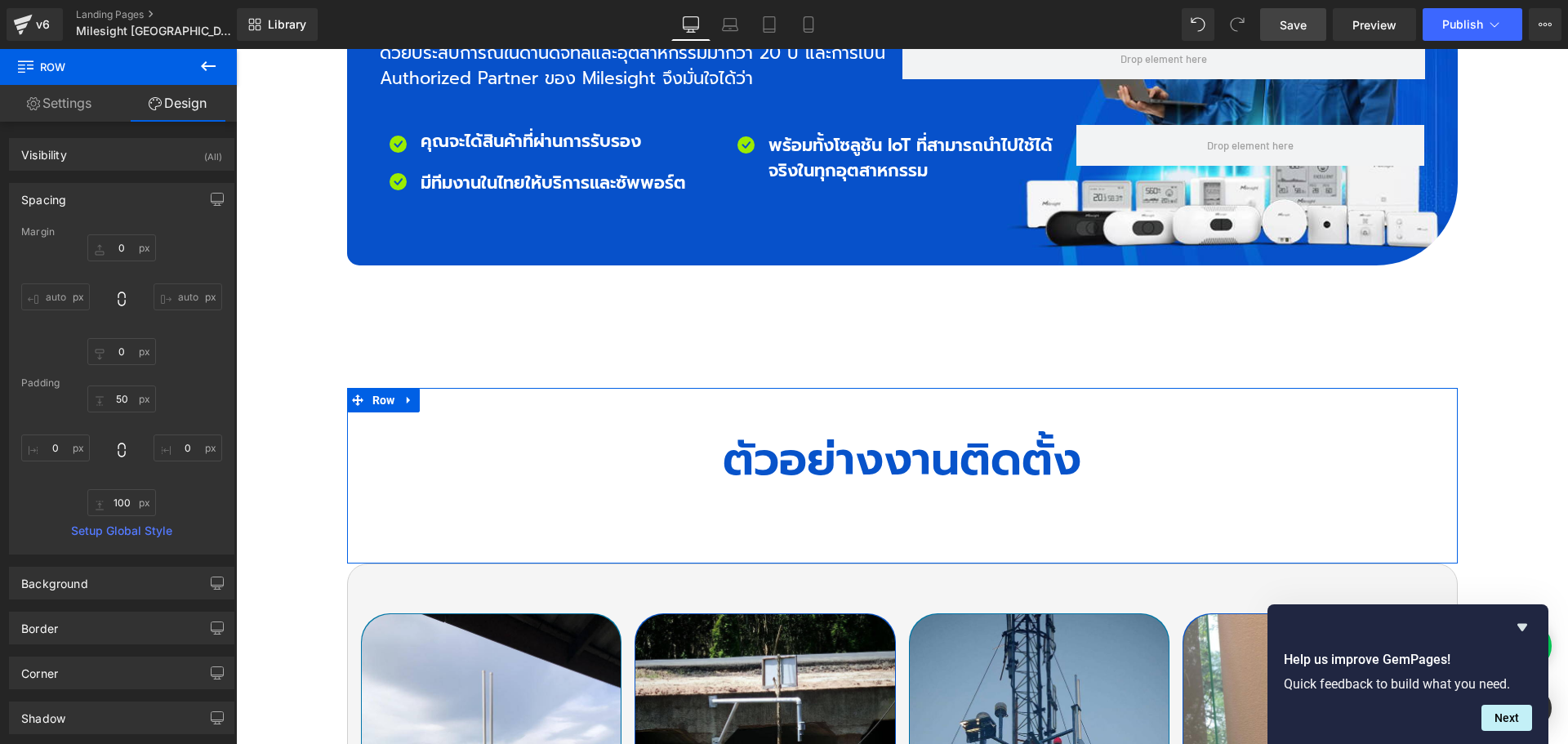
type input "0"
type input "50"
type input "0"
type input "100"
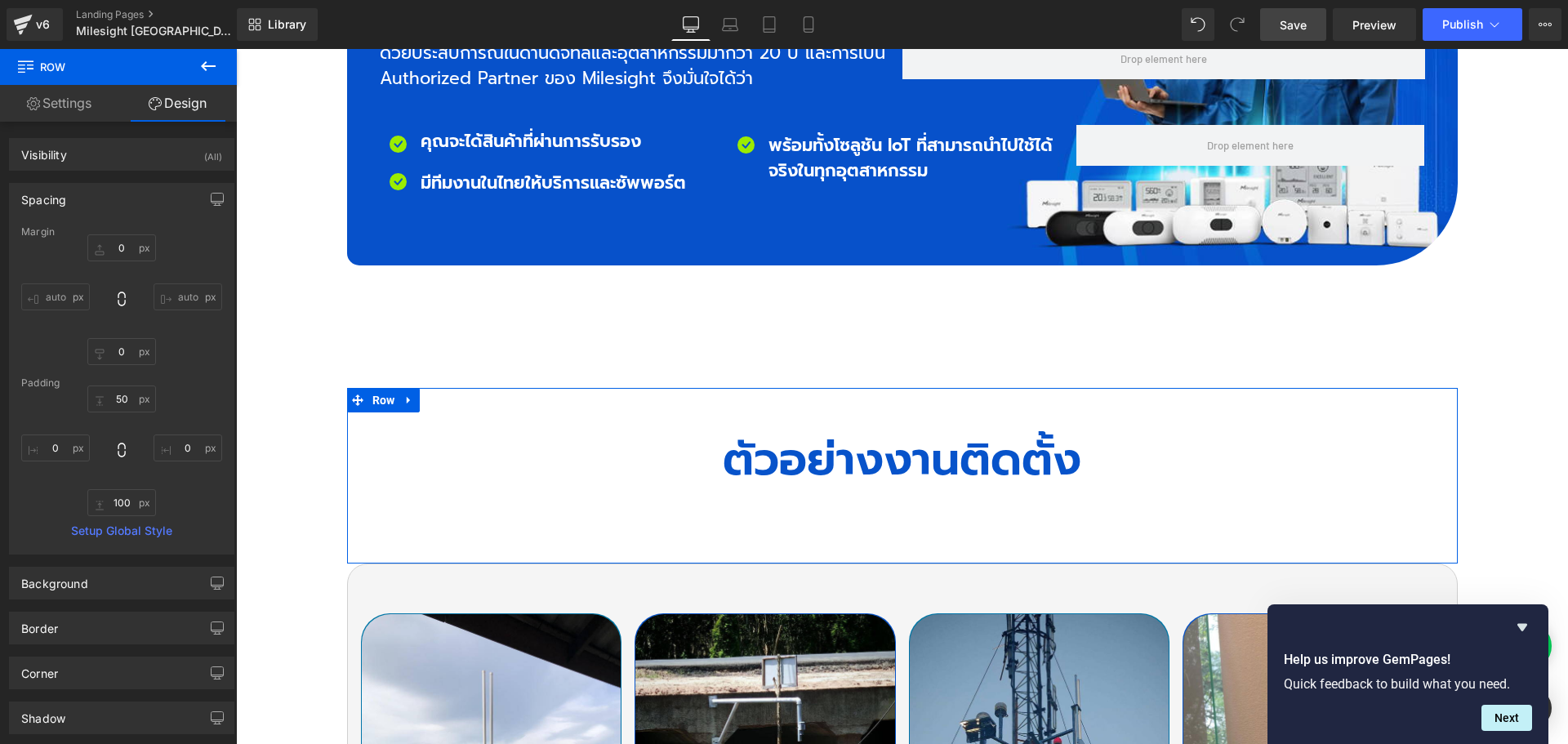
type input "0"
click at [40, 189] on div "Spacing" at bounding box center [43, 195] width 45 height 23
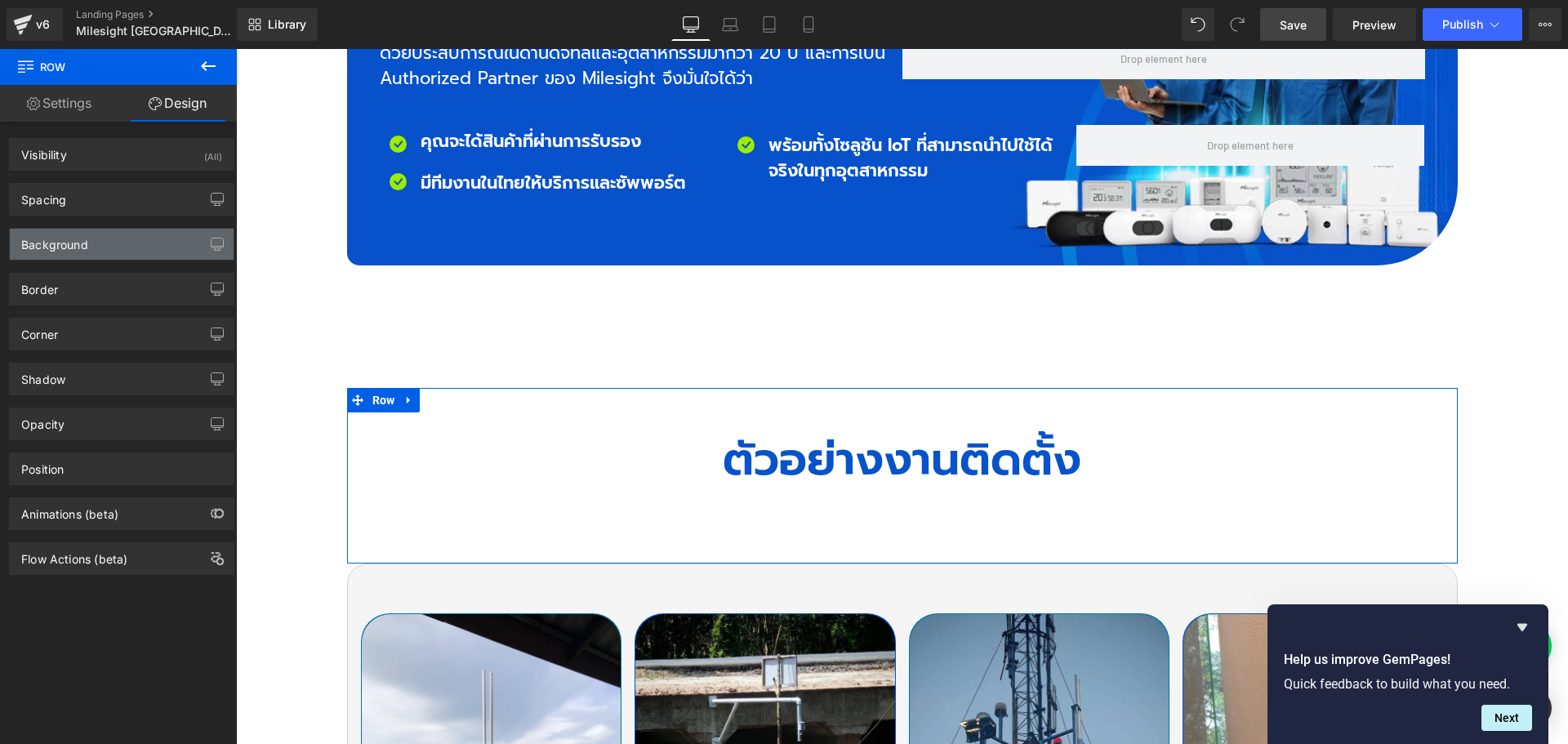
click at [54, 251] on div "Background" at bounding box center [122, 243] width 224 height 31
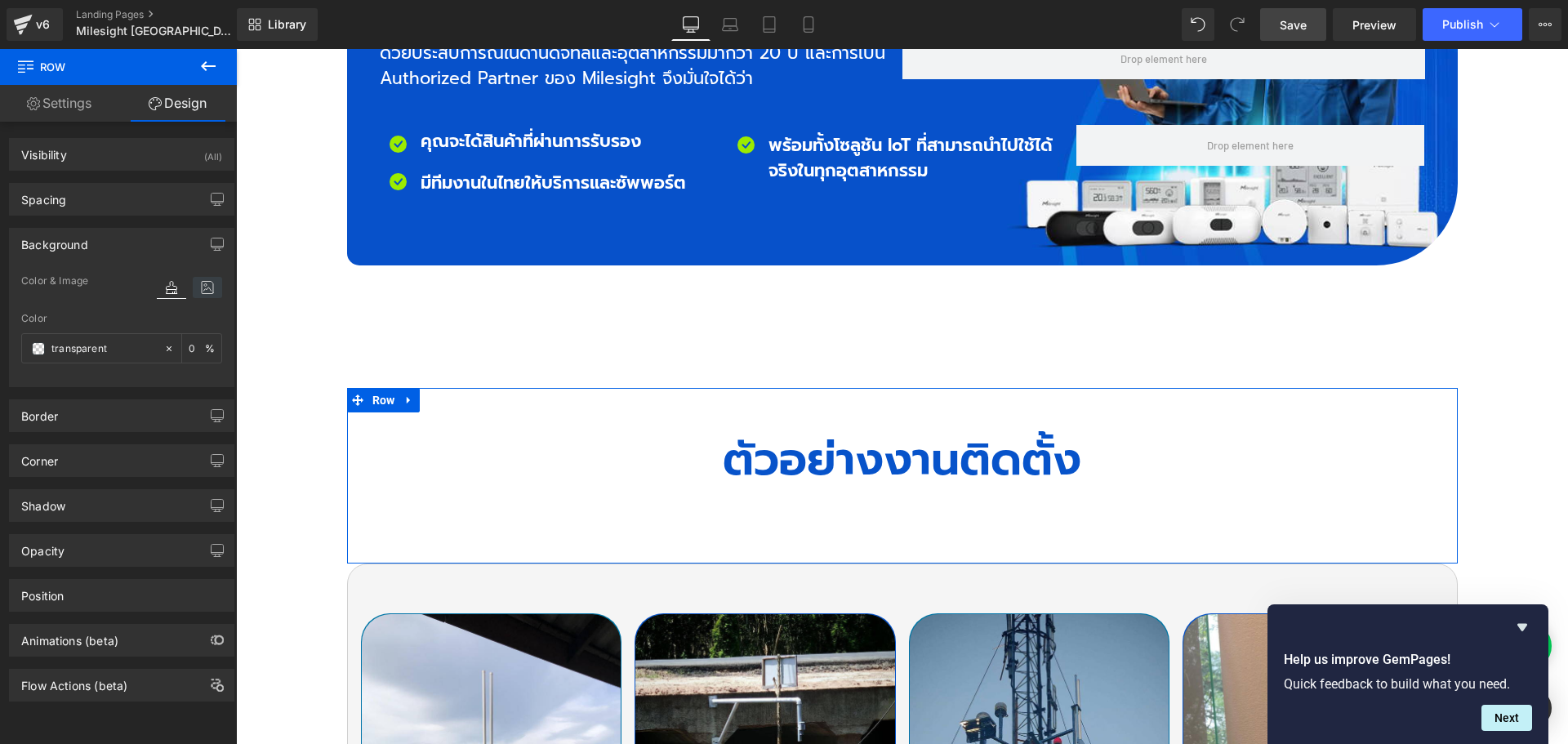
click at [203, 282] on icon at bounding box center [208, 287] width 30 height 21
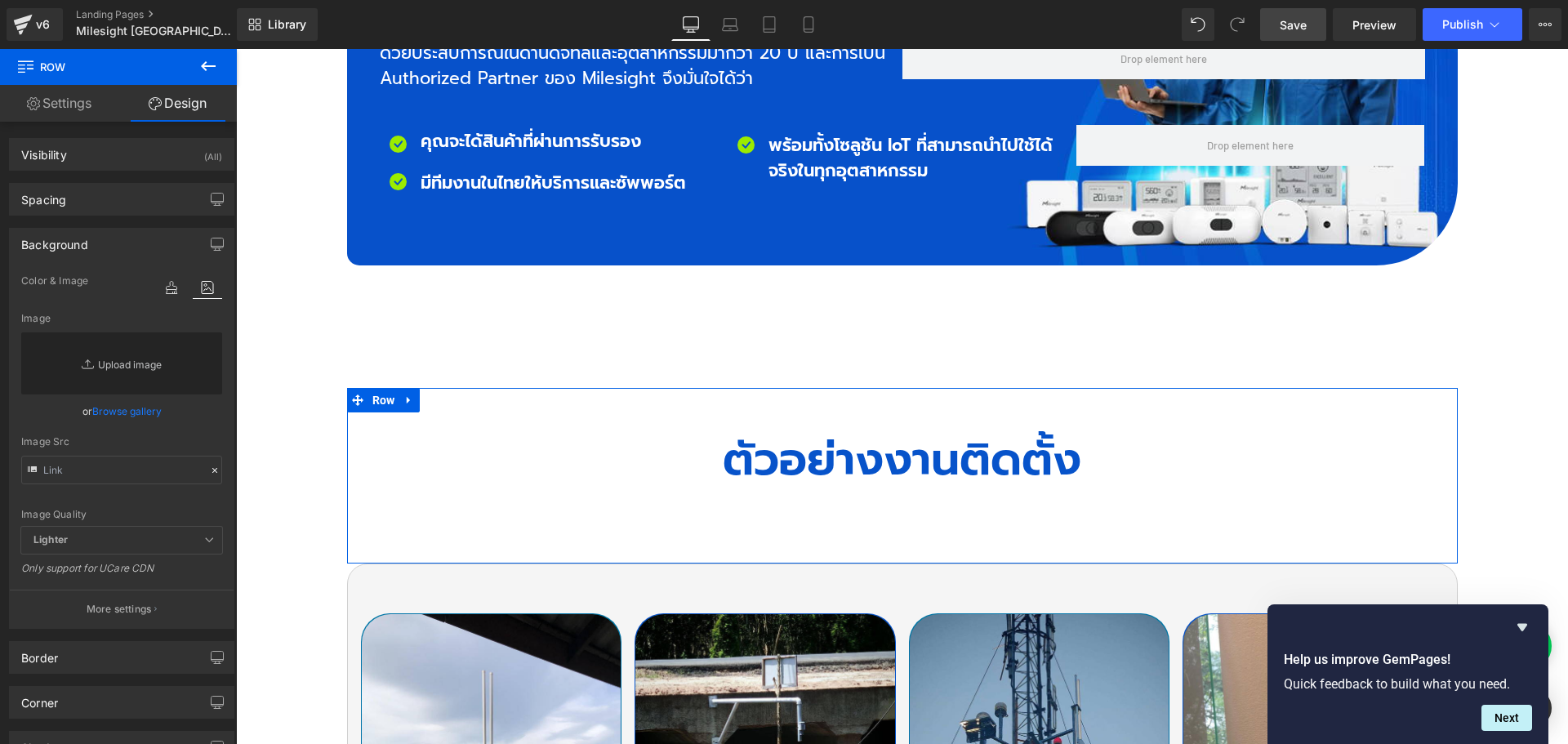
click at [119, 361] on link "Replace Image" at bounding box center [121, 363] width 201 height 62
type input "C:\fakepath\MIT_Bg_im03_Edit02.jpg"
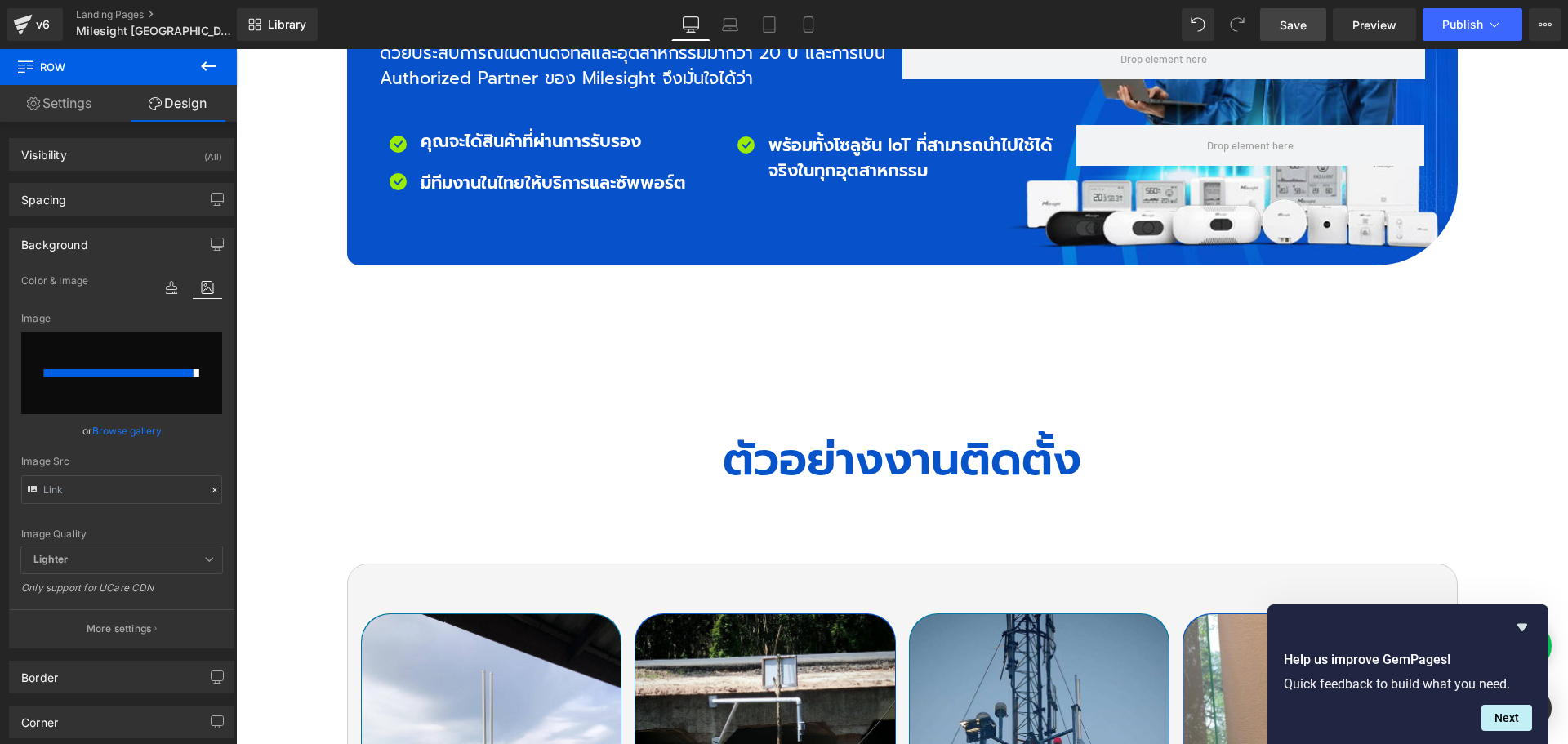
type input "[URL][DOMAIN_NAME]"
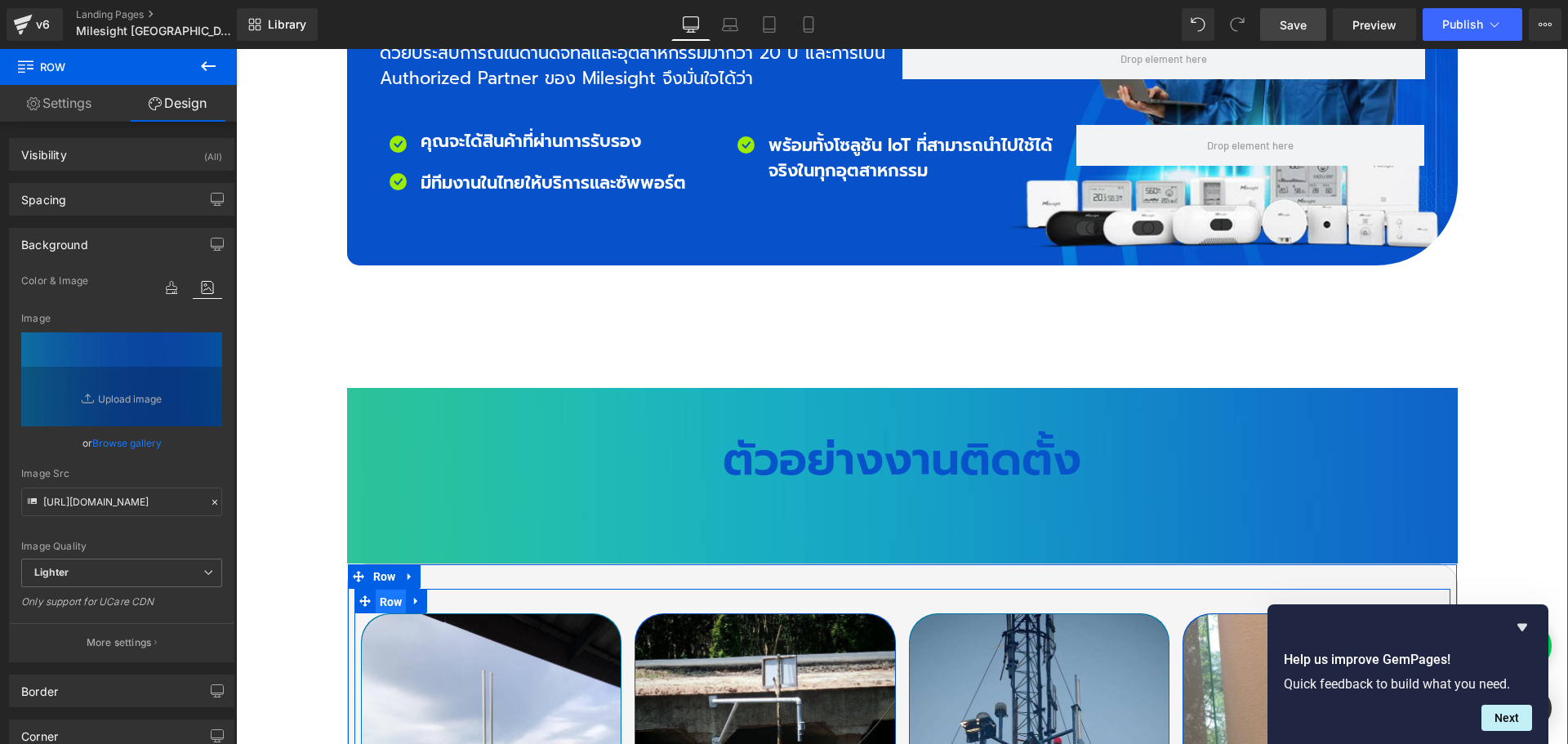
click at [381, 590] on span "Row" at bounding box center [390, 602] width 31 height 25
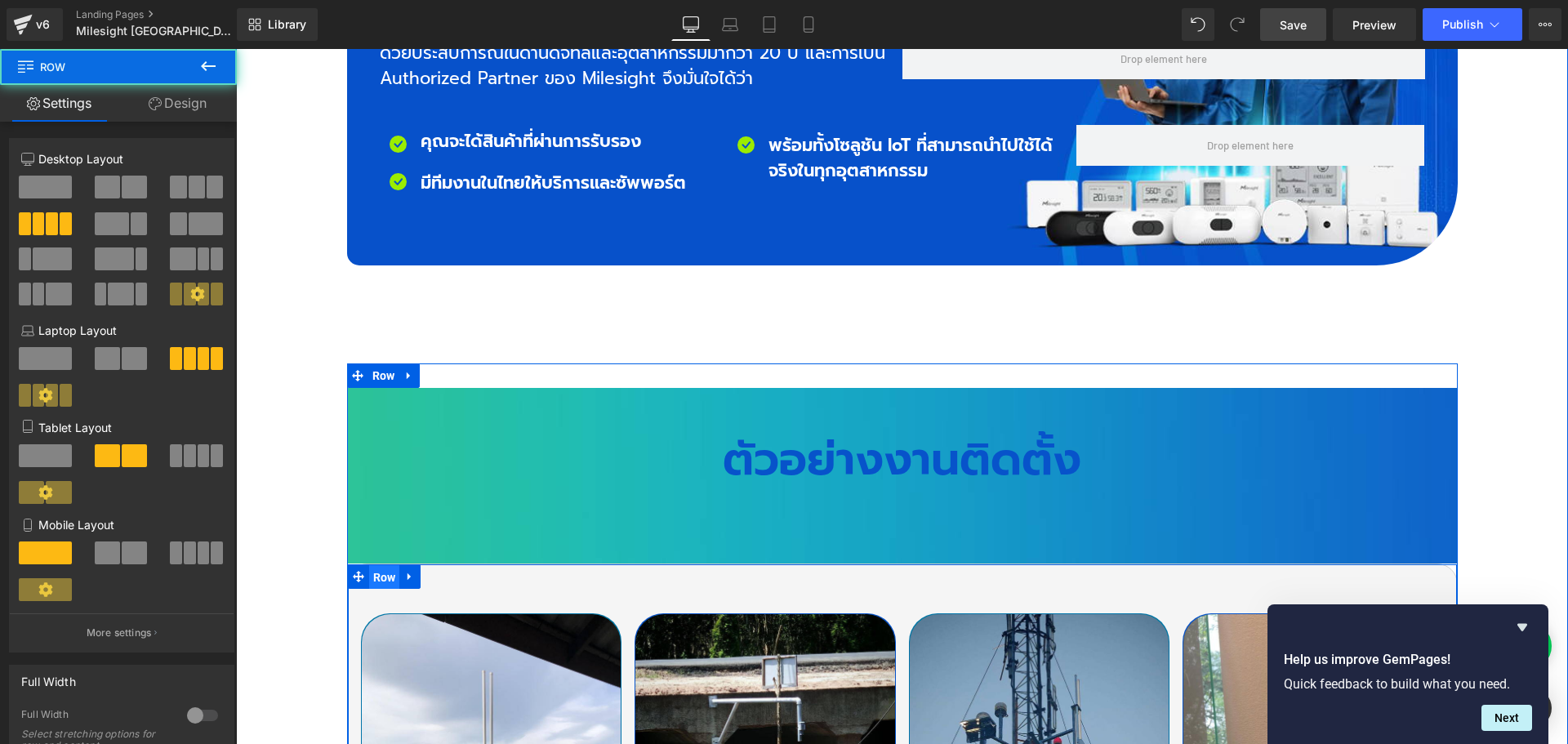
click at [381, 565] on span "Row" at bounding box center [384, 577] width 31 height 25
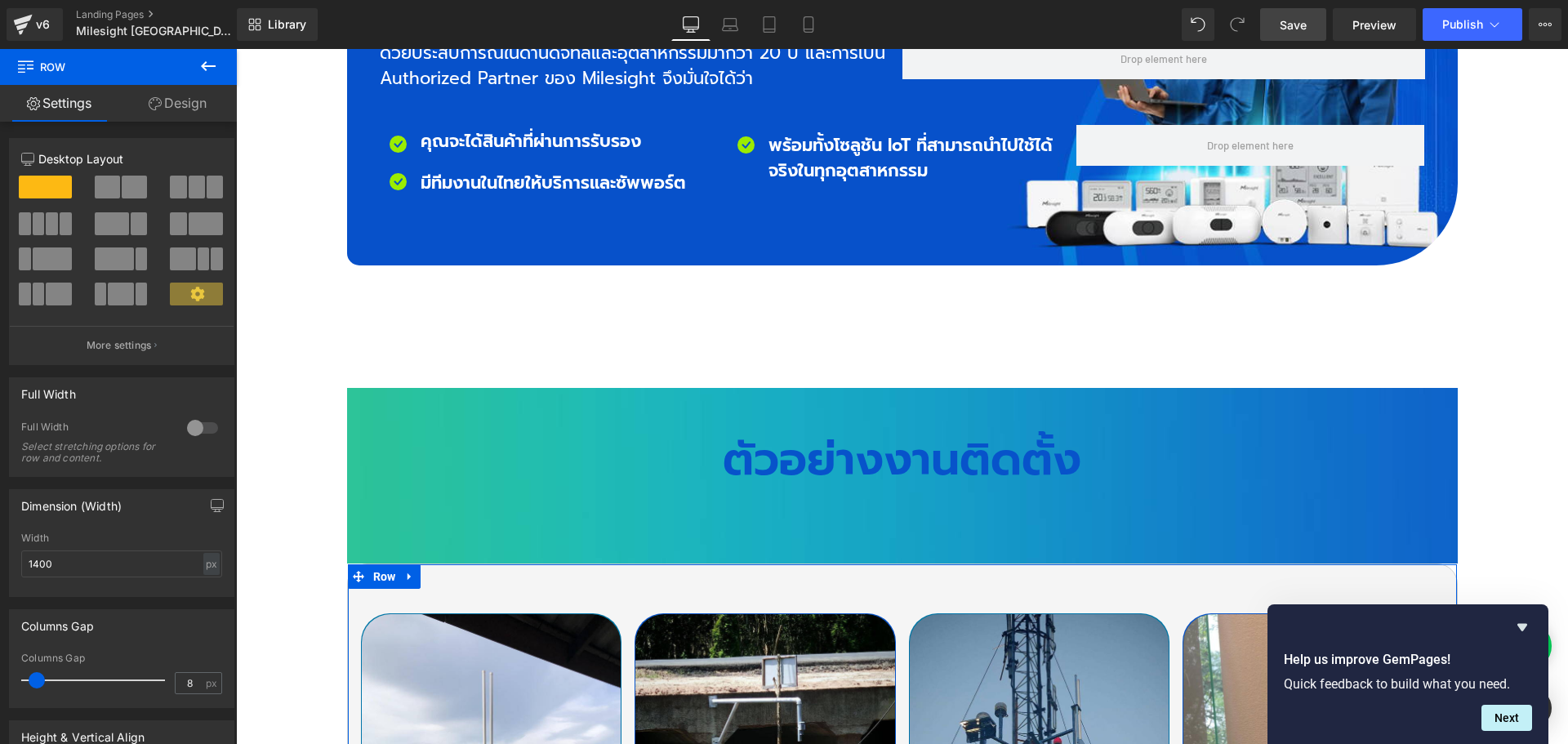
click at [175, 98] on link "Design" at bounding box center [178, 103] width 119 height 37
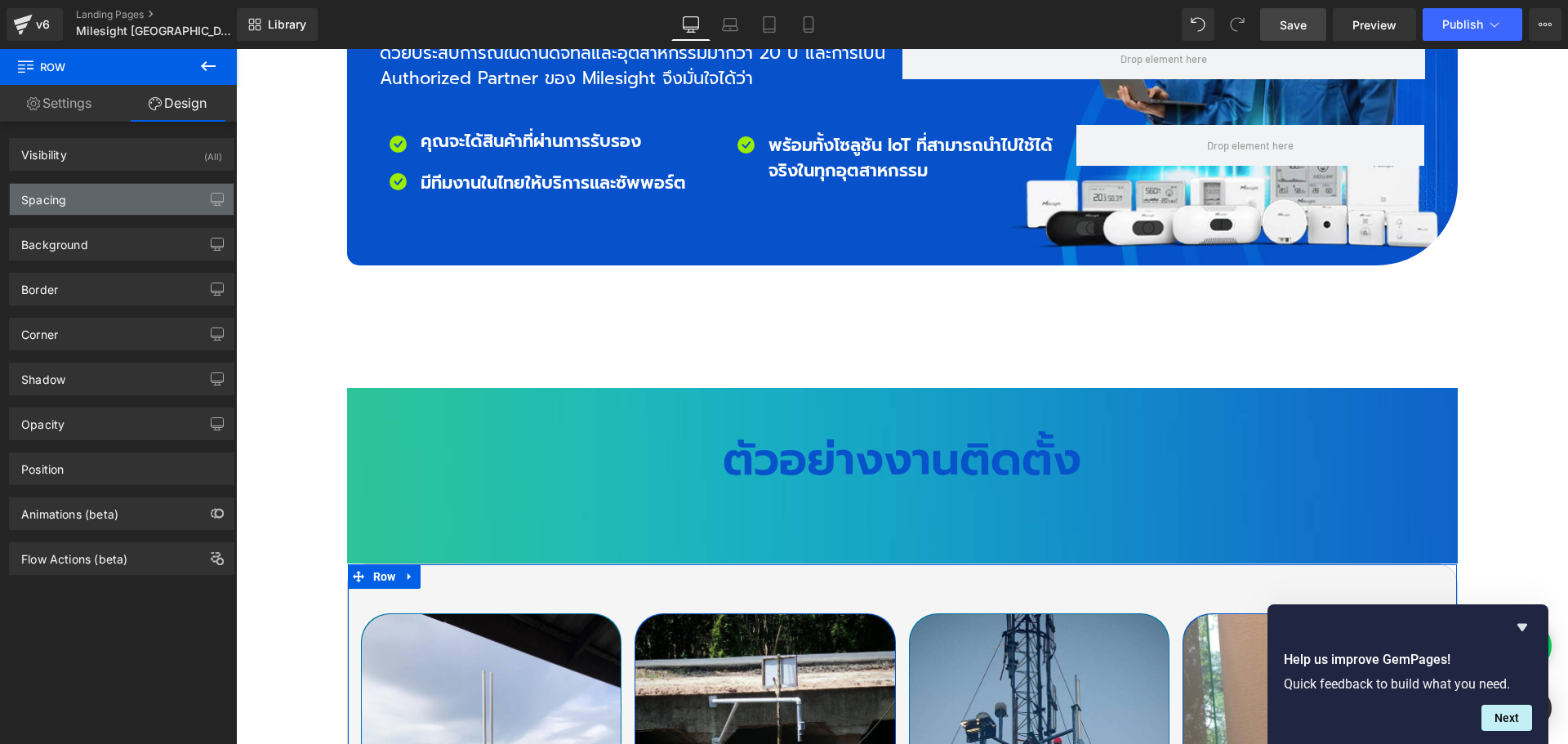
click at [84, 212] on div "Spacing" at bounding box center [122, 199] width 224 height 31
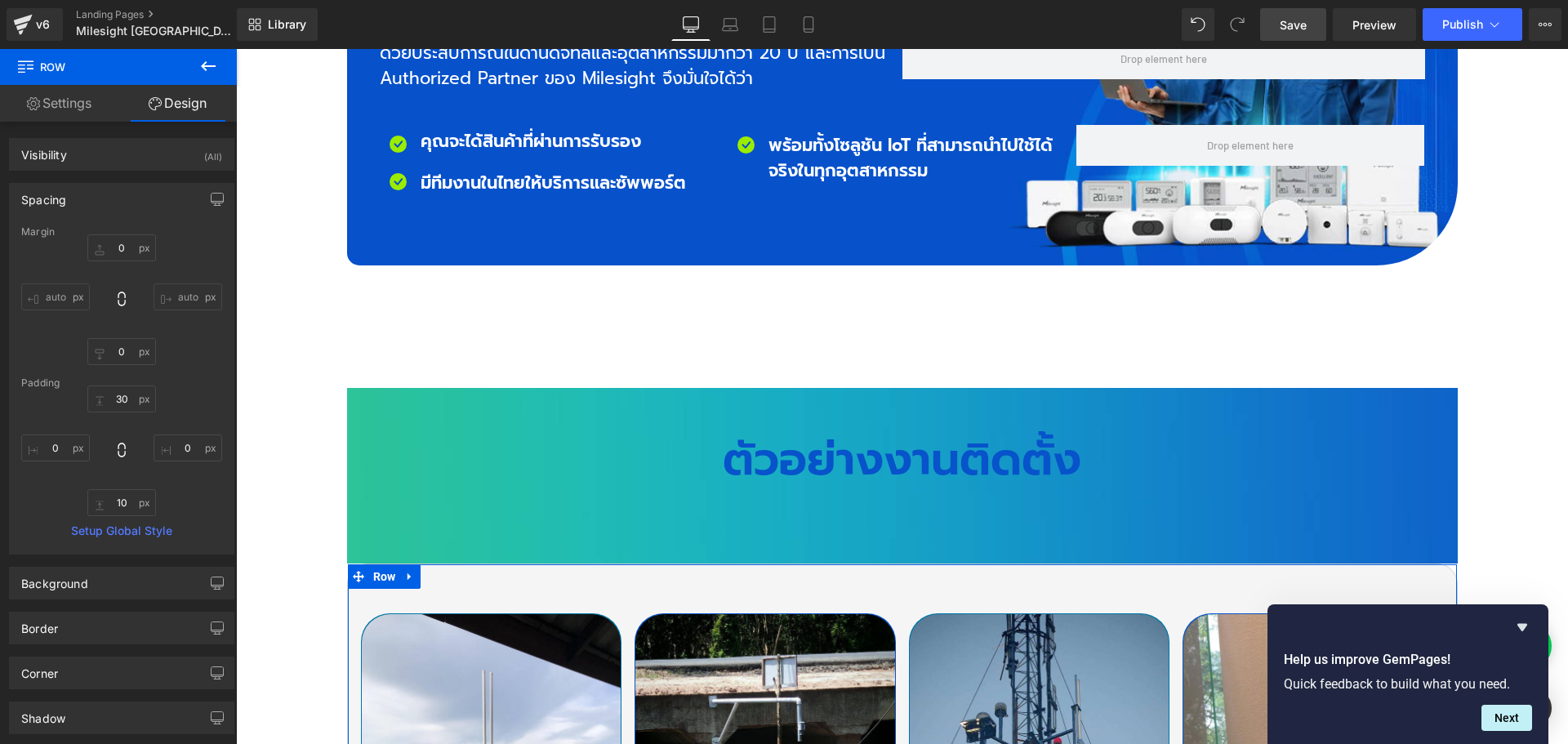
type input "0"
type input "30"
type input "0"
type input "10"
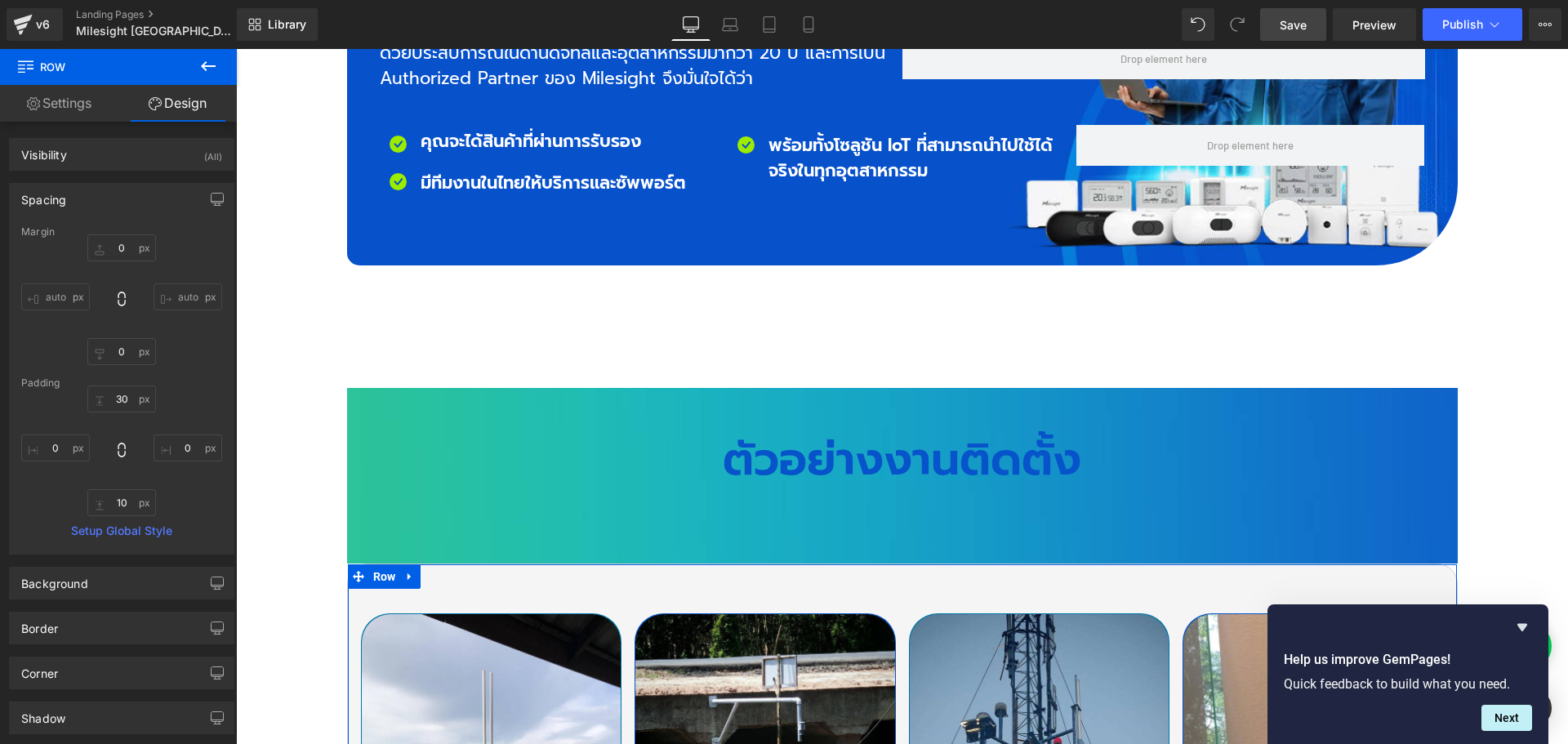
type input "0"
click at [128, 246] on input "0" at bounding box center [121, 247] width 68 height 27
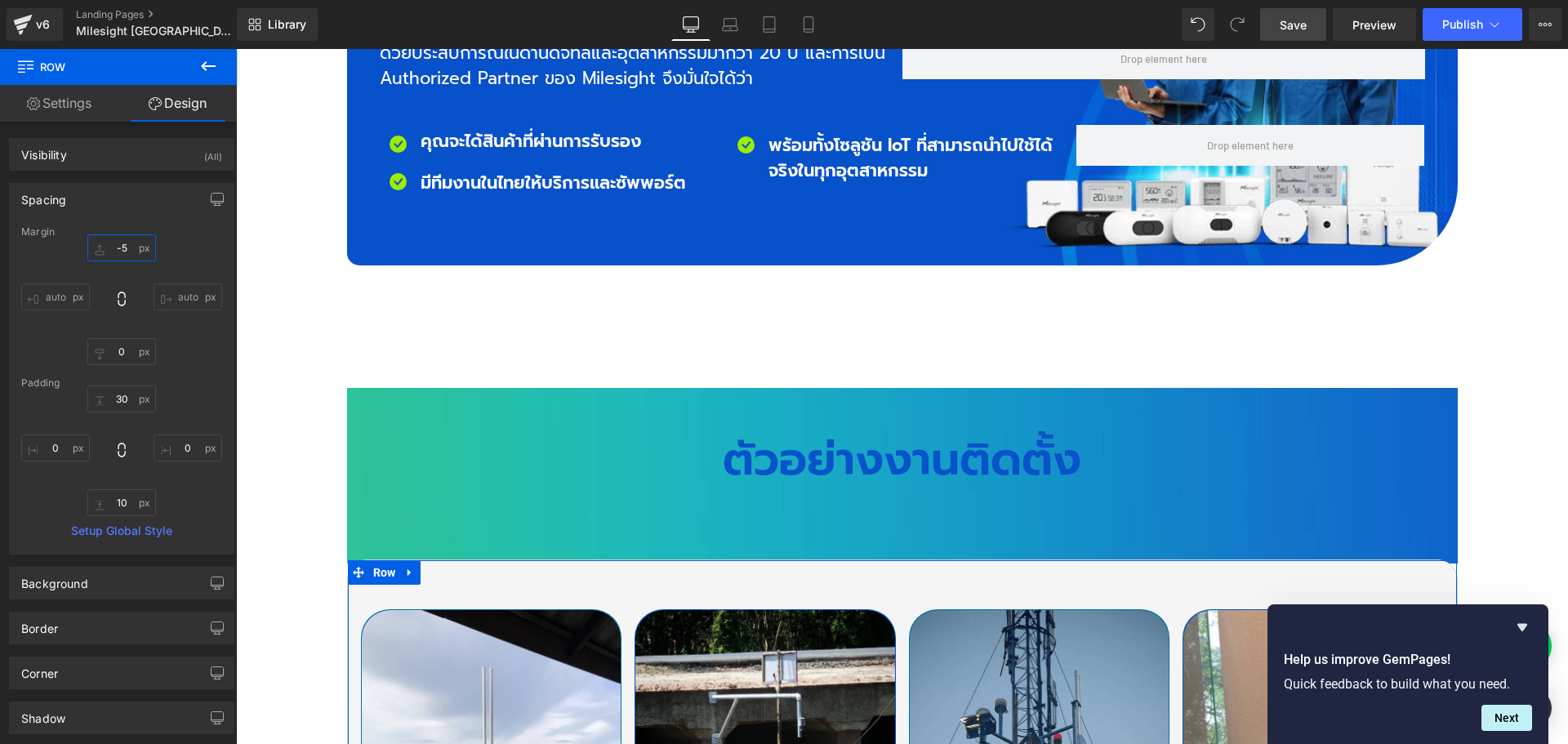
type input "-50"
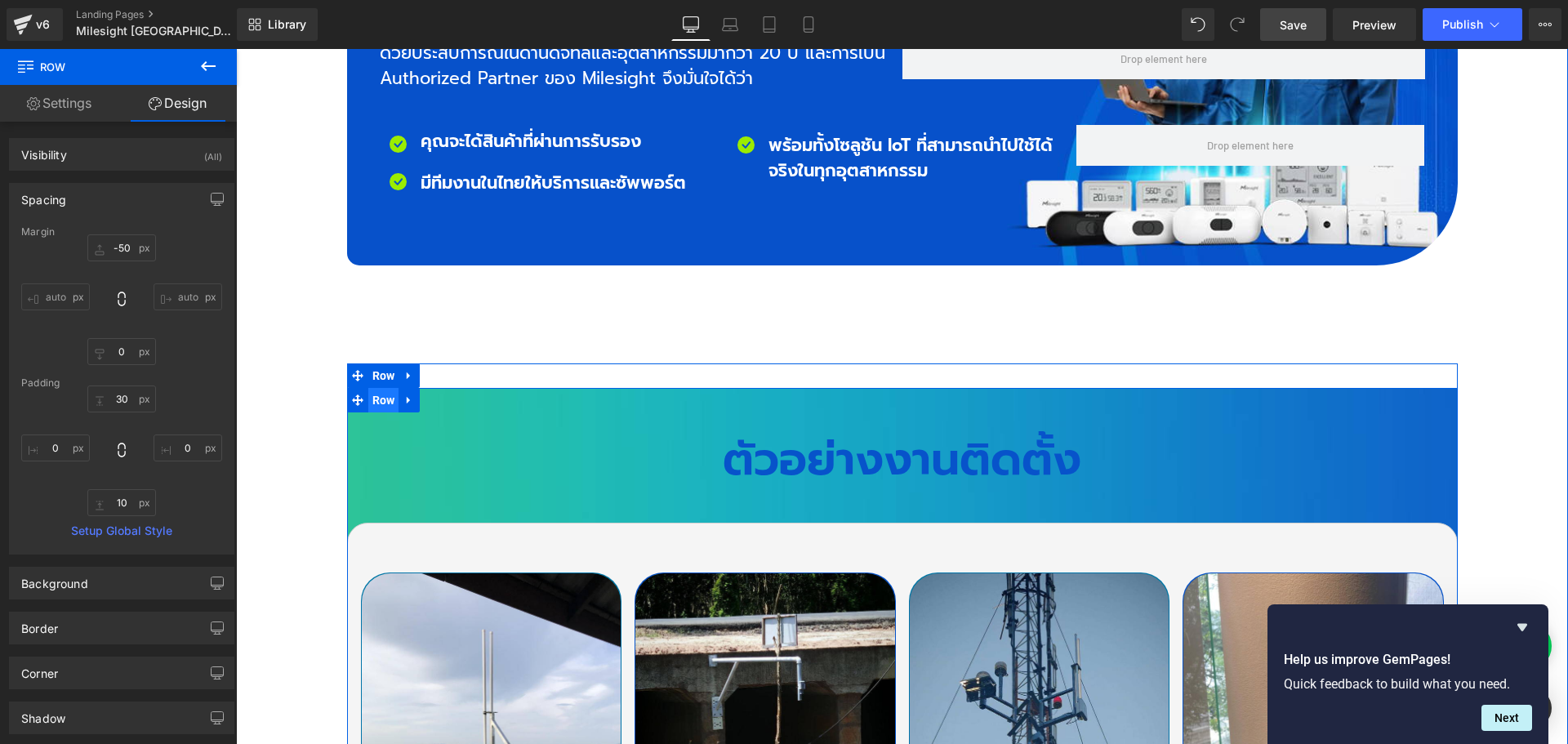
click at [375, 388] on span "Row" at bounding box center [383, 400] width 31 height 25
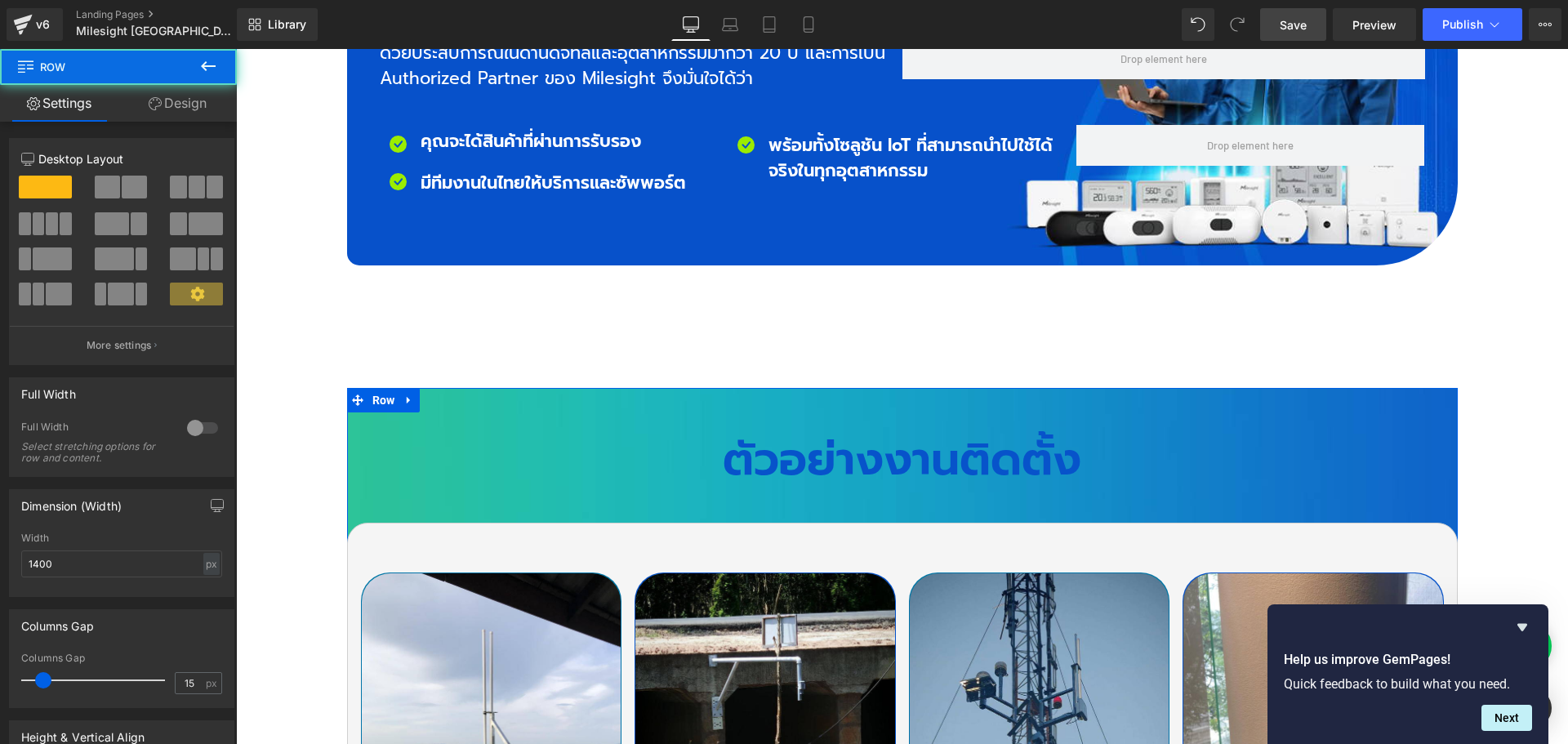
click at [183, 102] on link "Design" at bounding box center [178, 103] width 119 height 37
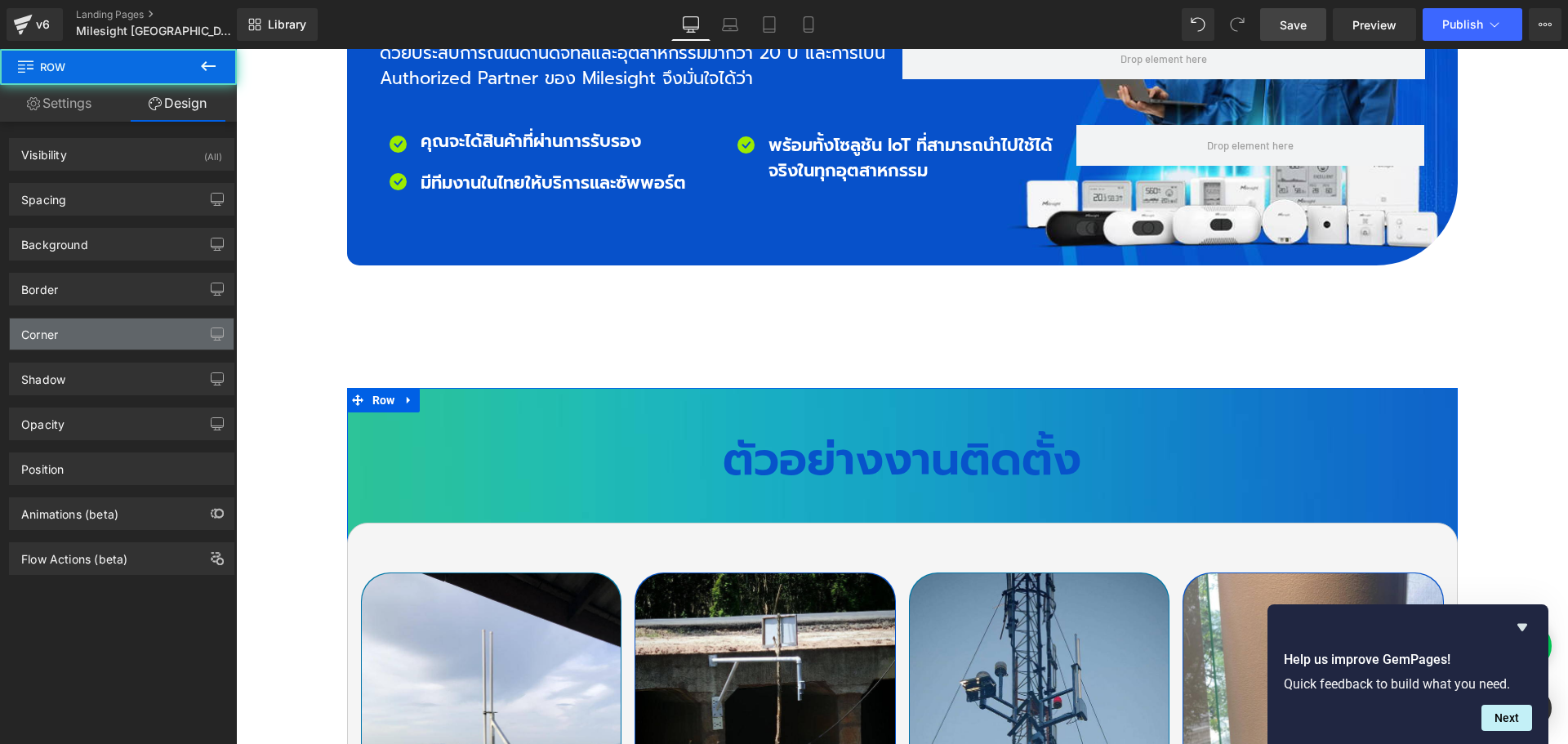
type input "0"
click at [52, 330] on div "Corner" at bounding box center [39, 329] width 37 height 23
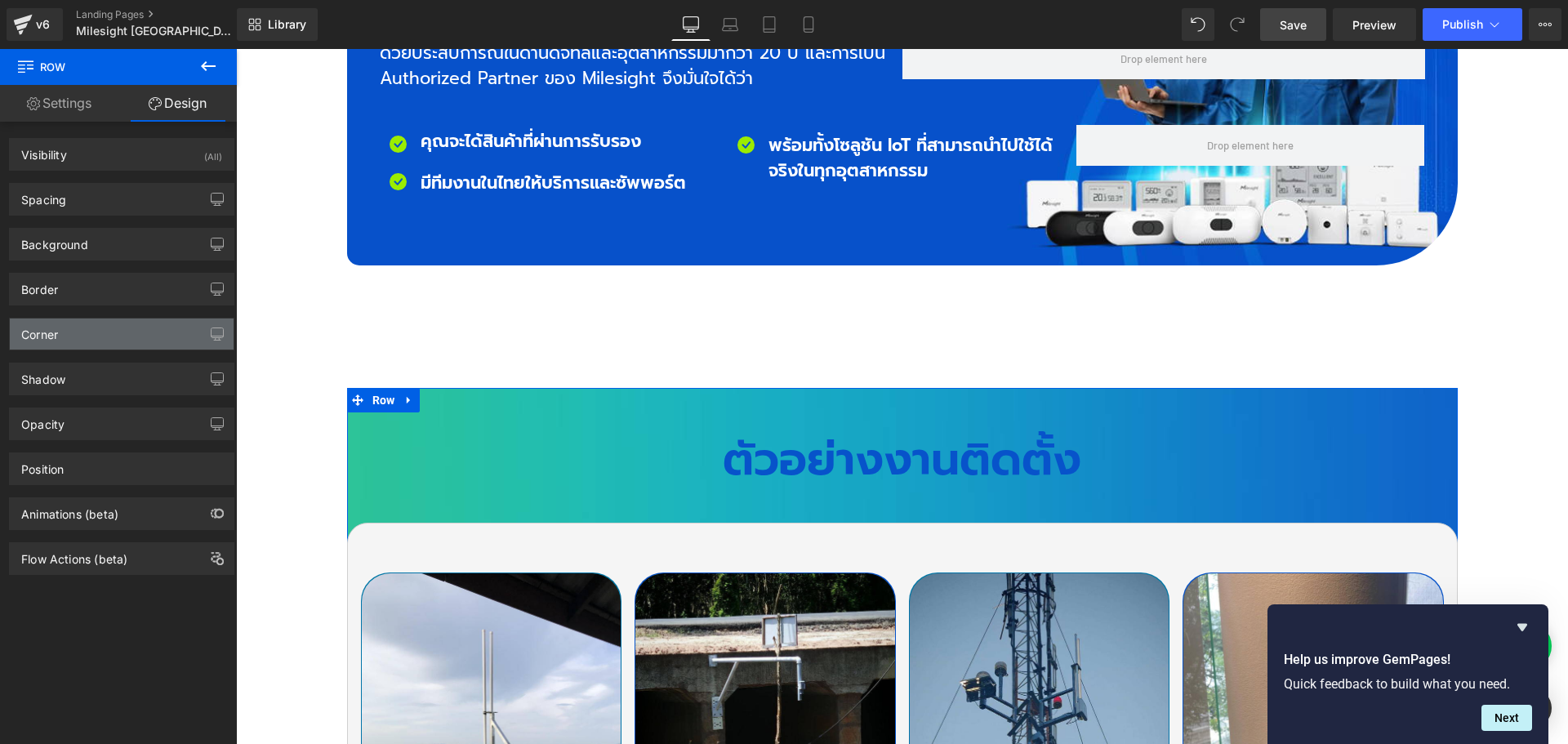
click at [53, 335] on div "Corner" at bounding box center [39, 329] width 37 height 23
click at [106, 340] on div "Corner" at bounding box center [122, 333] width 224 height 31
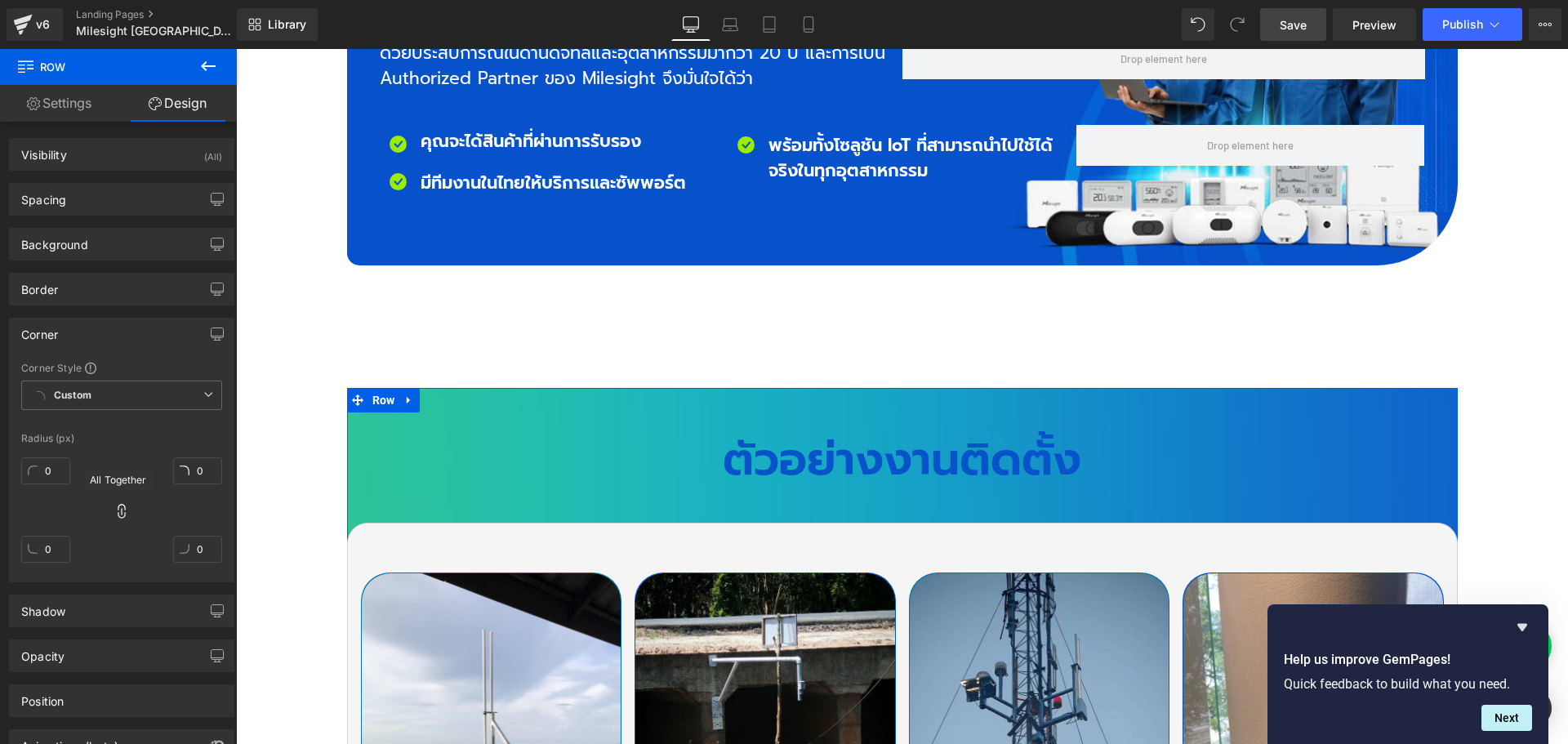
click at [120, 511] on icon at bounding box center [122, 511] width 16 height 16
click at [62, 470] on input "0" at bounding box center [45, 470] width 49 height 27
type input "25"
click at [197, 471] on input "0" at bounding box center [197, 470] width 49 height 27
type input "25"
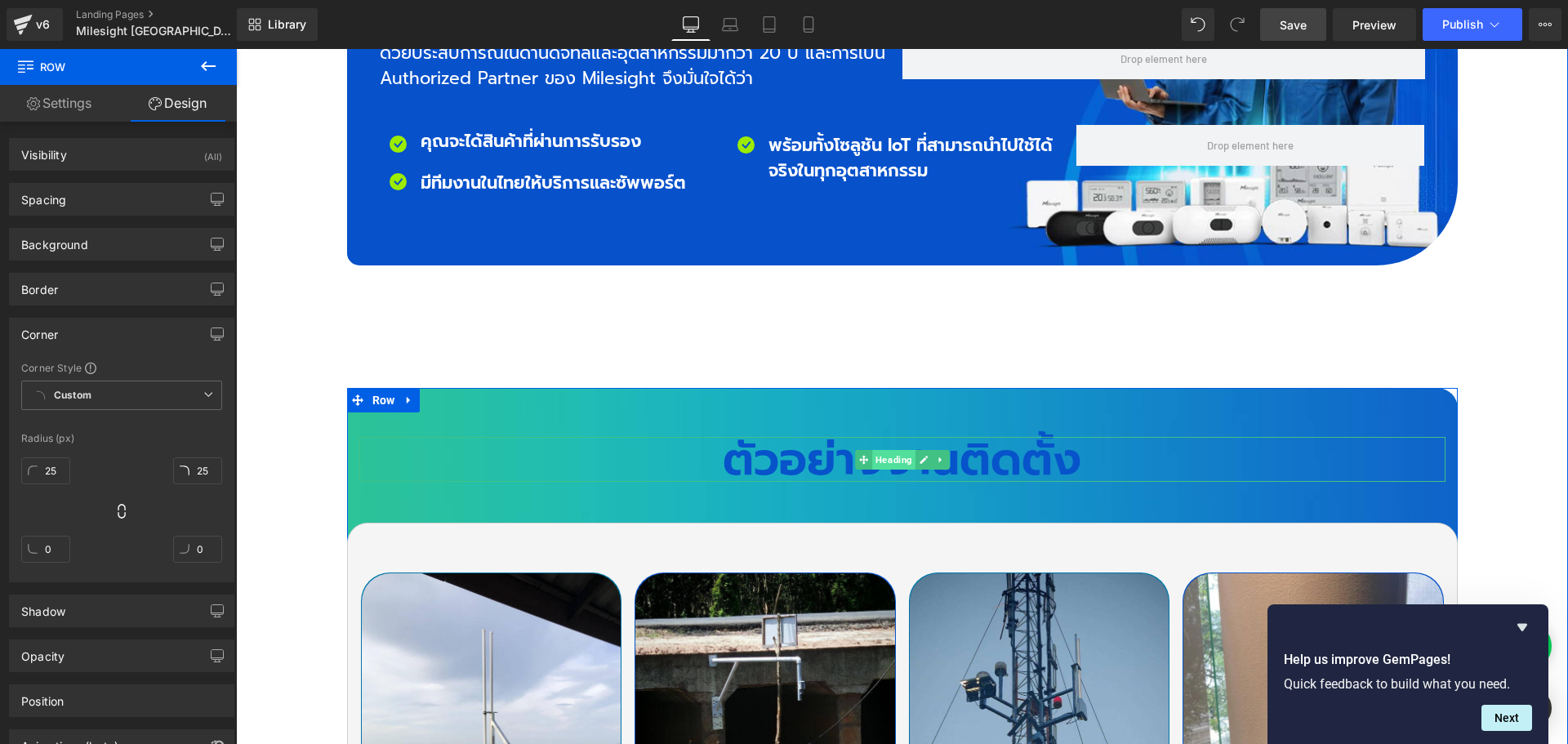
click at [888, 450] on span "Heading" at bounding box center [894, 460] width 44 height 20
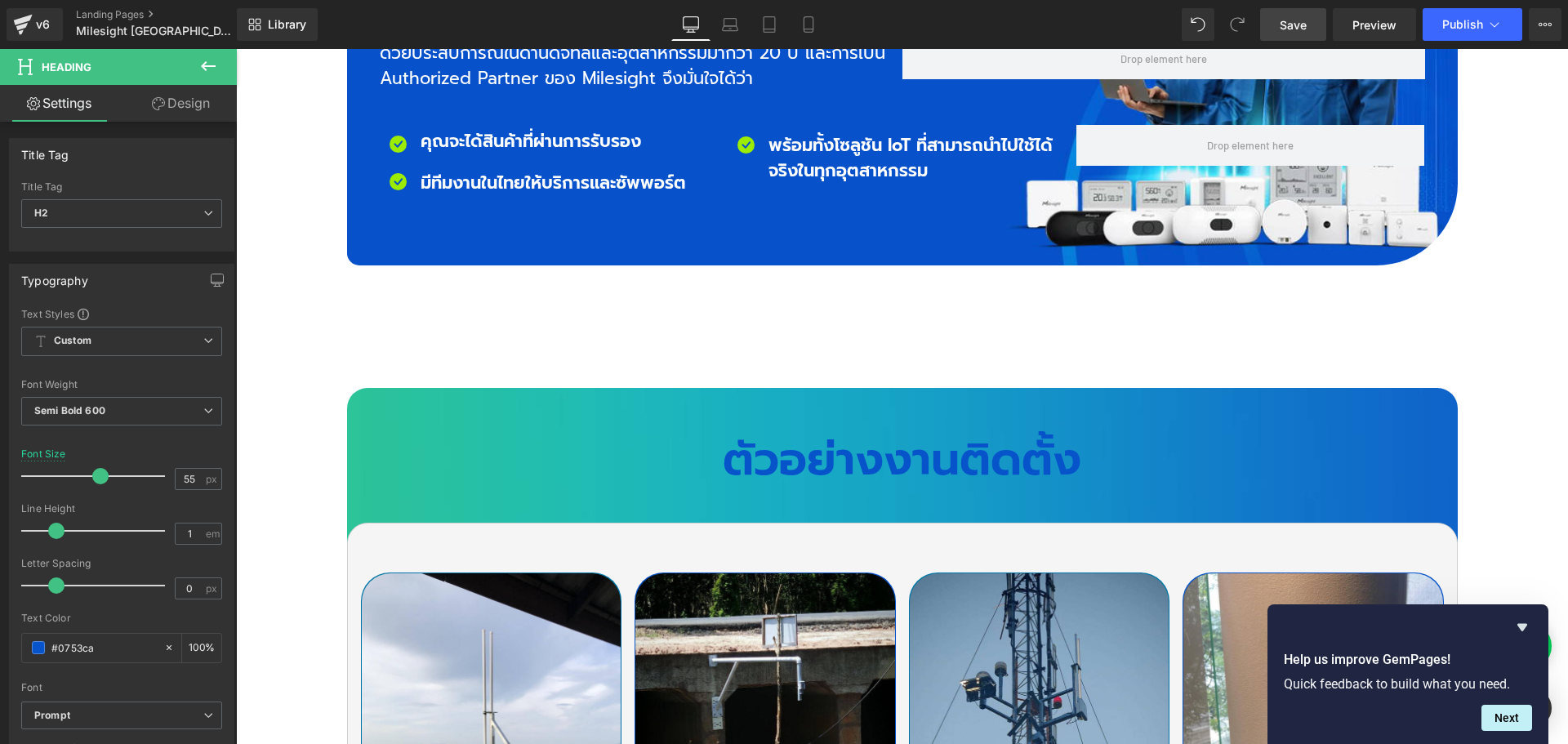
drag, startPoint x: 100, startPoint y: 645, endPoint x: -6, endPoint y: 642, distance: 106.0
click at [0, 642] on html "Heading You are previewing how the will restyle your page. You can not edit Ele…" at bounding box center [784, 372] width 1568 height 744
type input "f"
type input "0"
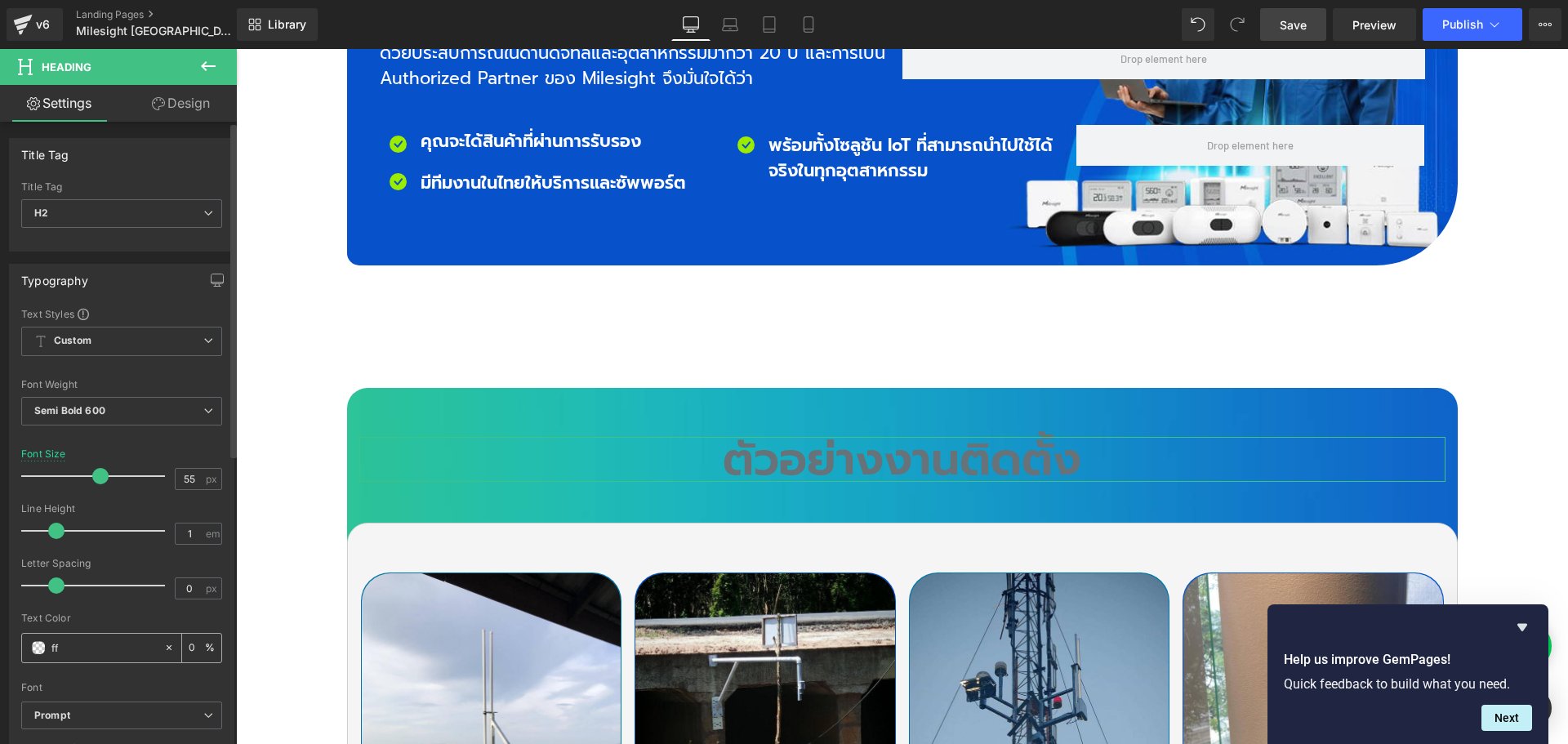
type input "fff"
type input "100"
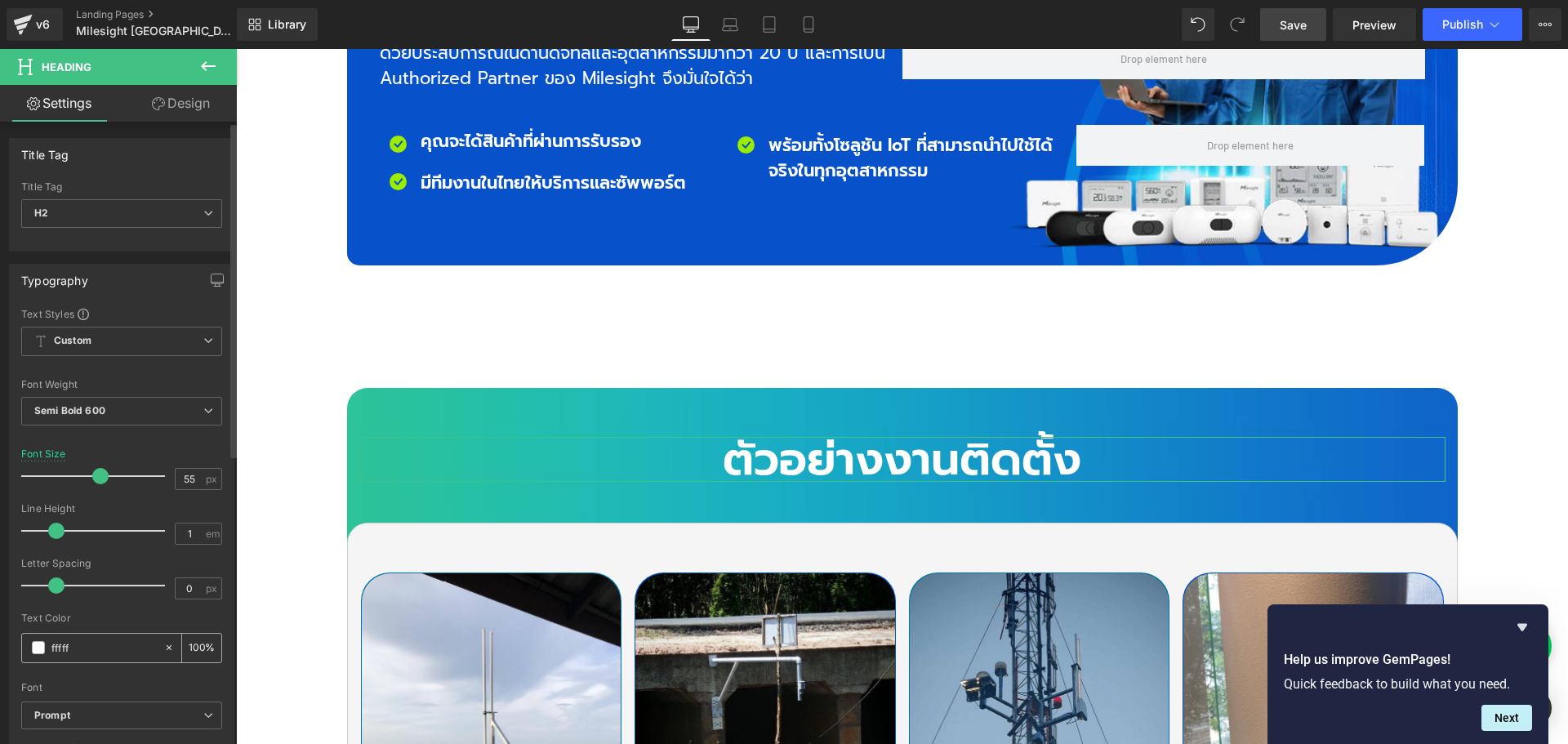
type input "ffffff"
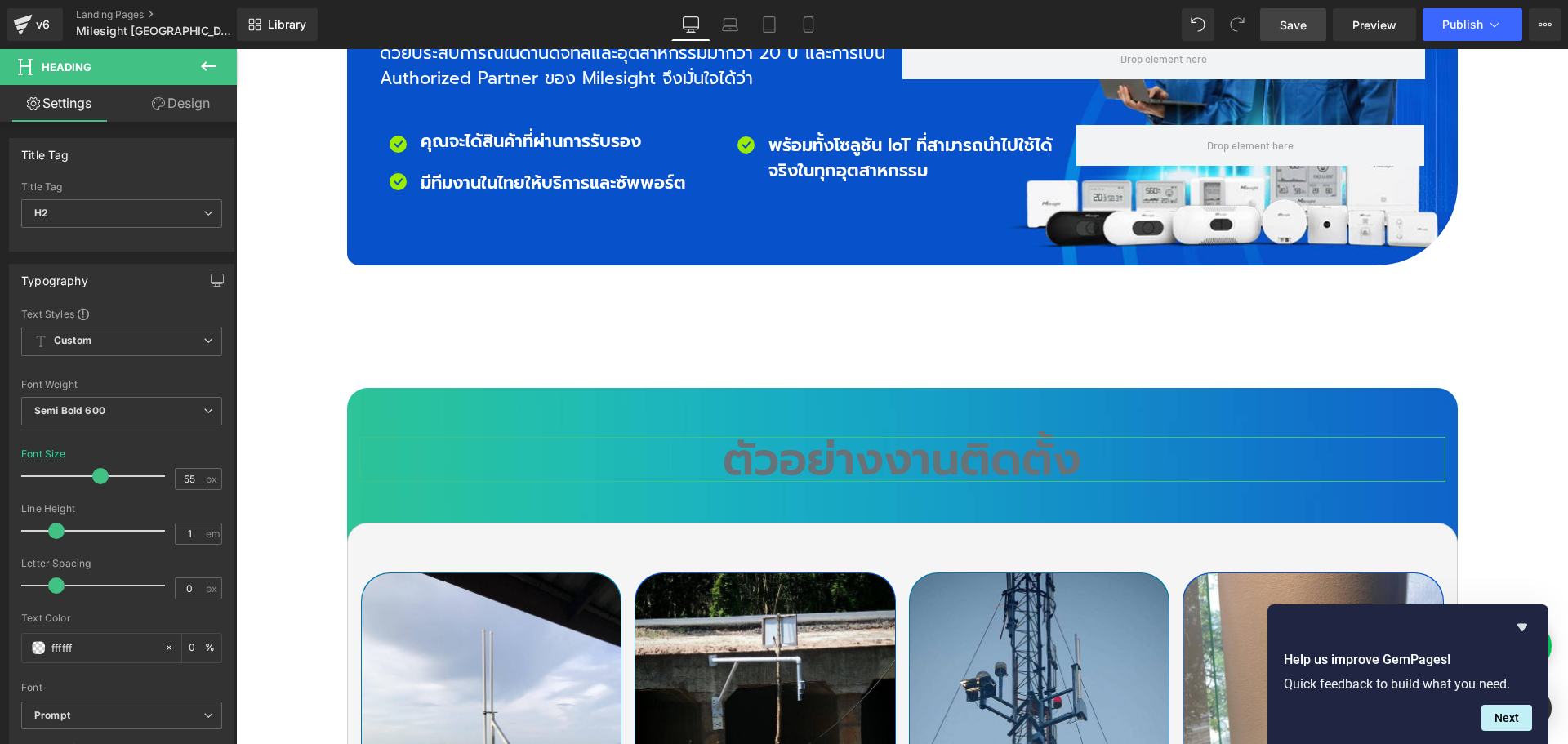
type input "100"
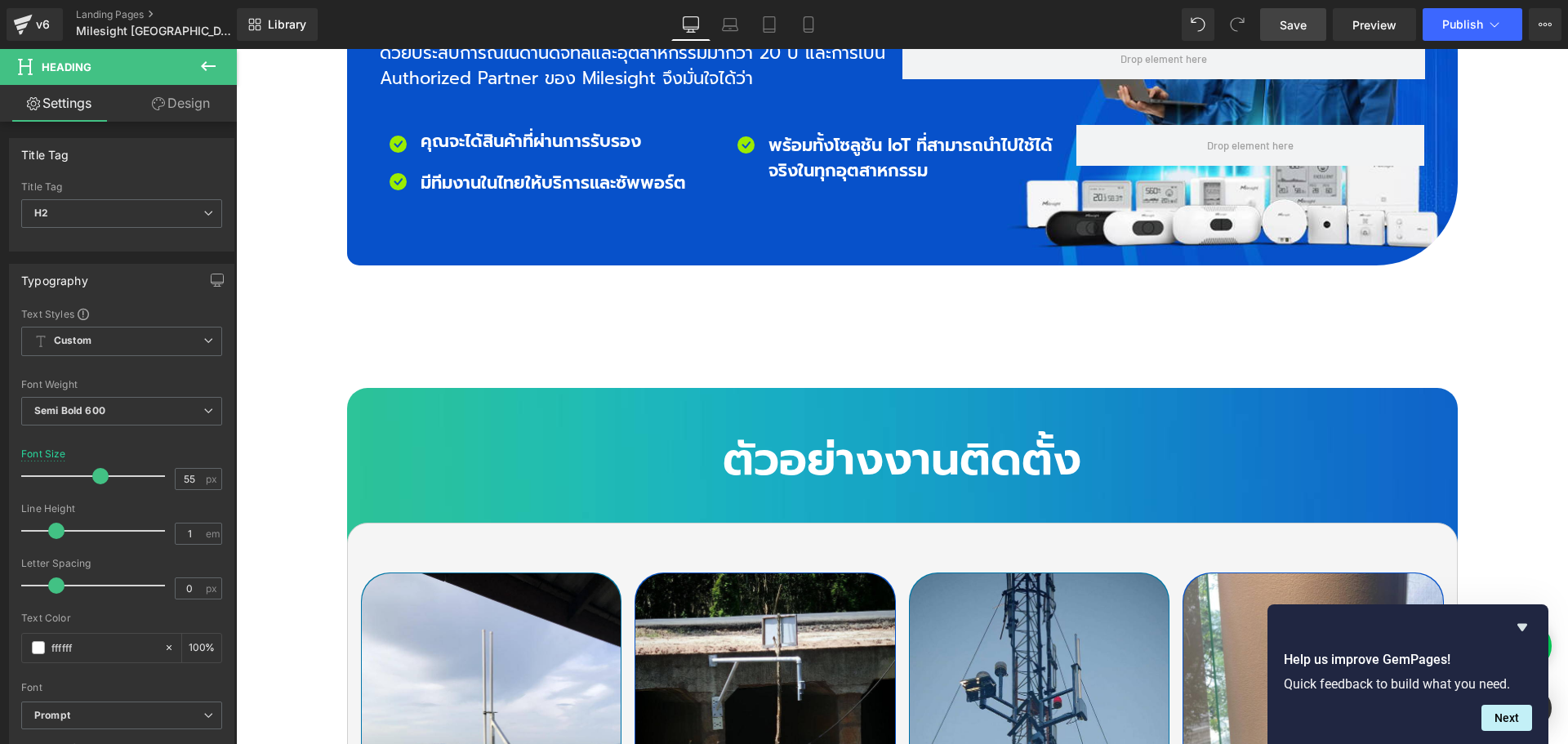
click at [1296, 28] on span "Save" at bounding box center [1293, 24] width 27 height 17
type input "#ffffff"
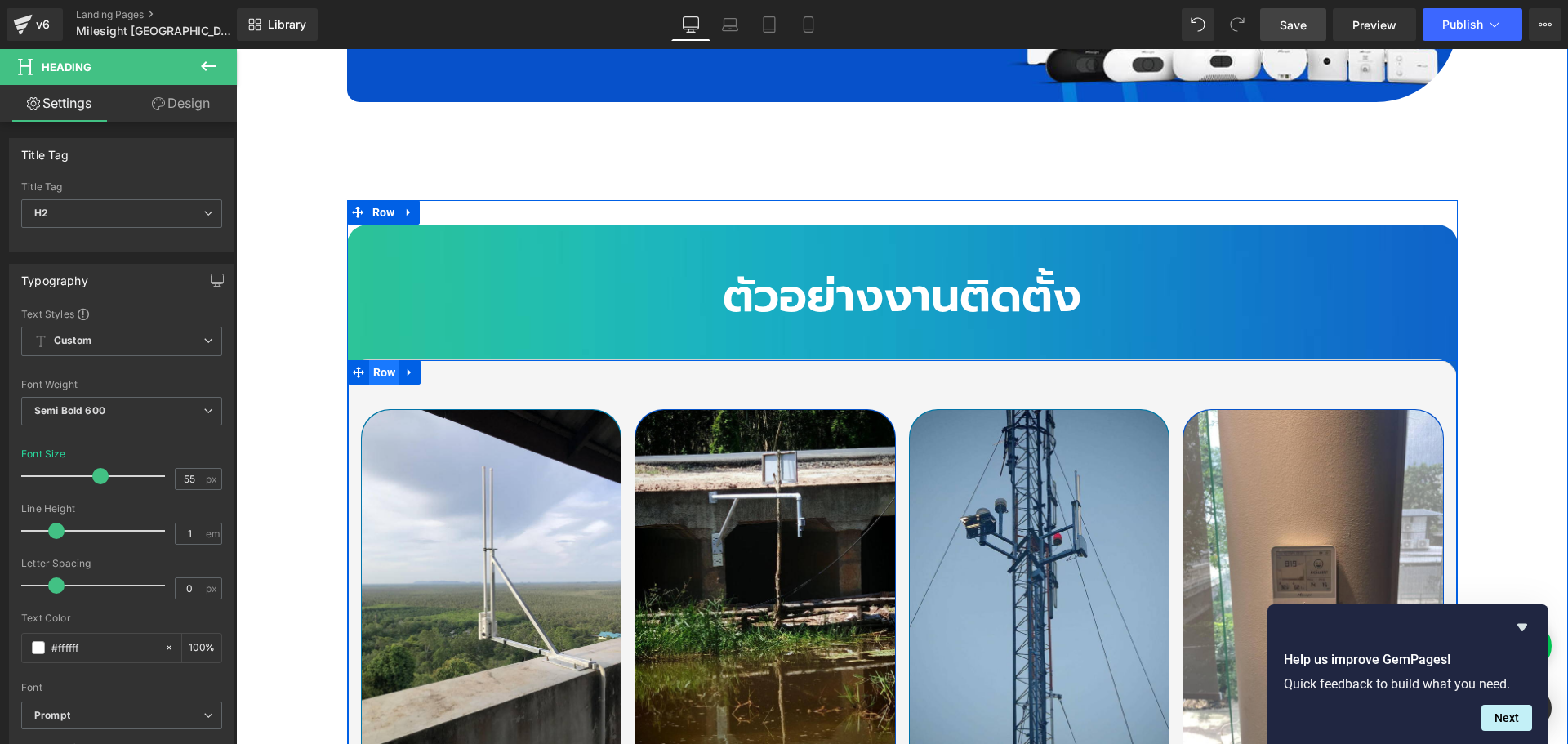
click at [372, 360] on span "Row" at bounding box center [384, 372] width 31 height 25
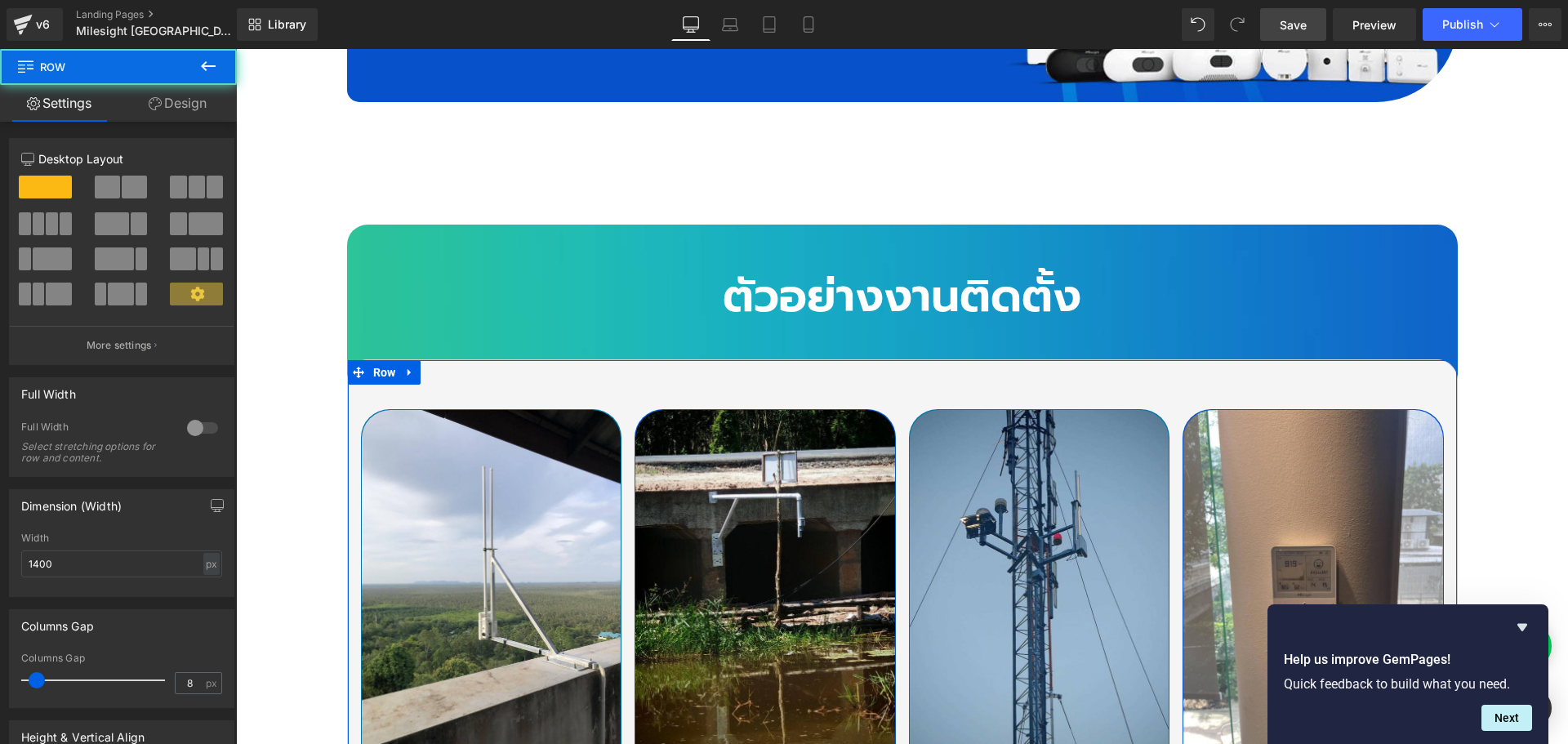
click at [179, 99] on link "Design" at bounding box center [178, 103] width 119 height 37
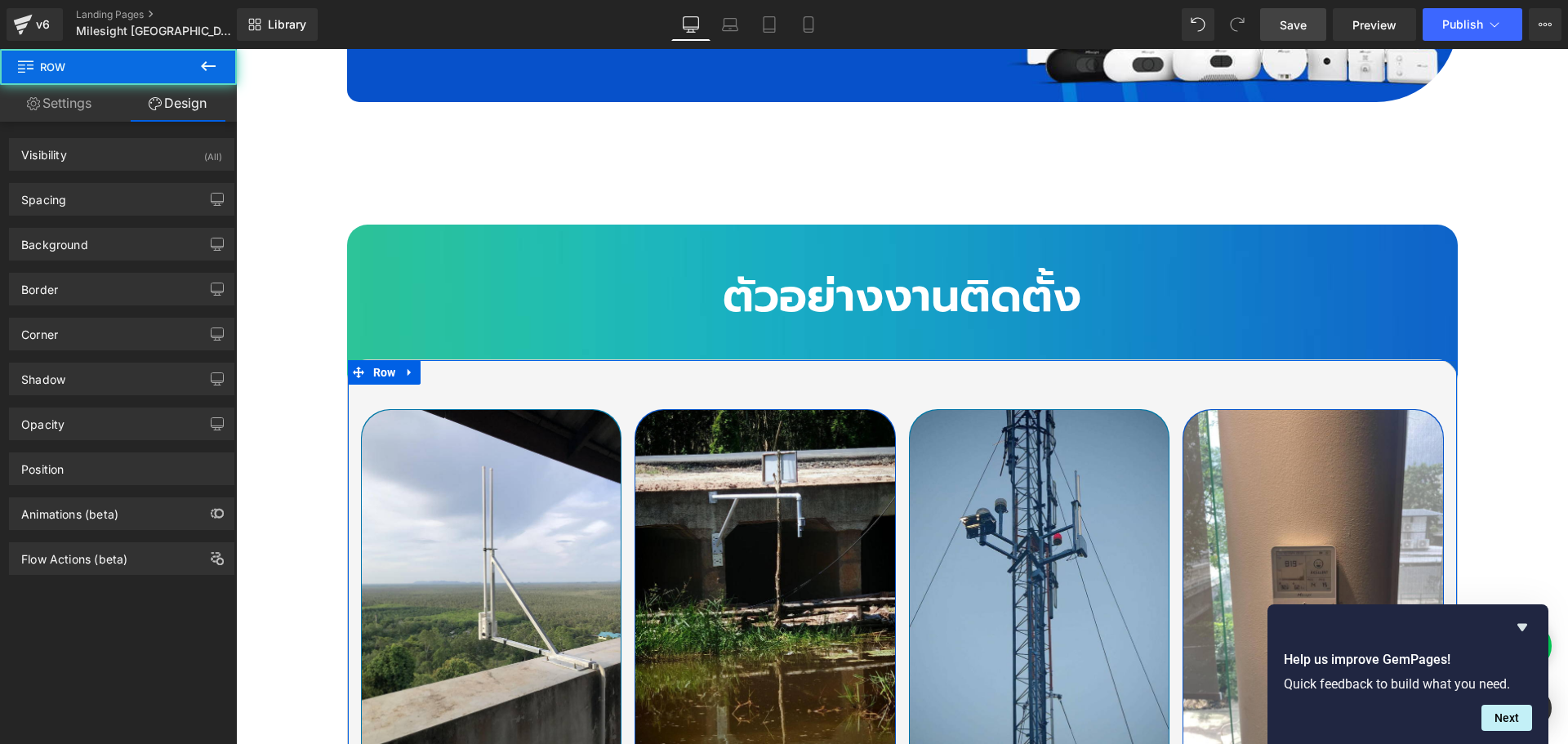
type input "25"
type input "10"
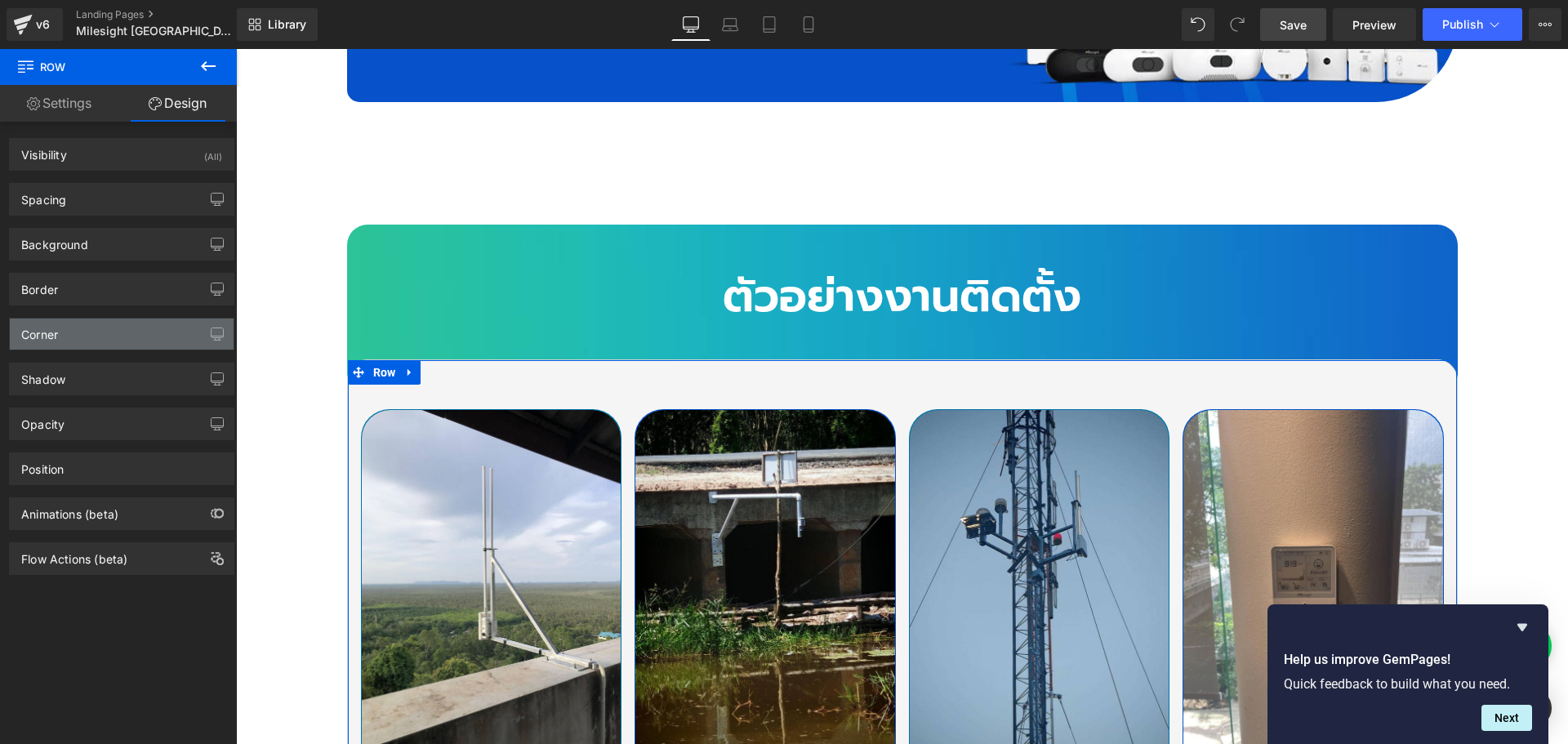
click at [66, 325] on div "Corner" at bounding box center [122, 333] width 224 height 31
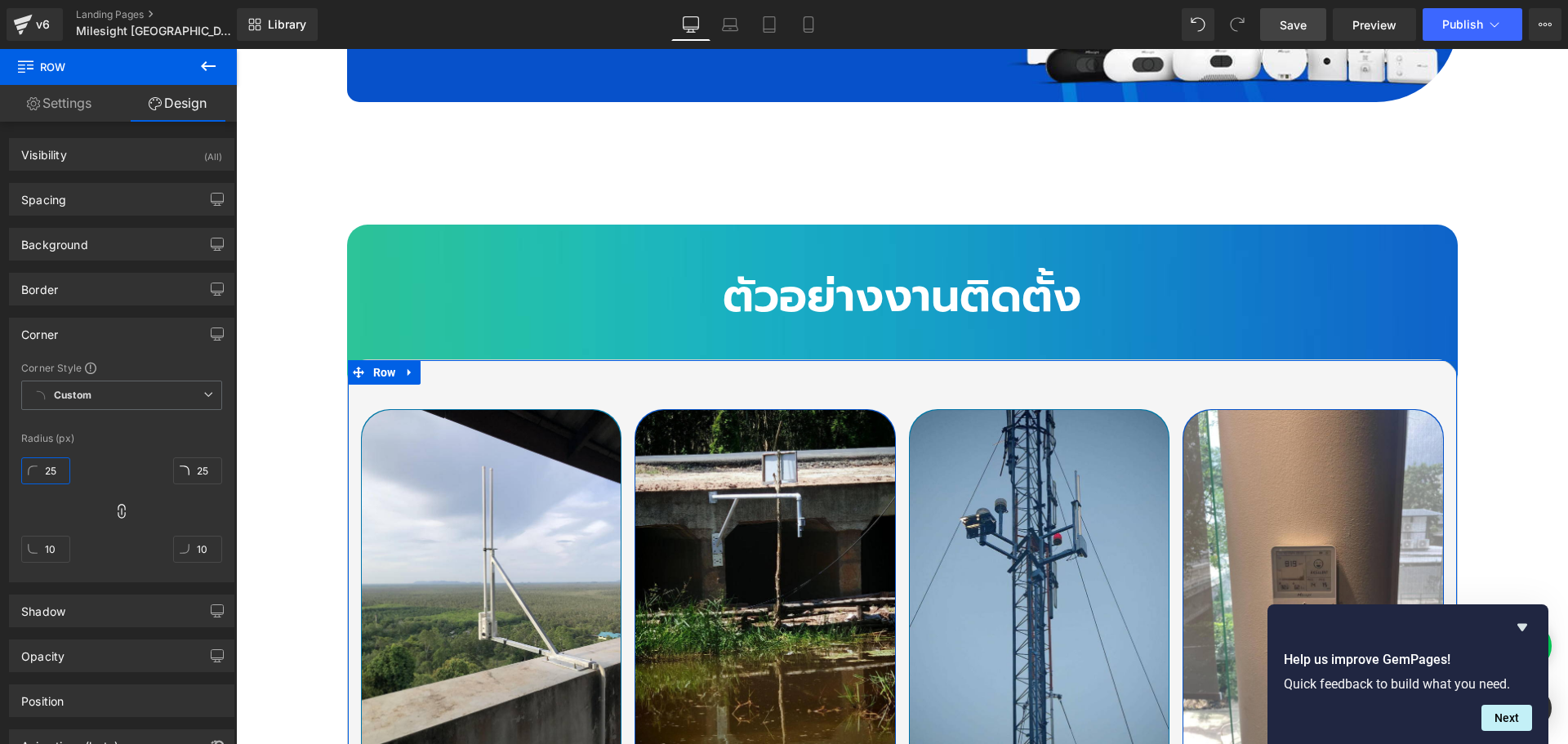
click at [63, 469] on input "25" at bounding box center [45, 470] width 49 height 27
type input "3"
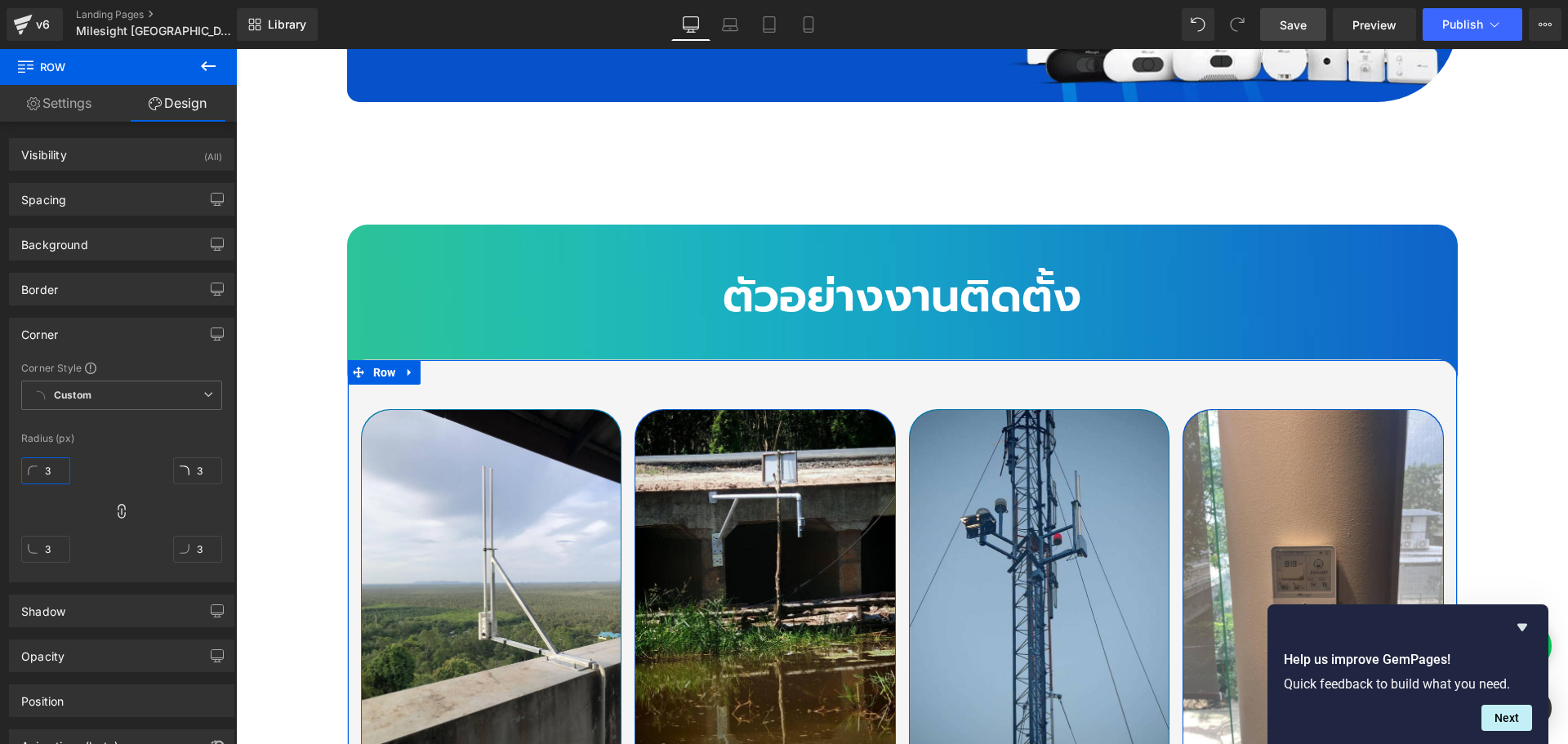
type input "35"
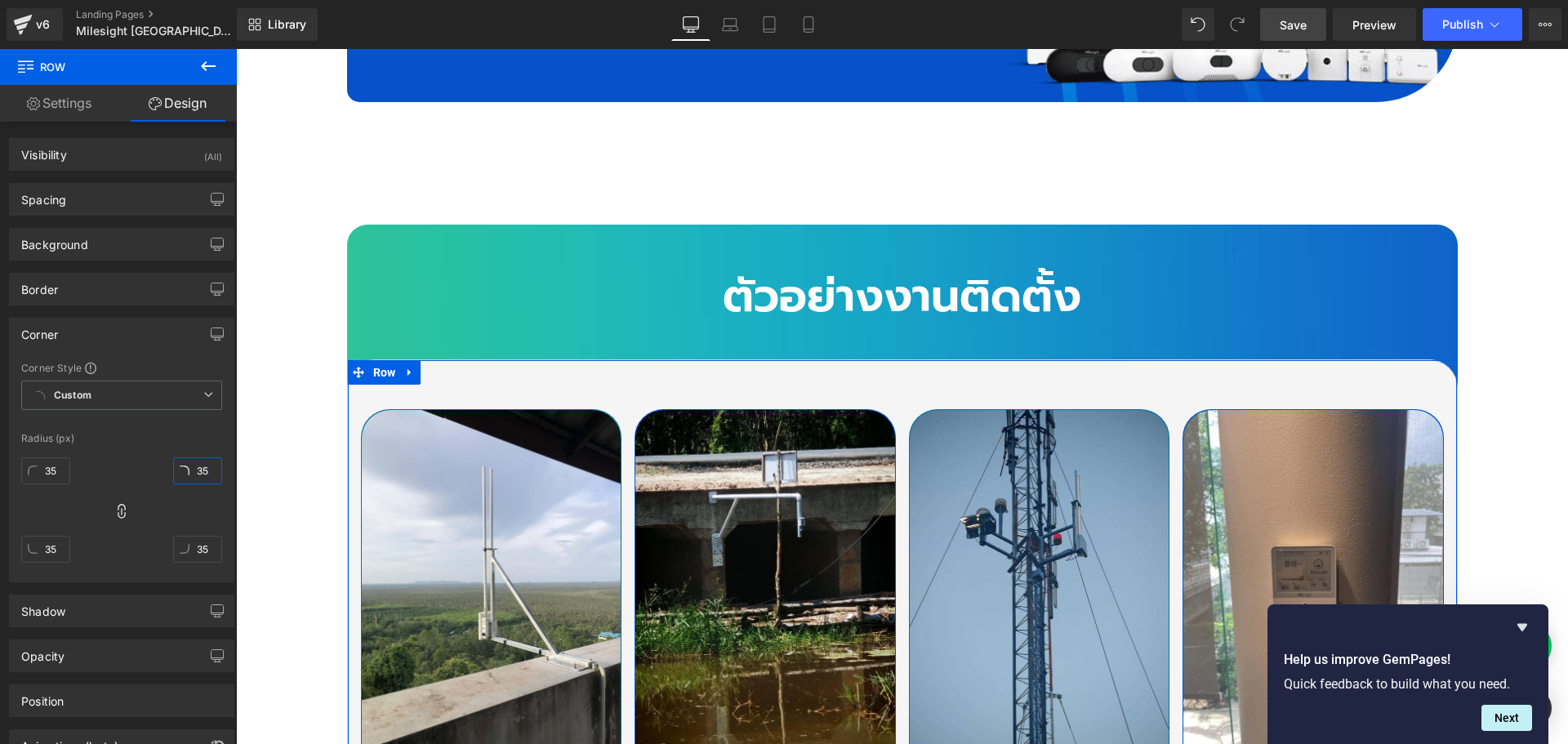
click at [203, 469] on input "35" at bounding box center [197, 470] width 49 height 27
type input "3"
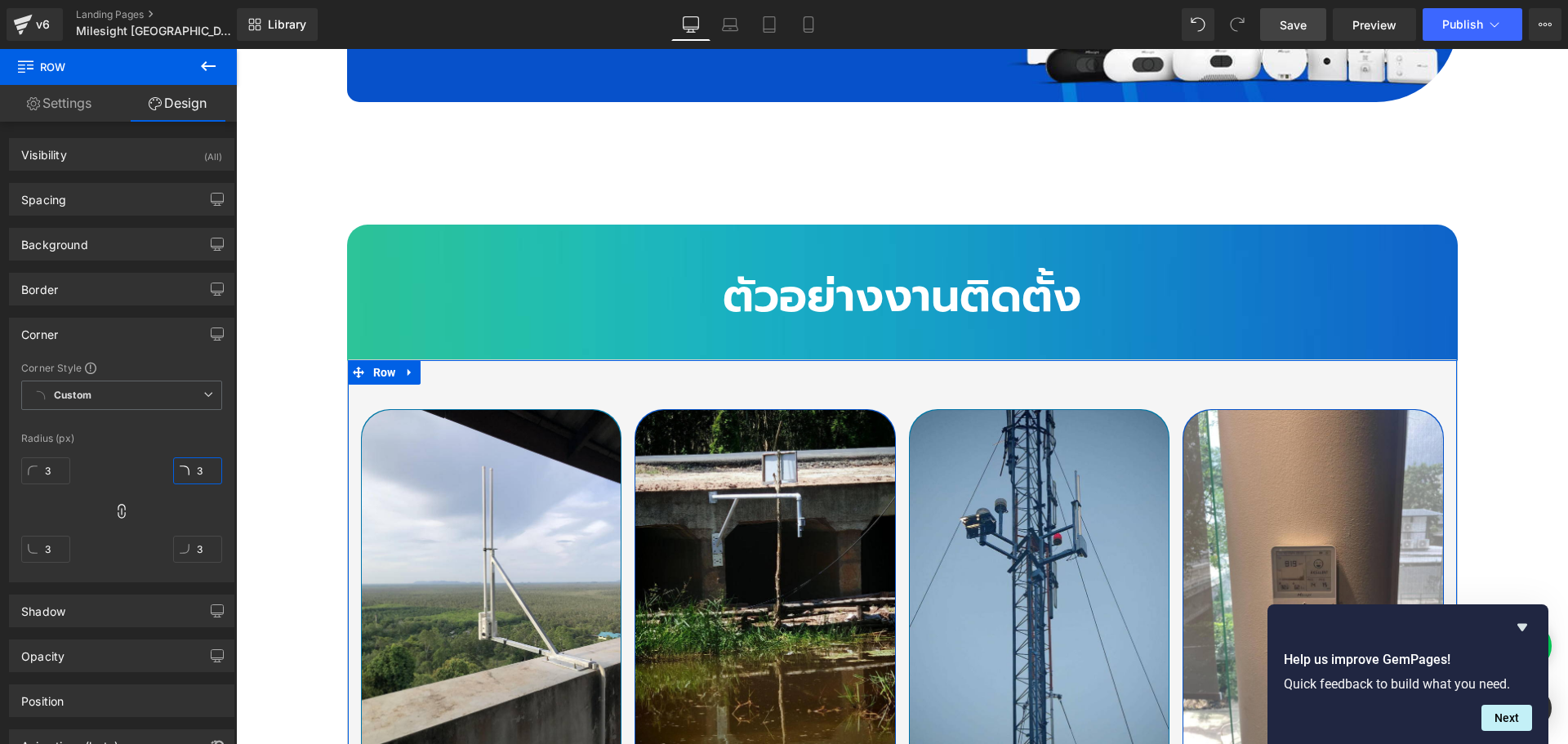
type input "35"
click at [114, 508] on icon at bounding box center [122, 511] width 16 height 16
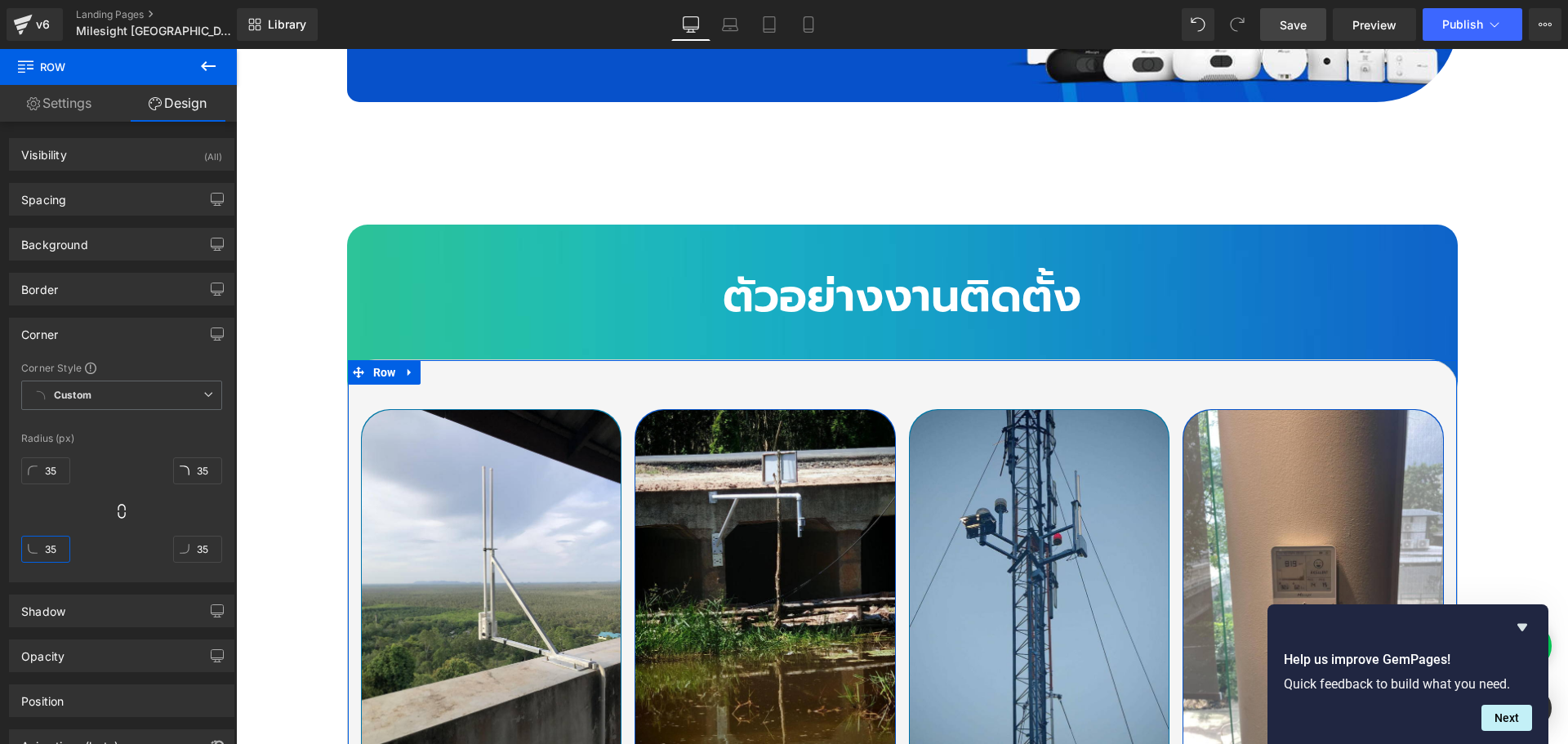
click at [52, 547] on input "35" at bounding box center [45, 548] width 49 height 27
type input "10"
click at [206, 550] on input "35" at bounding box center [197, 548] width 49 height 27
type input "15"
click at [57, 548] on input "10" at bounding box center [45, 548] width 49 height 27
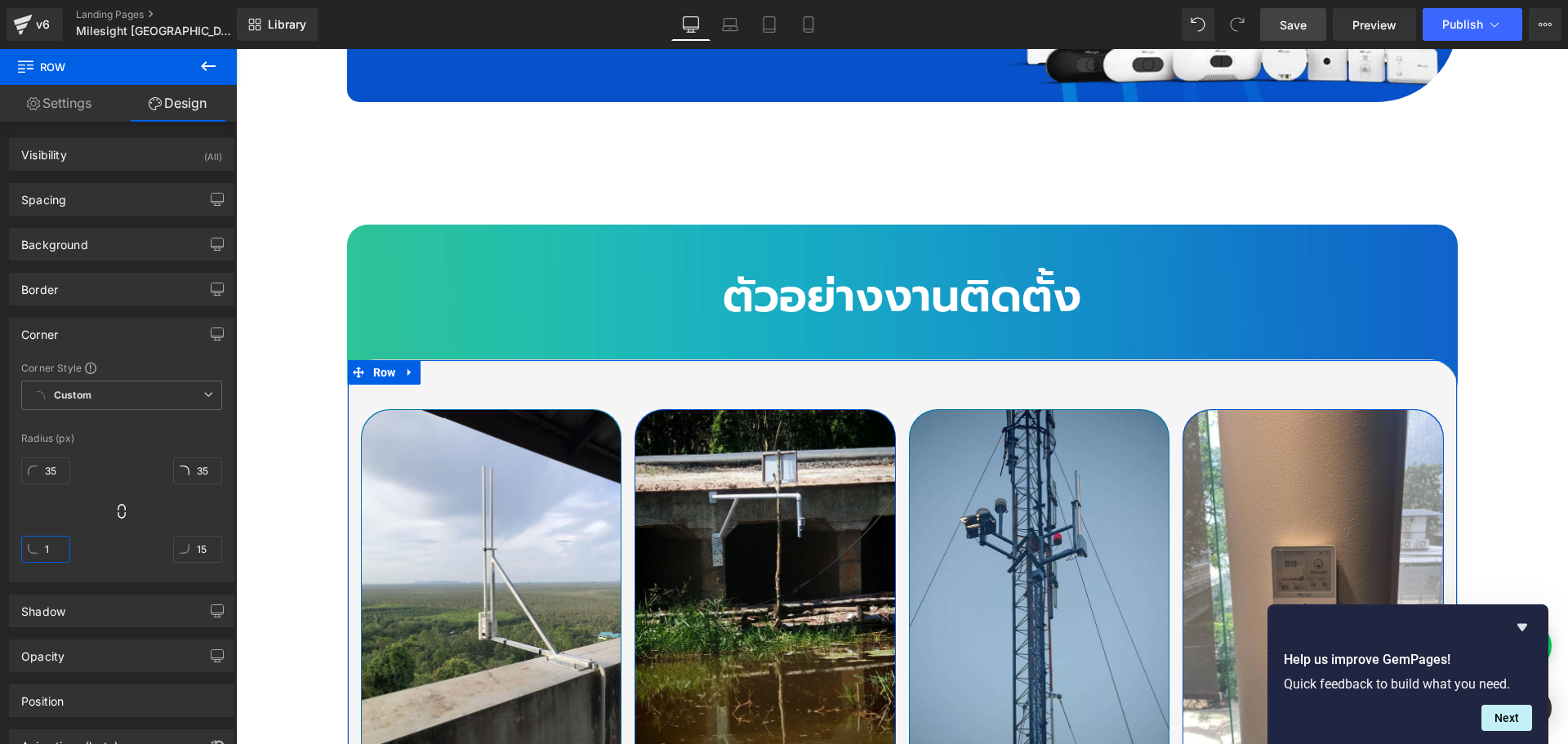
type input "15"
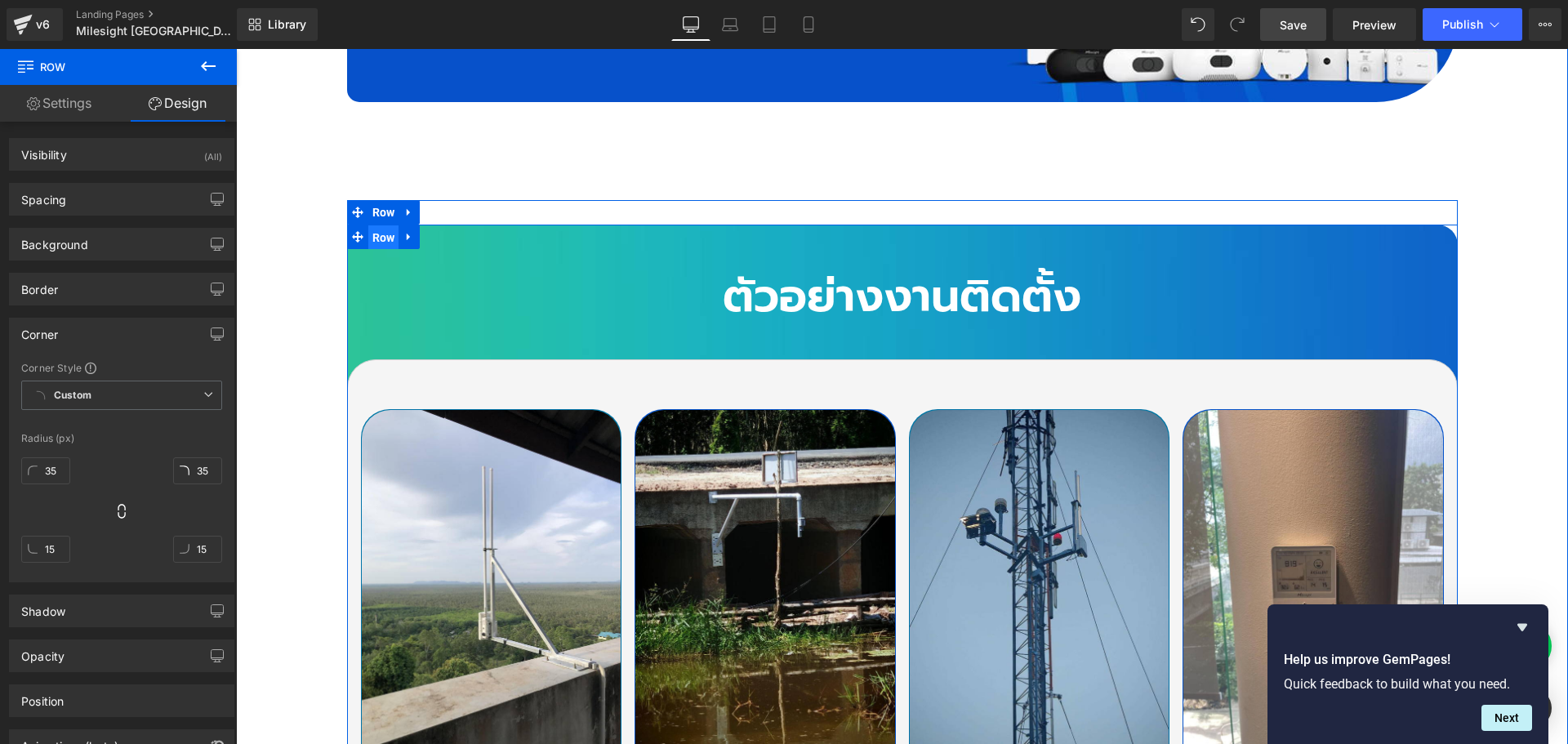
click at [371, 226] on span "Row" at bounding box center [383, 237] width 31 height 25
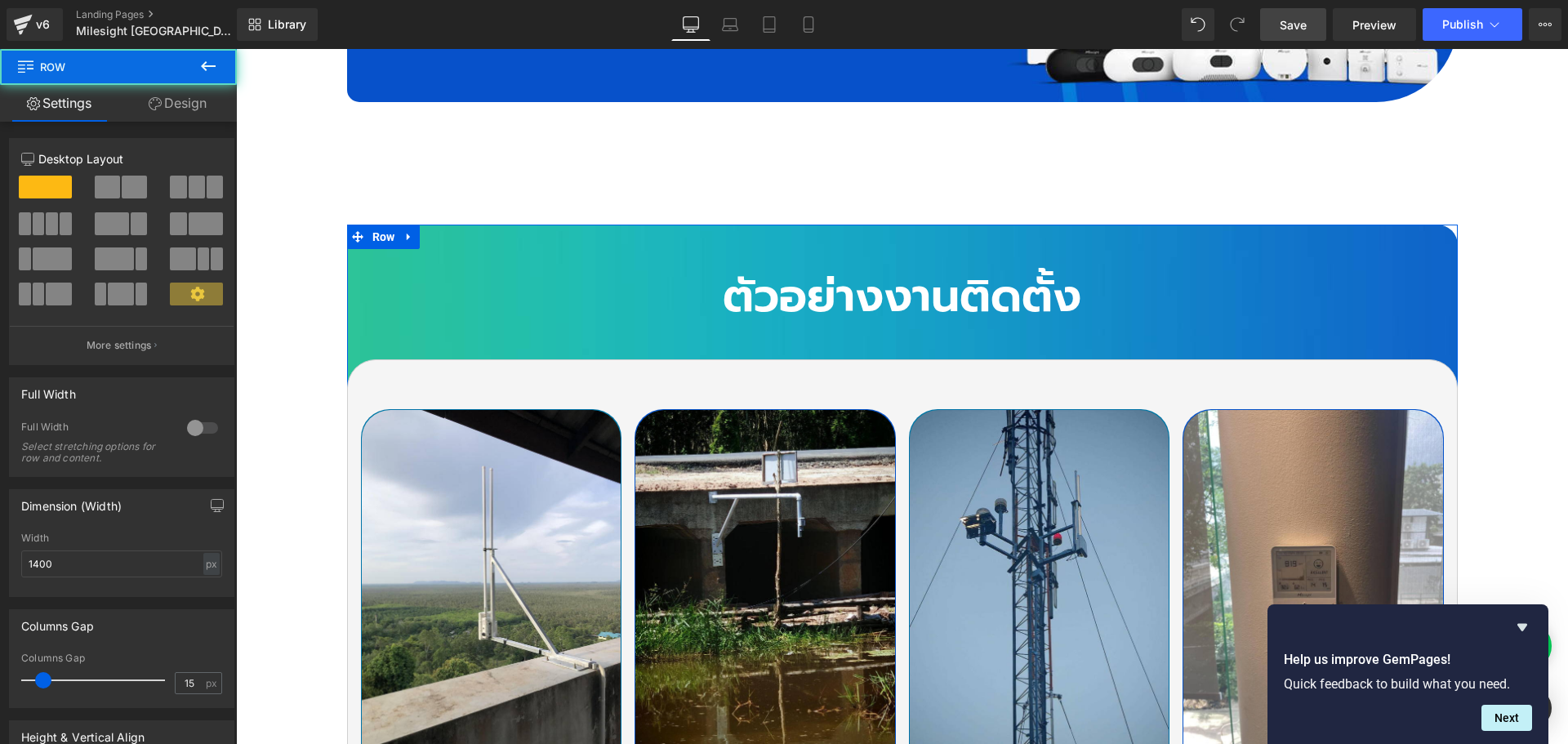
click at [179, 97] on link "Design" at bounding box center [178, 103] width 119 height 37
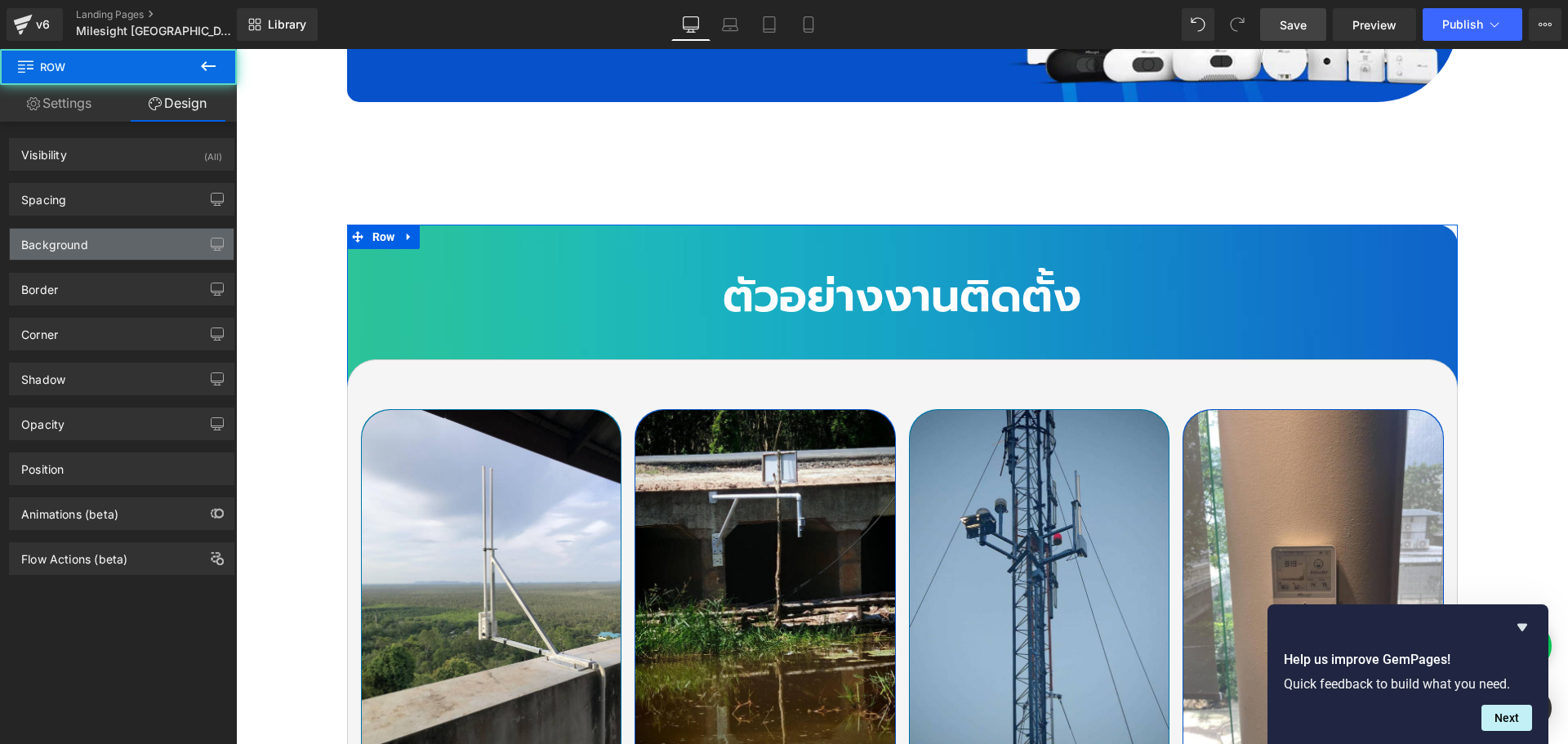
type input "25"
type input "0"
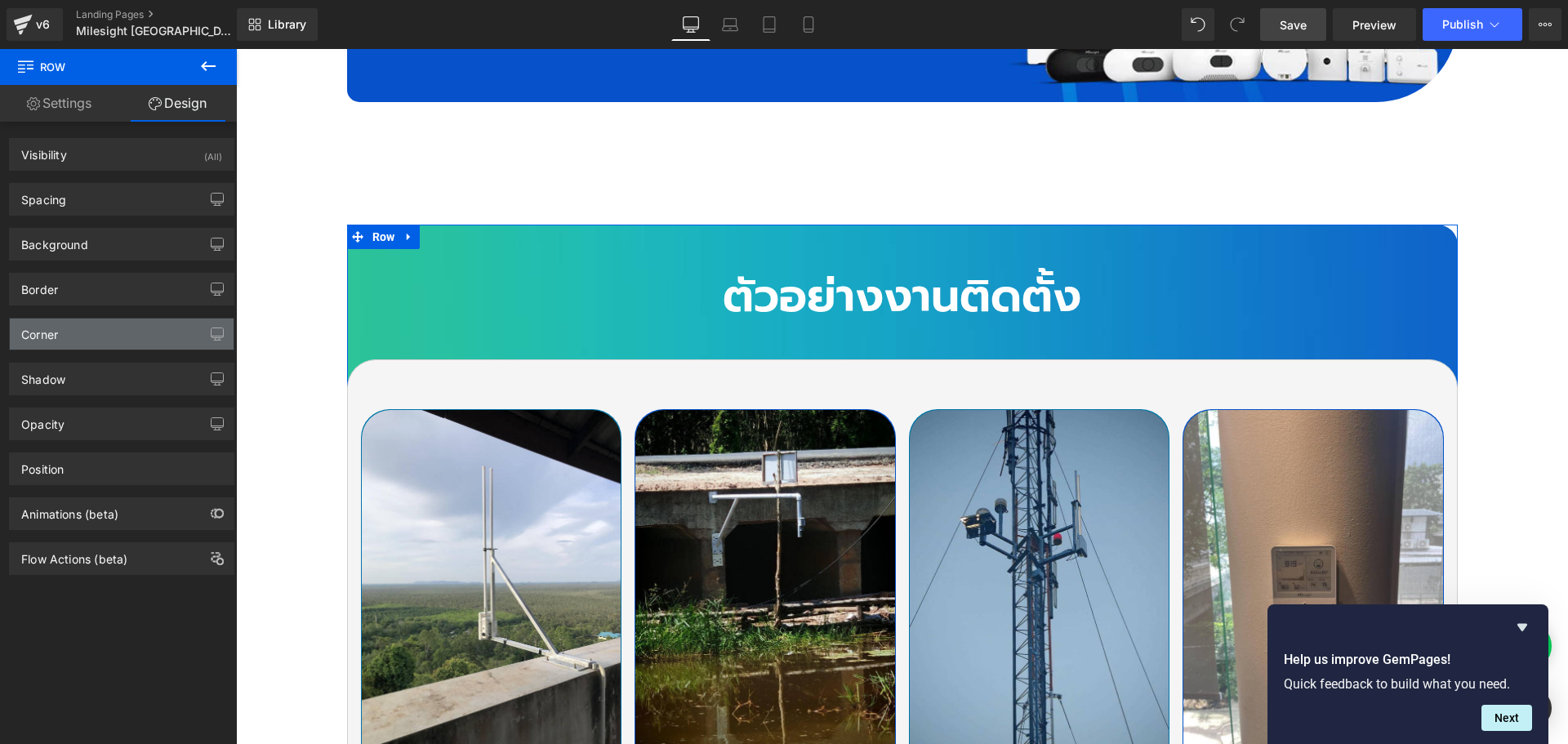
click at [67, 327] on div "Corner" at bounding box center [122, 333] width 224 height 31
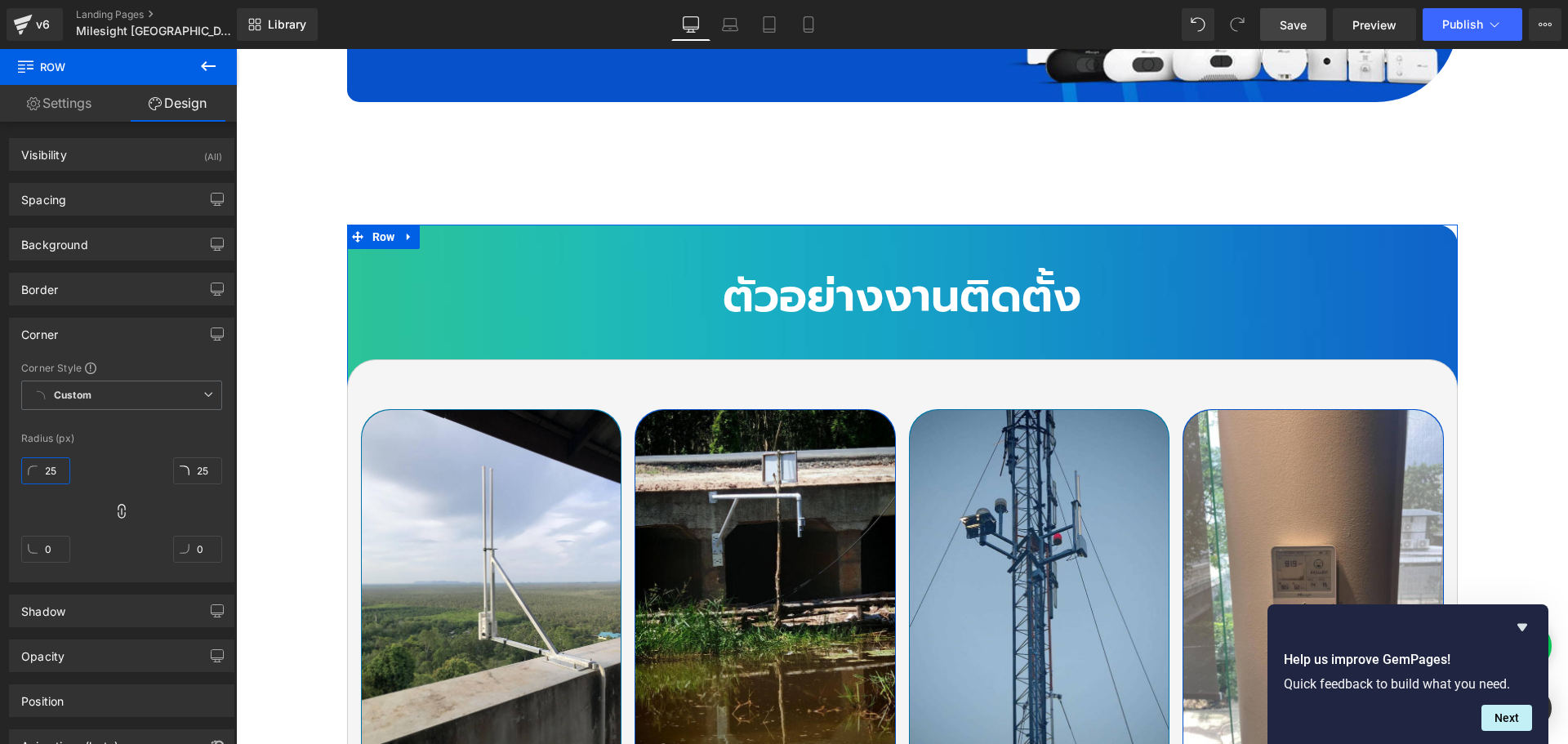
click at [61, 470] on input "25" at bounding box center [45, 470] width 49 height 27
type input "3"
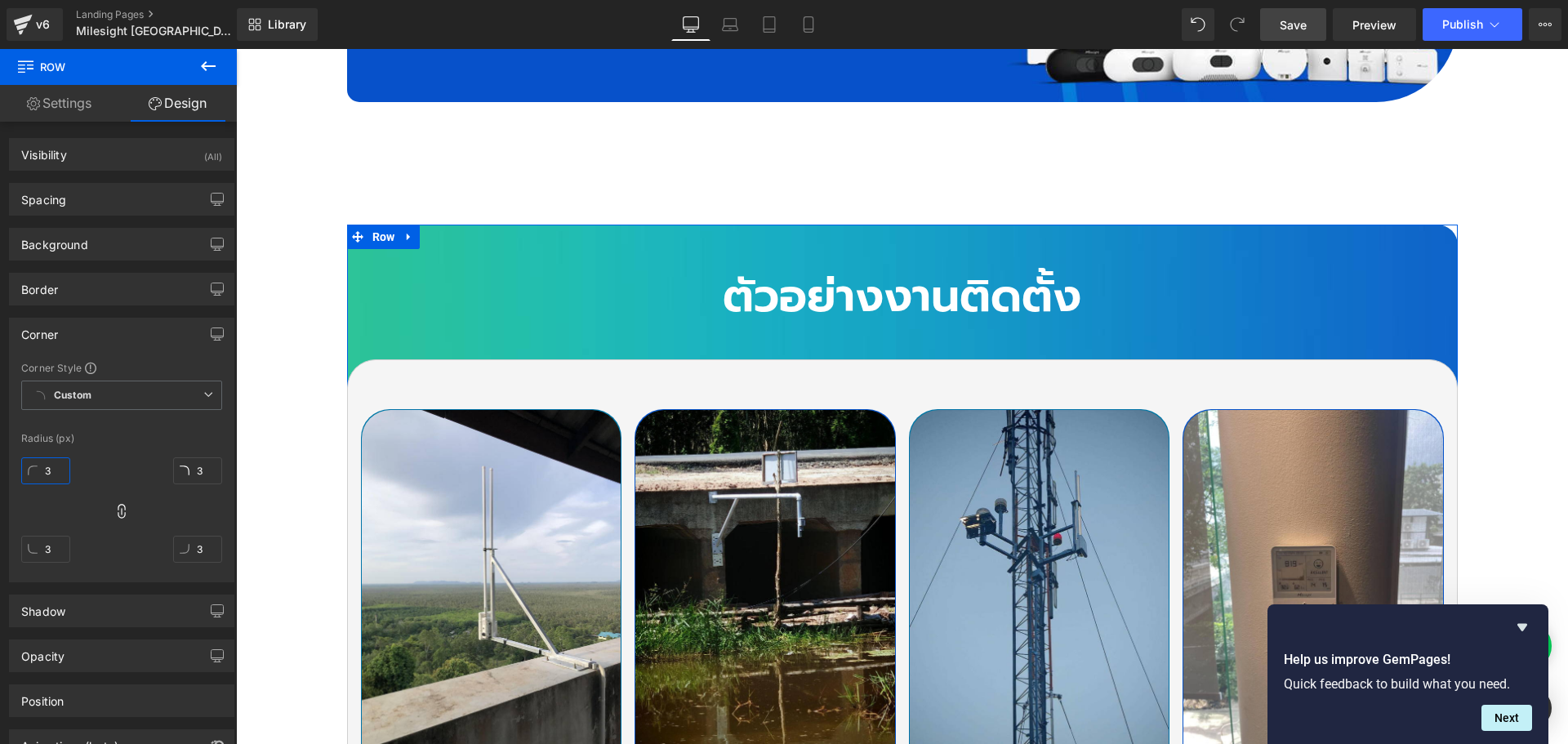
type input "35"
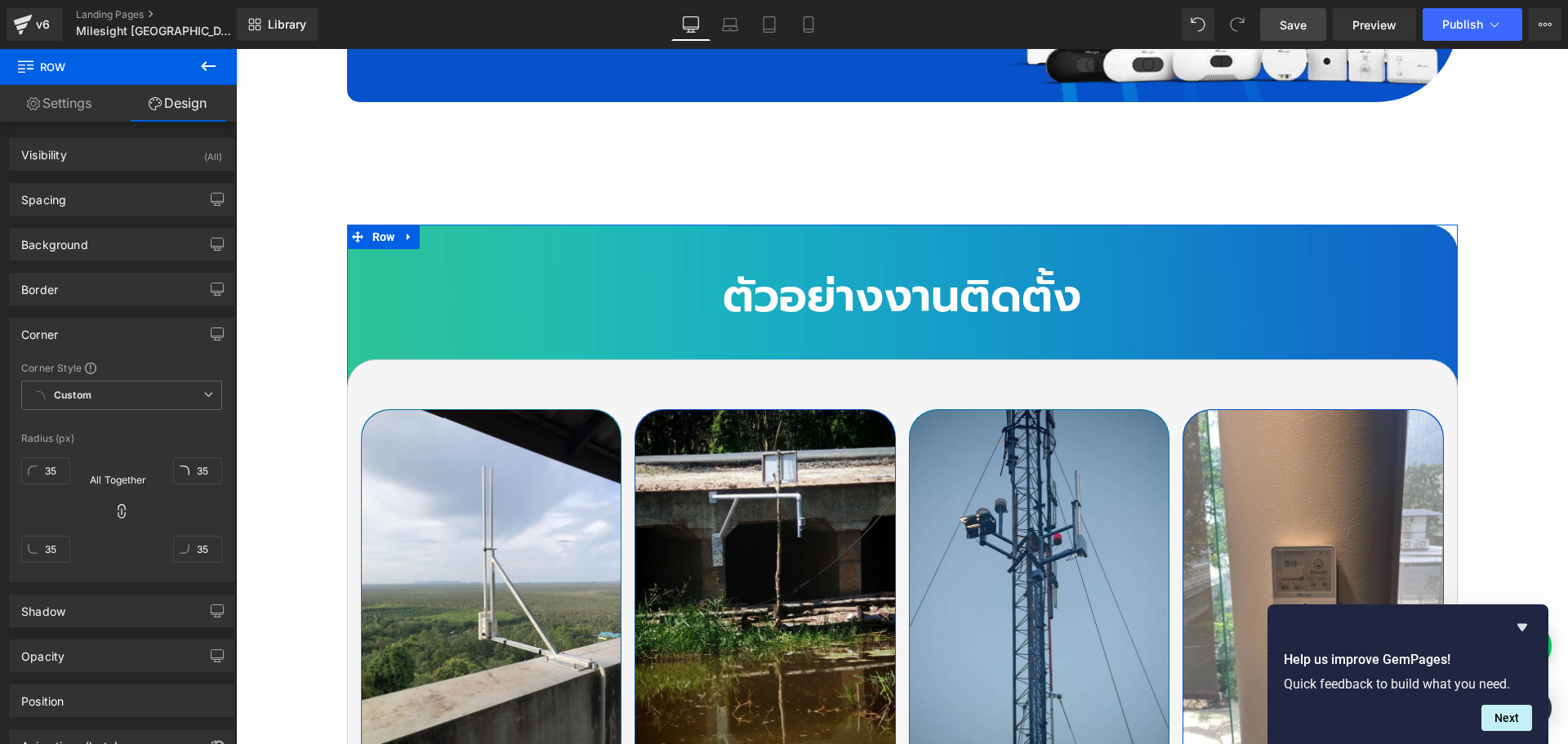
drag, startPoint x: 117, startPoint y: 509, endPoint x: 70, endPoint y: 540, distance: 56.3
click at [116, 509] on icon at bounding box center [122, 511] width 16 height 16
click at [54, 550] on input "35" at bounding box center [45, 548] width 49 height 27
type input "0"
click at [194, 546] on input "35" at bounding box center [197, 548] width 49 height 27
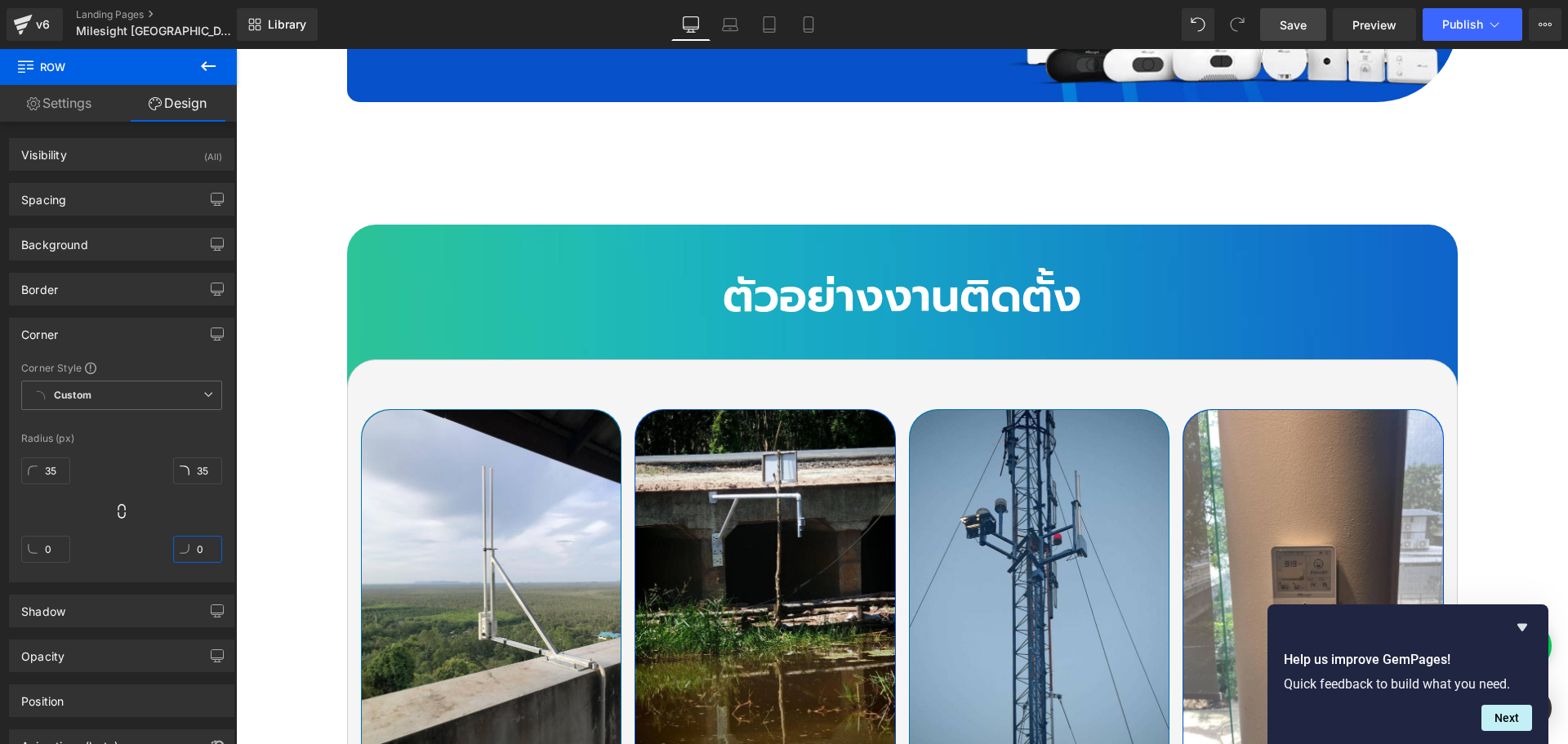
type input "0"
click at [1287, 24] on span "Save" at bounding box center [1293, 24] width 27 height 17
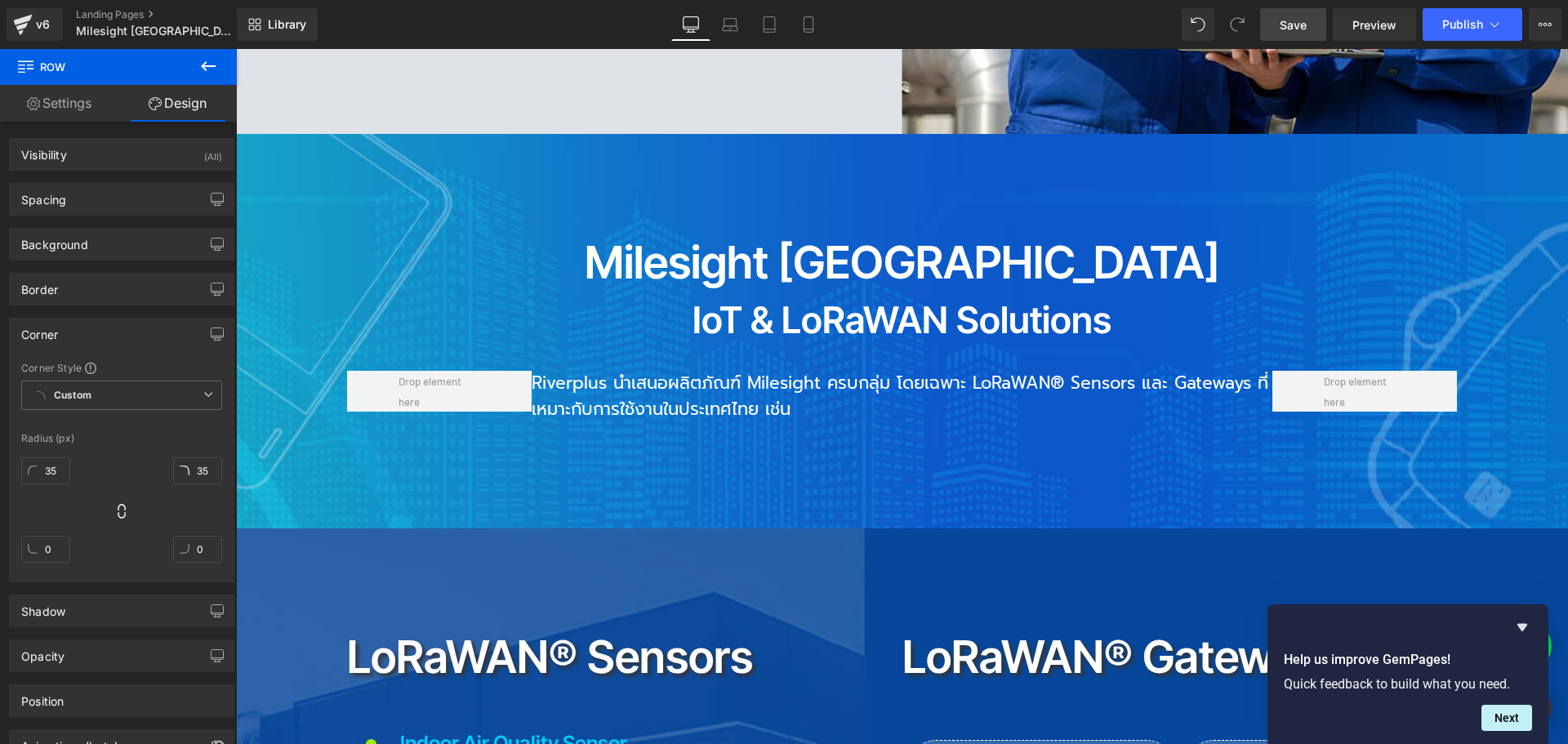
scroll to position [1387, 0]
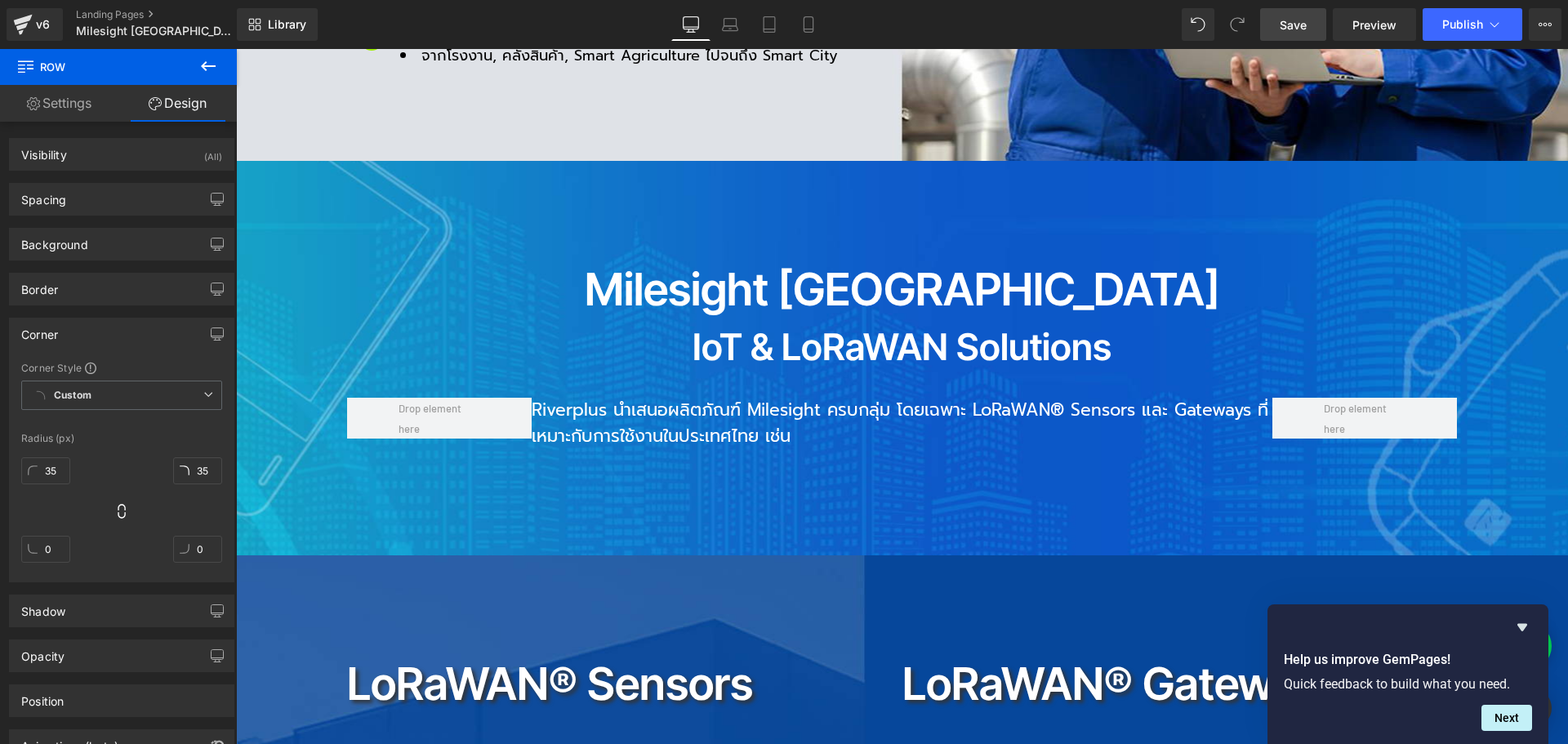
click at [212, 73] on icon at bounding box center [208, 66] width 20 height 20
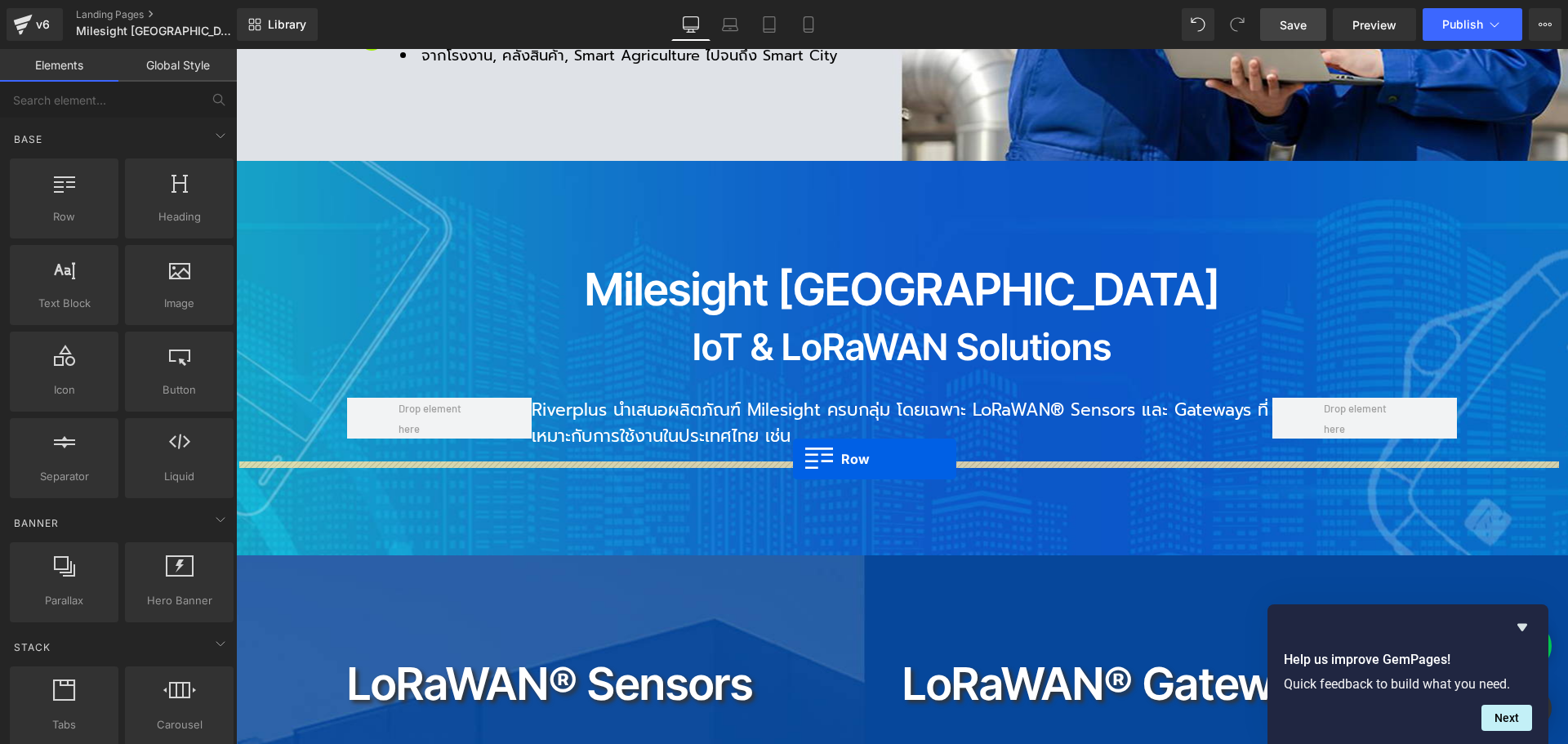
drag, startPoint x: 310, startPoint y: 265, endPoint x: 793, endPoint y: 459, distance: 520.5
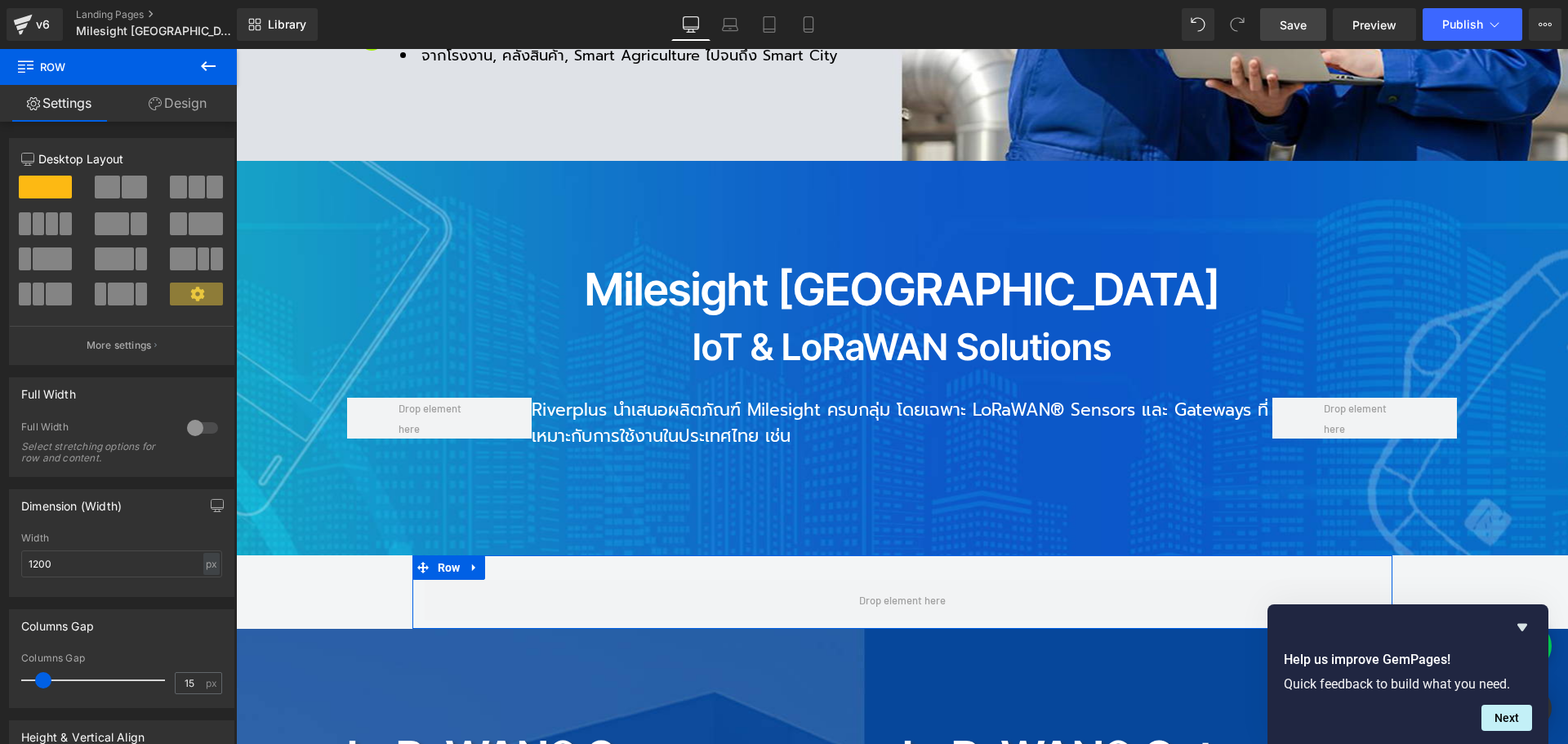
click at [188, 429] on div at bounding box center [203, 427] width 40 height 26
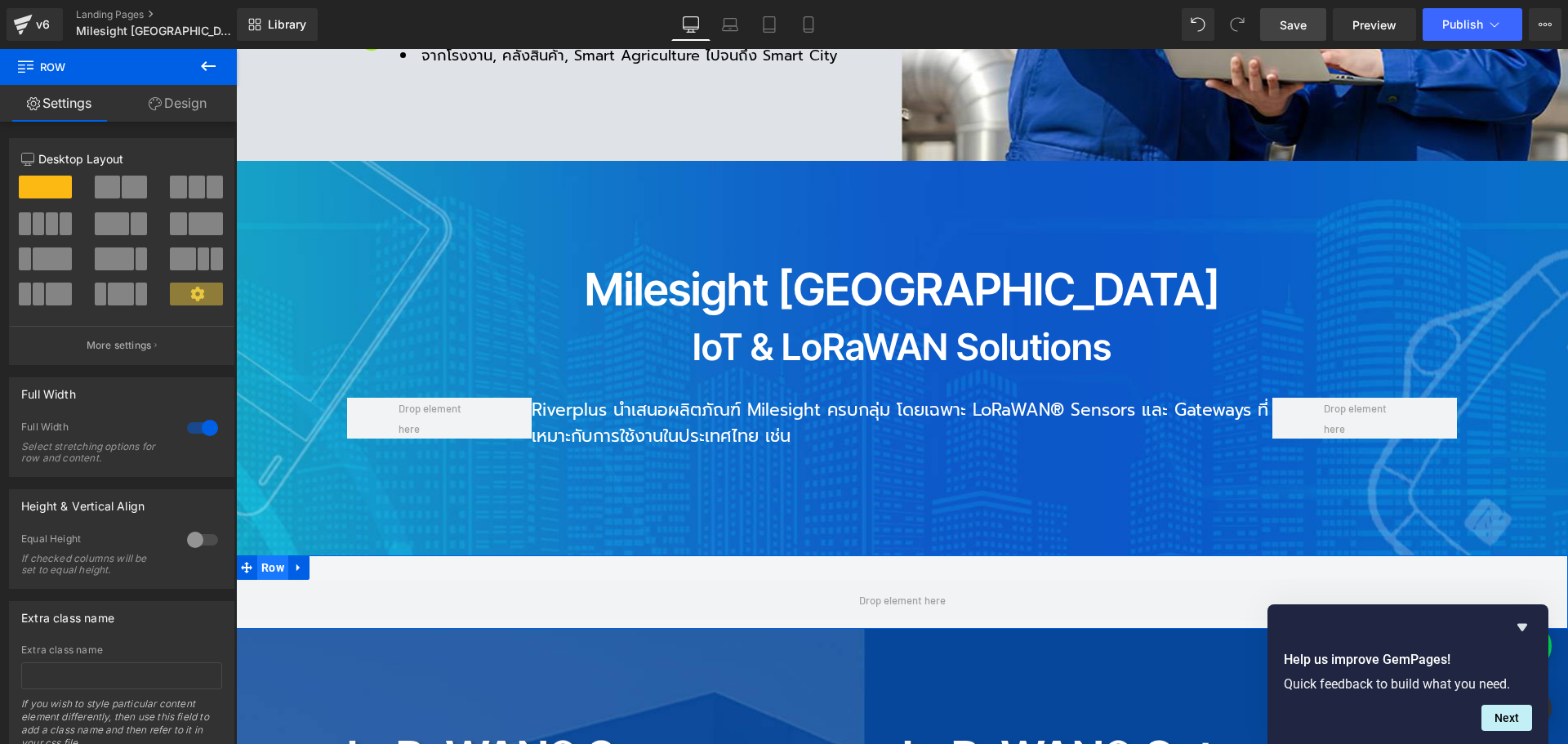
click at [269, 555] on span "Row" at bounding box center [272, 567] width 31 height 25
click at [177, 109] on link "Design" at bounding box center [178, 103] width 119 height 37
click at [0, 0] on div "Background" at bounding box center [0, 0] width 0 height 0
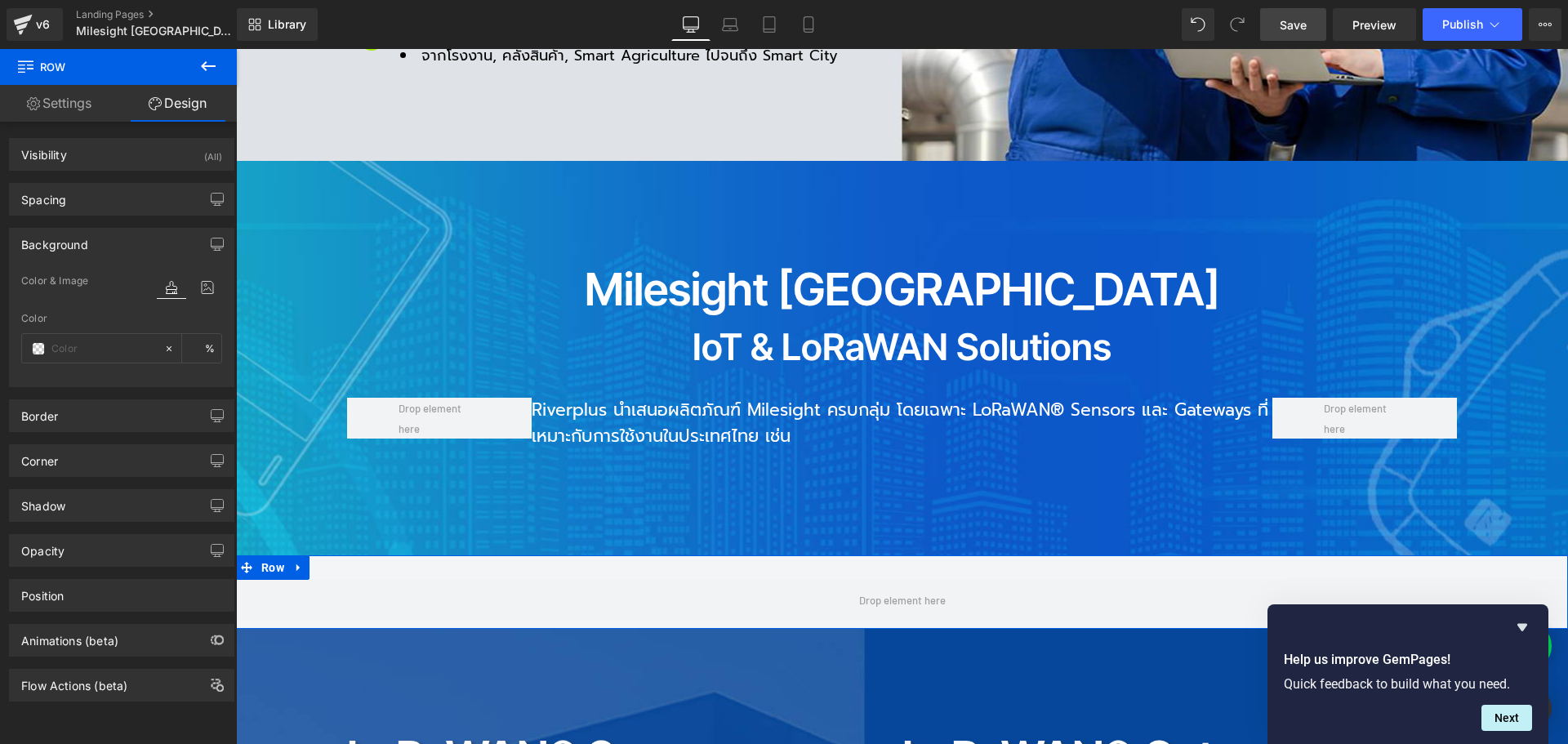
type input "transparent"
type input "0"
click at [198, 283] on icon at bounding box center [208, 287] width 30 height 21
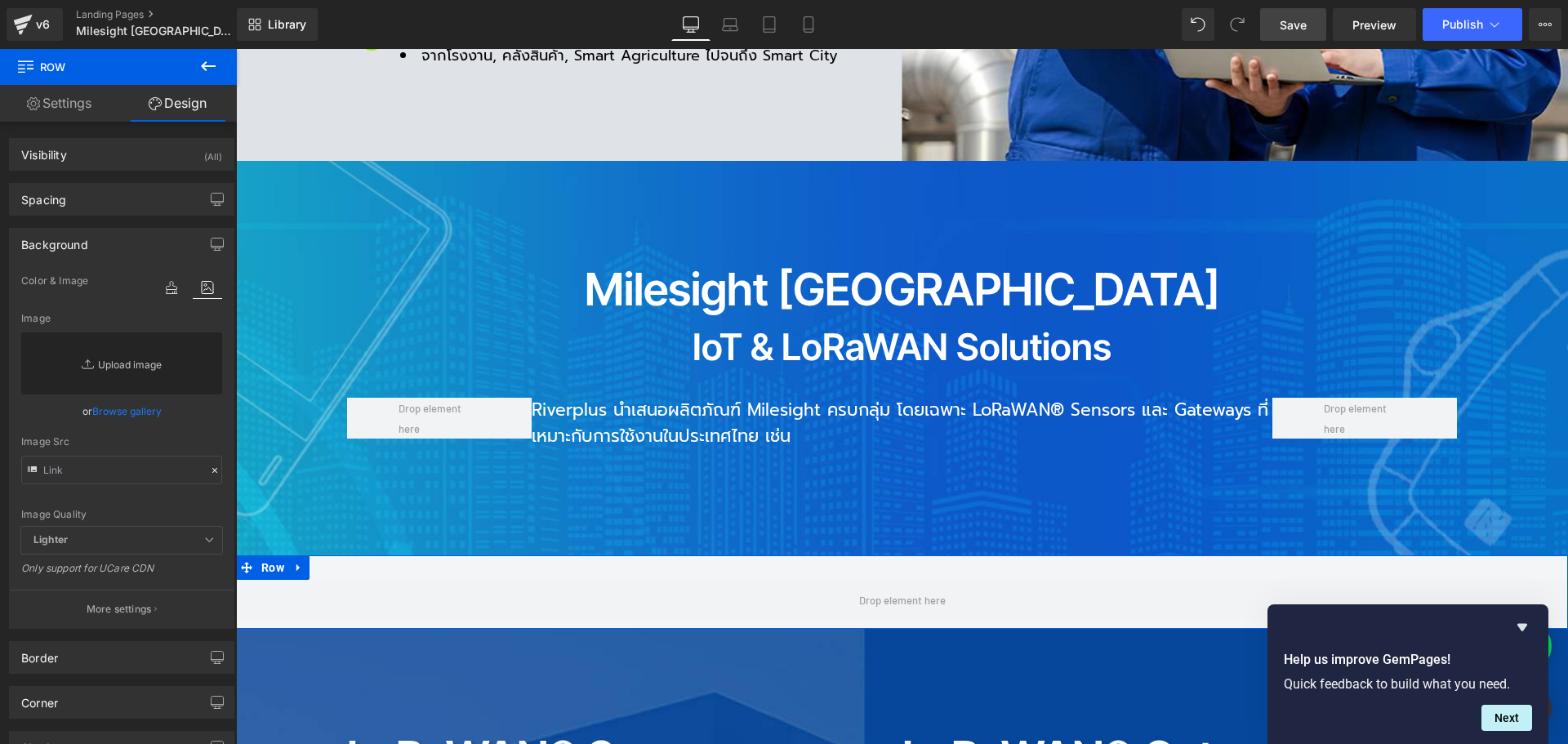
click at [124, 366] on link "Replace Image" at bounding box center [121, 363] width 201 height 62
type input "C:\fakepath\AQS001.jpg"
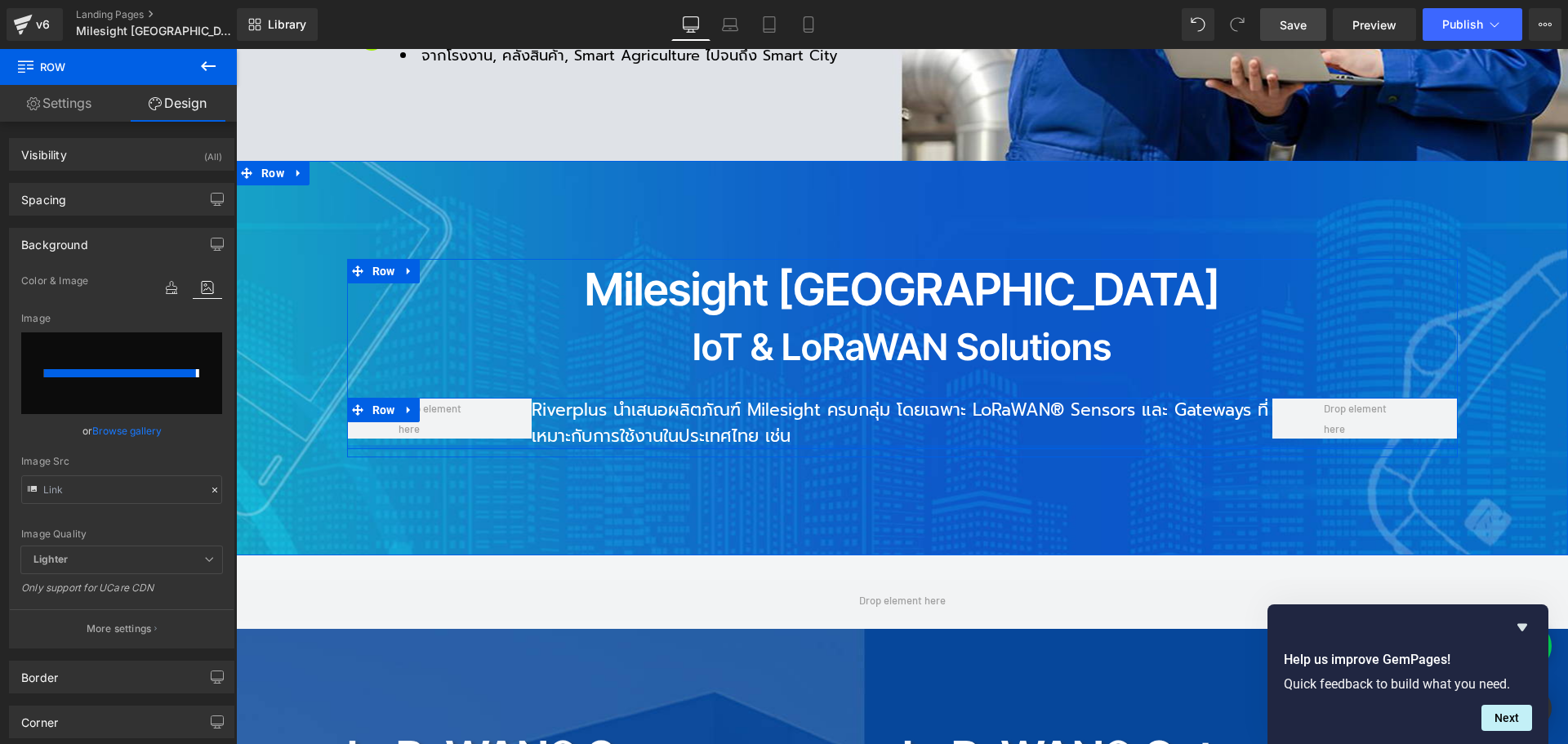
type input "[URL][DOMAIN_NAME]"
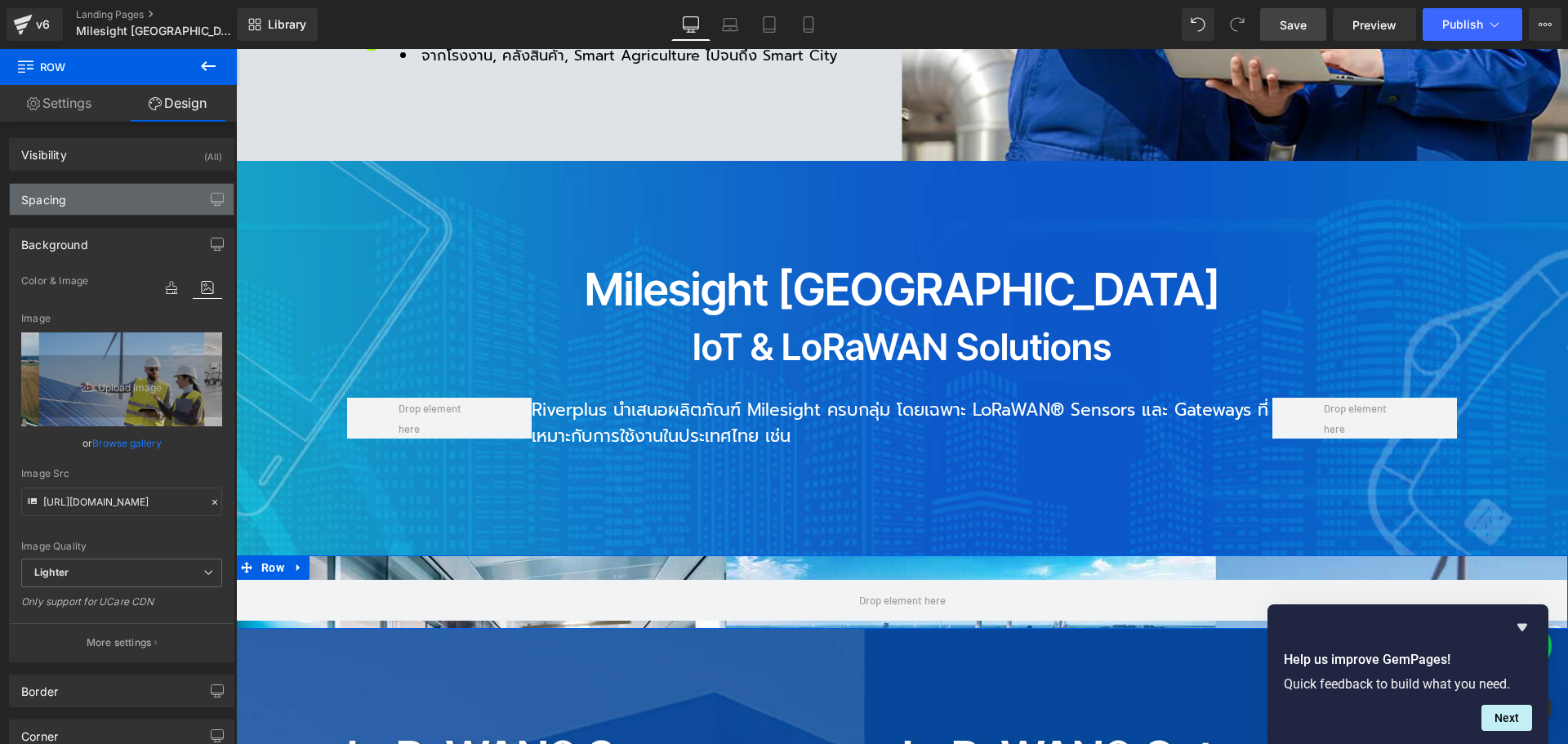
click at [96, 212] on div "Spacing" at bounding box center [122, 199] width 224 height 31
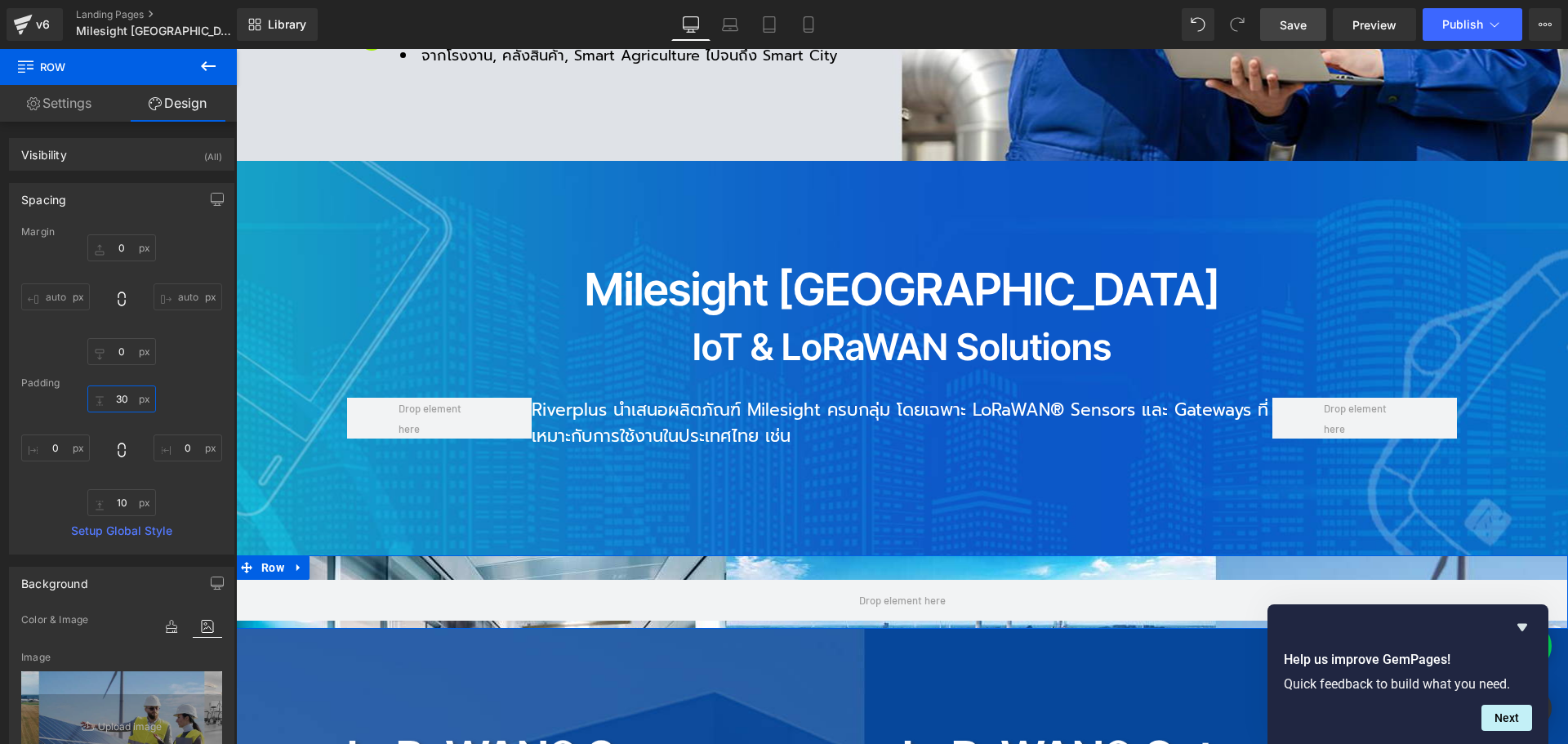
click at [129, 399] on input "30" at bounding box center [121, 398] width 68 height 27
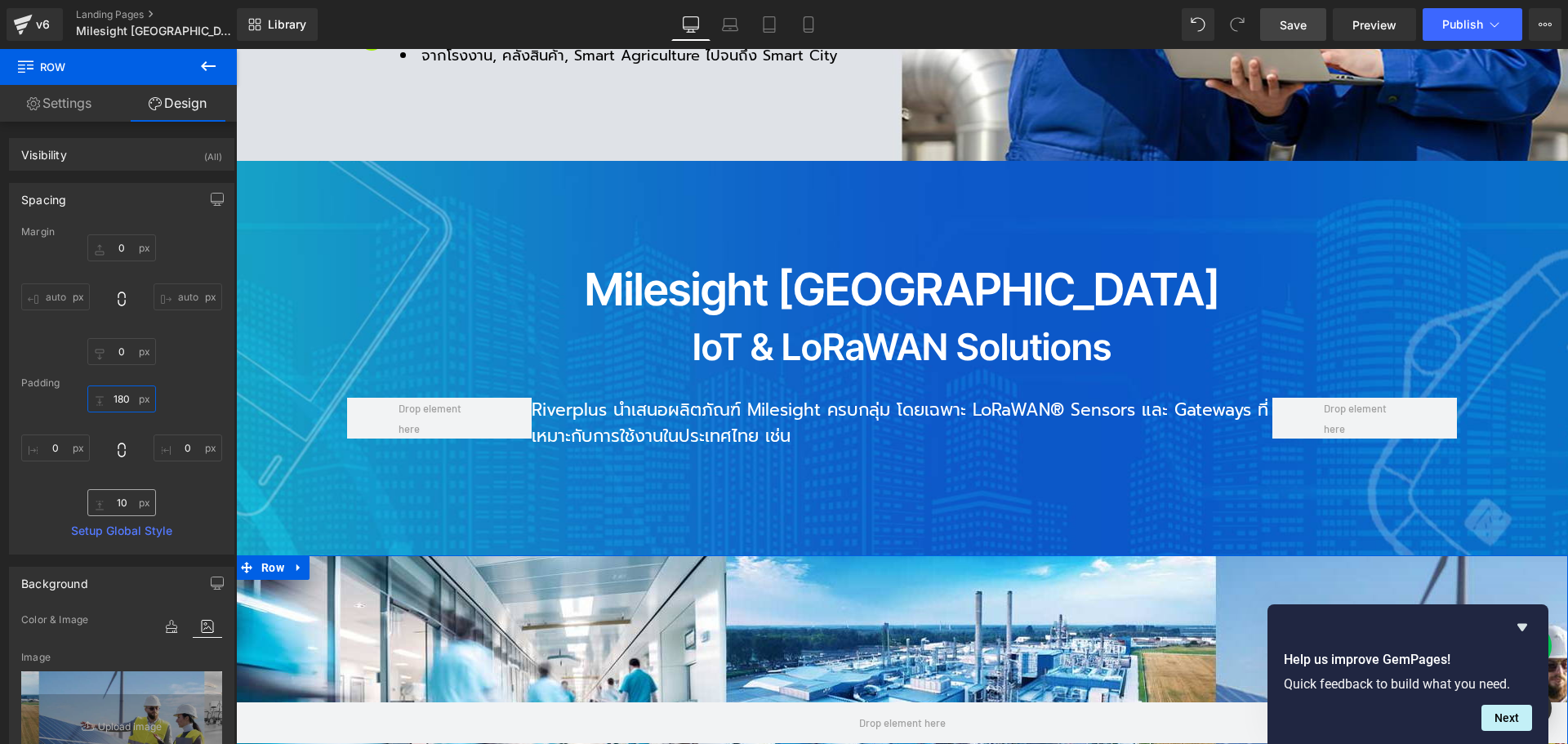
type input "180"
click at [126, 498] on input "10" at bounding box center [121, 502] width 68 height 27
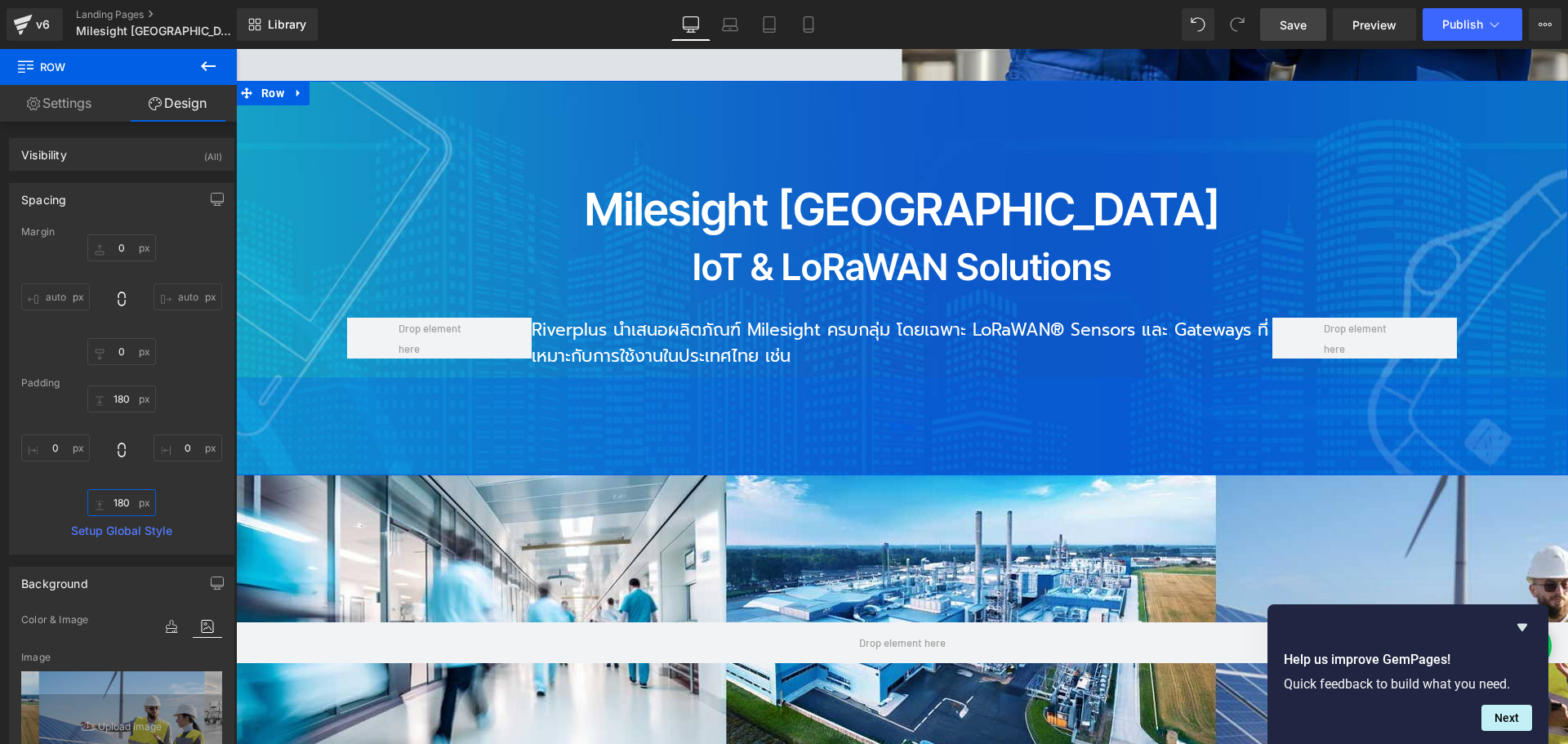
scroll to position [1550, 0]
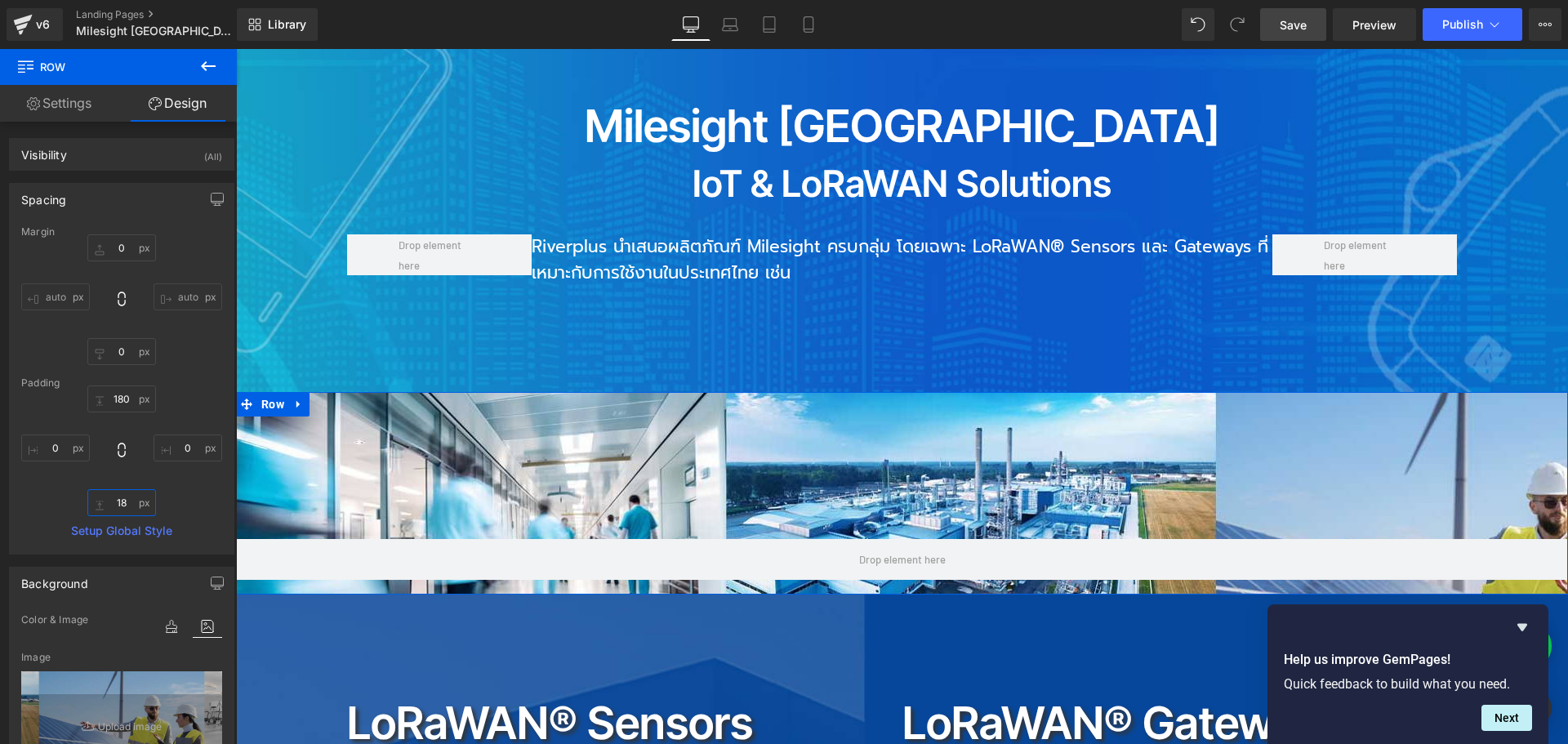
type input "1"
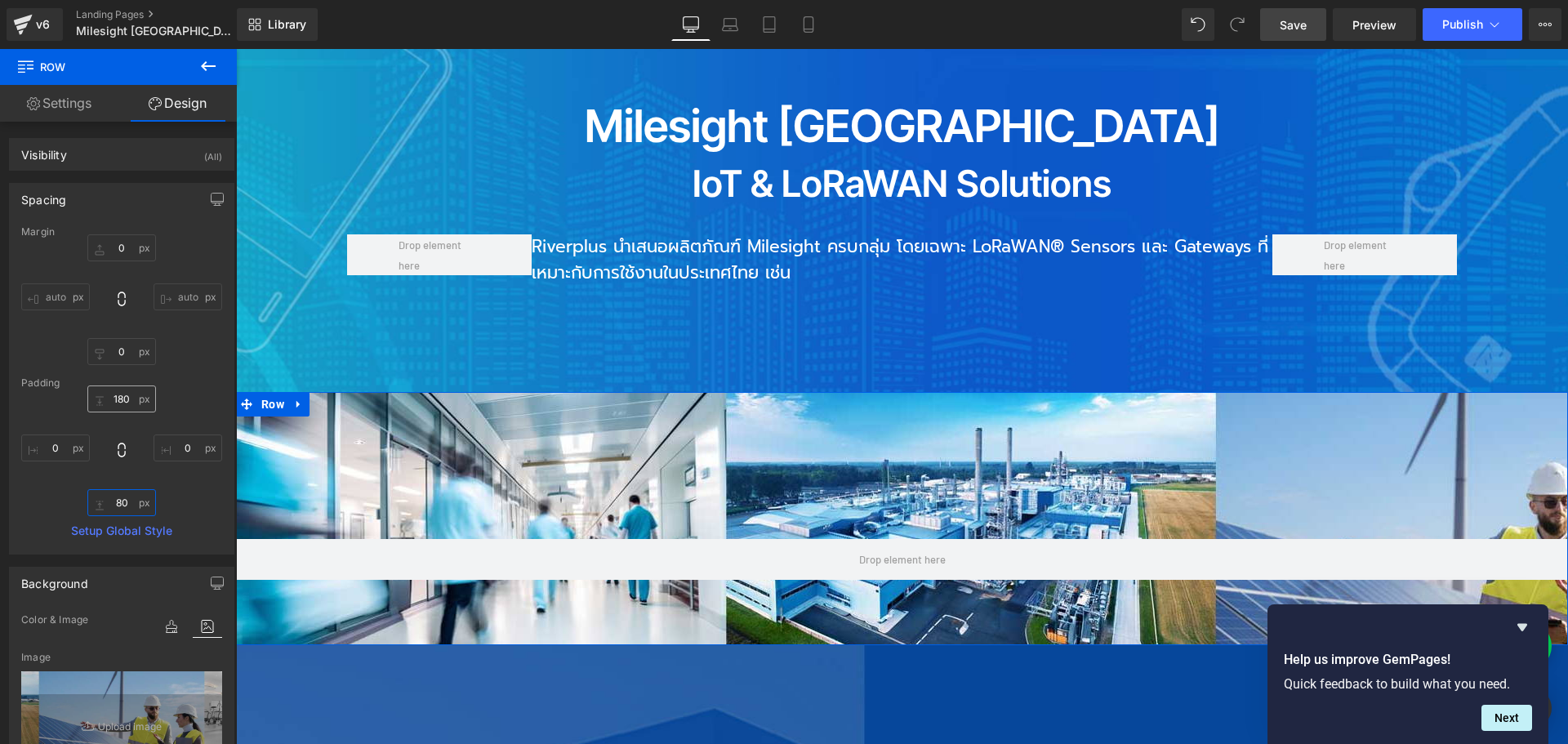
type input "80"
click at [133, 398] on input "180" at bounding box center [121, 398] width 68 height 27
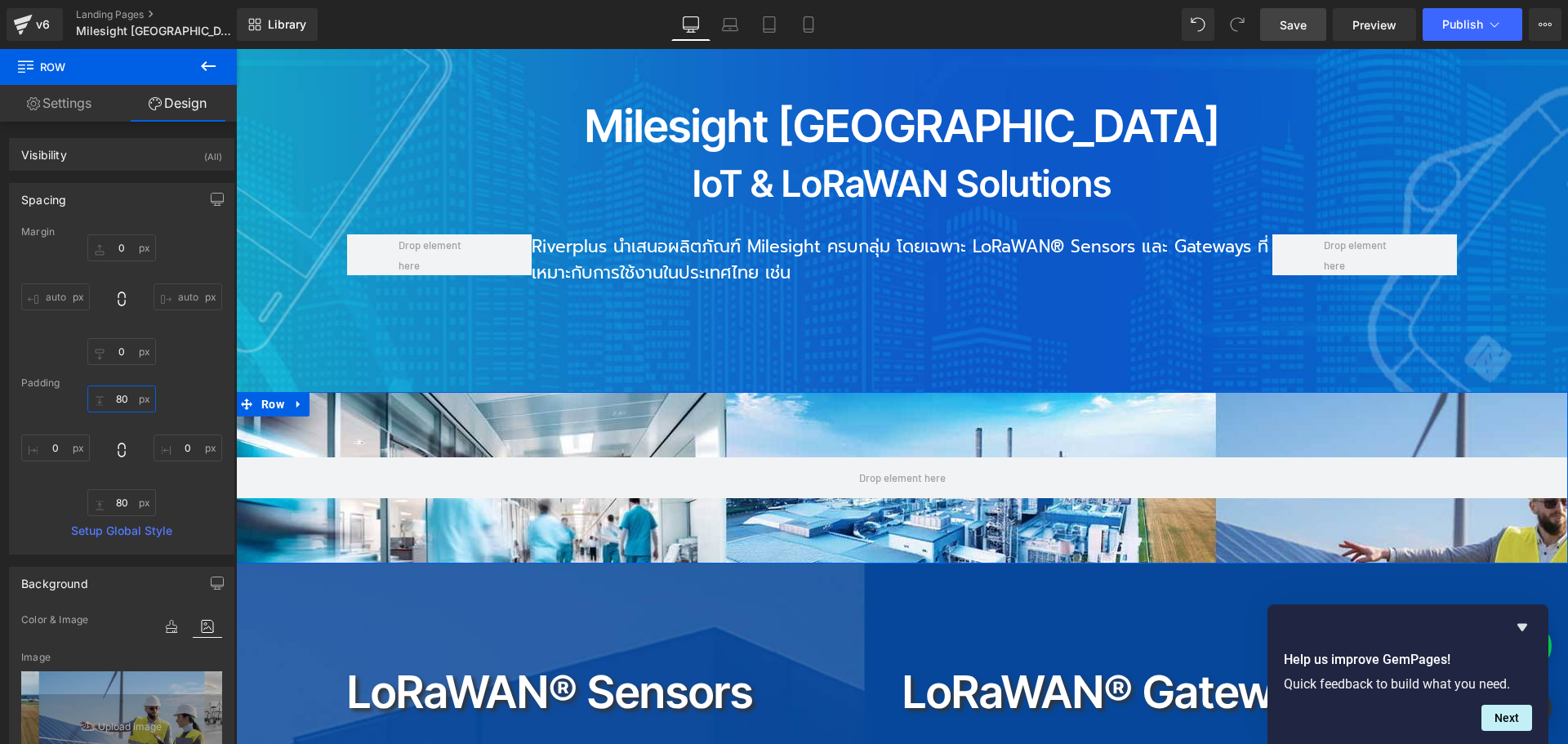
type input "8"
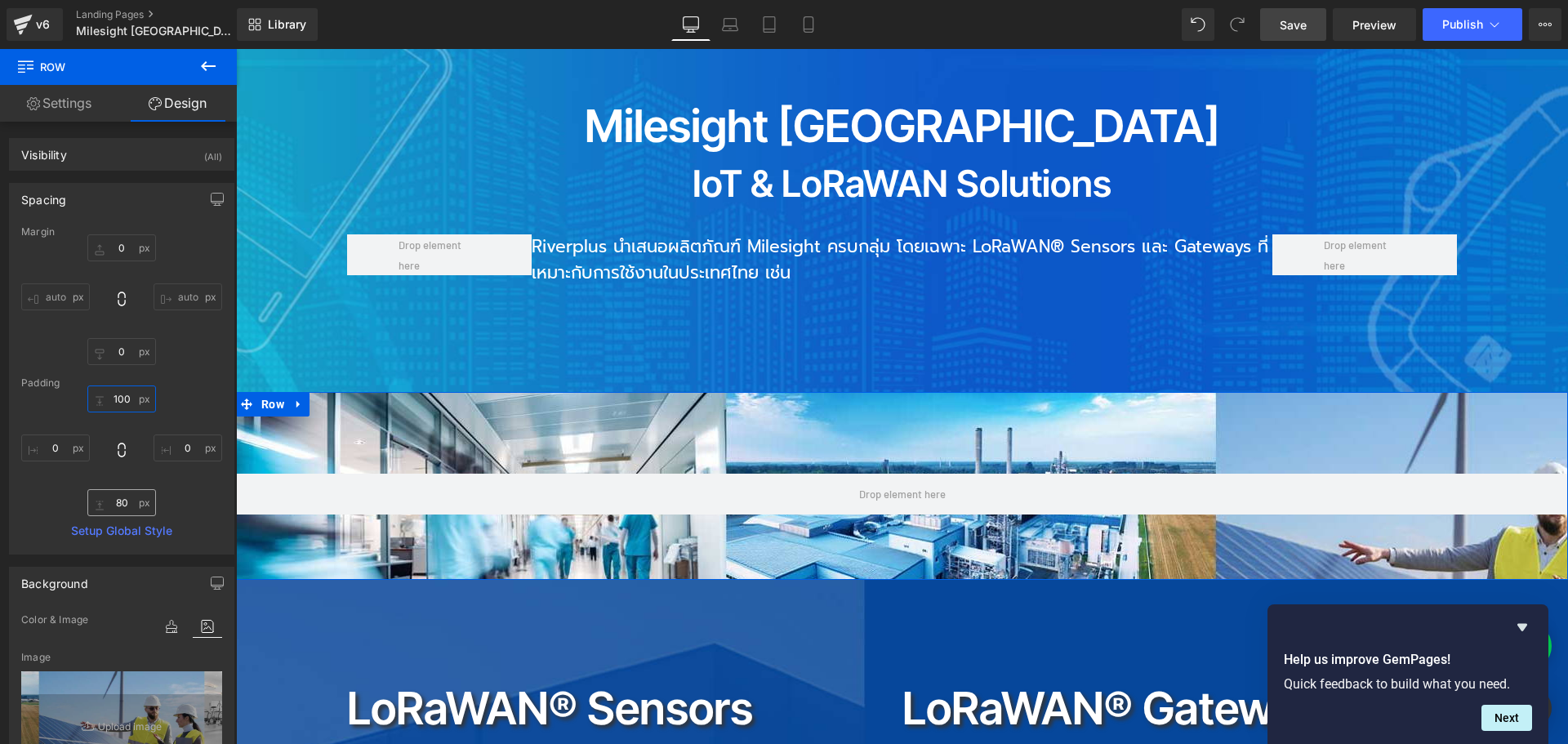
type input "100"
click at [133, 501] on input "80" at bounding box center [121, 502] width 68 height 27
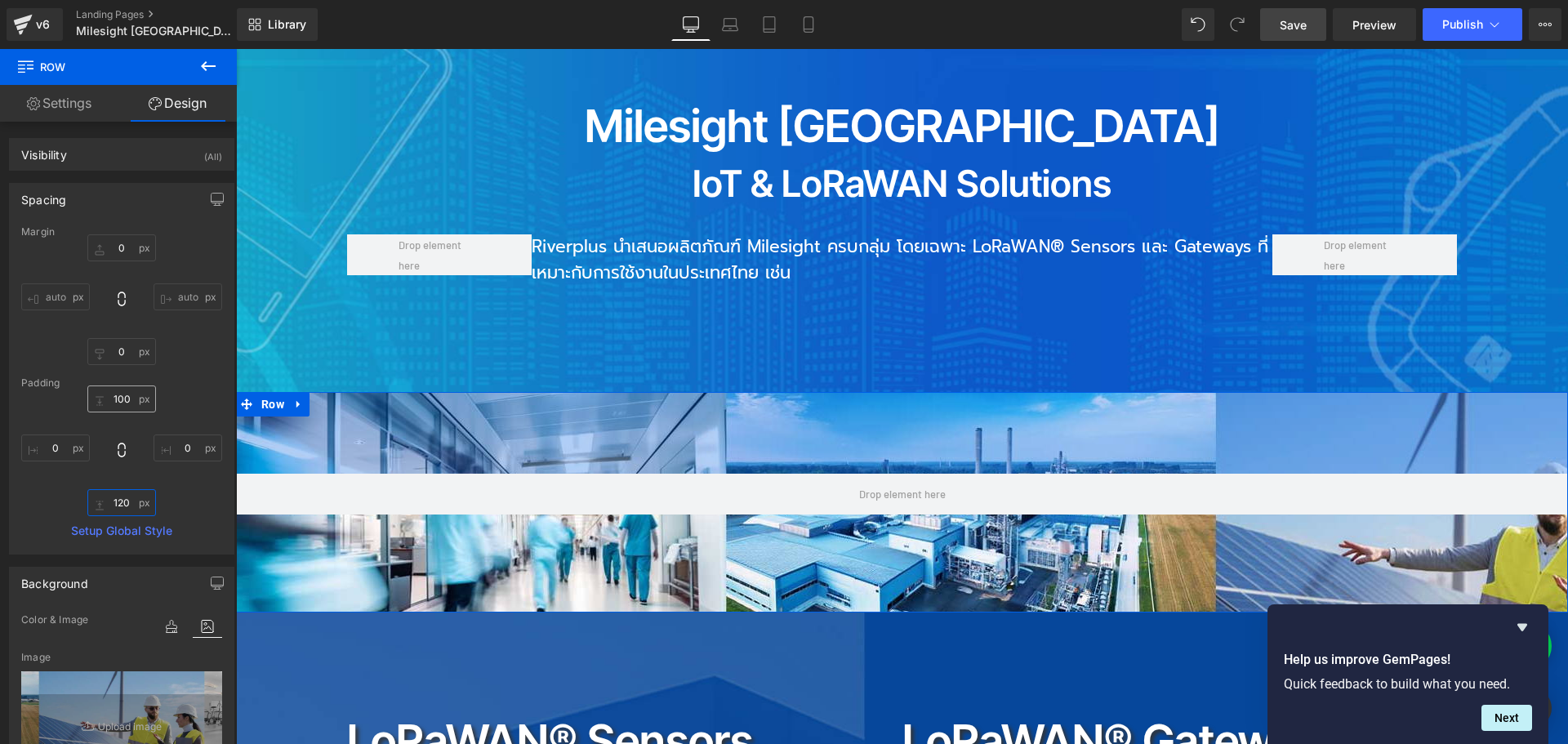
type input "120"
click at [135, 398] on input "100" at bounding box center [121, 398] width 68 height 27
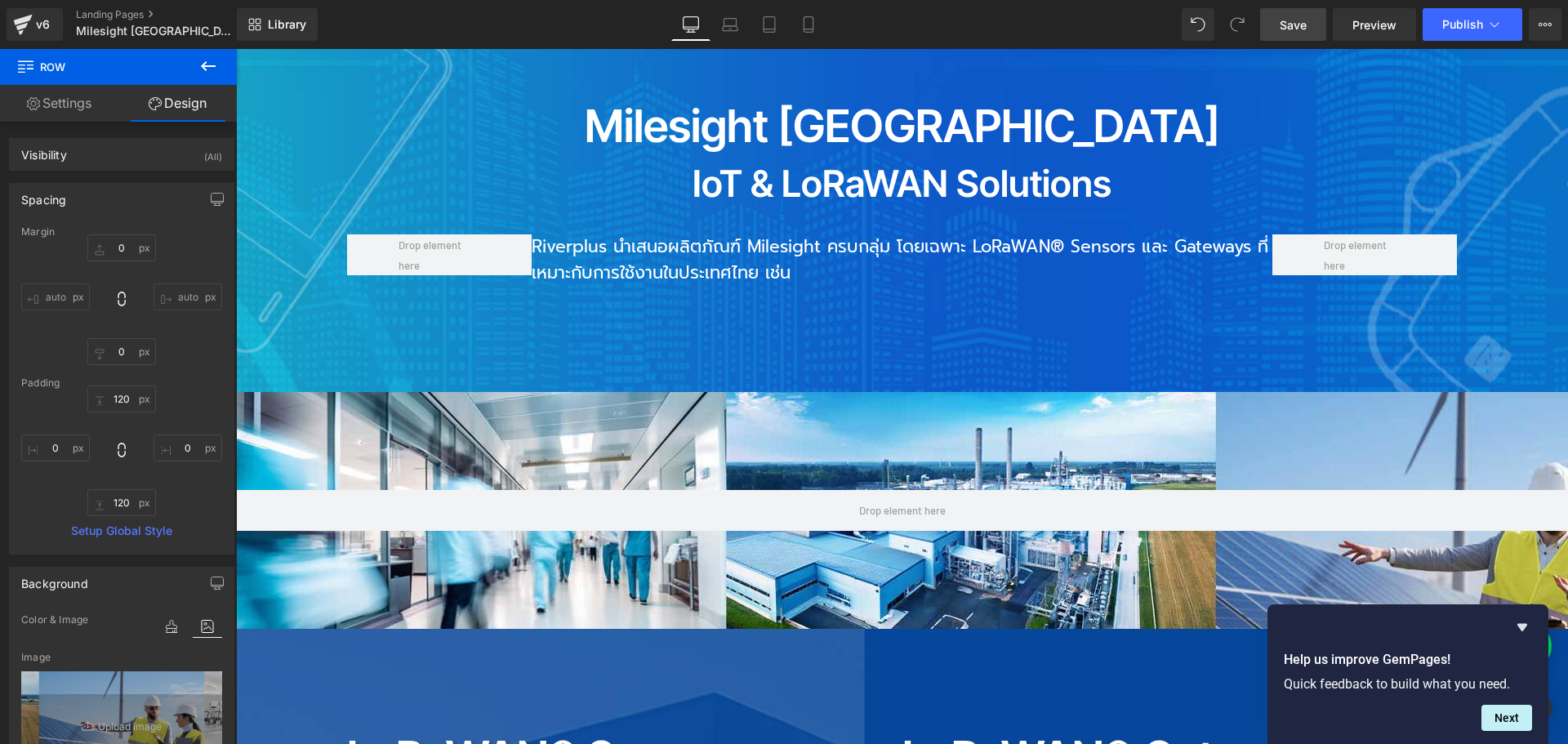
click at [1295, 27] on span "Save" at bounding box center [1293, 24] width 27 height 17
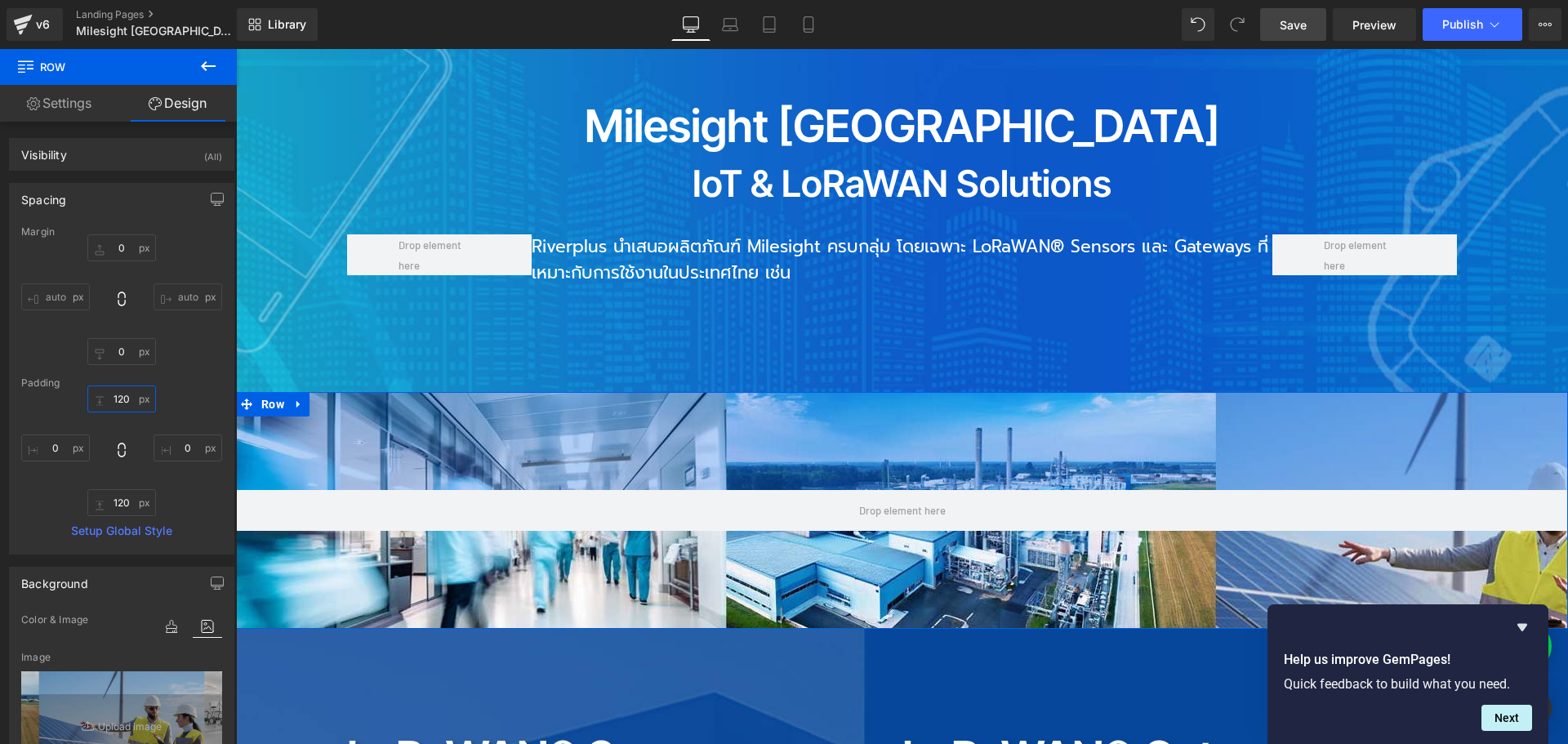
click at [129, 401] on input "120" at bounding box center [121, 398] width 68 height 27
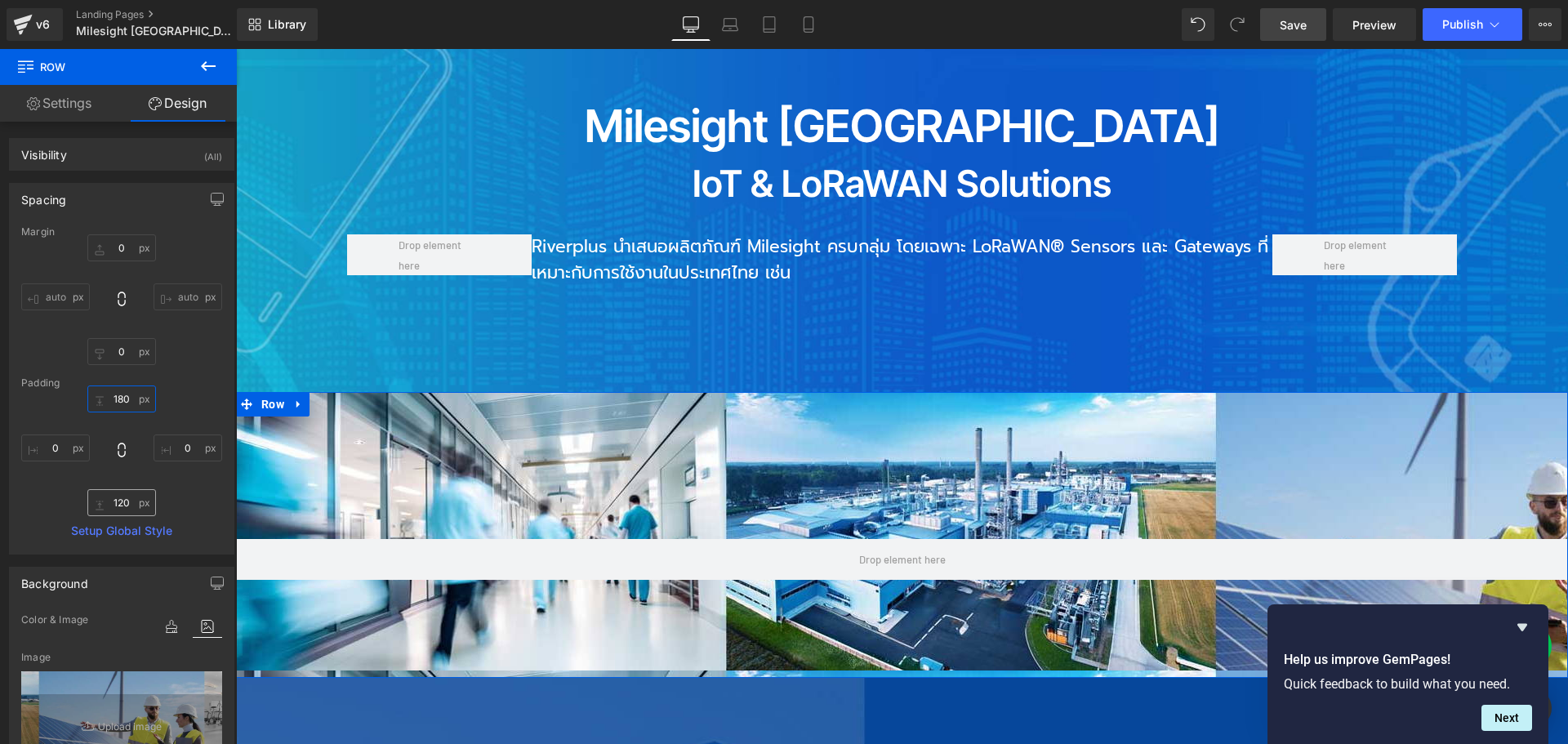
type input "180"
click at [133, 496] on input "120" at bounding box center [121, 502] width 68 height 27
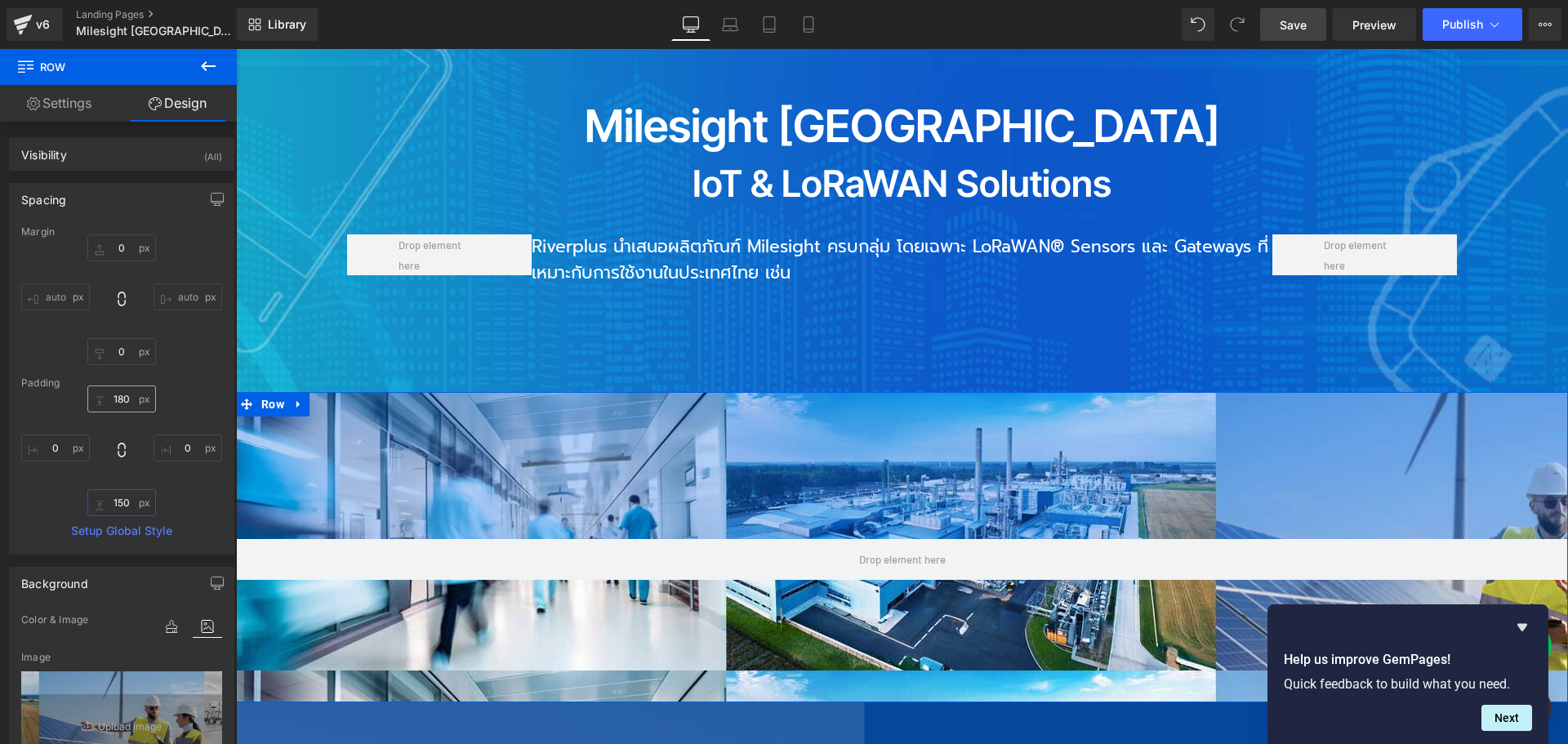
type input "150"
click at [130, 394] on input "180" at bounding box center [121, 398] width 68 height 27
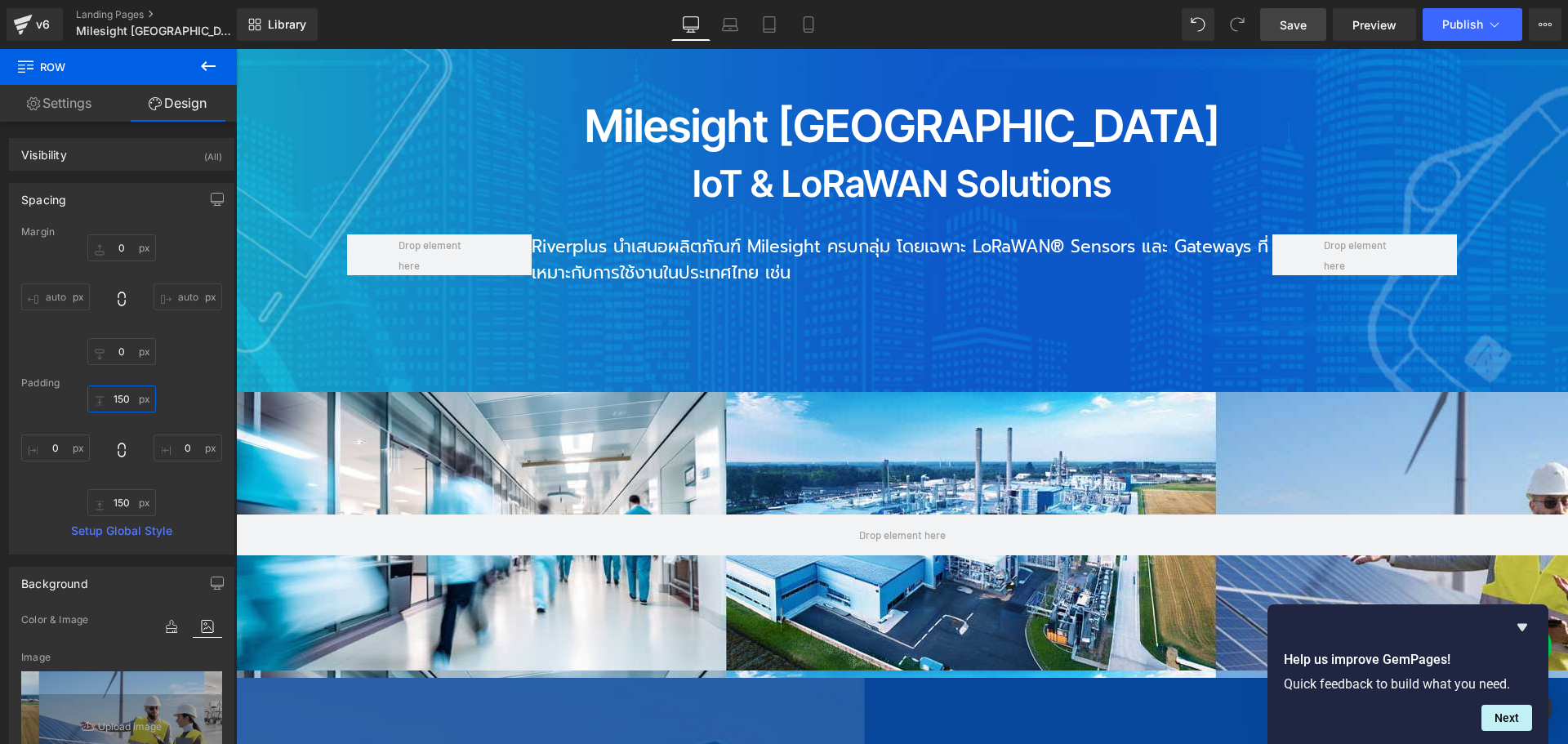
type input "150"
click at [1303, 32] on span "Save" at bounding box center [1293, 24] width 27 height 17
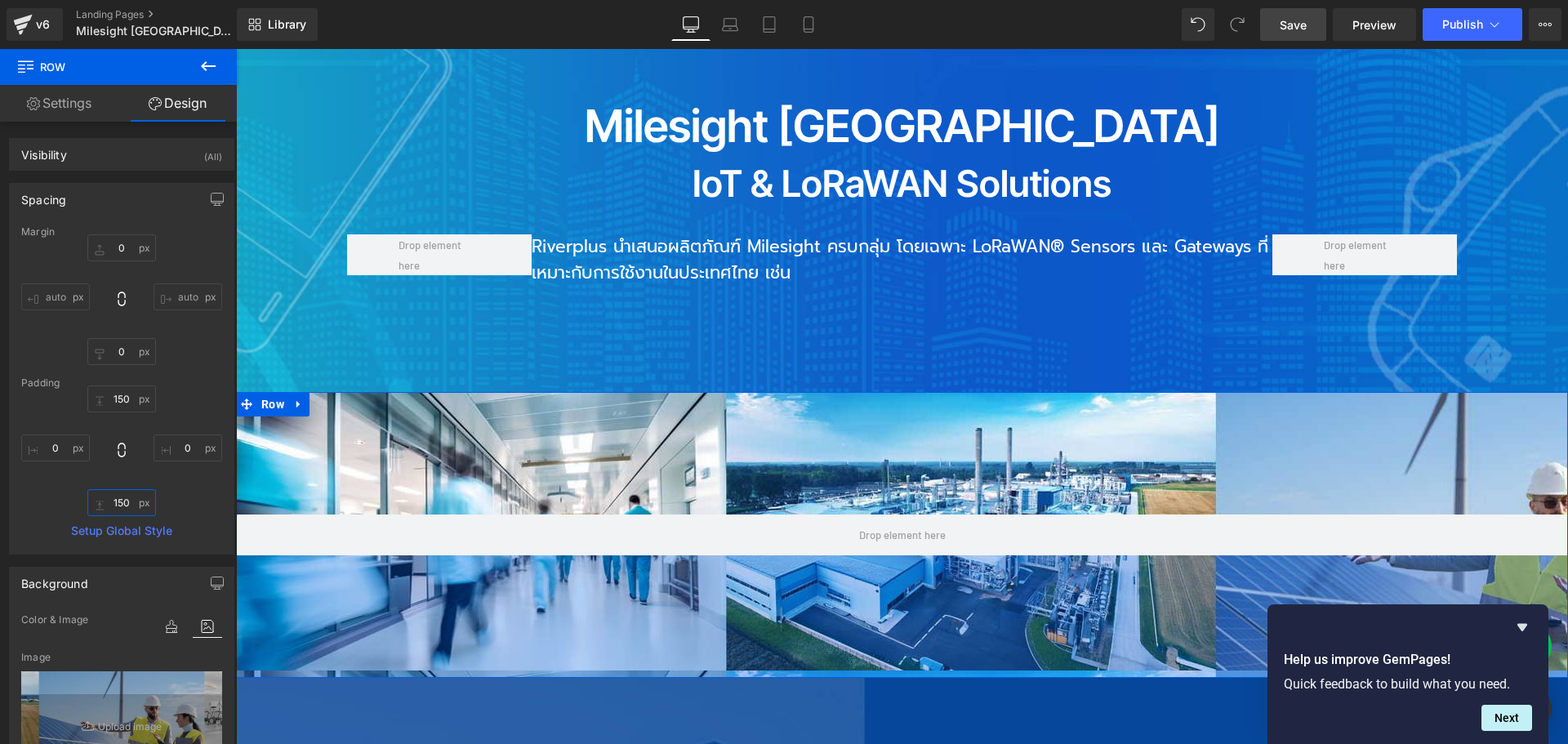
click at [131, 503] on input "150" at bounding box center [121, 502] width 68 height 27
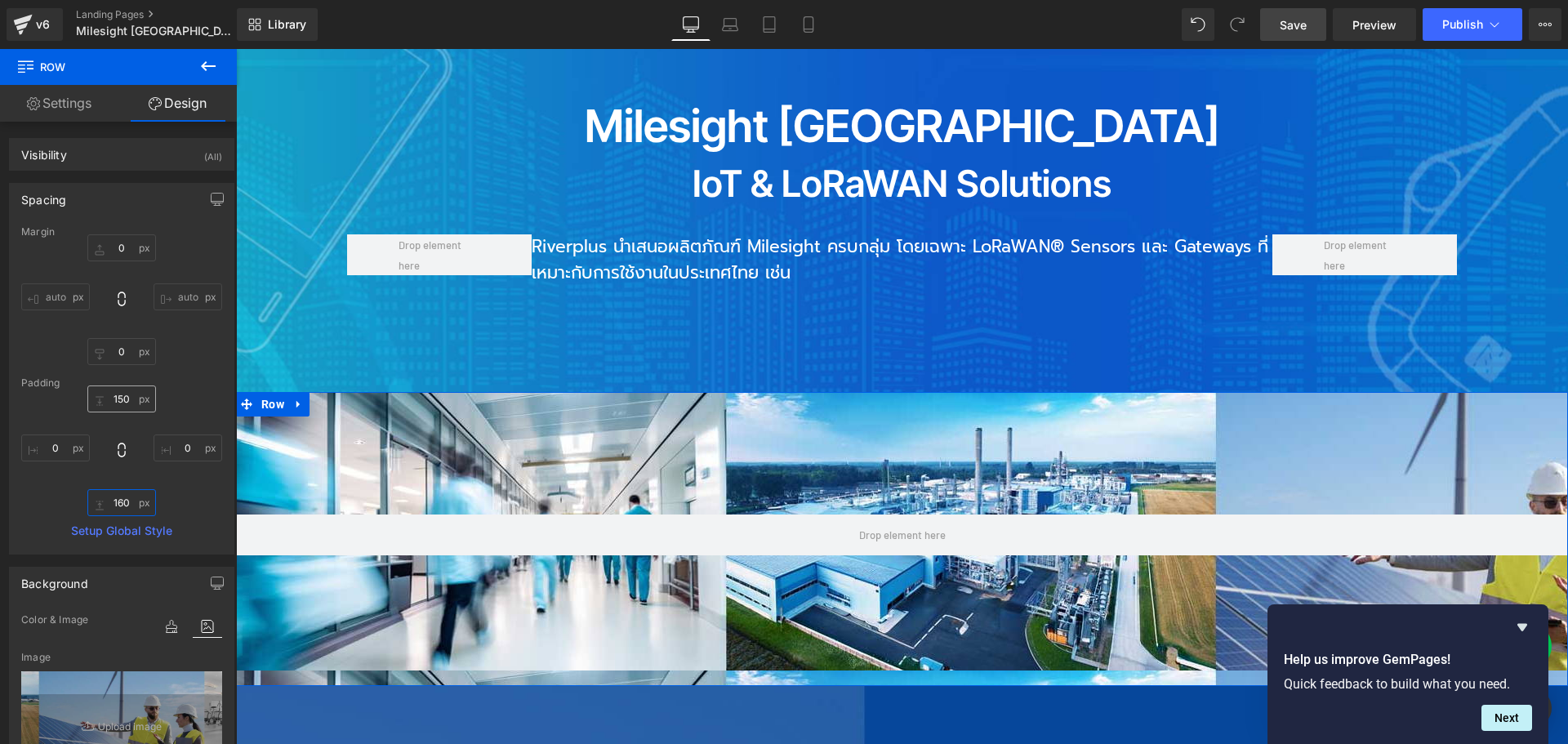
type input "160"
click at [127, 395] on input "150" at bounding box center [121, 398] width 68 height 27
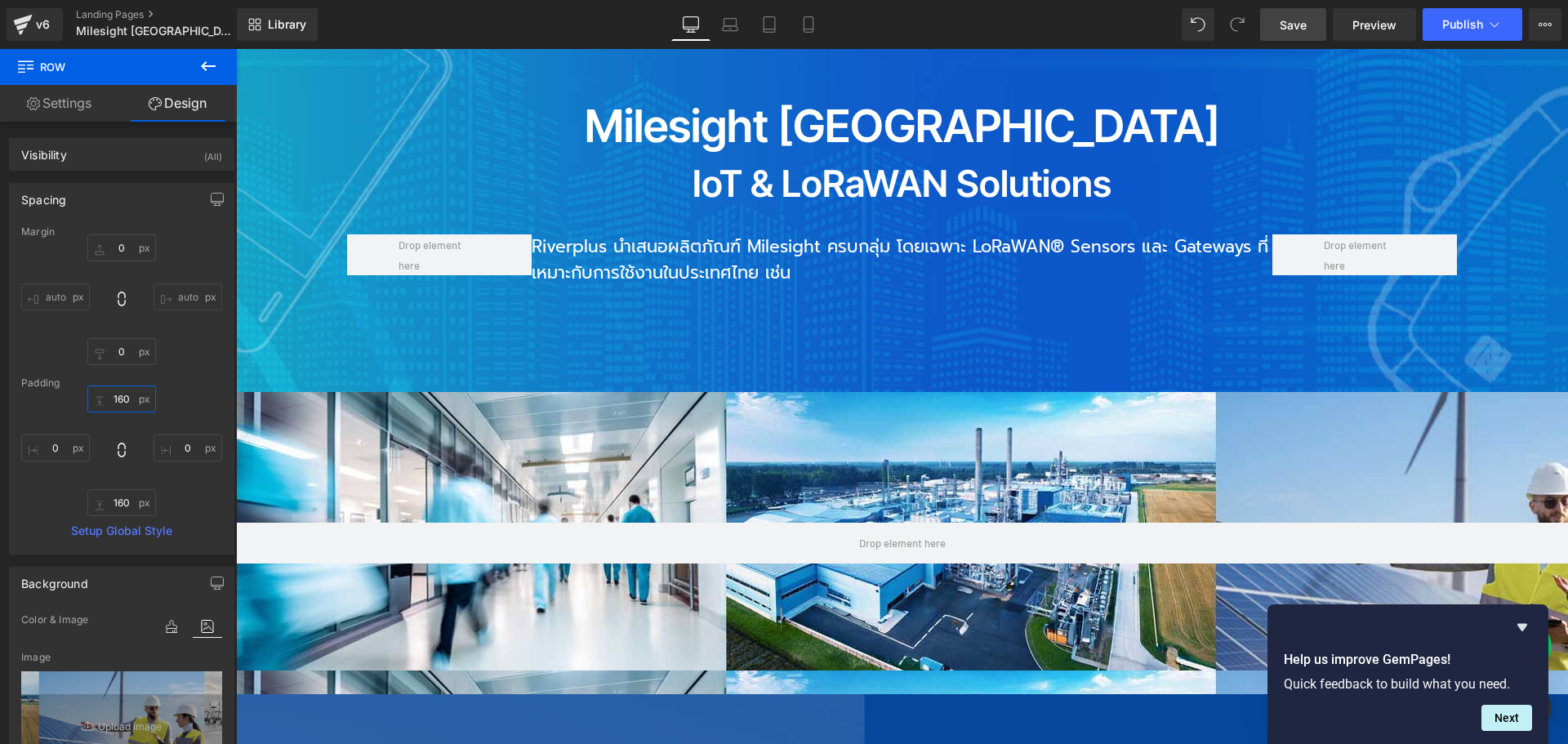
type input "160"
click at [1292, 23] on span "Save" at bounding box center [1293, 24] width 27 height 17
